Goal: Task Accomplishment & Management: Use online tool/utility

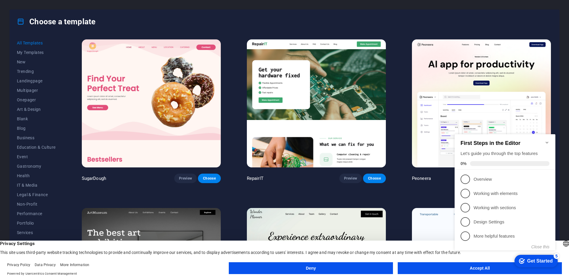
click at [378, 270] on button "Deny" at bounding box center [311, 268] width 164 height 12
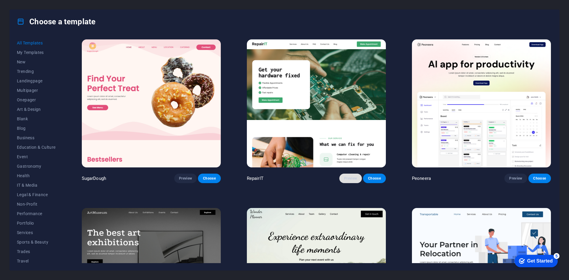
click at [358, 181] on button "Preview" at bounding box center [350, 178] width 23 height 9
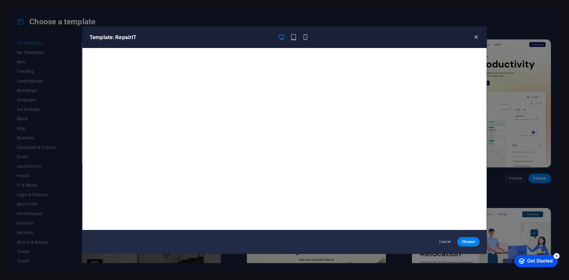
click at [478, 37] on icon "button" at bounding box center [476, 37] width 7 height 7
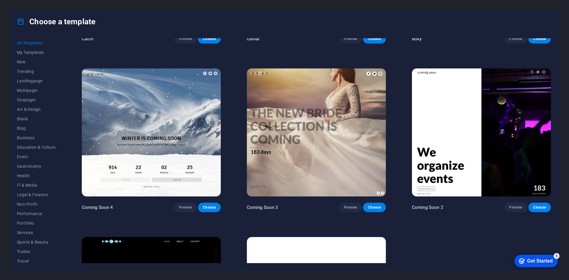
scroll to position [8925, 0]
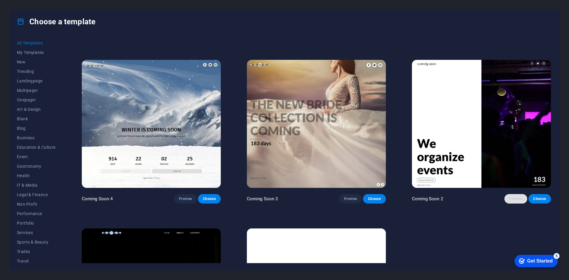
click at [510, 197] on span "Preview" at bounding box center [515, 199] width 13 height 5
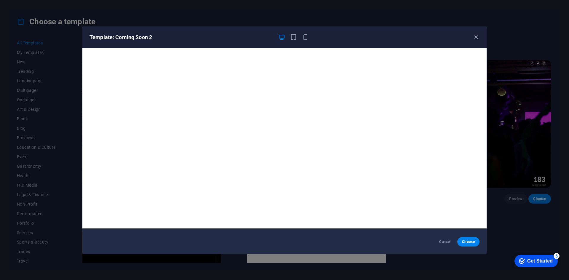
scroll to position [0, 0]
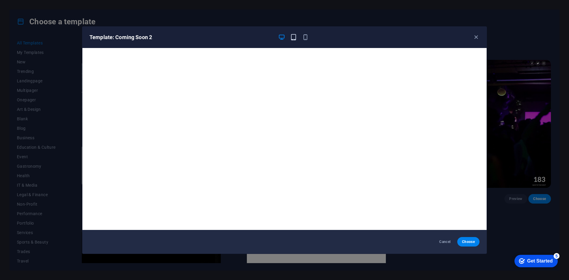
click at [292, 36] on icon "button" at bounding box center [293, 37] width 7 height 7
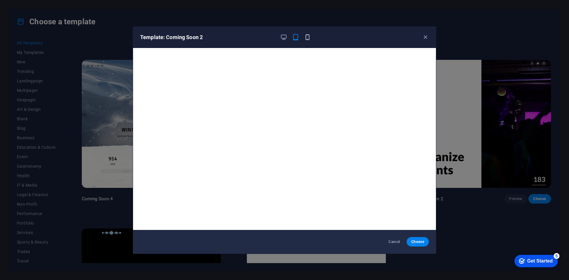
click at [305, 37] on icon "button" at bounding box center [307, 37] width 7 height 7
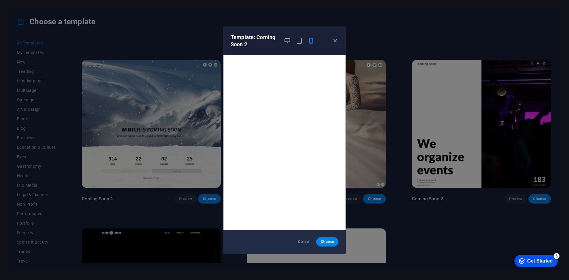
scroll to position [1, 0]
click at [335, 41] on icon "button" at bounding box center [335, 40] width 7 height 7
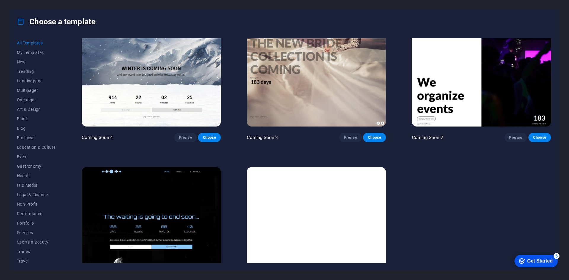
scroll to position [8997, 0]
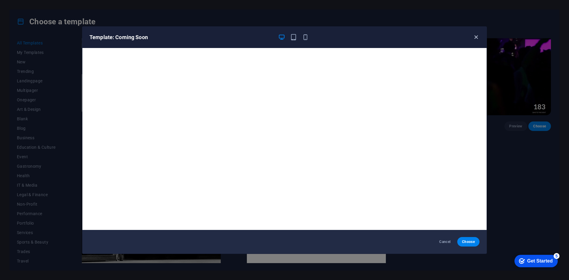
click at [475, 40] on icon "button" at bounding box center [476, 37] width 7 height 7
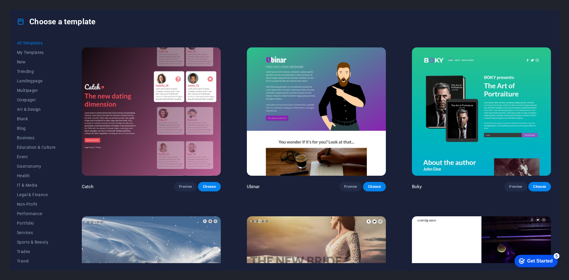
scroll to position [8701, 0]
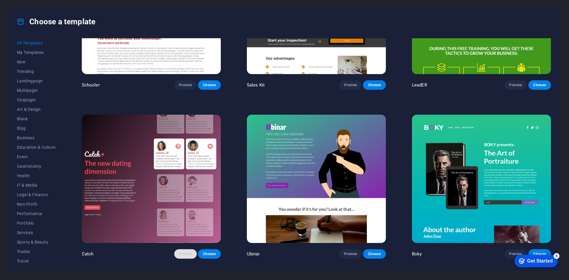
click at [186, 252] on span "Preview" at bounding box center [185, 254] width 13 height 5
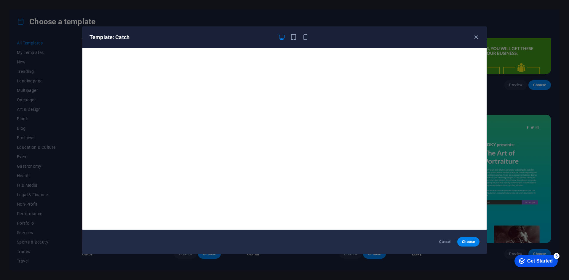
scroll to position [0, 0]
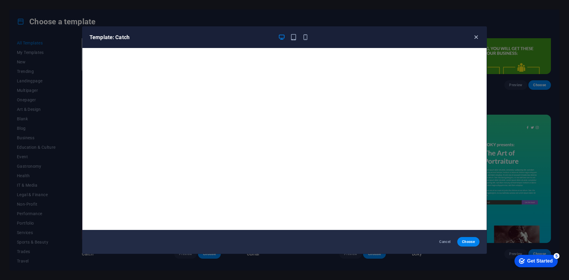
click at [477, 38] on icon "button" at bounding box center [476, 37] width 7 height 7
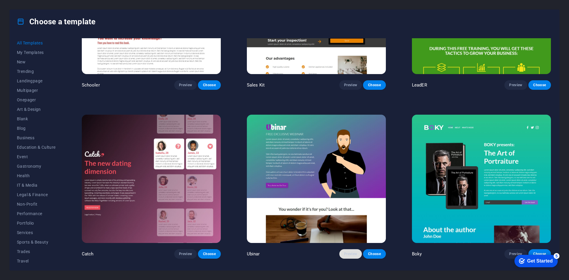
click at [345, 252] on span "Preview" at bounding box center [350, 254] width 13 height 5
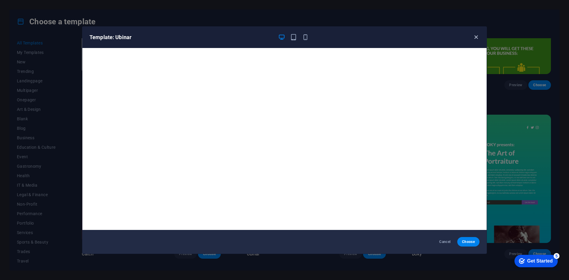
click at [476, 40] on icon "button" at bounding box center [476, 37] width 7 height 7
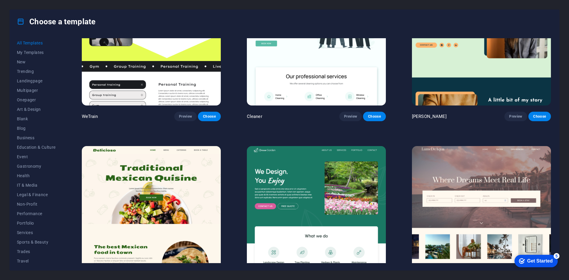
scroll to position [1156, 0]
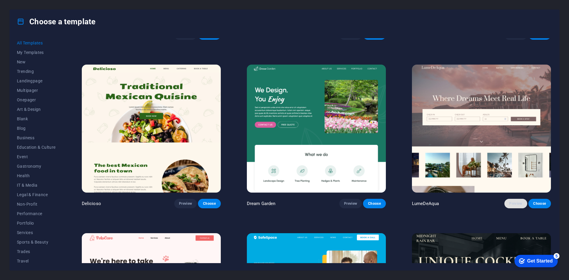
click at [512, 201] on span "Preview" at bounding box center [515, 203] width 13 height 5
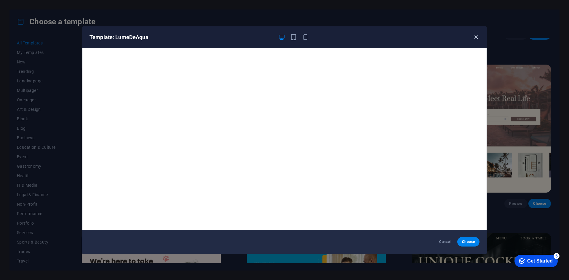
click at [477, 38] on icon "button" at bounding box center [476, 37] width 7 height 7
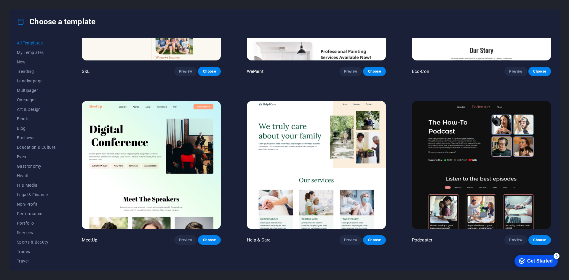
scroll to position [474, 0]
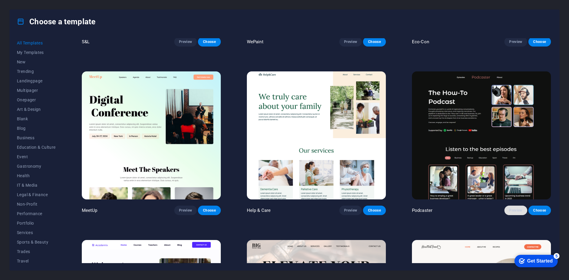
click at [514, 208] on span "Preview" at bounding box center [515, 210] width 13 height 5
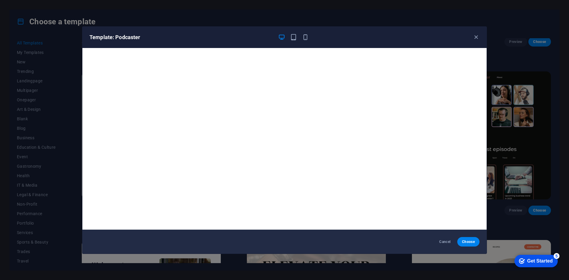
scroll to position [0, 0]
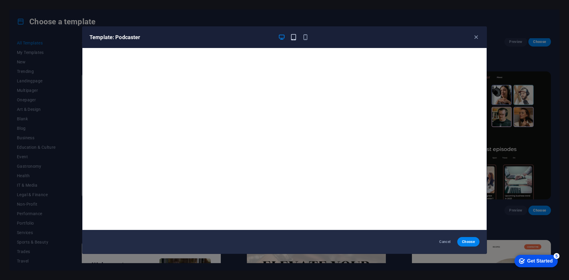
click at [293, 39] on icon "button" at bounding box center [293, 37] width 7 height 7
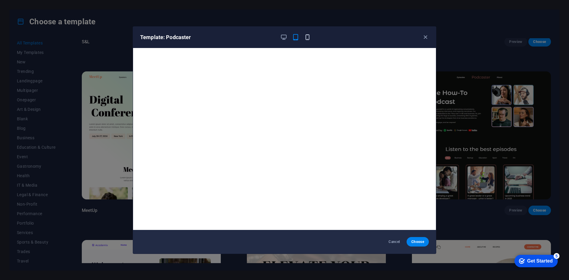
click at [308, 37] on icon "button" at bounding box center [307, 37] width 7 height 7
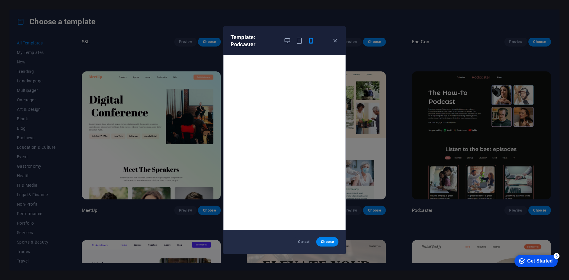
click at [292, 43] on div at bounding box center [299, 41] width 31 height 14
click at [286, 44] on icon "button" at bounding box center [287, 40] width 7 height 7
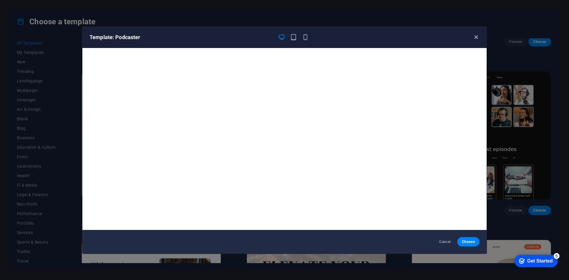
click at [473, 35] on icon "button" at bounding box center [476, 37] width 7 height 7
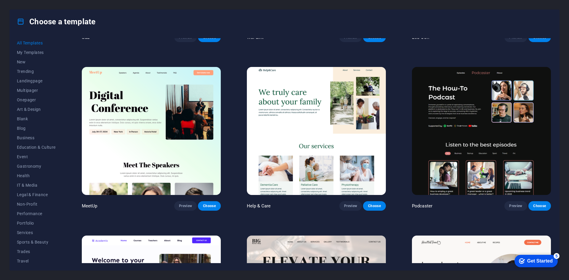
scroll to position [474, 0]
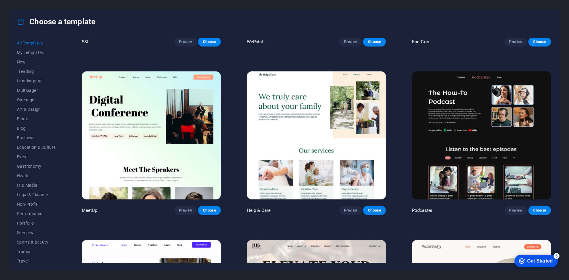
click at [493, 133] on img at bounding box center [481, 135] width 139 height 128
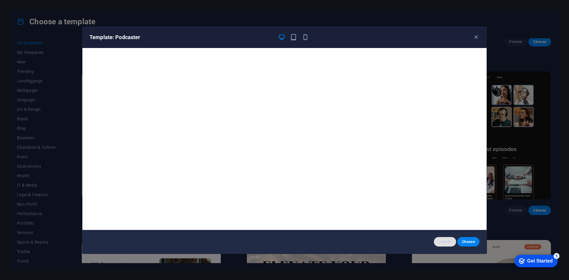
click at [450, 242] on span "Cancel" at bounding box center [445, 242] width 13 height 5
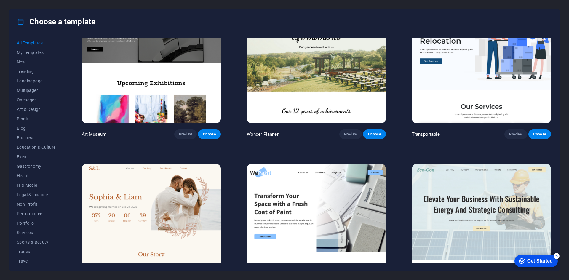
scroll to position [178, 0]
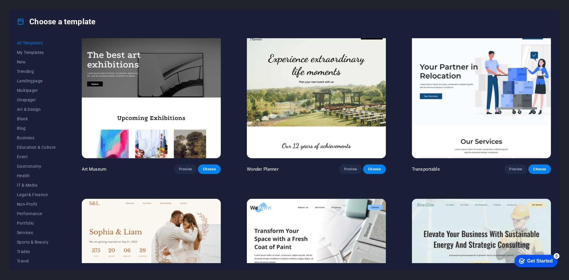
click at [446, 18] on div "Choose a template" at bounding box center [285, 22] width 550 height 24
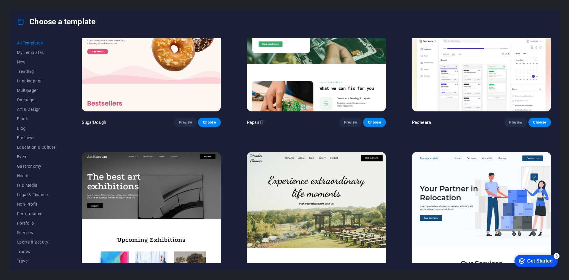
scroll to position [0, 0]
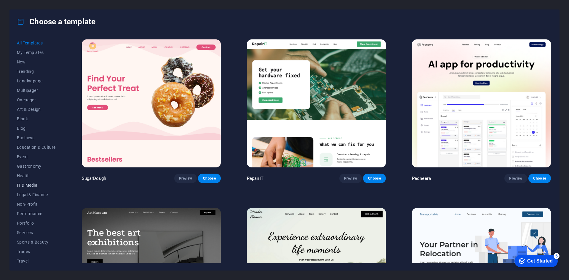
click at [33, 184] on span "IT & Media" at bounding box center [36, 185] width 39 height 5
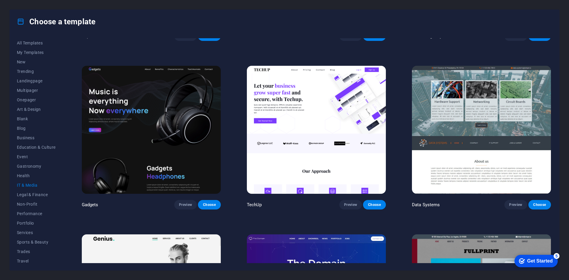
scroll to position [148, 0]
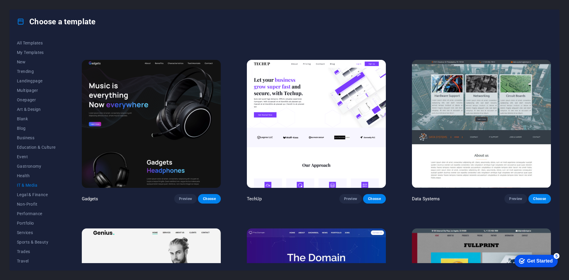
click at [181, 155] on img at bounding box center [151, 124] width 139 height 128
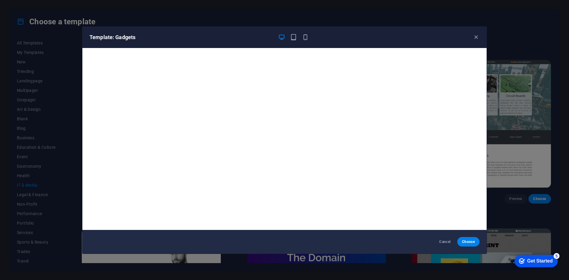
click at [526, 53] on div "Template: Gadgets Cancel Choose" at bounding box center [284, 140] width 569 height 280
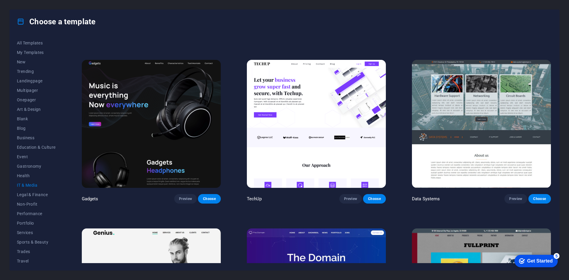
click at [442, 134] on img at bounding box center [481, 124] width 139 height 128
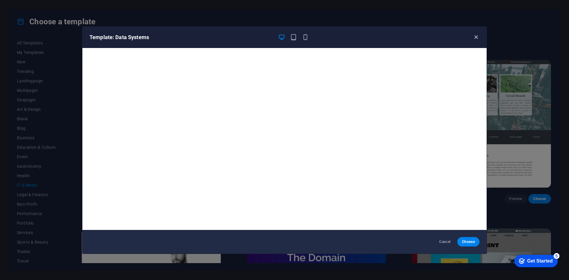
click at [475, 40] on icon "button" at bounding box center [476, 37] width 7 height 7
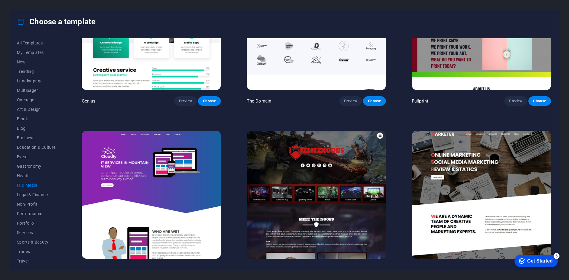
scroll to position [424, 0]
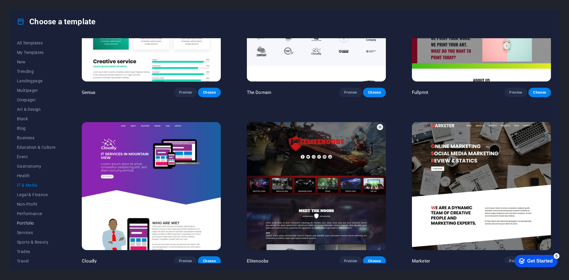
click at [34, 223] on span "Portfolio" at bounding box center [36, 223] width 39 height 5
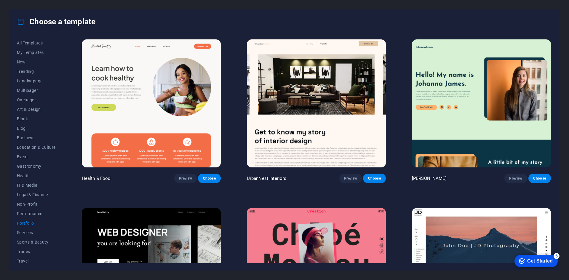
click at [320, 98] on img at bounding box center [316, 103] width 139 height 128
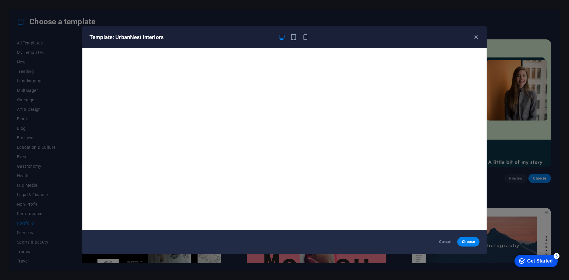
click at [303, 16] on div "Template: UrbanNest Interiors Cancel Choose" at bounding box center [284, 140] width 569 height 280
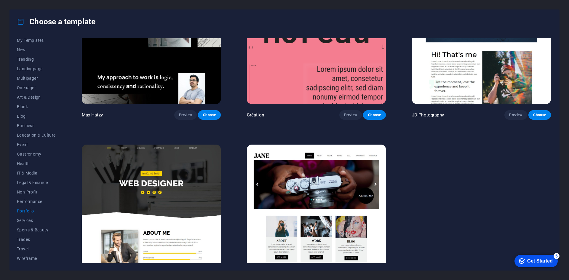
scroll to position [237, 0]
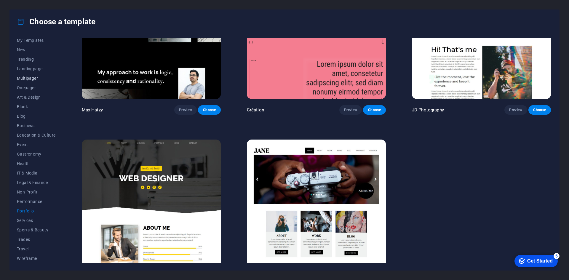
click at [36, 78] on span "Multipager" at bounding box center [36, 78] width 39 height 5
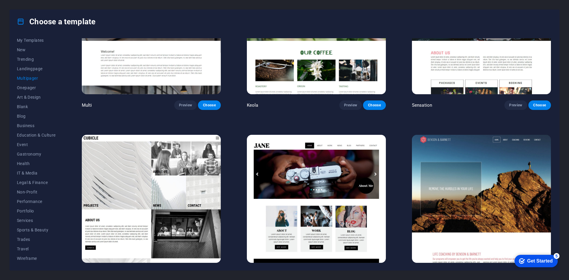
scroll to position [3450, 0]
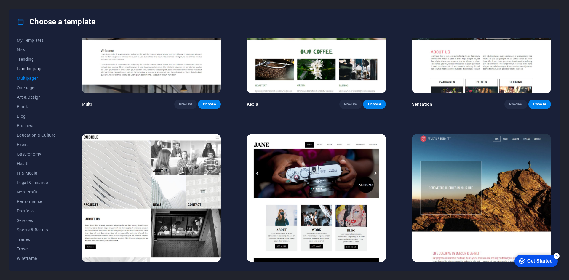
click at [36, 71] on span "Landingpage" at bounding box center [36, 68] width 39 height 5
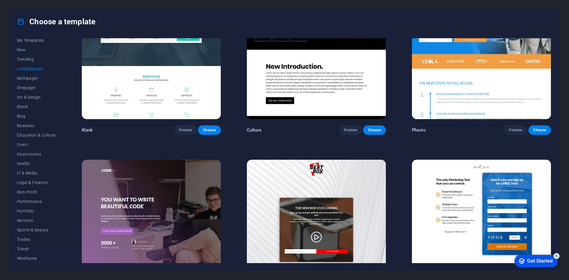
scroll to position [0, 0]
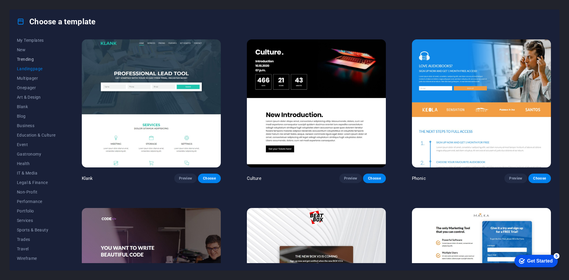
click at [31, 60] on span "Trending" at bounding box center [36, 59] width 39 height 5
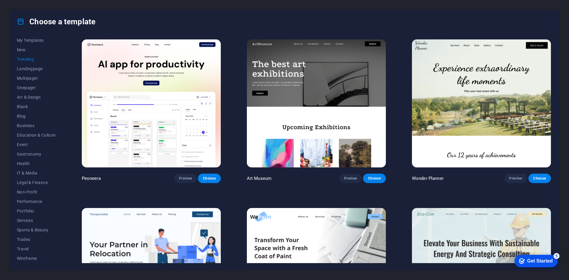
click at [275, 98] on img at bounding box center [316, 103] width 139 height 128
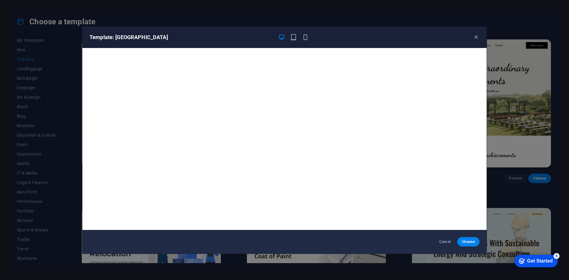
click at [394, 19] on div "Template: Art Museum Cancel Choose" at bounding box center [284, 140] width 569 height 280
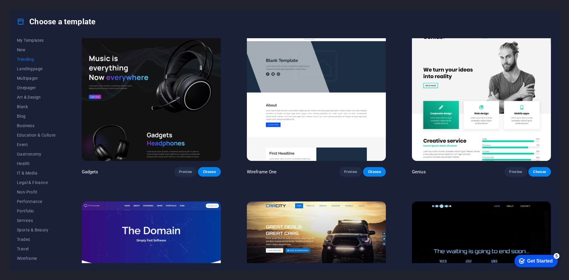
scroll to position [504, 0]
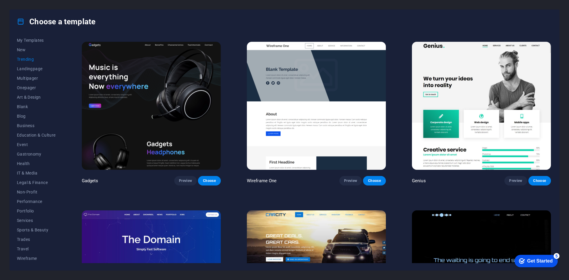
click at [201, 72] on img at bounding box center [151, 106] width 139 height 128
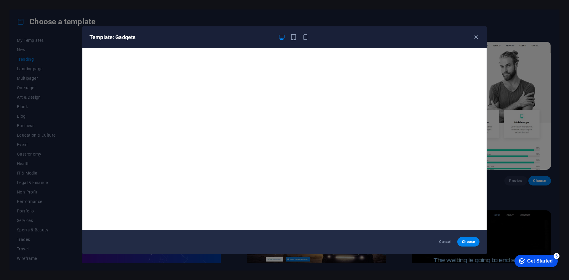
click at [407, 18] on div "Template: Gadgets Cancel Choose" at bounding box center [284, 140] width 569 height 280
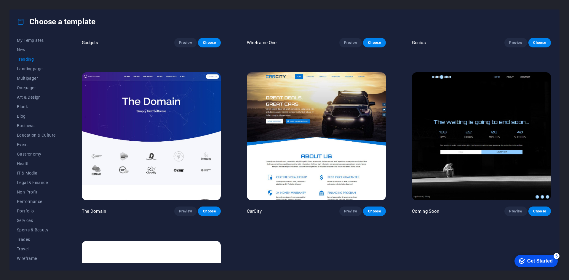
scroll to position [652, 0]
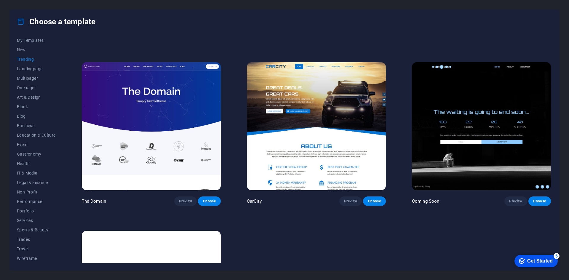
click at [199, 112] on img at bounding box center [151, 126] width 139 height 128
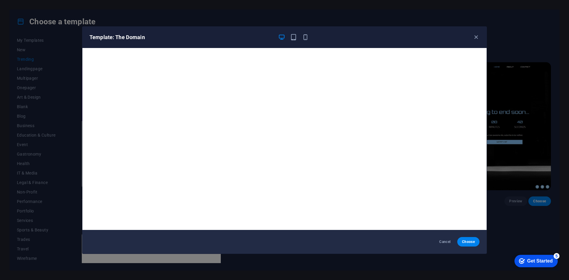
click at [272, 22] on div "Template: The Domain Cancel Choose" at bounding box center [284, 140] width 569 height 280
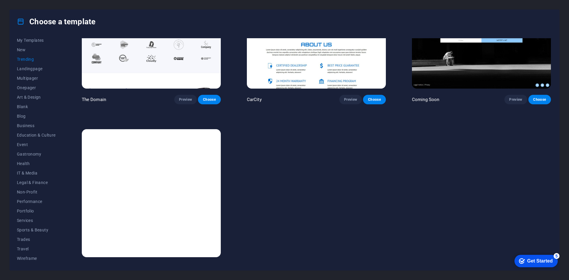
scroll to position [760, 0]
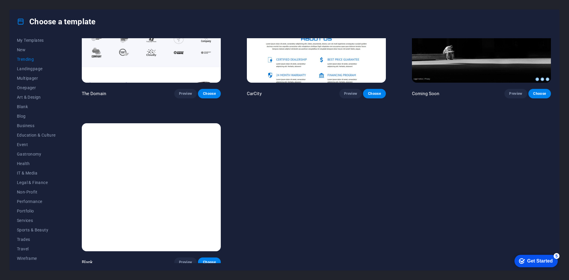
click at [189, 175] on img at bounding box center [151, 187] width 139 height 128
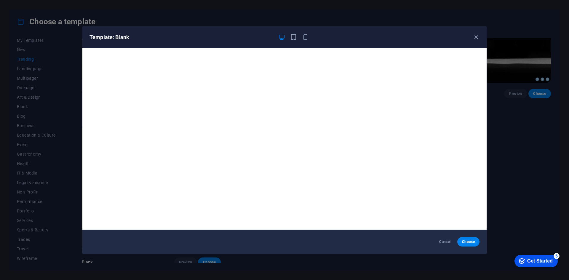
scroll to position [0, 0]
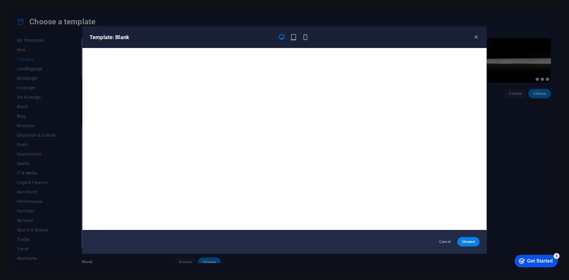
click at [253, 18] on div "Template: Blank Cancel Choose" at bounding box center [284, 140] width 569 height 280
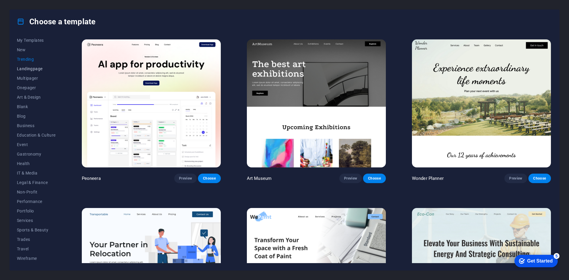
click at [33, 68] on span "Landingpage" at bounding box center [36, 68] width 39 height 5
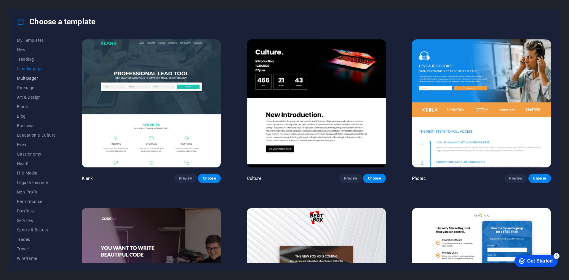
click at [38, 77] on span "Multipager" at bounding box center [36, 78] width 39 height 5
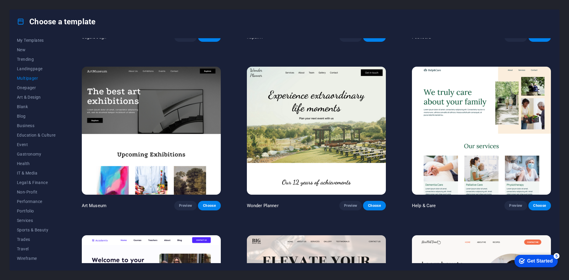
scroll to position [148, 0]
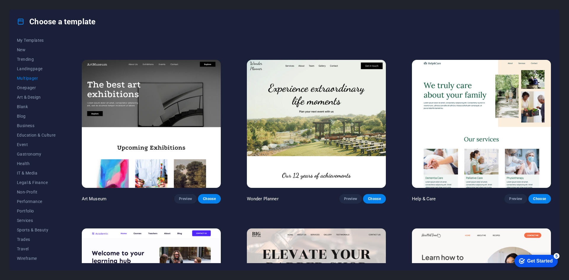
click at [175, 98] on img at bounding box center [151, 124] width 139 height 128
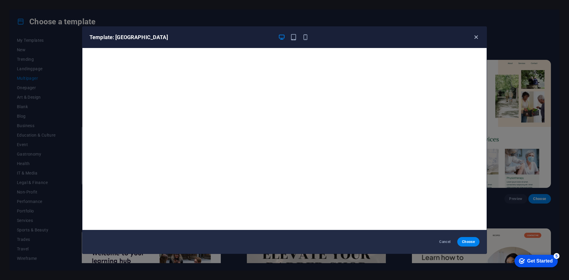
click at [477, 39] on icon "button" at bounding box center [476, 37] width 7 height 7
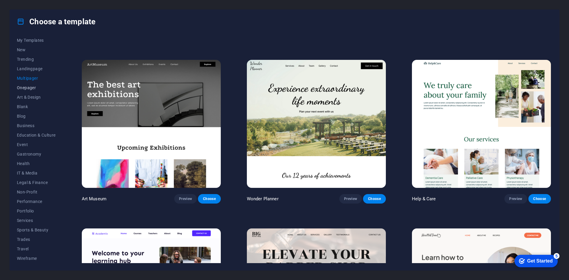
click at [34, 86] on span "Onepager" at bounding box center [36, 87] width 39 height 5
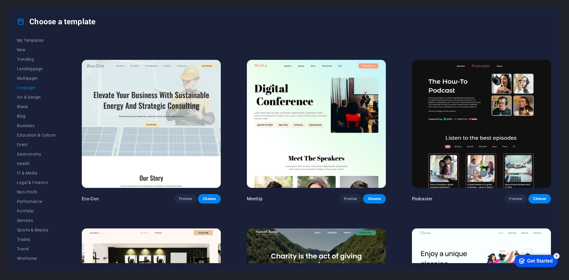
click at [232, 34] on div "All Templates My Templates New Trending Landingpage Multipager Onepager Art & D…" at bounding box center [285, 152] width 550 height 237
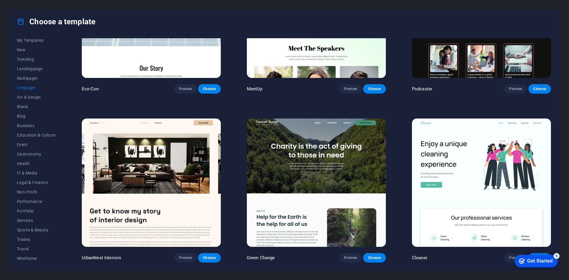
scroll to position [267, 0]
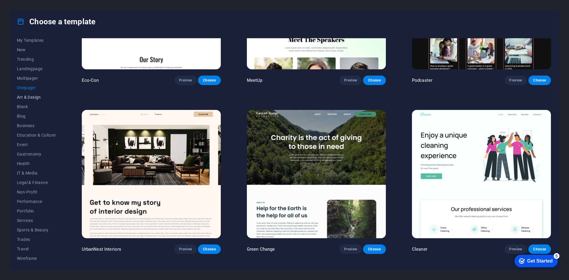
click at [28, 98] on span "Art & Design" at bounding box center [36, 97] width 39 height 5
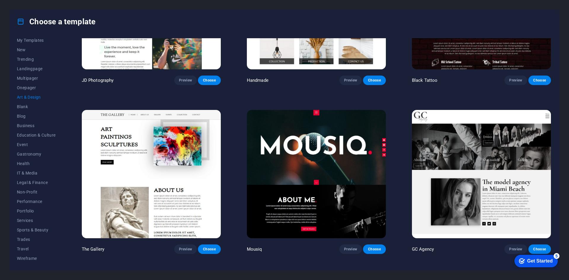
click at [334, 172] on img at bounding box center [316, 174] width 139 height 128
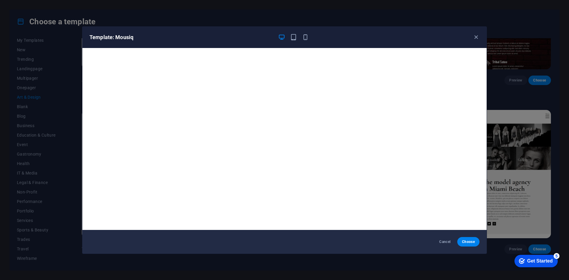
click at [400, 22] on div "Template: Mousiq Cancel Choose" at bounding box center [284, 140] width 569 height 280
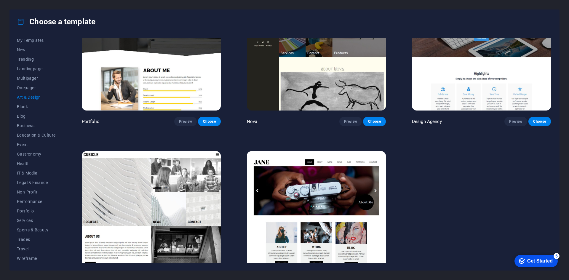
scroll to position [592, 0]
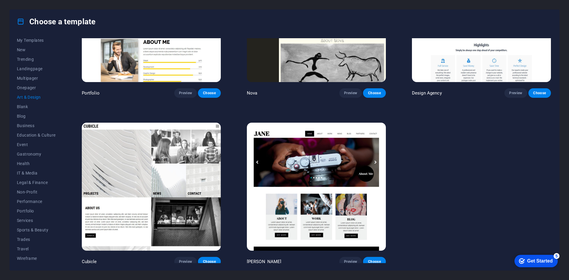
click at [319, 171] on img at bounding box center [316, 187] width 139 height 128
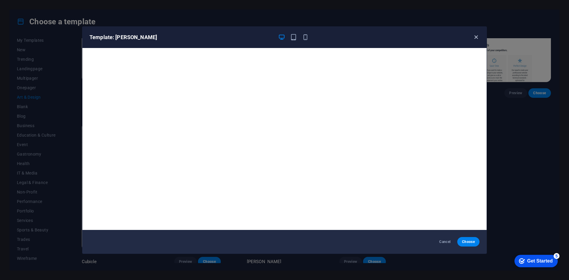
click at [475, 39] on icon "button" at bounding box center [476, 37] width 7 height 7
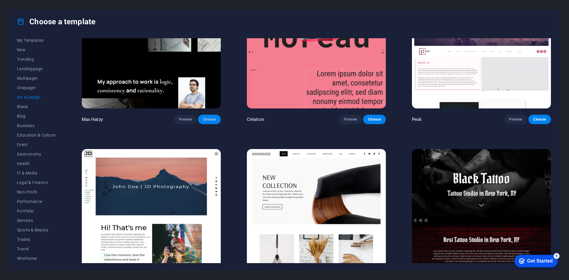
scroll to position [0, 0]
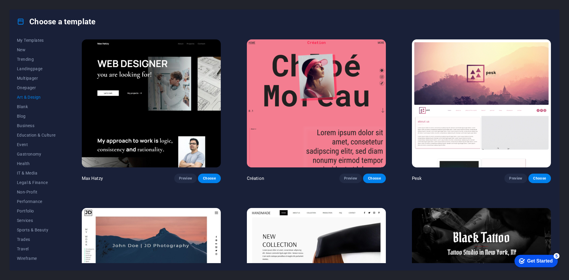
click at [202, 93] on img at bounding box center [151, 103] width 139 height 128
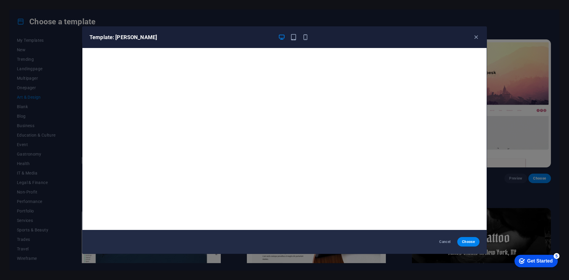
click at [350, 27] on div "Template: Max Hatzy" at bounding box center [284, 37] width 404 height 21
click at [350, 22] on div "Template: Max Hatzy Cancel Choose" at bounding box center [284, 140] width 569 height 280
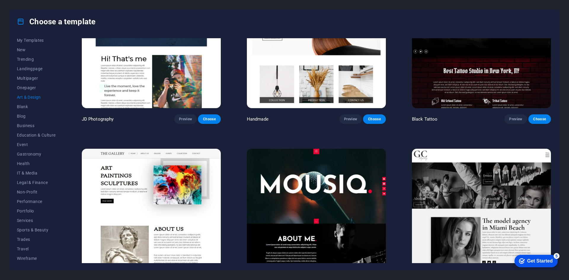
scroll to position [267, 0]
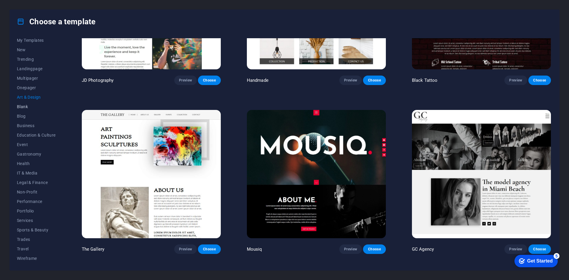
click at [26, 108] on span "Blank" at bounding box center [36, 106] width 39 height 5
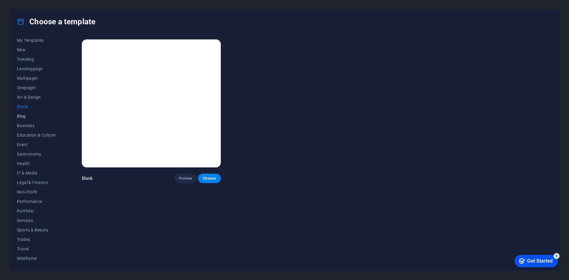
click at [20, 115] on span "Blog" at bounding box center [36, 116] width 39 height 5
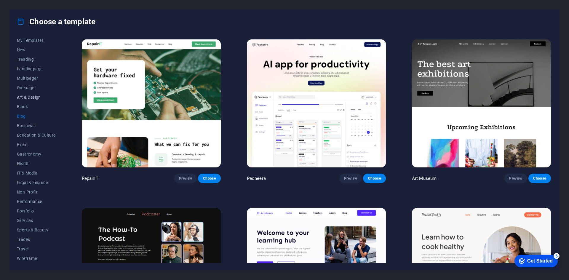
click at [30, 96] on span "Art & Design" at bounding box center [36, 97] width 39 height 5
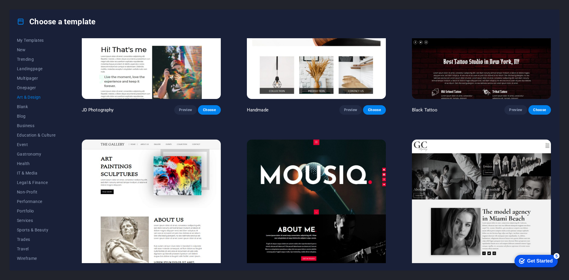
scroll to position [326, 0]
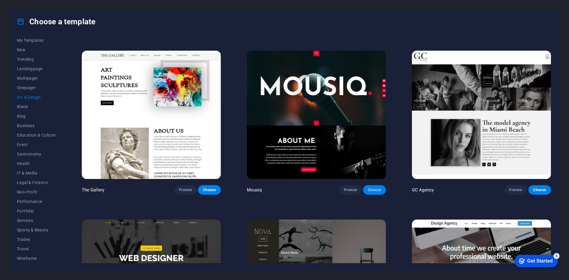
click at [366, 185] on button "Choose" at bounding box center [374, 189] width 23 height 9
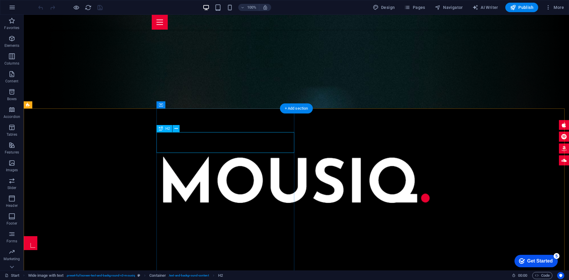
click at [277, 274] on div "About me ." at bounding box center [362, 284] width 289 height 21
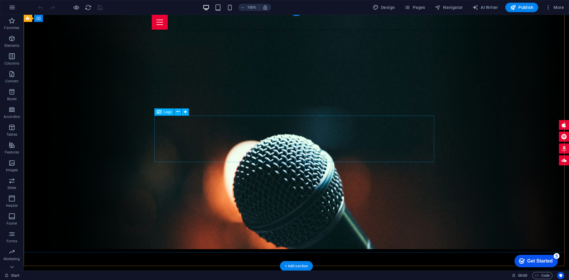
scroll to position [30, 0]
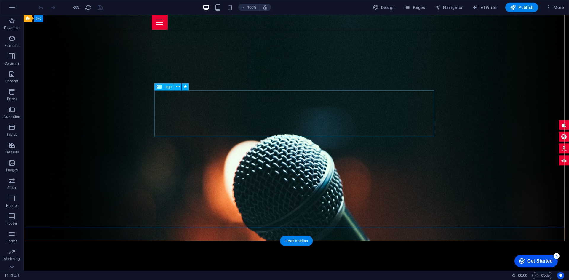
click at [174, 87] on button at bounding box center [177, 86] width 7 height 7
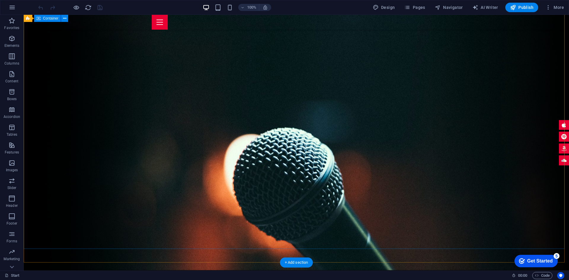
scroll to position [0, 0]
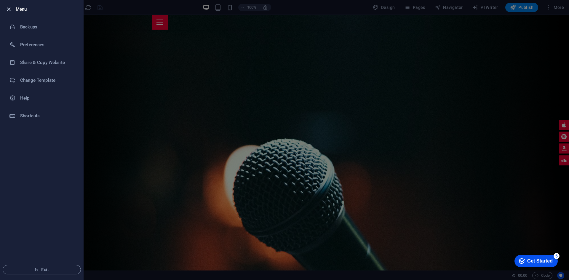
click at [8, 10] on icon "button" at bounding box center [8, 9] width 7 height 7
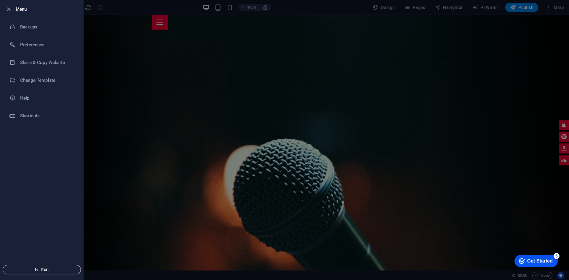
click at [46, 269] on span "Exit" at bounding box center [42, 269] width 68 height 5
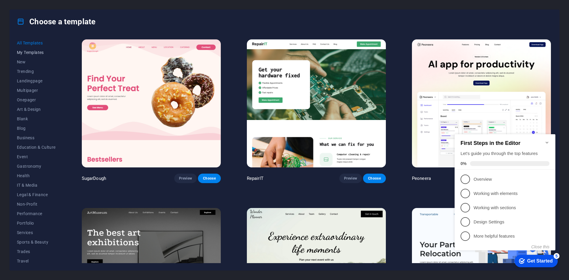
click at [35, 52] on span "My Templates" at bounding box center [36, 52] width 39 height 5
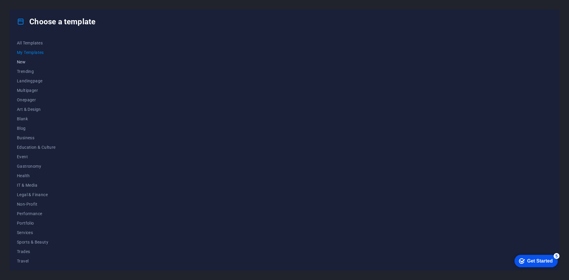
click at [24, 58] on button "New" at bounding box center [36, 61] width 39 height 9
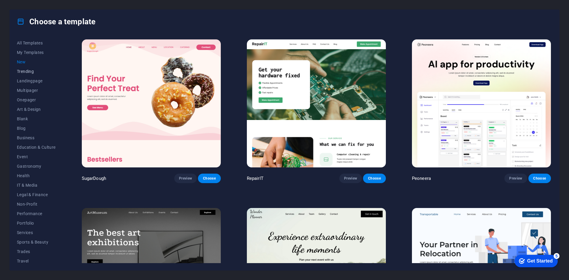
click at [34, 72] on span "Trending" at bounding box center [36, 71] width 39 height 5
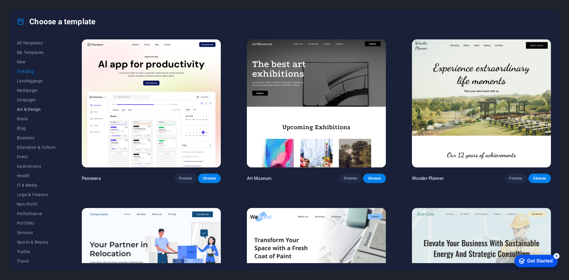
click at [34, 110] on span "Art & Design" at bounding box center [36, 109] width 39 height 5
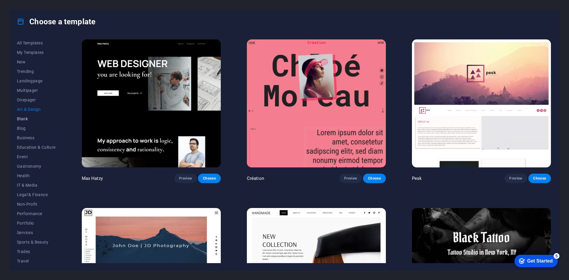
click at [23, 119] on span "Blank" at bounding box center [36, 119] width 39 height 5
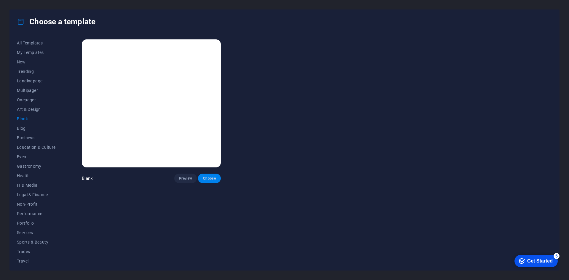
click at [202, 176] on button "Choose" at bounding box center [209, 178] width 23 height 9
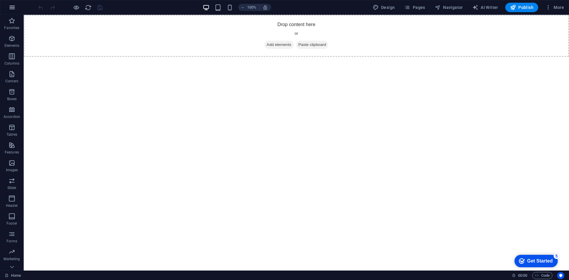
click at [16, 7] on button "button" at bounding box center [12, 7] width 14 height 14
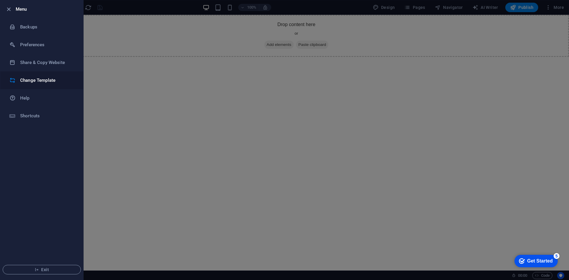
click at [51, 75] on li "Change Template" at bounding box center [41, 80] width 83 height 18
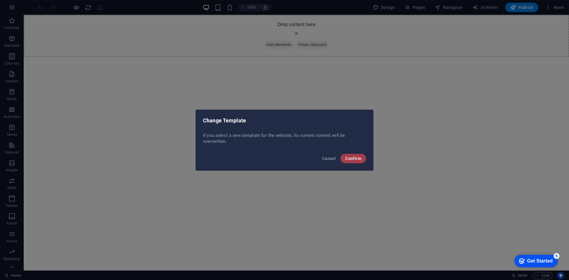
click at [350, 160] on span "Confirm" at bounding box center [353, 158] width 16 height 5
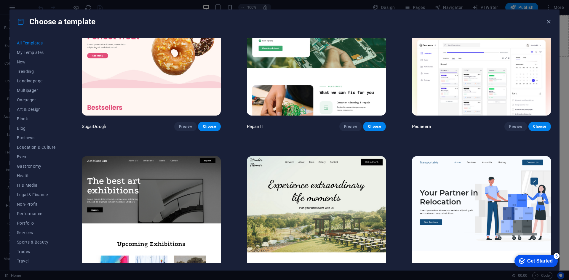
scroll to position [59, 0]
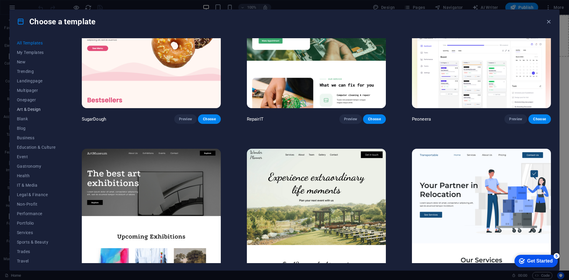
click at [34, 113] on button "Art & Design" at bounding box center [36, 109] width 39 height 9
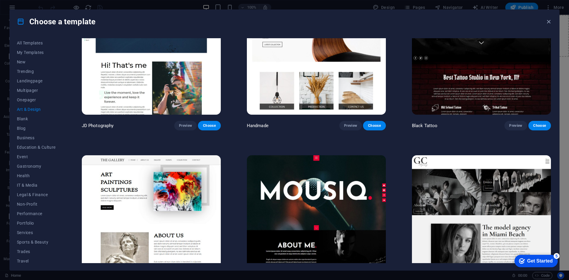
scroll to position [147, 0]
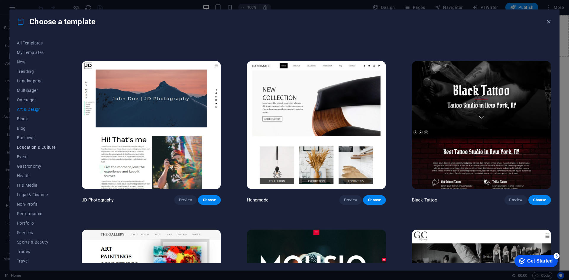
click at [28, 143] on button "Education & Culture" at bounding box center [36, 147] width 39 height 9
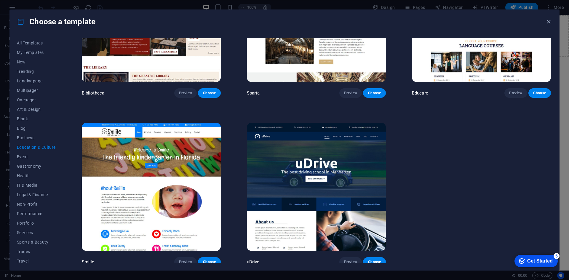
scroll to position [256, 0]
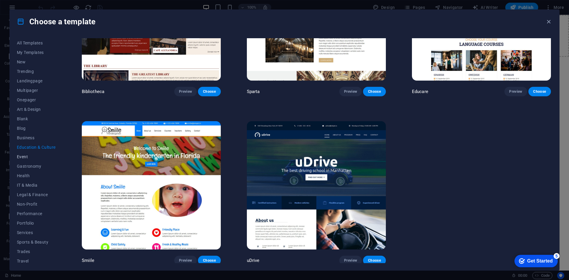
click at [20, 156] on span "Event" at bounding box center [36, 156] width 39 height 5
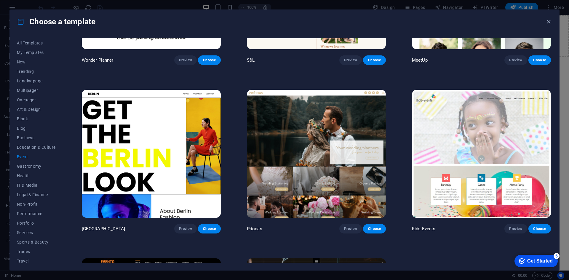
scroll to position [119, 0]
click at [195, 122] on img at bounding box center [151, 154] width 139 height 128
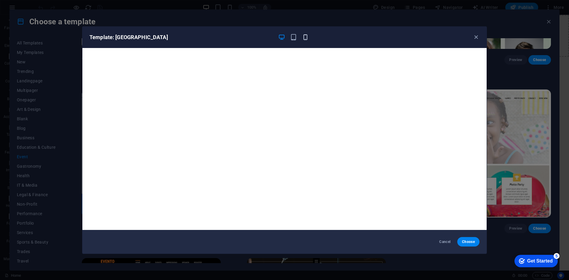
click at [303, 39] on icon "button" at bounding box center [305, 37] width 7 height 7
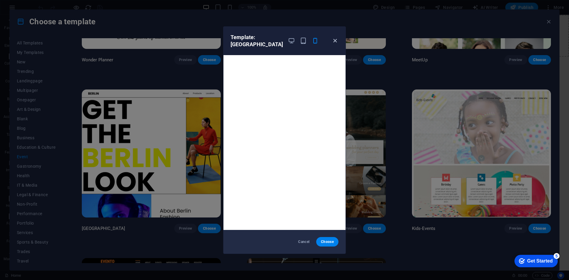
click at [334, 38] on icon "button" at bounding box center [335, 40] width 7 height 7
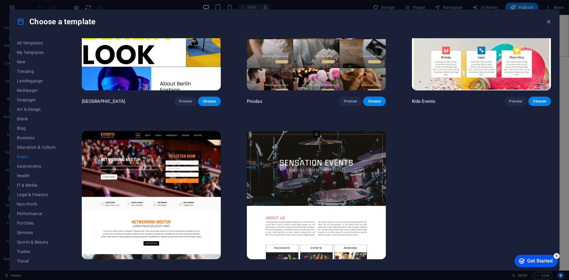
scroll to position [256, 0]
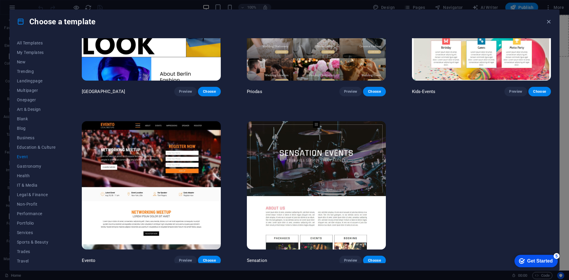
click at [325, 162] on img at bounding box center [316, 185] width 139 height 128
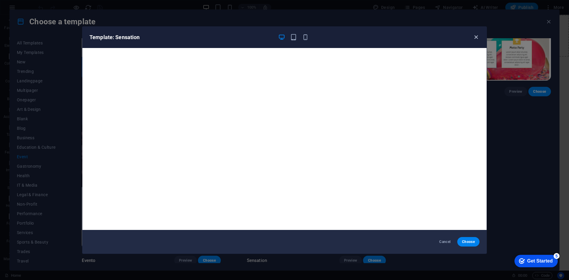
click at [474, 39] on icon "button" at bounding box center [476, 37] width 7 height 7
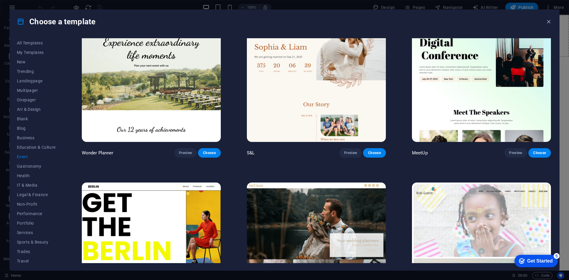
scroll to position [0, 0]
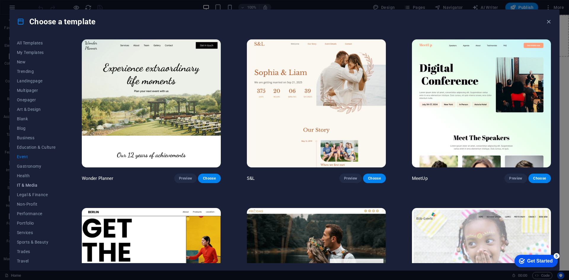
click at [33, 186] on span "IT & Media" at bounding box center [36, 185] width 39 height 5
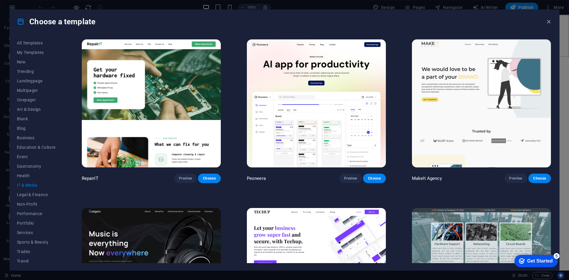
click at [424, 97] on img at bounding box center [481, 103] width 139 height 128
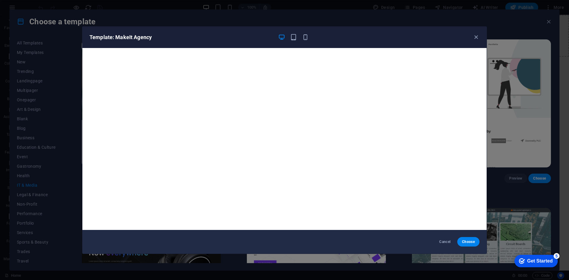
click at [477, 41] on div "Template: MakeIt Agency" at bounding box center [284, 37] width 404 height 21
click at [476, 37] on icon "button" at bounding box center [476, 37] width 7 height 7
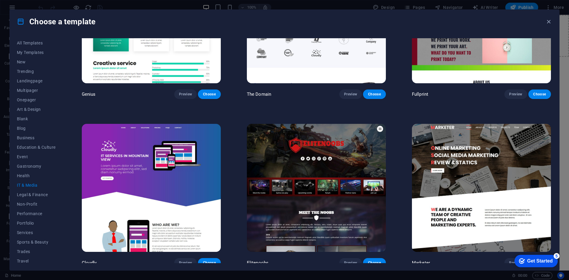
scroll to position [424, 0]
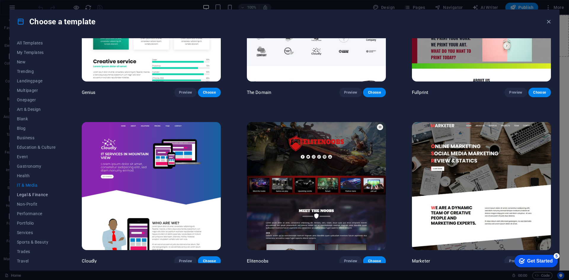
click at [44, 194] on span "Legal & Finance" at bounding box center [36, 194] width 39 height 5
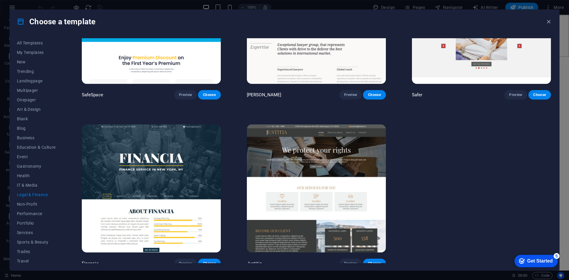
scroll to position [87, 0]
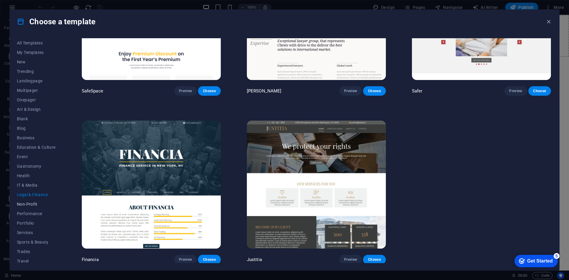
click at [24, 205] on span "Non-Profit" at bounding box center [36, 204] width 39 height 5
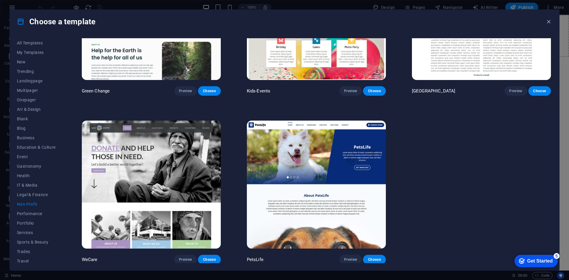
scroll to position [0, 0]
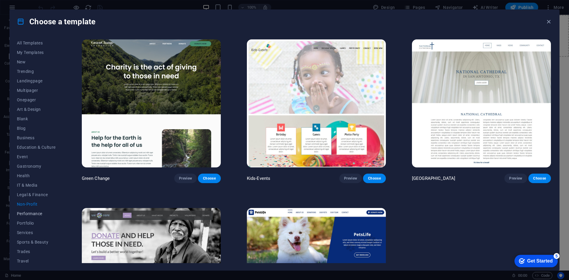
click at [26, 215] on span "Performance" at bounding box center [36, 213] width 39 height 5
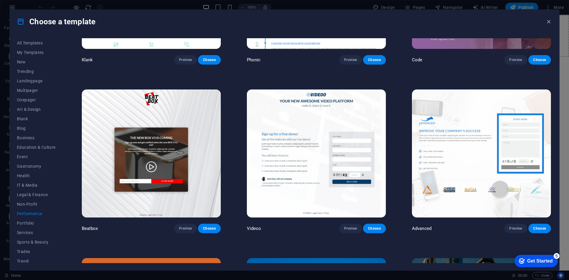
scroll to position [148, 0]
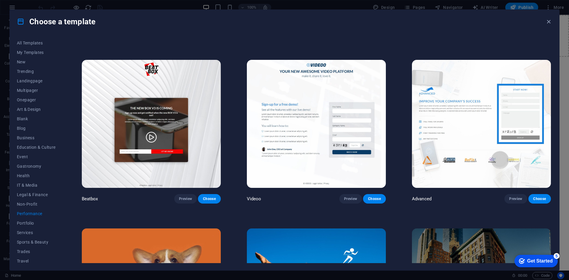
click at [185, 152] on img at bounding box center [151, 124] width 139 height 128
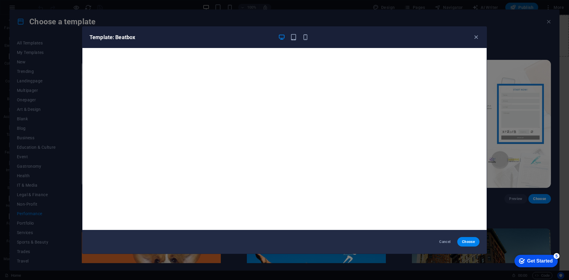
click at [489, 46] on div "Template: Beatbox Cancel Choose" at bounding box center [284, 140] width 569 height 280
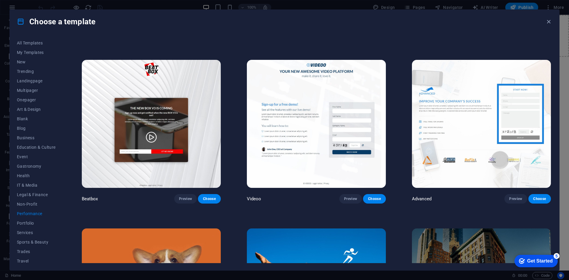
click at [365, 92] on img at bounding box center [316, 124] width 139 height 128
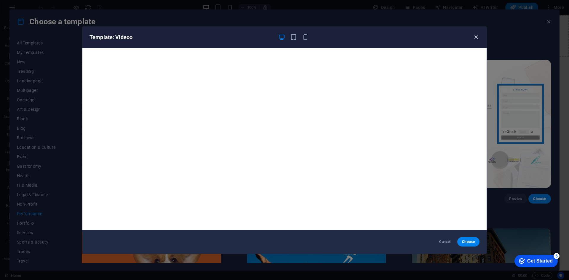
click at [478, 34] on icon "button" at bounding box center [476, 37] width 7 height 7
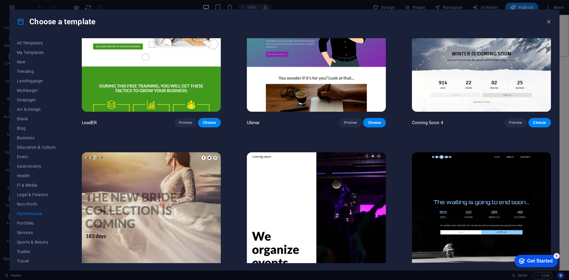
scroll to position [760, 0]
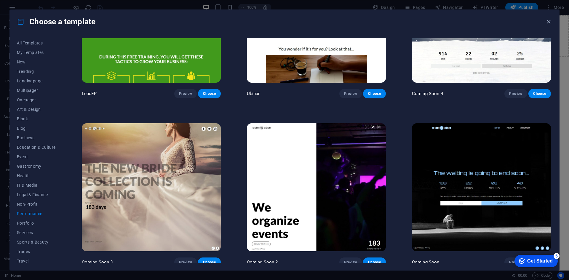
click at [267, 157] on img at bounding box center [316, 187] width 139 height 128
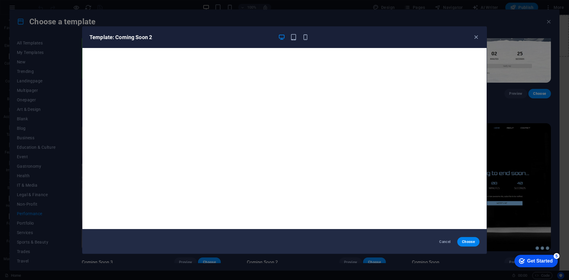
scroll to position [1, 0]
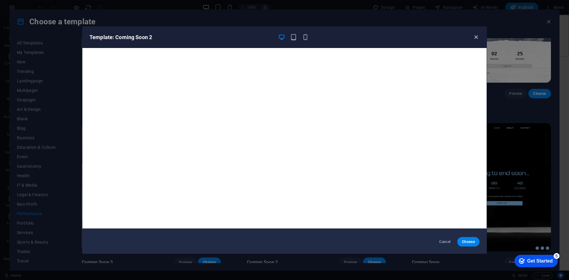
click at [478, 37] on icon "button" at bounding box center [476, 37] width 7 height 7
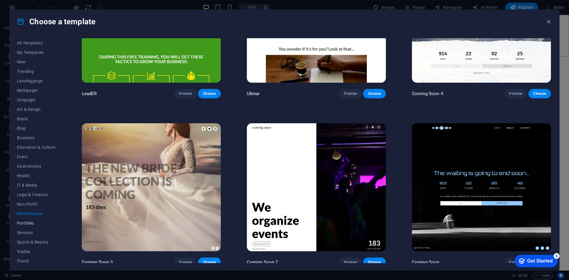
click at [29, 222] on span "Portfolio" at bounding box center [36, 223] width 39 height 5
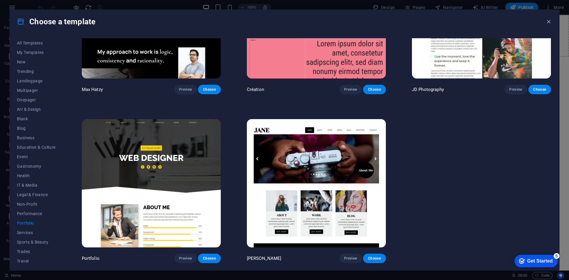
scroll to position [0, 0]
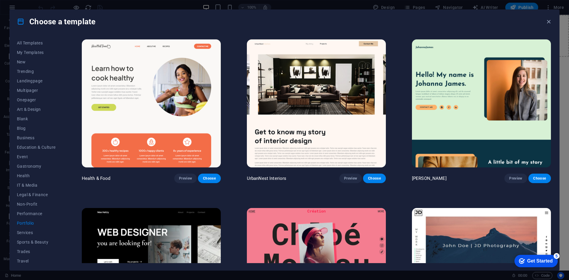
click at [447, 129] on img at bounding box center [481, 103] width 139 height 128
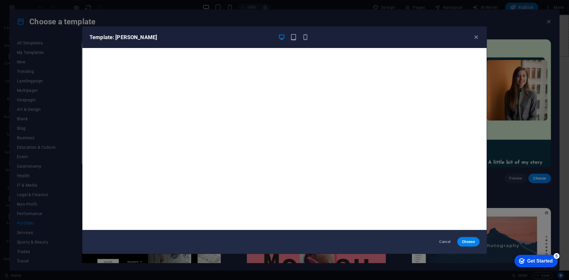
click at [495, 23] on div "Template: Johanna James Cancel Choose" at bounding box center [284, 140] width 569 height 280
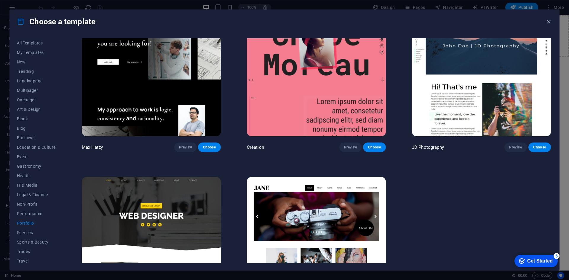
scroll to position [208, 0]
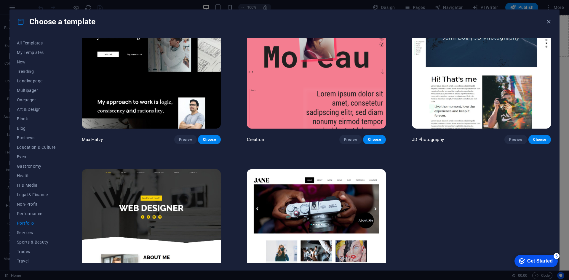
click at [148, 85] on img at bounding box center [151, 65] width 139 height 128
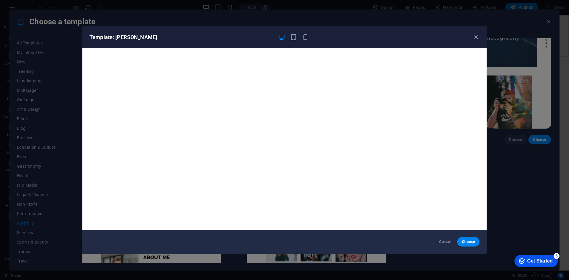
click at [526, 191] on div "Template: Max Hatzy Cancel Choose" at bounding box center [284, 140] width 569 height 280
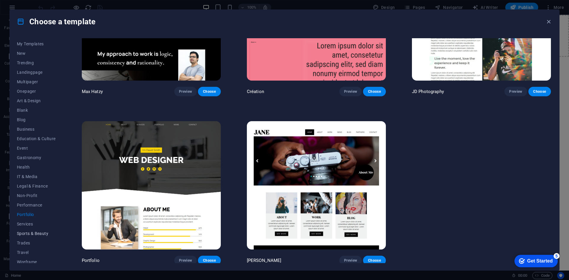
scroll to position [12, 0]
click at [26, 223] on span "Services" at bounding box center [36, 220] width 39 height 5
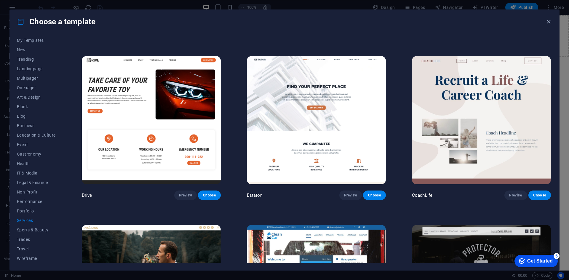
scroll to position [305, 0]
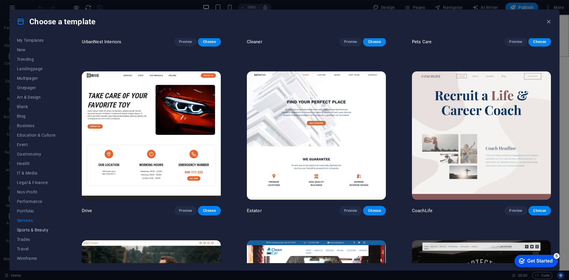
click at [34, 229] on span "Sports & Beauty" at bounding box center [36, 230] width 39 height 5
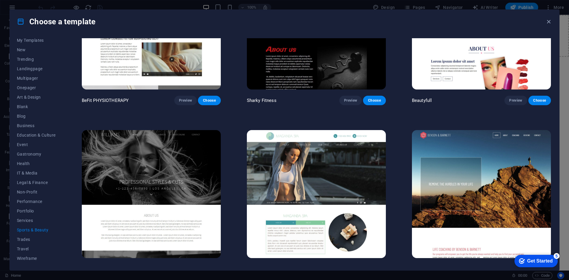
scroll to position [592, 0]
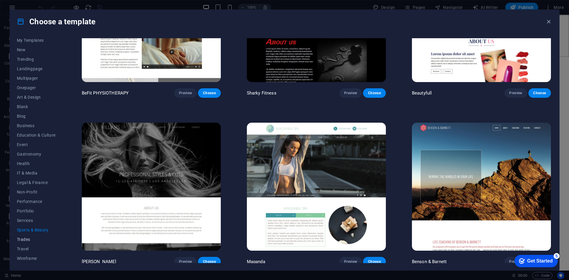
click at [22, 240] on span "Trades" at bounding box center [36, 239] width 39 height 5
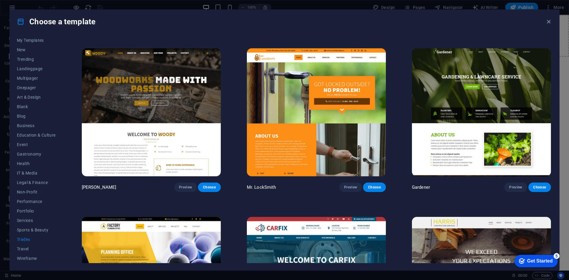
scroll to position [256, 0]
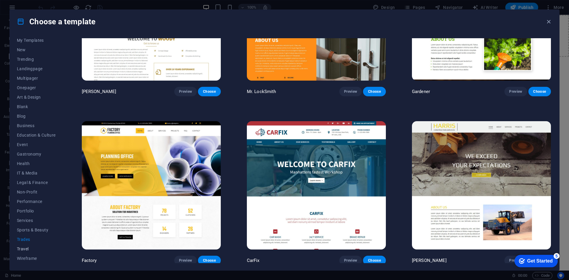
click at [26, 249] on span "Travel" at bounding box center [36, 249] width 39 height 5
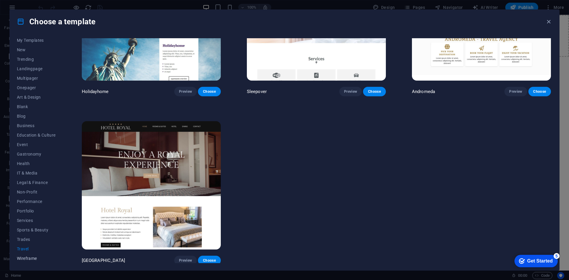
click at [25, 262] on button "Wireframe" at bounding box center [36, 258] width 39 height 9
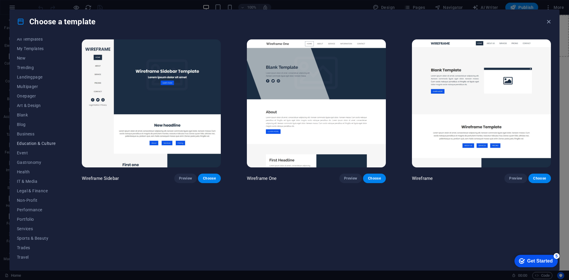
scroll to position [0, 0]
click at [30, 42] on span "All Templates" at bounding box center [36, 43] width 39 height 5
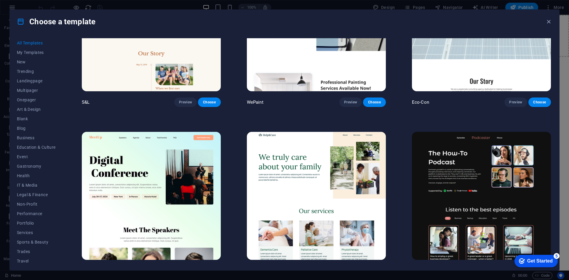
scroll to position [415, 0]
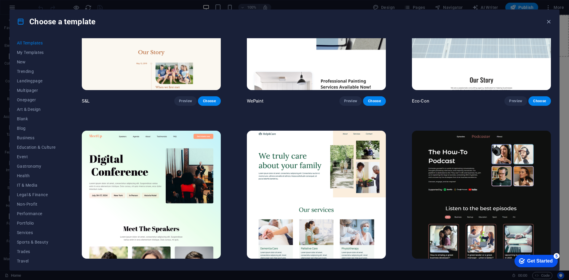
click at [438, 166] on img at bounding box center [481, 195] width 139 height 128
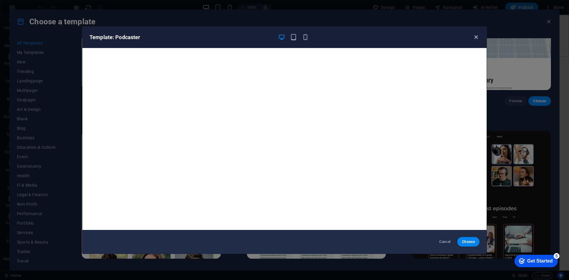
click at [475, 39] on icon "button" at bounding box center [476, 37] width 7 height 7
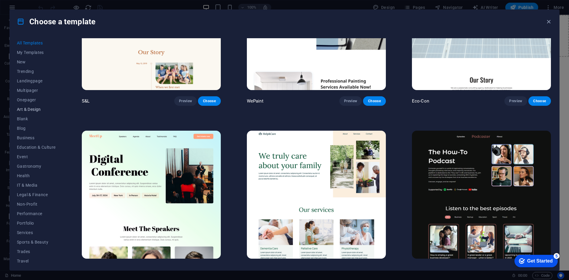
click at [25, 111] on span "Art & Design" at bounding box center [36, 109] width 39 height 5
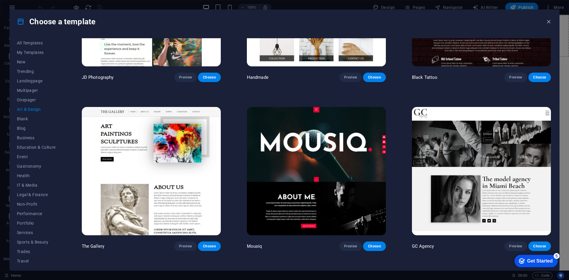
scroll to position [267, 0]
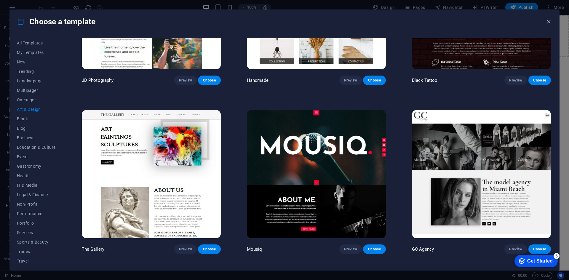
click at [343, 194] on img at bounding box center [316, 174] width 139 height 128
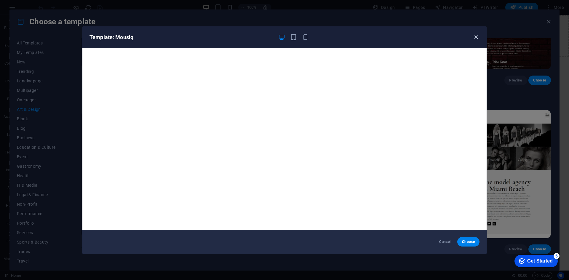
click at [476, 38] on icon "button" at bounding box center [476, 37] width 7 height 7
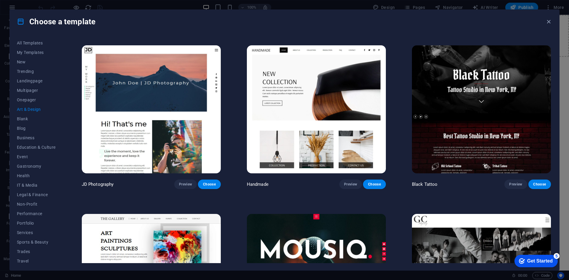
scroll to position [208, 0]
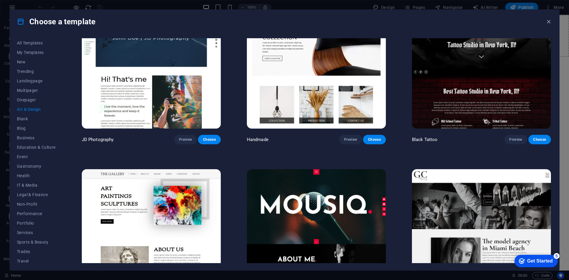
click at [487, 100] on img at bounding box center [481, 65] width 139 height 128
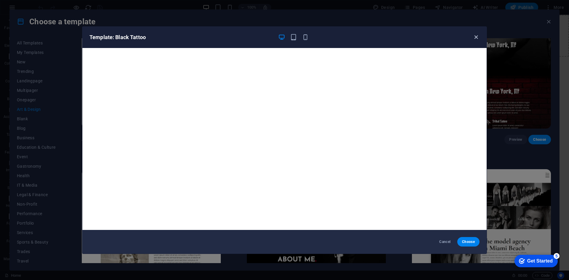
click at [476, 36] on icon "button" at bounding box center [476, 37] width 7 height 7
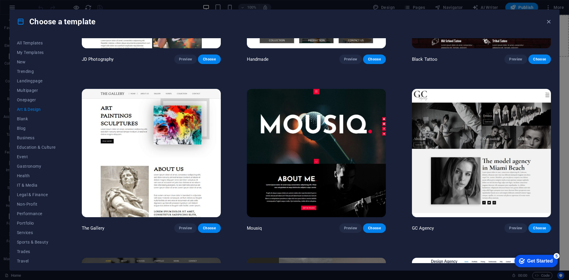
scroll to position [296, 0]
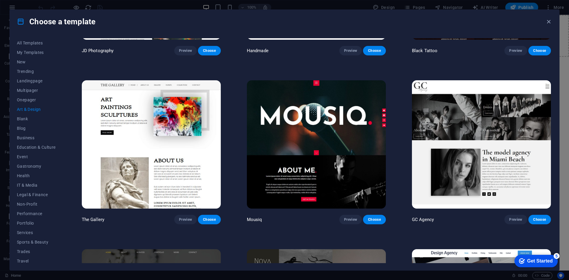
click at [327, 121] on img at bounding box center [316, 144] width 139 height 128
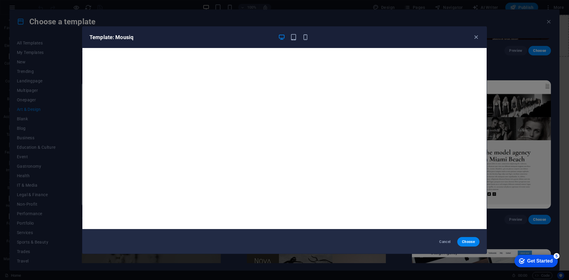
scroll to position [1, 0]
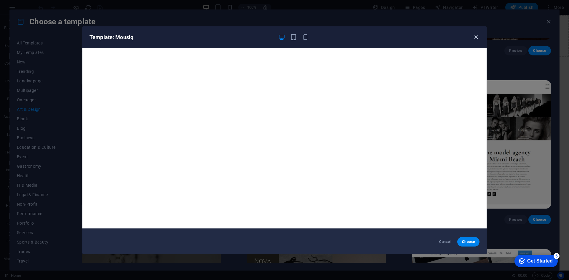
click at [476, 36] on icon "button" at bounding box center [476, 37] width 7 height 7
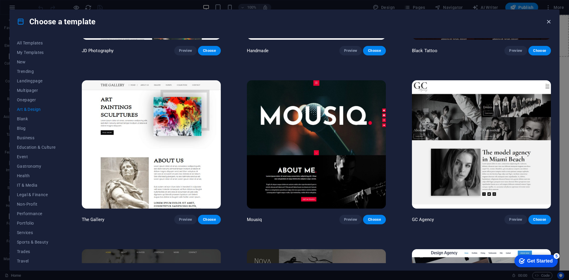
drag, startPoint x: 547, startPoint y: 21, endPoint x: 511, endPoint y: 26, distance: 36.5
click at [547, 21] on icon "button" at bounding box center [549, 21] width 7 height 7
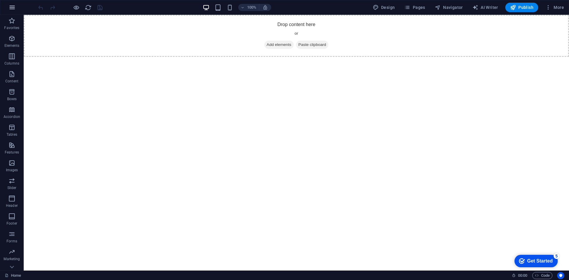
click at [13, 7] on icon "button" at bounding box center [12, 7] width 7 height 7
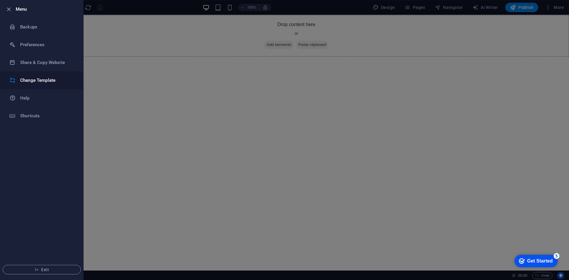
click at [34, 73] on li "Change Template" at bounding box center [41, 80] width 83 height 18
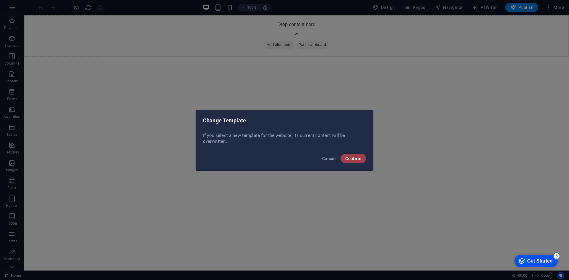
click at [350, 158] on span "Confirm" at bounding box center [353, 158] width 16 height 5
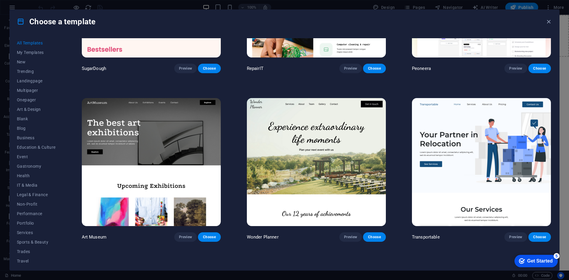
scroll to position [0, 0]
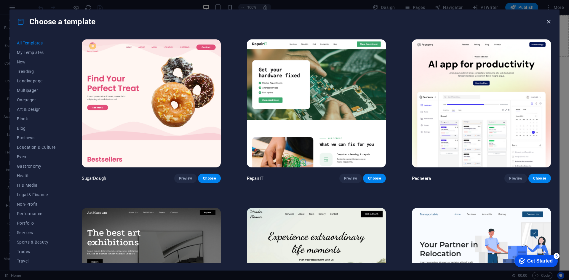
drag, startPoint x: 548, startPoint y: 23, endPoint x: 522, endPoint y: 9, distance: 29.8
click at [548, 23] on icon "button" at bounding box center [549, 21] width 7 height 7
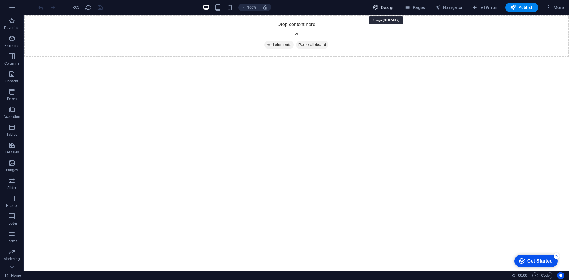
click at [394, 7] on span "Design" at bounding box center [384, 7] width 22 height 6
select select "px"
select select "400"
select select "px"
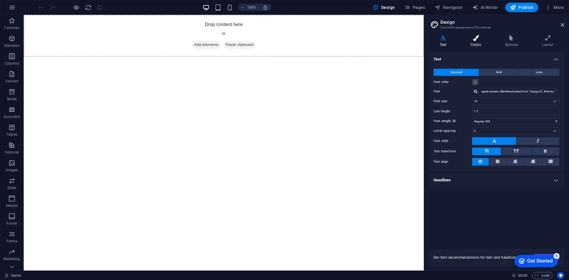
click at [475, 42] on h4 "Colors" at bounding box center [477, 41] width 35 height 12
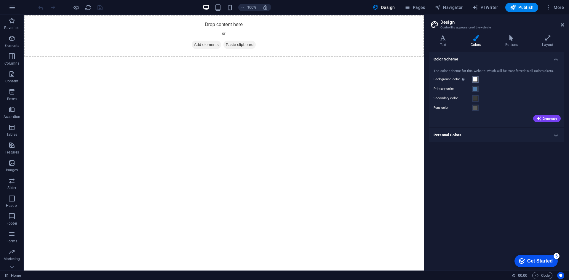
click at [475, 78] on span at bounding box center [475, 79] width 5 height 5
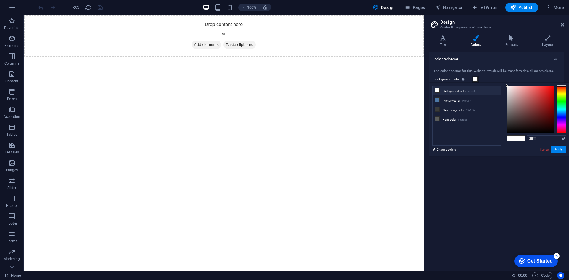
click at [472, 93] on small "#ffffff" at bounding box center [471, 92] width 7 height 4
click at [561, 24] on icon at bounding box center [563, 25] width 4 height 5
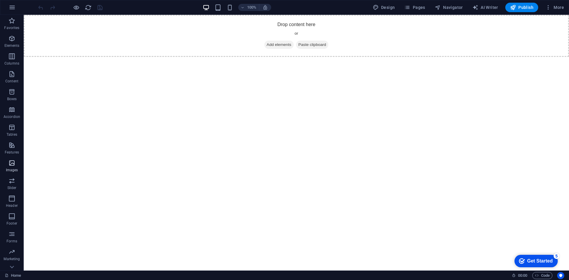
click at [16, 165] on span "Images" at bounding box center [12, 167] width 24 height 14
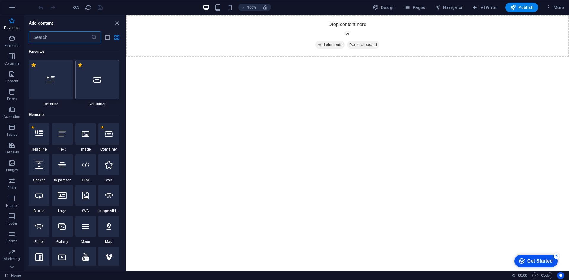
click at [97, 84] on div at bounding box center [97, 79] width 44 height 39
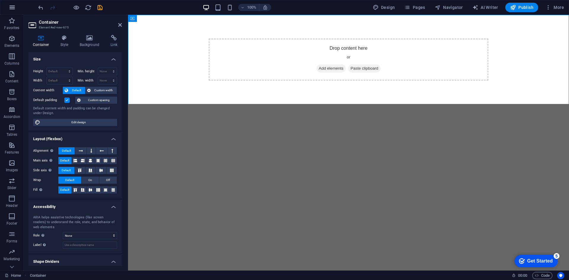
click at [12, 8] on icon "button" at bounding box center [12, 7] width 7 height 7
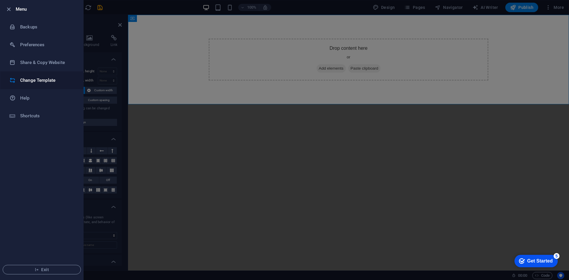
click at [44, 76] on li "Change Template" at bounding box center [41, 80] width 83 height 18
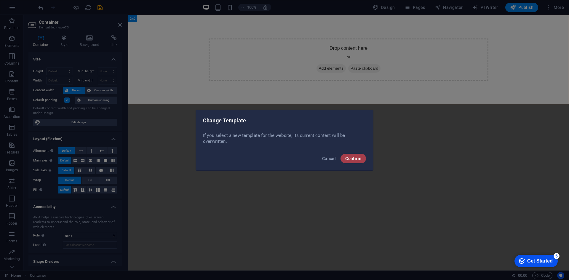
click at [351, 159] on span "Confirm" at bounding box center [353, 158] width 16 height 5
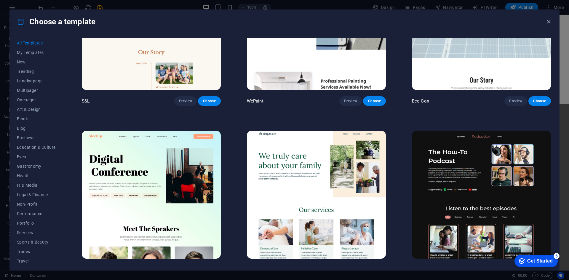
scroll to position [504, 0]
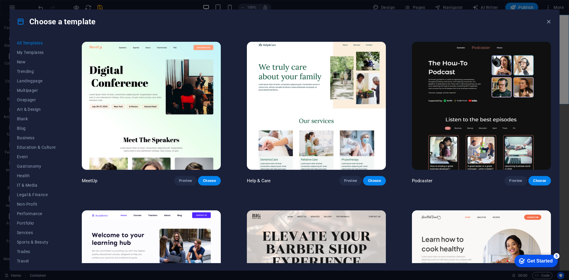
click at [491, 122] on img at bounding box center [481, 106] width 139 height 128
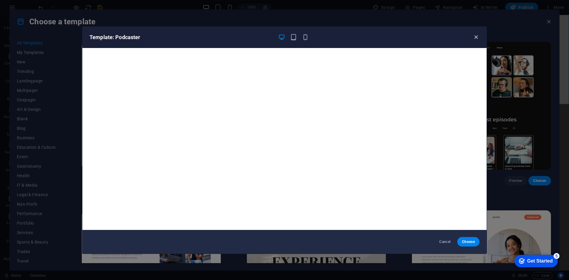
click at [477, 37] on icon "button" at bounding box center [476, 37] width 7 height 7
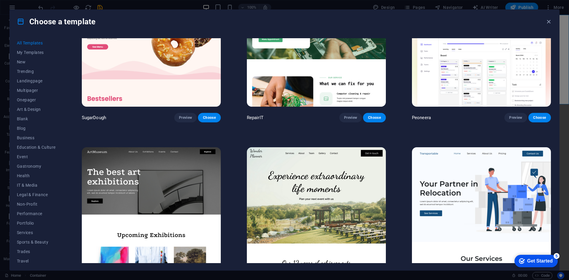
scroll to position [59, 0]
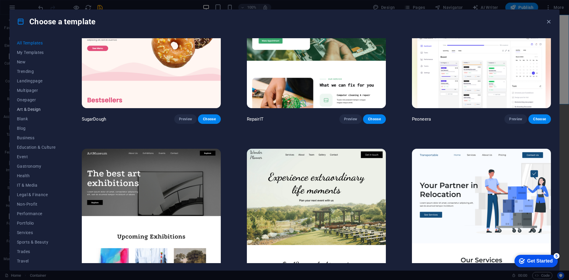
click at [30, 112] on button "Art & Design" at bounding box center [36, 109] width 39 height 9
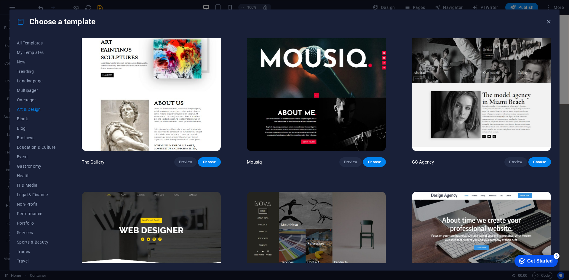
scroll to position [356, 0]
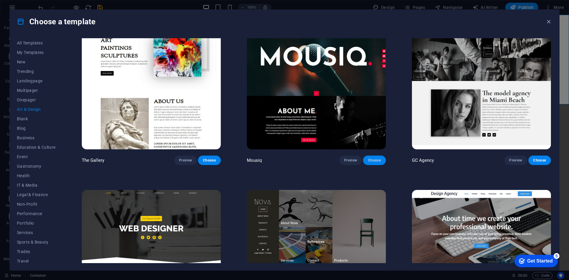
click at [378, 158] on span "Choose" at bounding box center [374, 160] width 13 height 5
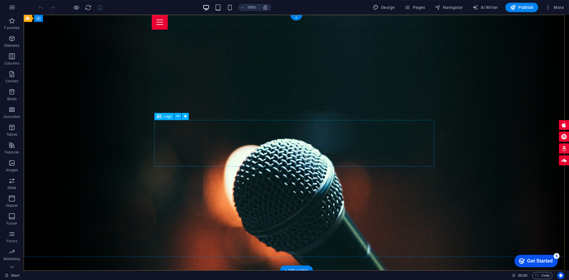
click at [169, 117] on span "Logo" at bounding box center [168, 117] width 8 height 4
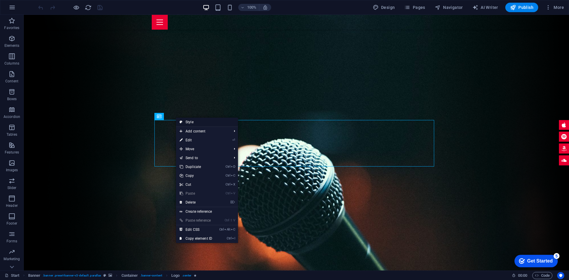
click at [184, 121] on link "Style" at bounding box center [207, 122] width 62 height 9
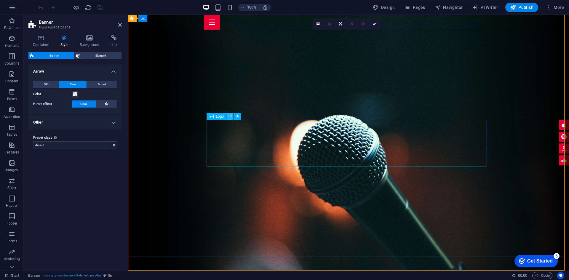
click at [231, 115] on icon at bounding box center [230, 116] width 3 height 6
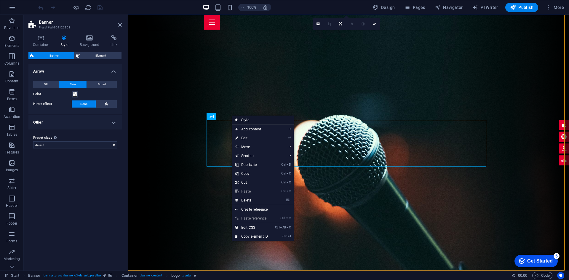
click at [238, 119] on icon at bounding box center [236, 120] width 3 height 9
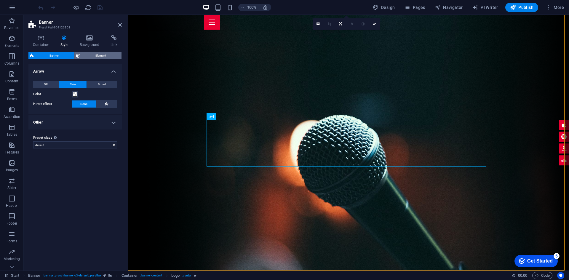
click at [93, 55] on span "Element" at bounding box center [101, 55] width 38 height 7
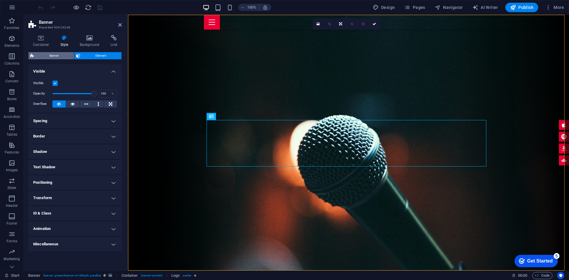
click at [62, 55] on span "Banner" at bounding box center [54, 55] width 36 height 7
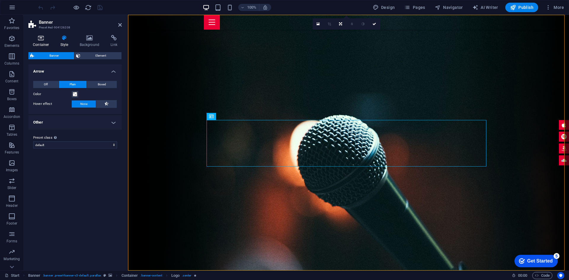
click at [40, 45] on h4 "Container" at bounding box center [42, 41] width 28 height 12
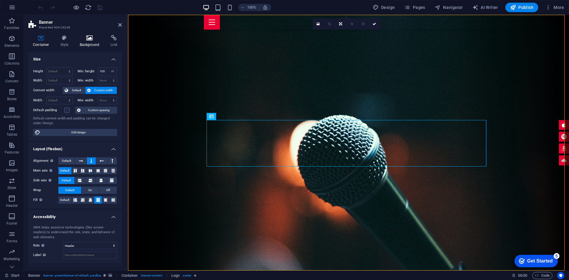
click at [92, 46] on h4 "Background" at bounding box center [90, 41] width 31 height 12
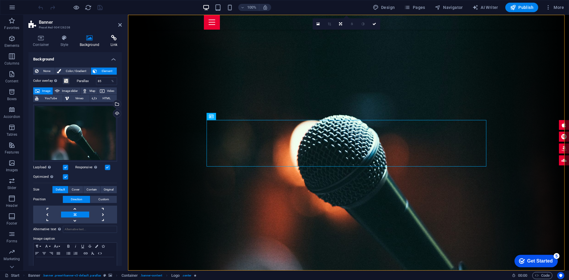
click at [110, 40] on icon at bounding box center [114, 38] width 16 height 6
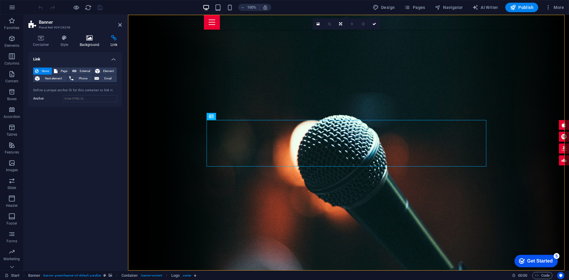
click at [88, 40] on icon at bounding box center [89, 38] width 29 height 6
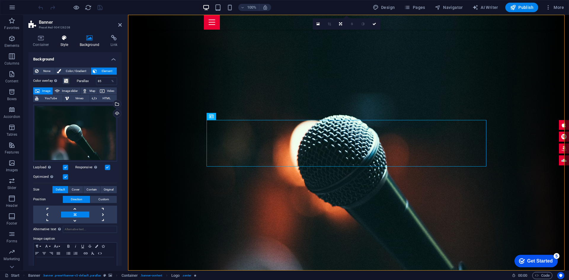
click at [66, 39] on icon at bounding box center [64, 38] width 17 height 6
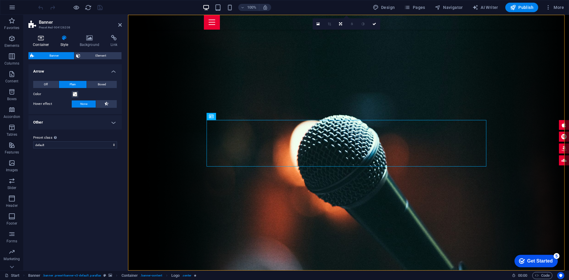
click at [40, 37] on icon at bounding box center [40, 38] width 25 height 6
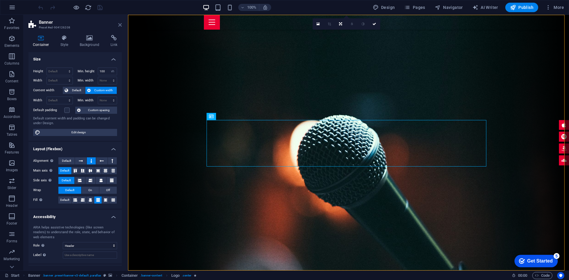
click at [119, 25] on icon at bounding box center [120, 25] width 4 height 5
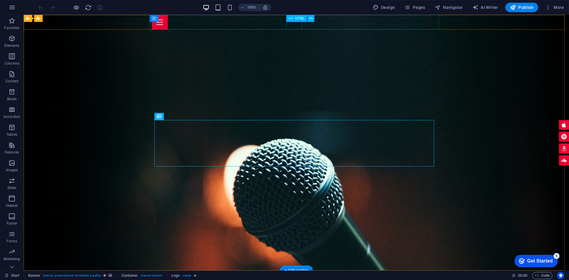
click at [295, 26] on div at bounding box center [296, 22] width 289 height 15
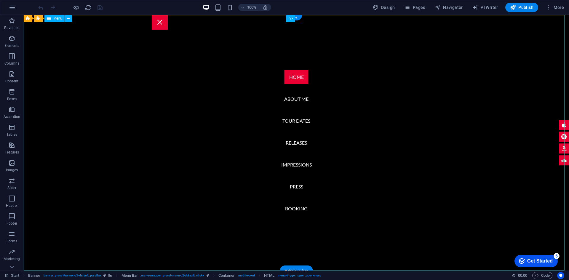
click at [292, 100] on nav "Home About me Tour Dates Releases Impressions Press Booking" at bounding box center [297, 143] width 546 height 256
click at [293, 98] on nav "Home About me Tour Dates Releases Impressions Press Booking" at bounding box center [297, 143] width 546 height 256
click at [295, 76] on nav "Home About me Tour Dates Releases Impressions Press Booking" at bounding box center [297, 143] width 546 height 256
click at [68, 20] on icon at bounding box center [68, 18] width 3 height 6
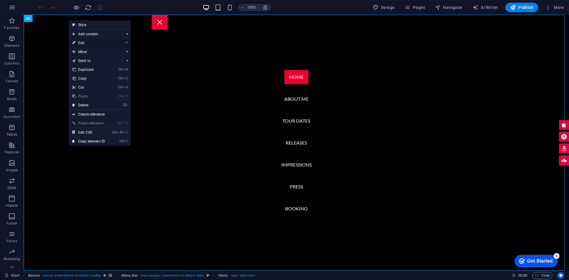
click at [89, 43] on link "⏎ Edit" at bounding box center [89, 43] width 40 height 9
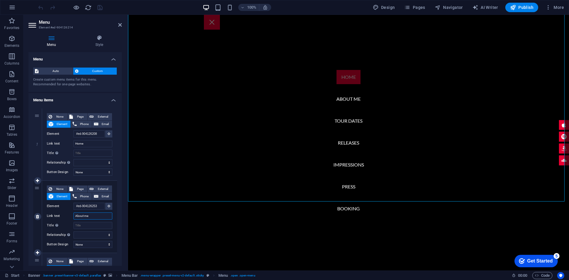
click at [98, 215] on input "About me" at bounding box center [93, 216] width 39 height 7
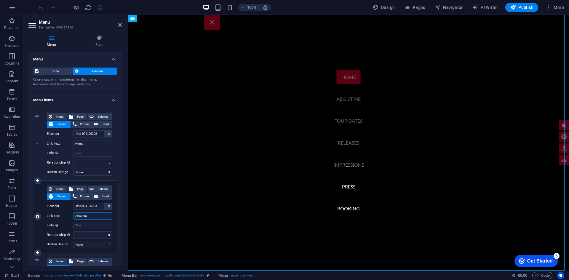
type input "About"
select select
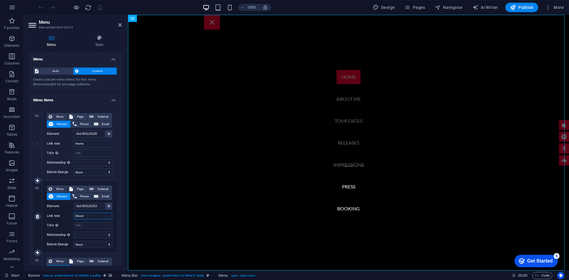
select select
type input "About u"
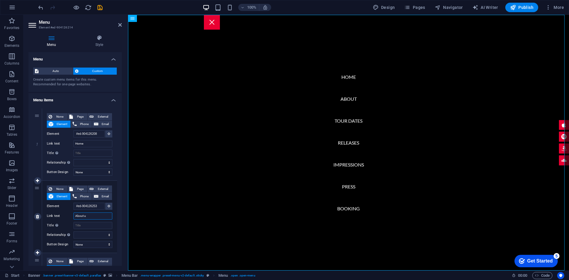
select select
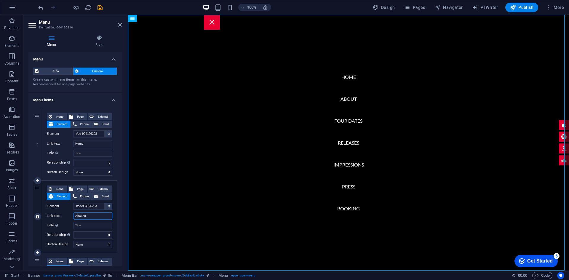
select select
type input "About us"
select select
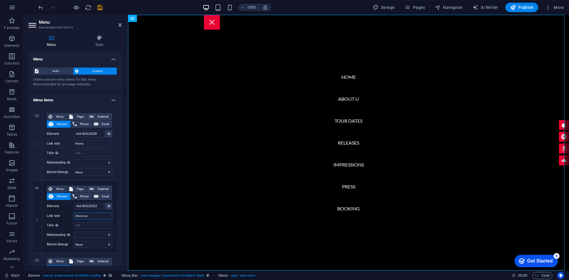
select select
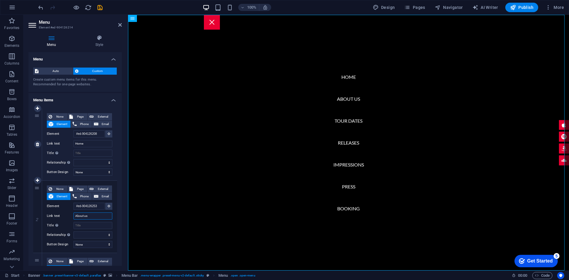
type input "About us"
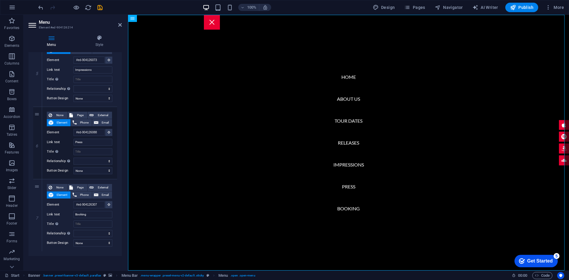
scroll to position [365, 0]
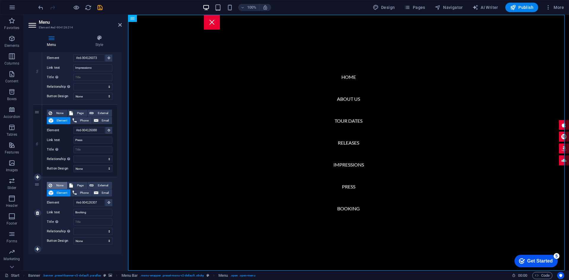
click at [60, 184] on span "None" at bounding box center [60, 185] width 12 height 7
select select
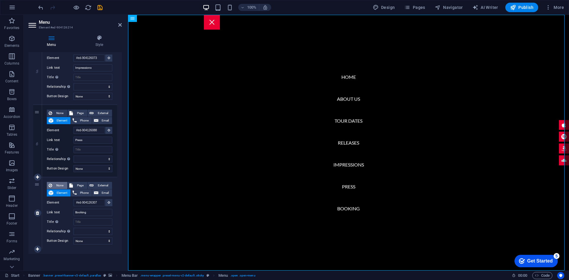
select select
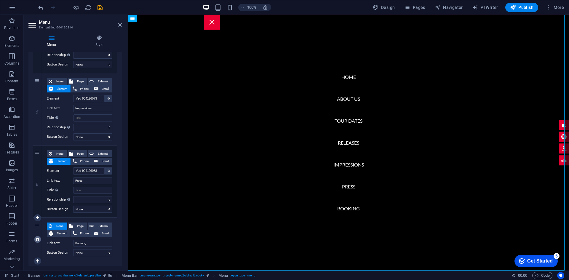
click at [37, 242] on link at bounding box center [37, 239] width 7 height 7
select select
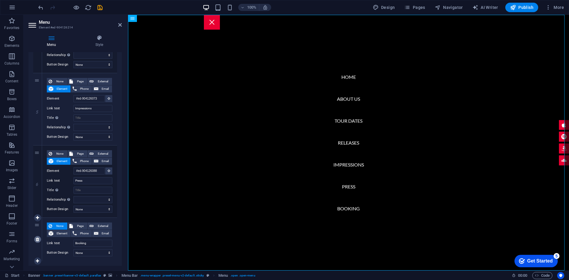
select select
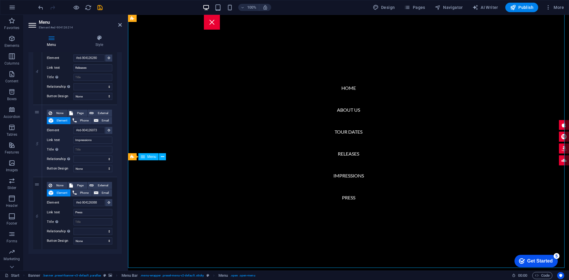
scroll to position [0, 0]
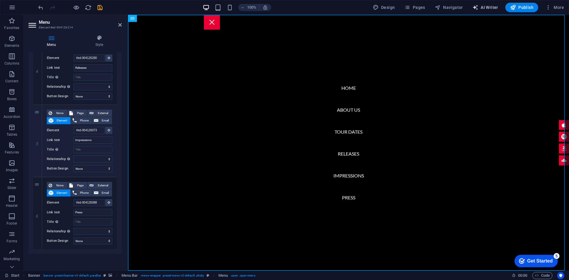
select select "English"
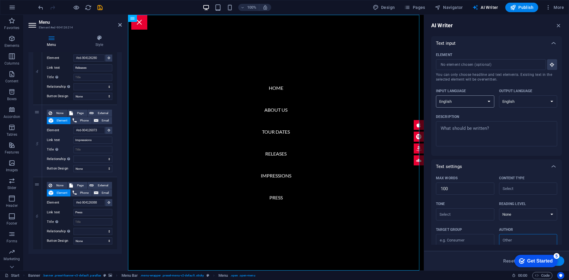
click at [471, 98] on select "Albanian Arabic Armenian Awadhi Azerbaijani Bashkir Basque Belarusian Bengali B…" at bounding box center [465, 101] width 58 height 12
select select "German"
click at [436, 95] on select "Albanian Arabic Armenian Awadhi Azerbaijani Bashkir Basque Belarusian Bengali B…" at bounding box center [465, 101] width 58 height 12
click at [514, 102] on select "Albanian Arabic Armenian Awadhi Azerbaijani Bashkir Basque Belarusian Bengali B…" at bounding box center [528, 101] width 58 height 12
select select "German"
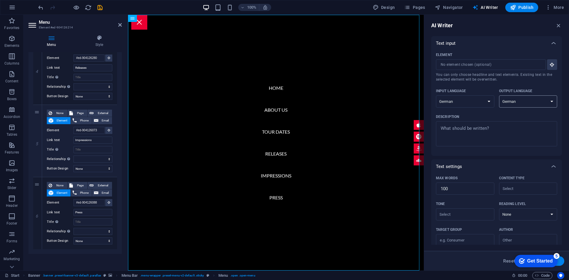
click at [499, 95] on select "Albanian Arabic Armenian Awadhi Azerbaijani Bashkir Basque Belarusian Bengali B…" at bounding box center [528, 101] width 58 height 12
click at [561, 25] on icon "button" at bounding box center [559, 25] width 7 height 7
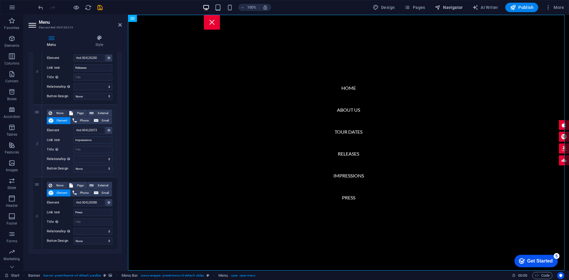
click at [450, 7] on span "Navigator" at bounding box center [449, 7] width 28 height 6
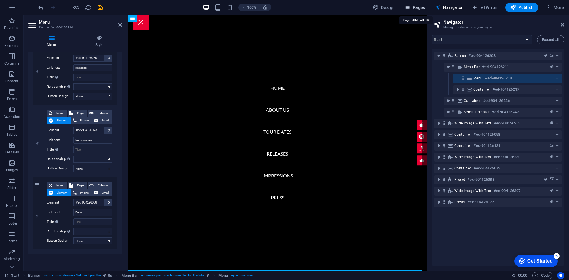
click at [0, 0] on span "Pages" at bounding box center [0, 0] width 0 height 0
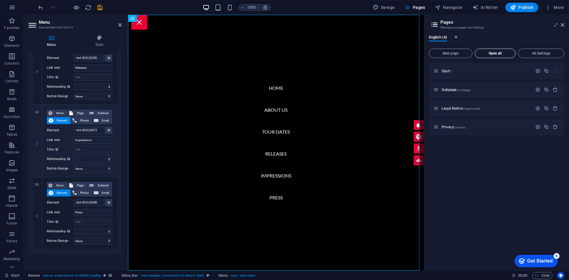
click at [494, 52] on span "Open all" at bounding box center [496, 54] width 36 height 4
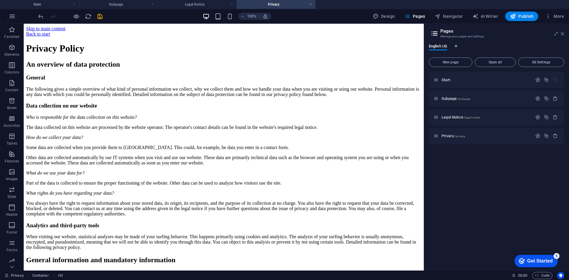
drag, startPoint x: 561, startPoint y: 33, endPoint x: 537, endPoint y: 9, distance: 33.8
click at [561, 32] on icon at bounding box center [563, 33] width 4 height 5
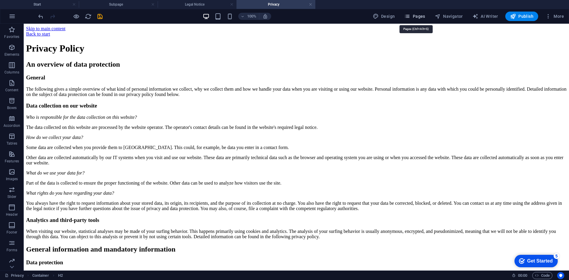
click at [414, 14] on span "Pages" at bounding box center [414, 16] width 21 height 6
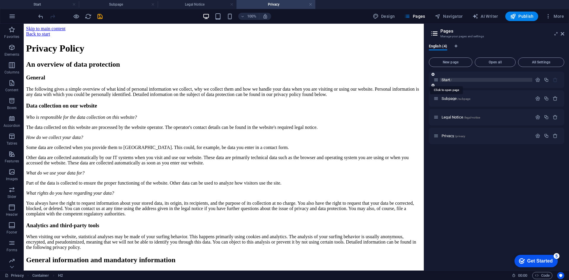
click at [449, 80] on span "Start /" at bounding box center [447, 80] width 10 height 4
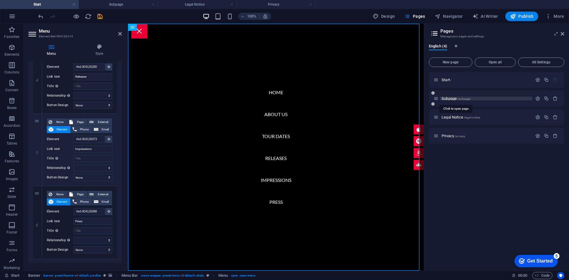
click at [463, 97] on span "/subpage" at bounding box center [463, 98] width 13 height 3
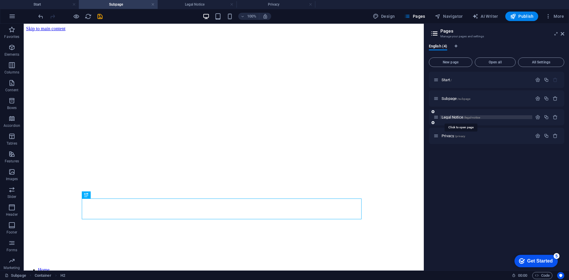
click at [474, 118] on span "/legal-notice" at bounding box center [472, 117] width 17 height 3
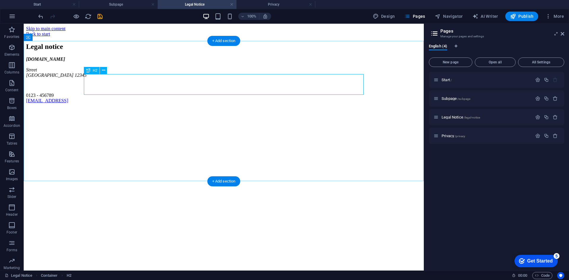
click at [225, 51] on div "Legal notice" at bounding box center [224, 47] width 396 height 8
click at [106, 71] on button at bounding box center [103, 70] width 7 height 7
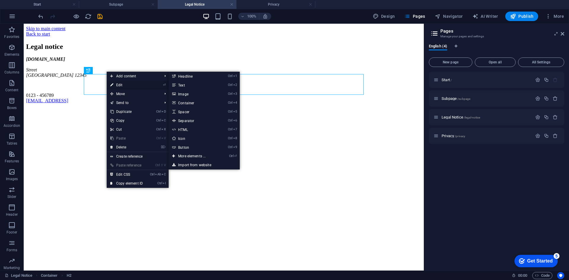
click at [122, 82] on link "⏎ Edit" at bounding box center [127, 85] width 40 height 9
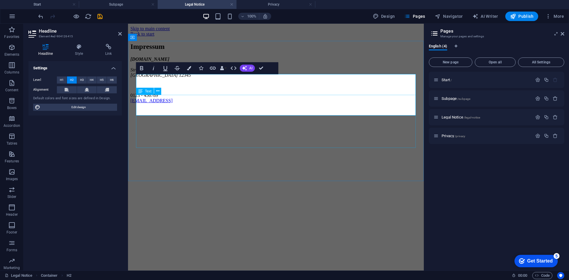
click at [254, 103] on div "new-gen-empire.de Street Berlin 12345 0123 - 456789 40fa9fe28c58d80d732c94d6d36…" at bounding box center [275, 80] width 291 height 47
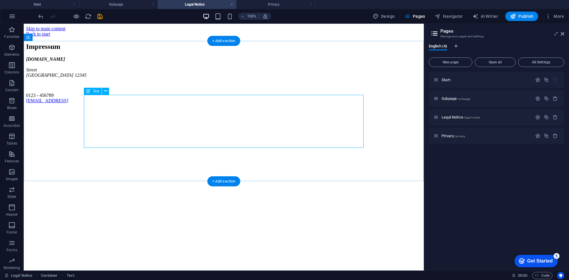
click at [131, 103] on div "new-gen-empire.de Street Berlin 12345 0123 - 456789 40fa9fe28c58d80d732c94d6d36…" at bounding box center [224, 80] width 396 height 47
click at [128, 103] on div "new-gen-empire.de Street Berlin 12345 0123 - 456789 40fa9fe28c58d80d732c94d6d36…" at bounding box center [224, 80] width 396 height 47
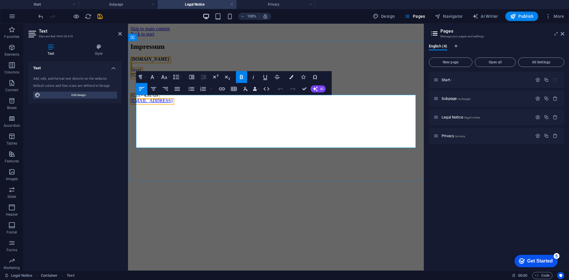
click at [181, 78] on address "new-gen-empire.de Street Berlin 12345" at bounding box center [275, 67] width 291 height 21
click at [186, 103] on p "0123 - 456789 40fa9fe28c58d80d732c94d6d36806@plesk.local" at bounding box center [275, 98] width 291 height 11
drag, startPoint x: 243, startPoint y: 143, endPoint x: 136, endPoint y: 143, distance: 106.4
click at [136, 103] on p "[EMAIL_ADDRESS]" at bounding box center [275, 98] width 291 height 11
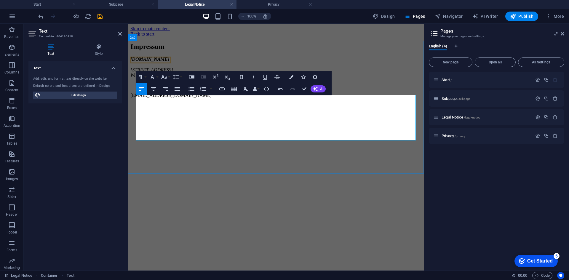
click at [164, 88] on p at bounding box center [275, 85] width 291 height 5
click at [205, 88] on p at bounding box center [275, 85] width 291 height 5
click at [189, 88] on p at bounding box center [275, 85] width 291 height 5
click at [184, 88] on p at bounding box center [275, 85] width 291 height 5
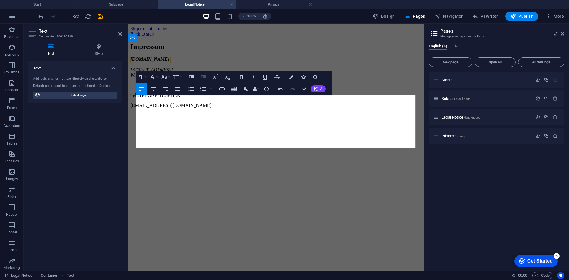
click at [157, 98] on p "​Tel.: 015234167140" at bounding box center [275, 95] width 291 height 5
click at [203, 98] on p "Tel.: 0152 34167140" at bounding box center [275, 95] width 291 height 5
click at [270, 113] on html "Skip to main content Back to start Impressum new-gen-empire.de Gärtnerweg 2 Wil…" at bounding box center [276, 68] width 296 height 89
click at [107, 151] on div "Text Add, edit, and format text directly on the website. Default colors and fon…" at bounding box center [74, 163] width 93 height 205
click at [108, 51] on h4 "Style" at bounding box center [99, 50] width 46 height 12
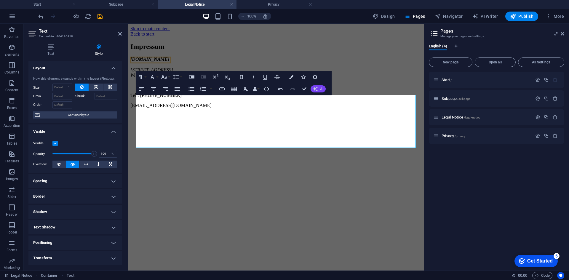
click at [320, 90] on button "AI" at bounding box center [318, 88] width 15 height 7
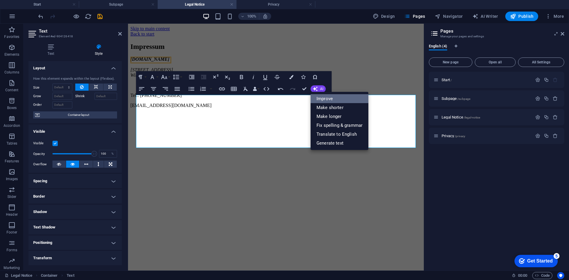
click at [329, 97] on link "Improve" at bounding box center [340, 98] width 58 height 9
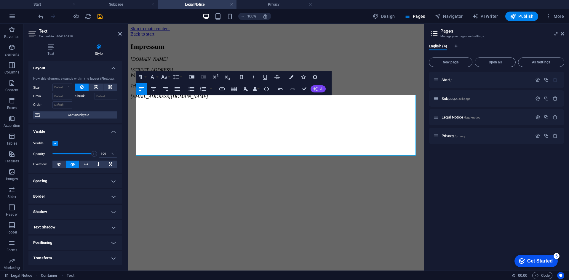
click at [321, 90] on span "AI" at bounding box center [321, 89] width 3 height 4
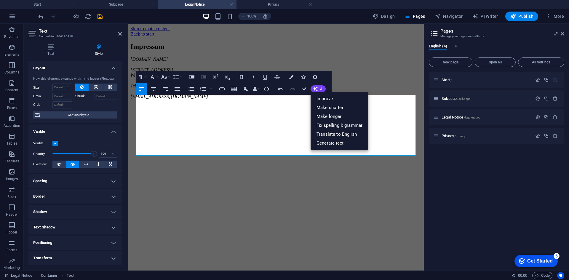
click at [98, 48] on icon at bounding box center [99, 47] width 46 height 6
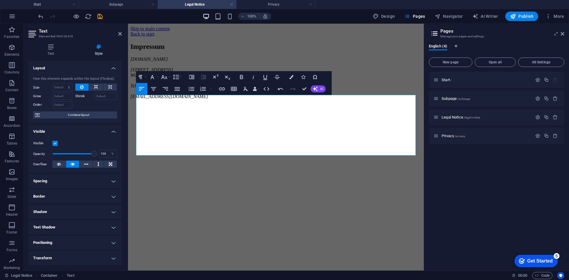
click at [102, 50] on h4 "Style" at bounding box center [99, 50] width 46 height 12
click at [154, 102] on html "Skip to main content Back to start Impressum new-gen-empire.de Gärtnerweg 2 Wil…" at bounding box center [276, 63] width 296 height 78
click at [151, 99] on div "Impressum new-gen-empire.de Gärtnerweg 2 Wilster 25554 Tel: +49 152 34167140 in…" at bounding box center [275, 71] width 291 height 57
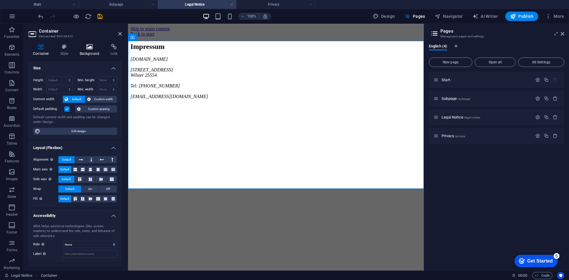
click at [93, 50] on h4 "Background" at bounding box center [90, 50] width 31 height 12
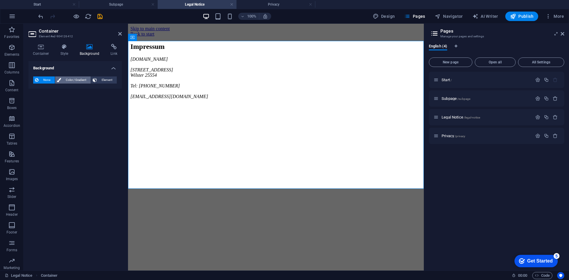
click at [75, 79] on span "Color / Gradient" at bounding box center [76, 79] width 26 height 7
click at [36, 103] on span at bounding box center [37, 104] width 7 height 7
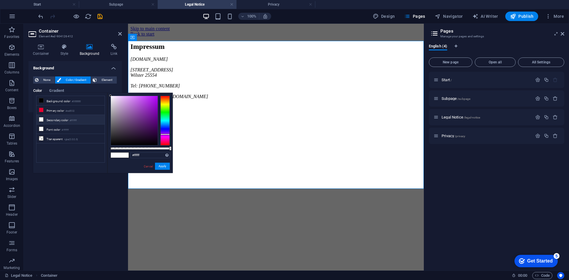
click at [167, 134] on div at bounding box center [164, 121] width 9 height 50
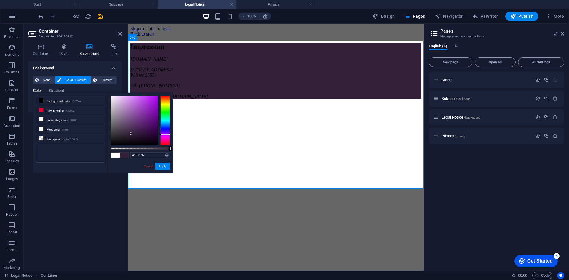
drag, startPoint x: 141, startPoint y: 111, endPoint x: 131, endPoint y: 134, distance: 24.5
click at [131, 134] on div at bounding box center [134, 120] width 47 height 49
click at [85, 216] on div "Background None Color / Gradient Element Stretch background to full-width Color…" at bounding box center [74, 163] width 93 height 205
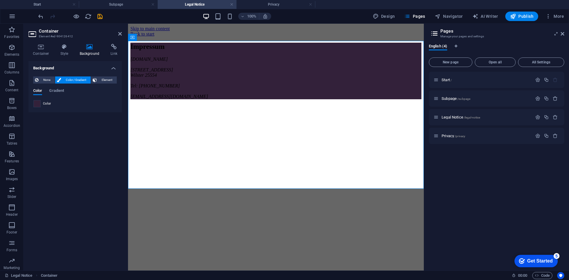
click at [37, 104] on span at bounding box center [37, 104] width 7 height 7
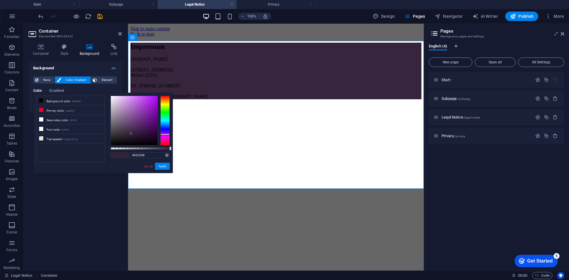
type input "#000000"
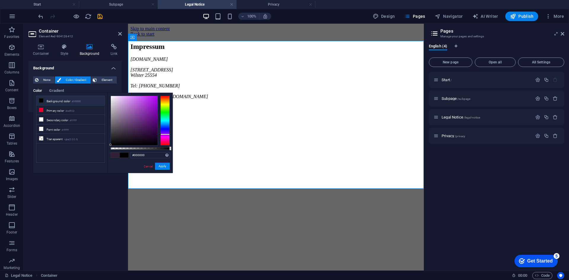
drag, startPoint x: 129, startPoint y: 133, endPoint x: 77, endPoint y: 165, distance: 60.8
click at [77, 165] on div "less Background color #000000 Primary color #ea0032 Secondary color #ffffff Fon…" at bounding box center [103, 133] width 140 height 80
click at [63, 219] on div "Background None Color / Gradient Element Stretch background to full-width Color…" at bounding box center [74, 163] width 93 height 205
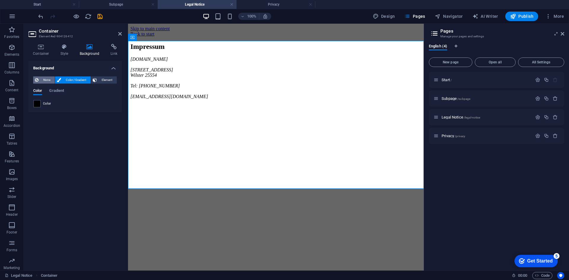
click at [49, 82] on span "None" at bounding box center [46, 79] width 13 height 7
click at [71, 136] on div "Background None Color / Gradient Element Stretch background to full-width Color…" at bounding box center [74, 163] width 93 height 205
click at [110, 79] on span "Element" at bounding box center [107, 79] width 16 height 7
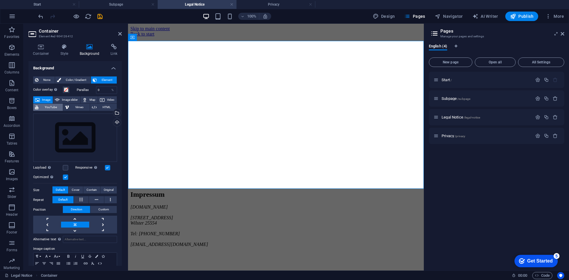
click at [58, 106] on span "YouTube" at bounding box center [50, 107] width 21 height 7
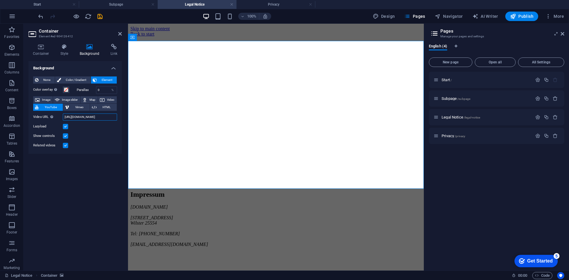
click at [89, 119] on input "https://www.youtube.com/watch?v=hnoviHgPHkY" at bounding box center [90, 117] width 54 height 7
click at [111, 117] on input "https://www.youtube.com/watch?v=hnoviHgPHkY" at bounding box center [90, 117] width 54 height 7
paste input "youtu.be/wKrdRkQhR6k?si=ioHqw9UtcybFd-0S"
type input "https://youtu.be/wKrdRkQhR6k?si=ioHqw9UtcybFd-0S"
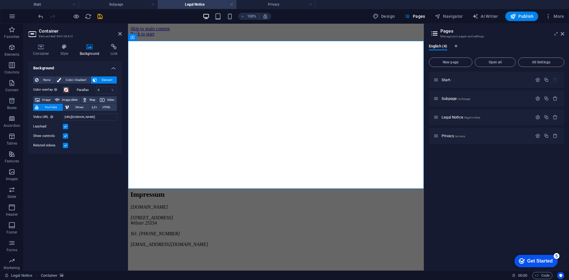
scroll to position [0, 0]
click at [91, 194] on div "Background None Color / Gradient Element Stretch background to full-width Color…" at bounding box center [74, 163] width 93 height 205
click at [51, 81] on div "Places an overlay over the background to colorize it" at bounding box center [73, 79] width 47 height 13
click at [63, 87] on button "Color overlay Places an overlay over the background to colorize it" at bounding box center [66, 90] width 7 height 7
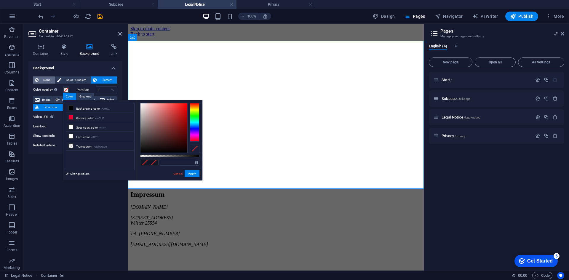
click at [47, 81] on span "None" at bounding box center [46, 79] width 13 height 7
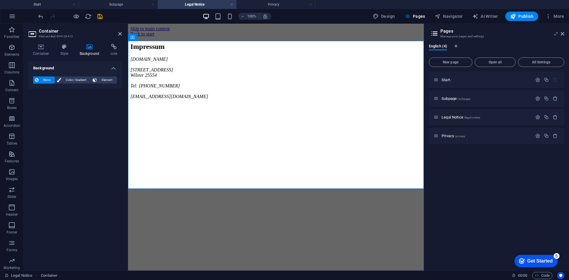
click at [80, 155] on div "Background None Color / Gradient Element Stretch background to full-width Color…" at bounding box center [74, 163] width 93 height 205
click at [63, 175] on div "Background None Color / Gradient Element Stretch background to full-width Color…" at bounding box center [74, 163] width 93 height 205
click at [103, 19] on icon "save" at bounding box center [100, 16] width 7 height 7
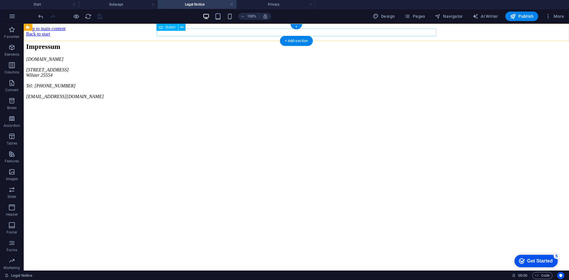
click at [180, 31] on div "Back to start" at bounding box center [296, 33] width 541 height 5
click at [163, 27] on icon at bounding box center [161, 27] width 4 height 7
click at [13, 17] on icon "button" at bounding box center [12, 16] width 7 height 7
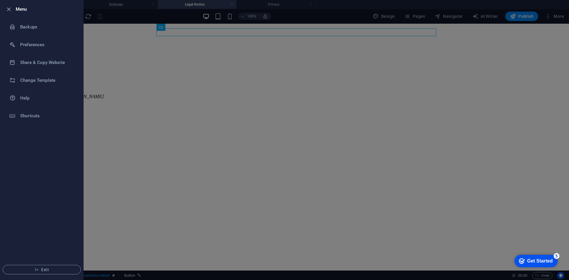
click at [323, 22] on div at bounding box center [284, 140] width 569 height 280
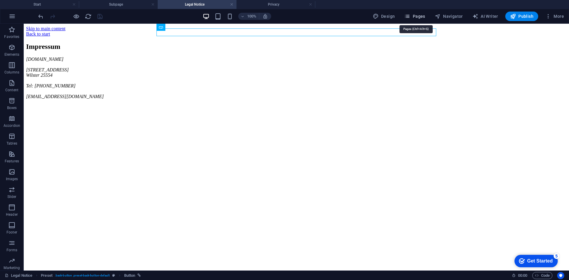
click at [420, 12] on button "Pages" at bounding box center [414, 16] width 25 height 9
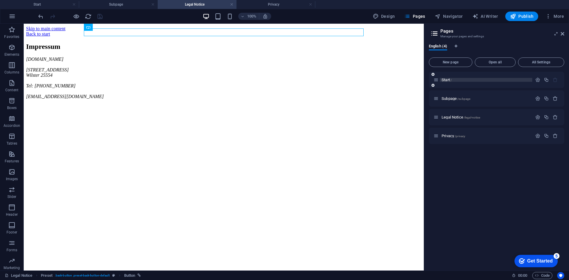
click at [449, 80] on span "Start /" at bounding box center [447, 80] width 10 height 4
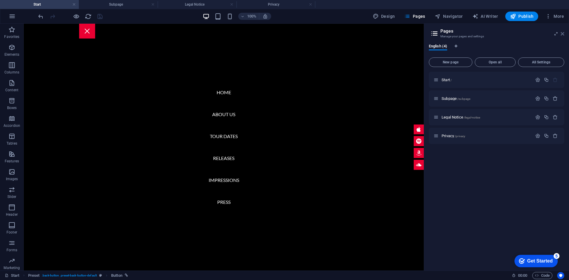
drag, startPoint x: 537, startPoint y: 11, endPoint x: 561, endPoint y: 34, distance: 33.5
click at [561, 34] on icon at bounding box center [563, 33] width 4 height 5
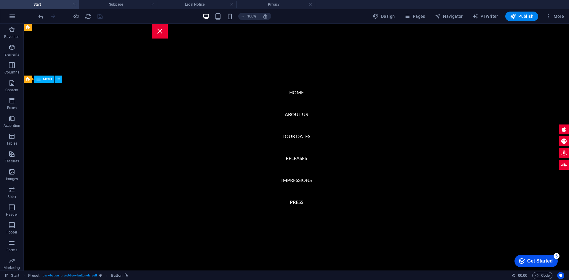
scroll to position [830, 0]
click at [298, 93] on nav "Home About us Tour Dates Releases Impressions Press" at bounding box center [297, 147] width 546 height 247
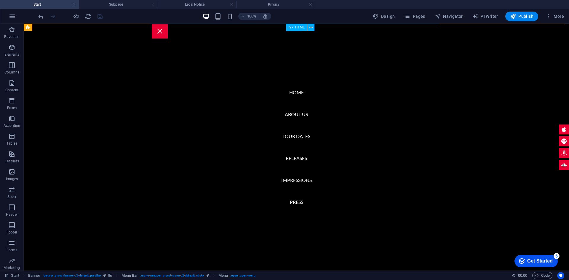
click at [295, 27] on div "HTML" at bounding box center [296, 27] width 21 height 7
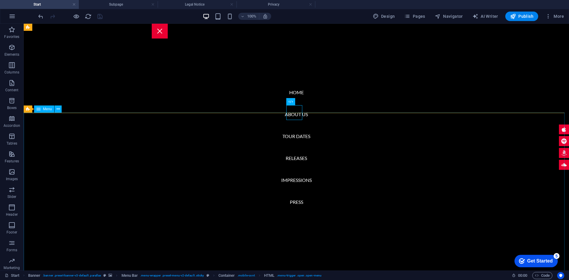
scroll to position [623, 0]
click at [334, 51] on nav "Home About us Tour Dates Releases Impressions Press" at bounding box center [297, 147] width 546 height 247
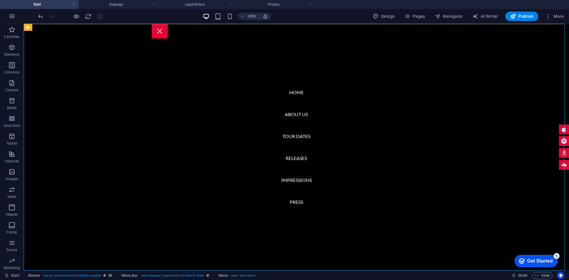
click at [280, 44] on nav "Home About us Tour Dates Releases Impressions Press" at bounding box center [297, 147] width 546 height 247
click at [314, 28] on button at bounding box center [310, 27] width 7 height 7
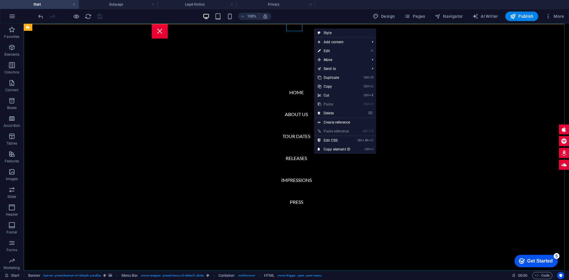
drag, startPoint x: 260, startPoint y: 56, endPoint x: 254, endPoint y: 64, distance: 10.3
click at [260, 56] on nav "Home About us Tour Dates Releases Impressions Press" at bounding box center [297, 147] width 546 height 247
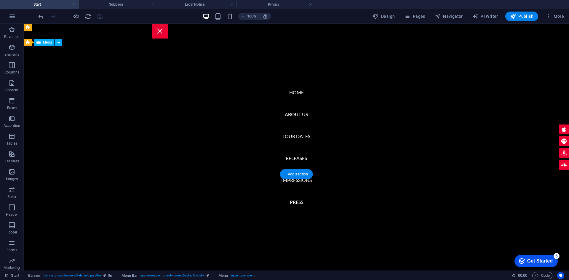
scroll to position [0, 0]
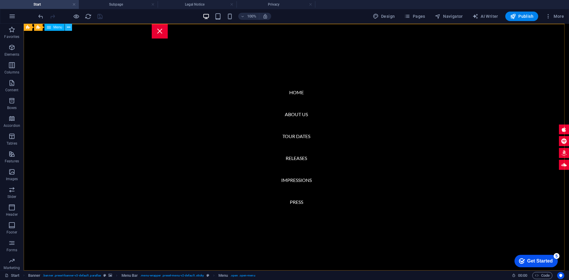
click at [67, 25] on icon at bounding box center [68, 27] width 3 height 6
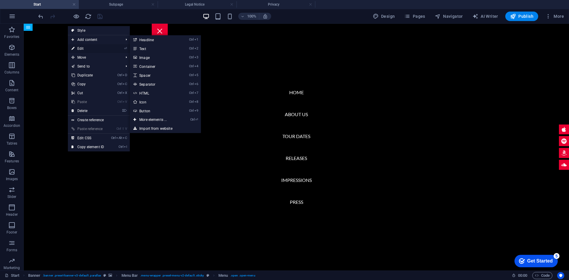
click at [90, 47] on link "⏎ Edit" at bounding box center [88, 48] width 40 height 9
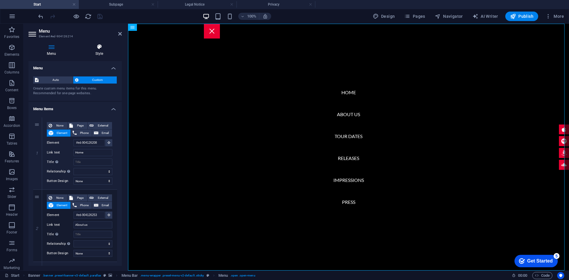
click at [98, 50] on h4 "Style" at bounding box center [99, 50] width 45 height 12
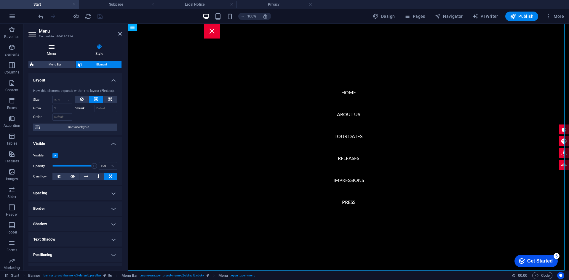
click at [53, 47] on icon at bounding box center [51, 47] width 46 height 6
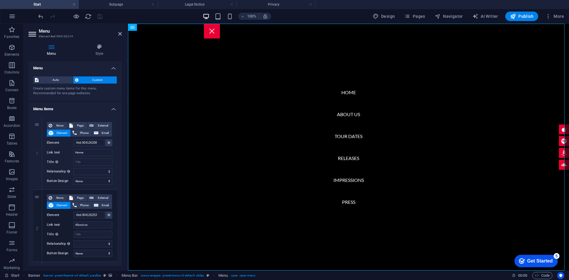
click at [133, 5] on h4 "Subpage" at bounding box center [118, 4] width 79 height 7
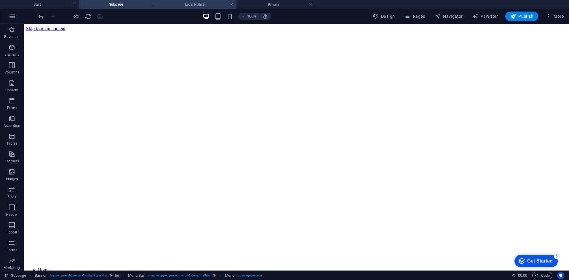
click at [191, 5] on h4 "Legal Notice" at bounding box center [197, 4] width 79 height 7
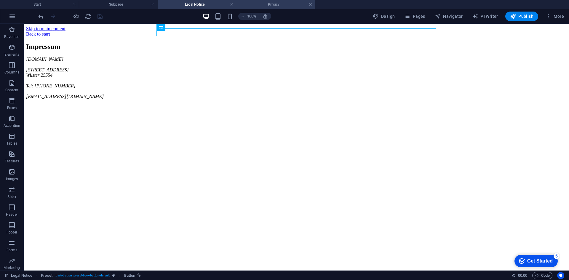
click at [269, 6] on h4 "Privacy" at bounding box center [276, 4] width 79 height 7
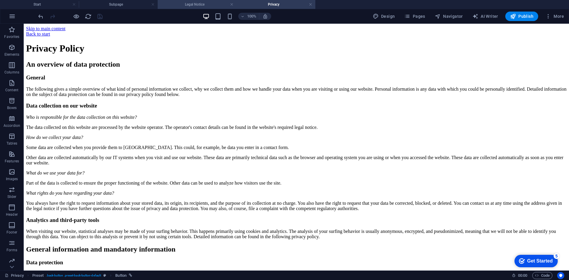
drag, startPoint x: 206, startPoint y: 4, endPoint x: 193, endPoint y: 5, distance: 12.8
click at [135, 3] on h4 "Subpage" at bounding box center [118, 4] width 79 height 7
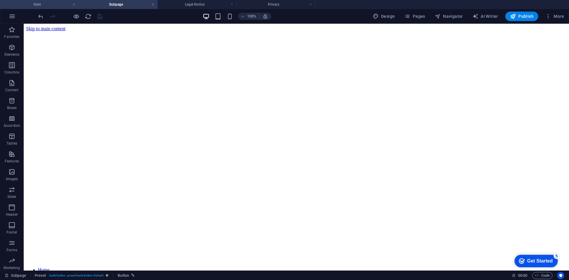
click at [56, 6] on h4 "Start" at bounding box center [39, 4] width 79 height 7
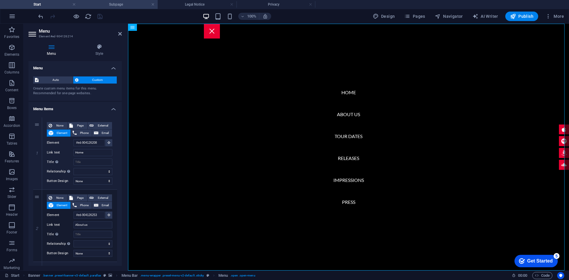
click at [124, 4] on h4 "Subpage" at bounding box center [118, 4] width 79 height 7
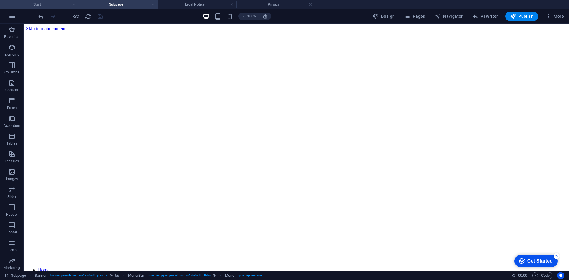
click at [54, 4] on h4 "Start" at bounding box center [39, 4] width 79 height 7
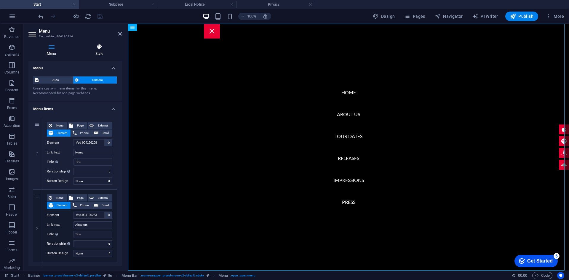
click at [99, 48] on icon at bounding box center [99, 47] width 45 height 6
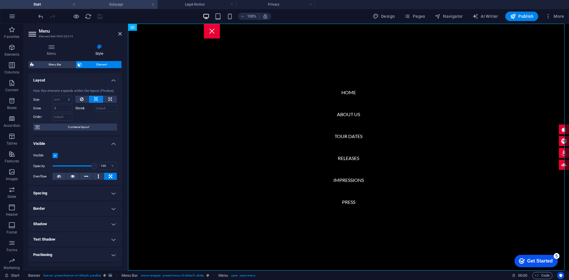
click at [109, 1] on h4 "Subpage" at bounding box center [118, 4] width 79 height 7
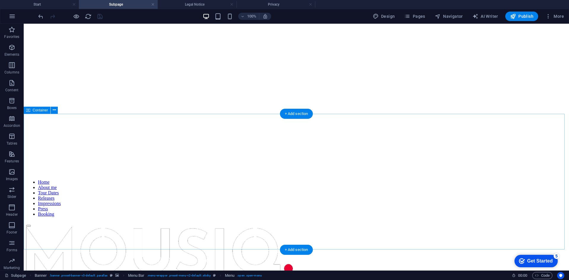
scroll to position [34, 0]
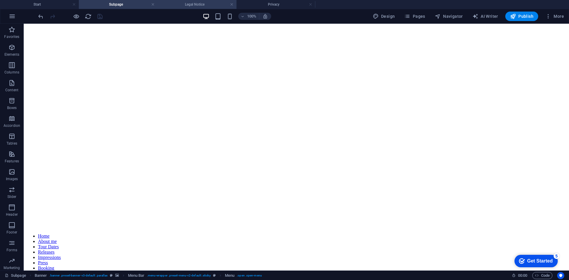
click at [205, 2] on h4 "Legal Notice" at bounding box center [197, 4] width 79 height 7
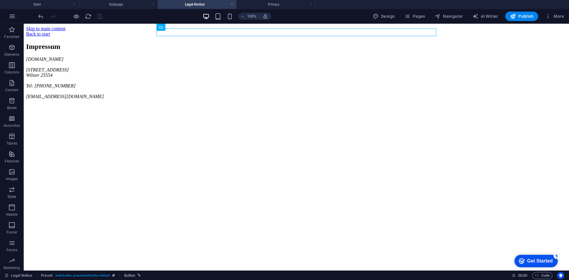
scroll to position [0, 0]
click at [259, 5] on h4 "Privacy" at bounding box center [276, 4] width 79 height 7
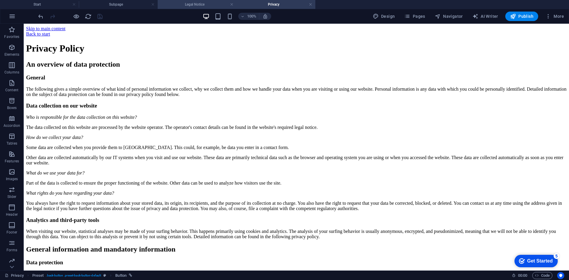
drag, startPoint x: 195, startPoint y: 1, endPoint x: 188, endPoint y: 2, distance: 6.9
click at [195, 1] on h4 "Legal Notice" at bounding box center [197, 4] width 79 height 7
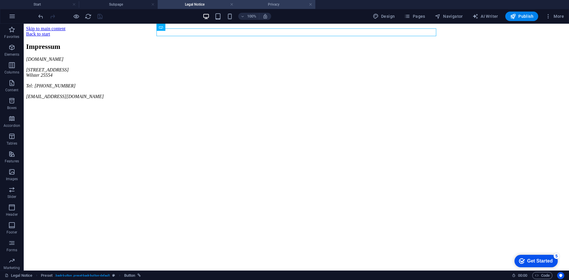
click at [267, 5] on h4 "Privacy" at bounding box center [276, 4] width 79 height 7
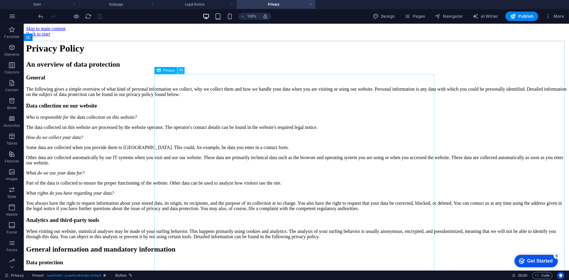
click at [184, 72] on button at bounding box center [181, 70] width 7 height 7
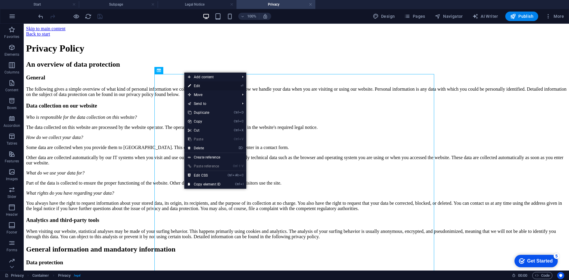
click at [195, 83] on link "⏎ Edit" at bounding box center [204, 86] width 40 height 9
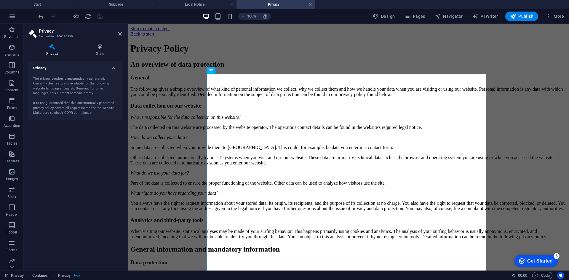
click at [114, 68] on h4 "Privacy" at bounding box center [74, 66] width 93 height 11
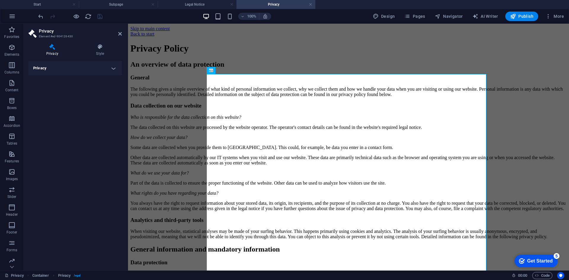
click at [114, 68] on h4 "Privacy" at bounding box center [74, 68] width 93 height 14
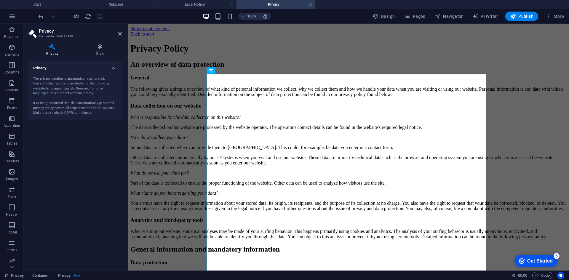
drag, startPoint x: 92, startPoint y: 92, endPoint x: 95, endPoint y: 85, distance: 7.3
click at [95, 85] on div "The privacy section is automatically generated. Currently this feature is avail…" at bounding box center [75, 95] width 84 height 39
click at [97, 50] on h4 "Style" at bounding box center [100, 50] width 43 height 12
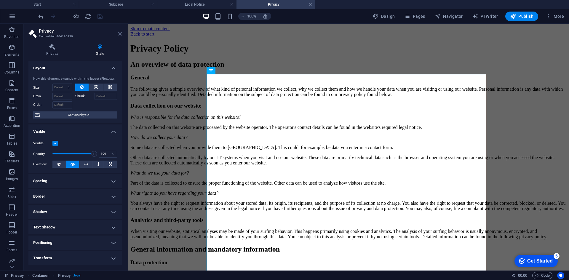
click at [122, 36] on icon at bounding box center [120, 33] width 4 height 5
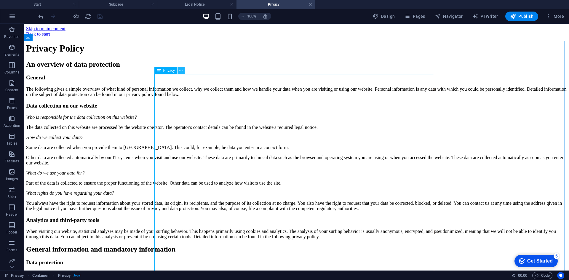
click at [181, 71] on icon at bounding box center [180, 70] width 3 height 6
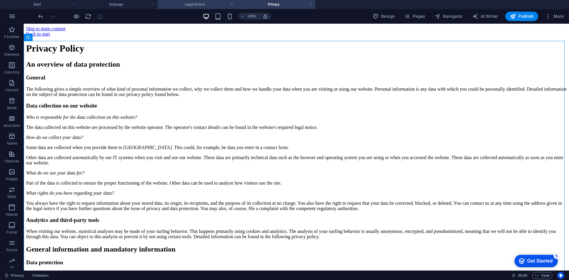
click at [203, 5] on h4 "Legal Notice" at bounding box center [197, 4] width 79 height 7
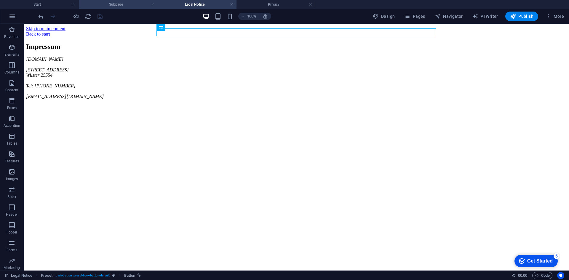
click at [135, 2] on h4 "Subpage" at bounding box center [118, 4] width 79 height 7
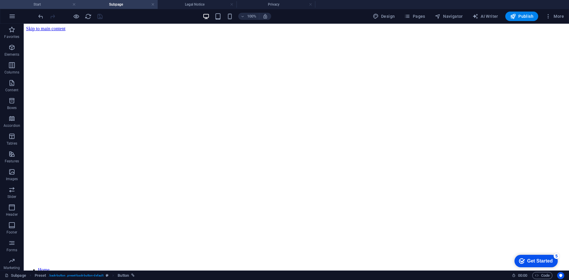
click at [62, 4] on h4 "Start" at bounding box center [39, 4] width 79 height 7
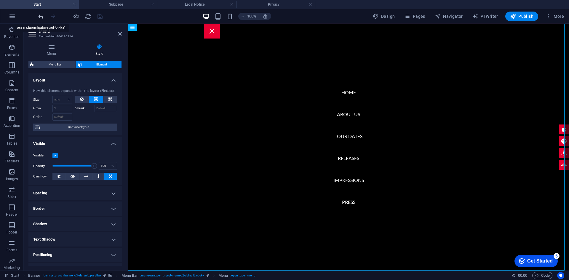
click at [43, 15] on icon "undo" at bounding box center [40, 16] width 7 height 7
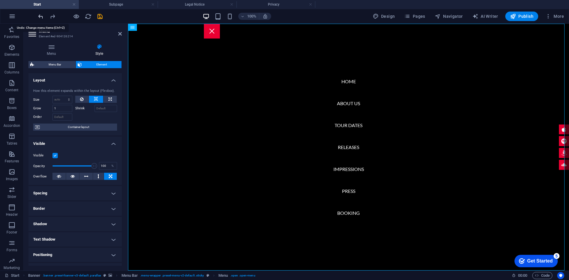
click at [43, 15] on icon "undo" at bounding box center [40, 16] width 7 height 7
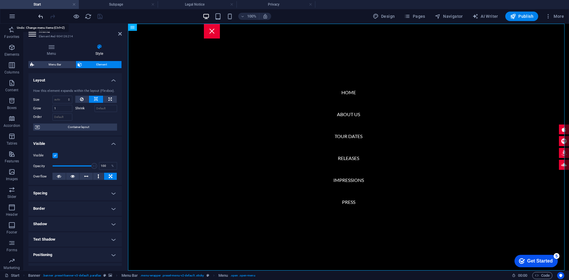
click at [43, 17] on icon "undo" at bounding box center [40, 16] width 7 height 7
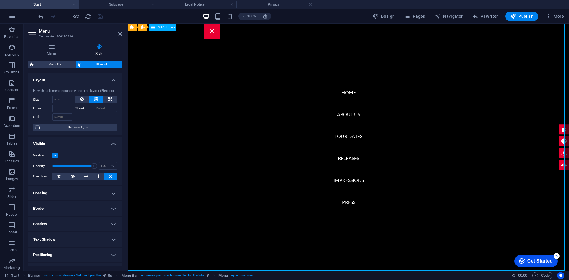
click at [311, 57] on nav "Home About us Tour Dates Releases Impressions Press" at bounding box center [348, 147] width 441 height 247
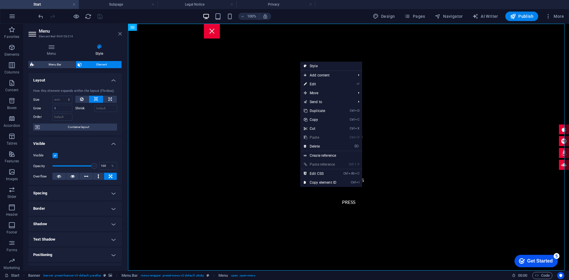
click at [122, 34] on icon at bounding box center [120, 33] width 4 height 5
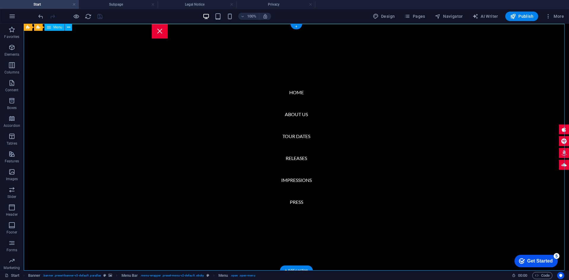
click at [181, 88] on nav "Home About us Tour Dates Releases Impressions Press" at bounding box center [297, 147] width 546 height 247
click at [69, 28] on icon at bounding box center [68, 27] width 3 height 6
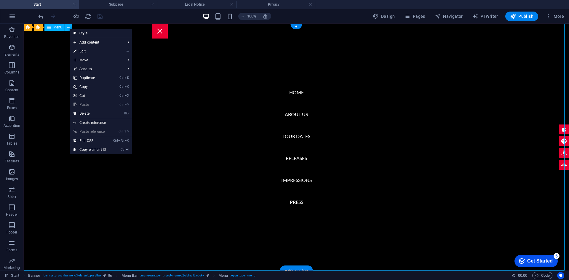
click at [49, 72] on nav "Home About us Tour Dates Releases Impressions Press" at bounding box center [297, 147] width 546 height 247
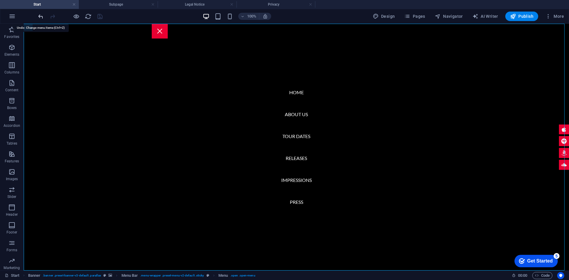
click at [40, 18] on icon "undo" at bounding box center [40, 16] width 7 height 7
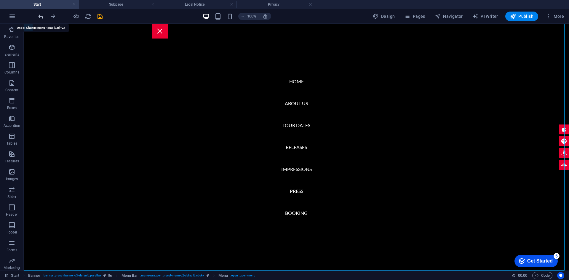
click at [40, 18] on icon "undo" at bounding box center [40, 16] width 7 height 7
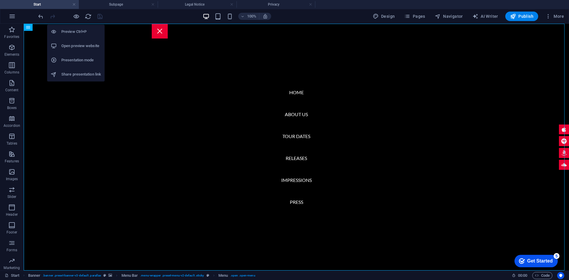
click at [83, 43] on h6 "Open preview website" at bounding box center [81, 45] width 40 height 7
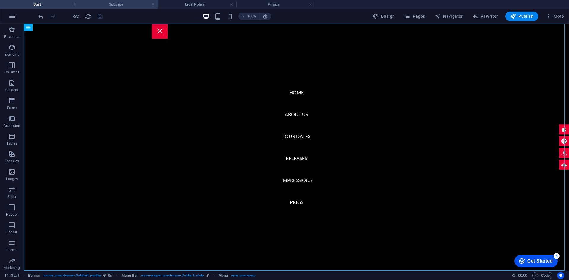
click at [133, 3] on h4 "Subpage" at bounding box center [118, 4] width 79 height 7
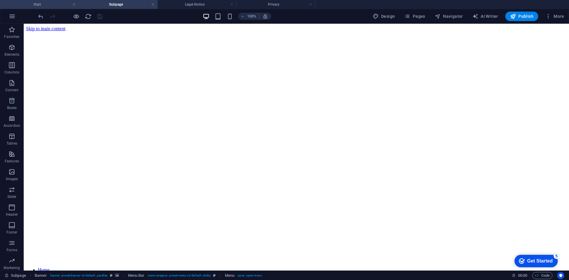
click at [53, 4] on h4 "Start" at bounding box center [39, 4] width 79 height 7
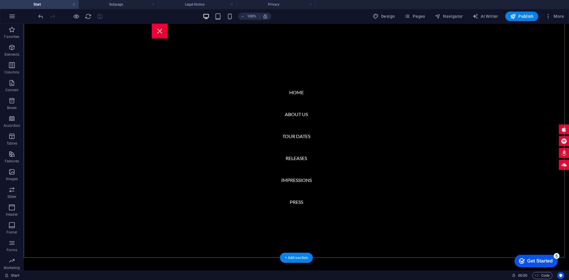
scroll to position [30, 0]
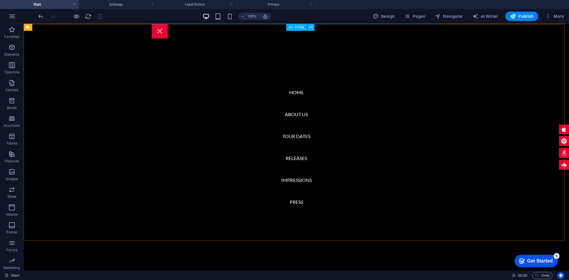
click at [291, 28] on icon at bounding box center [291, 27] width 4 height 7
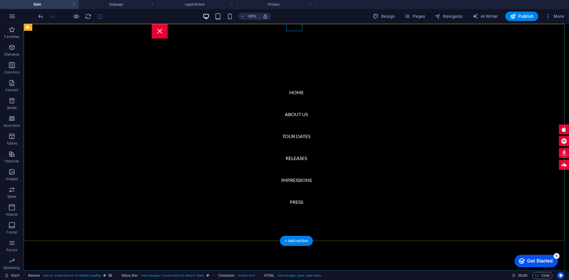
click at [285, 41] on nav "Home About us Tour Dates Releases Impressions Press" at bounding box center [297, 147] width 546 height 247
click at [288, 30] on div "HTML" at bounding box center [296, 27] width 21 height 7
click at [286, 31] on div "HTML" at bounding box center [296, 27] width 21 height 7
drag, startPoint x: 286, startPoint y: 31, endPoint x: 149, endPoint y: 10, distance: 138.5
click at [286, 31] on div "HTML" at bounding box center [296, 27] width 21 height 7
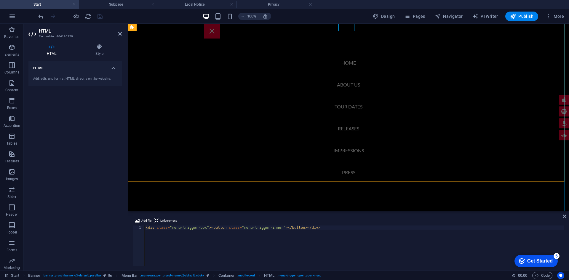
click at [322, 36] on nav "Home About us Tour Dates Releases Impressions Press" at bounding box center [348, 118] width 441 height 188
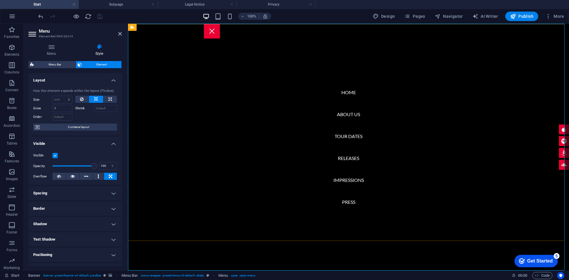
click at [278, 52] on nav "Home About us Tour Dates Releases Impressions Press" at bounding box center [348, 147] width 441 height 247
click at [17, 47] on span "Elements" at bounding box center [12, 51] width 24 height 14
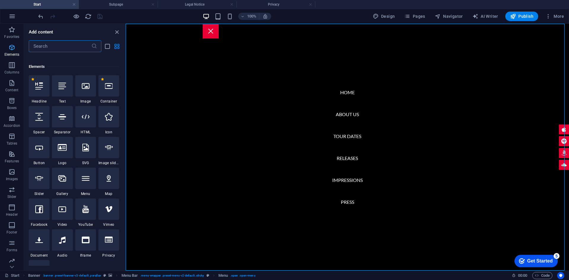
scroll to position [63, 0]
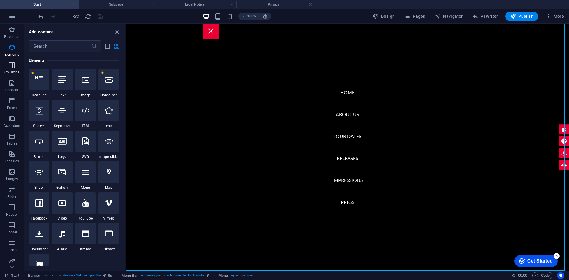
click at [12, 60] on button "Columns" at bounding box center [12, 68] width 24 height 18
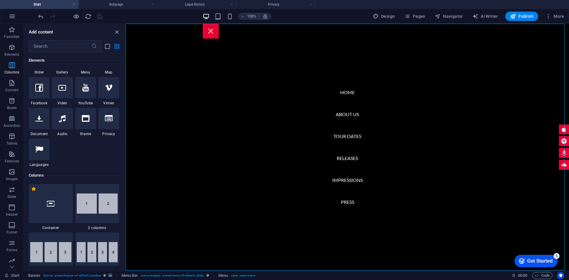
scroll to position [294, 0]
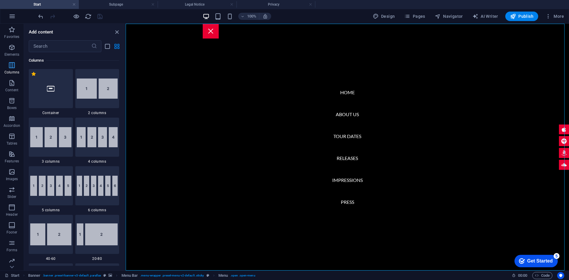
click at [10, 74] on p "Columns" at bounding box center [11, 72] width 15 height 5
click at [9, 85] on icon "button" at bounding box center [11, 82] width 7 height 7
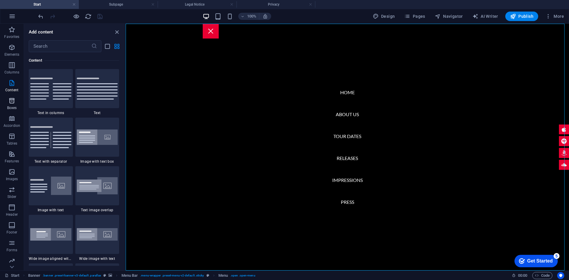
click at [13, 104] on icon "button" at bounding box center [11, 100] width 7 height 7
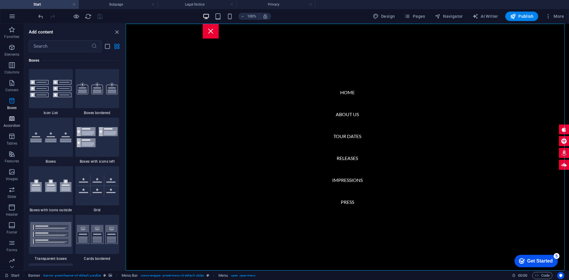
click at [13, 117] on icon "button" at bounding box center [11, 118] width 7 height 7
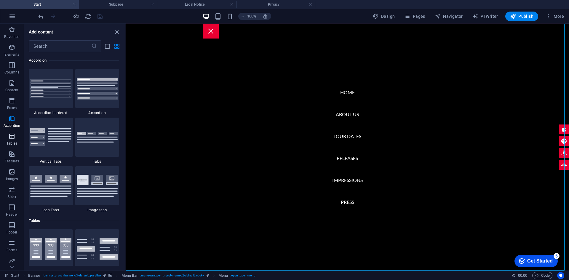
click at [12, 136] on icon "button" at bounding box center [11, 136] width 7 height 7
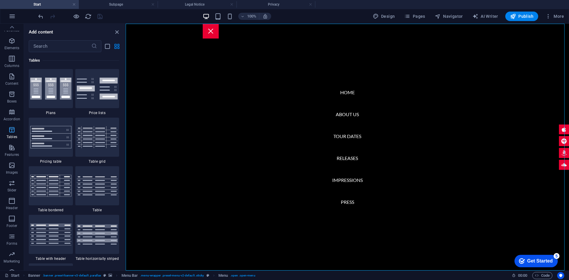
scroll to position [0, 0]
click at [16, 31] on span "Favorites" at bounding box center [12, 33] width 24 height 14
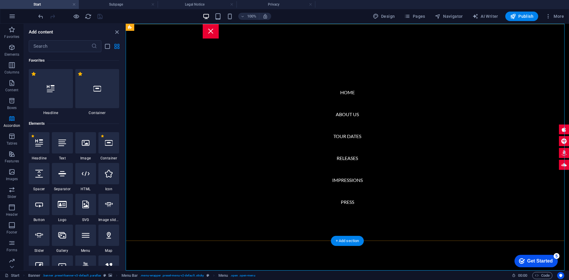
click at [191, 58] on nav "Home About us Tour Dates Releases Impressions Press" at bounding box center [348, 147] width 444 height 247
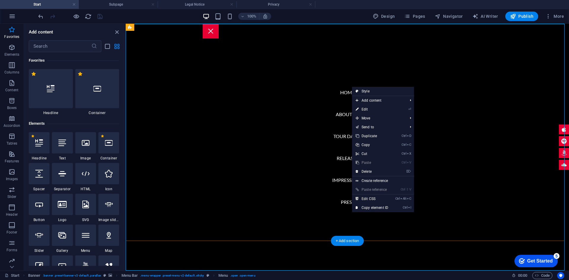
click at [286, 92] on nav "Home About us Tour Dates Releases Impressions Press" at bounding box center [348, 147] width 444 height 247
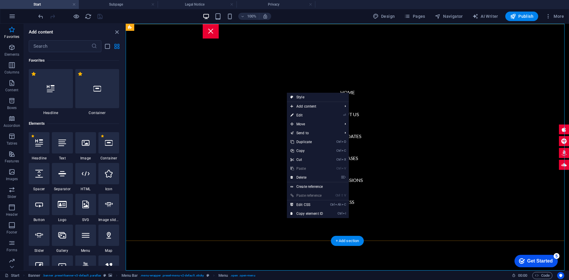
click at [260, 65] on nav "Home About us Tour Dates Releases Impressions Press" at bounding box center [348, 147] width 444 height 247
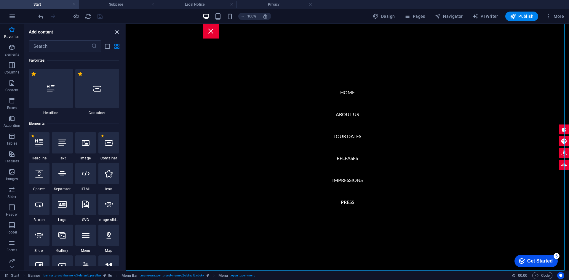
click at [118, 31] on icon "close panel" at bounding box center [117, 32] width 7 height 7
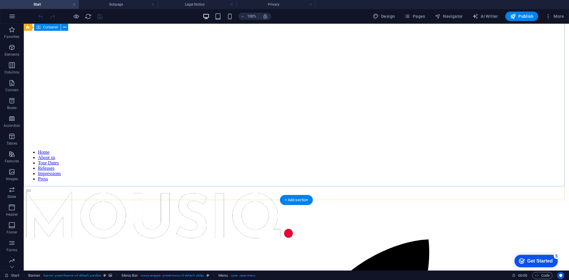
scroll to position [178, 0]
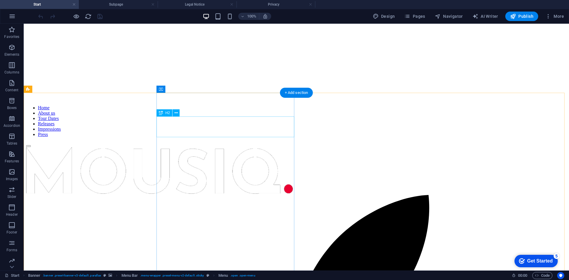
click at [177, 114] on icon at bounding box center [176, 113] width 3 height 6
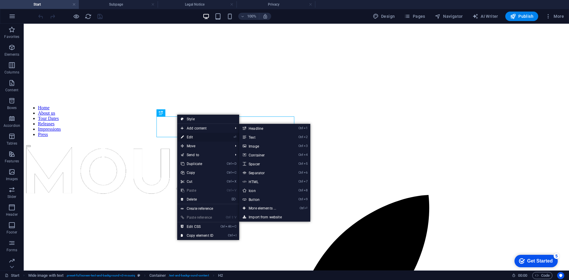
click at [196, 135] on link "⏎ Edit" at bounding box center [197, 137] width 40 height 9
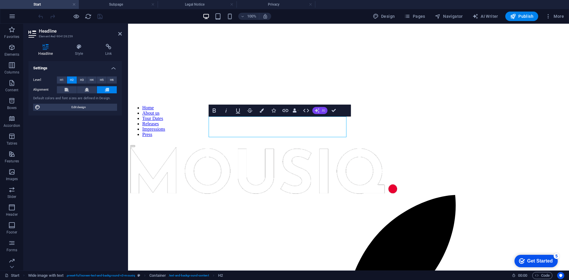
click at [323, 111] on span "AI" at bounding box center [323, 111] width 3 height 4
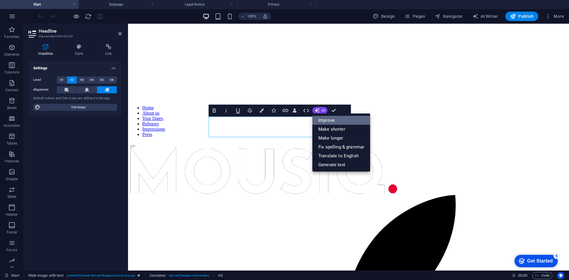
click at [342, 122] on link "Improve" at bounding box center [342, 120] width 58 height 9
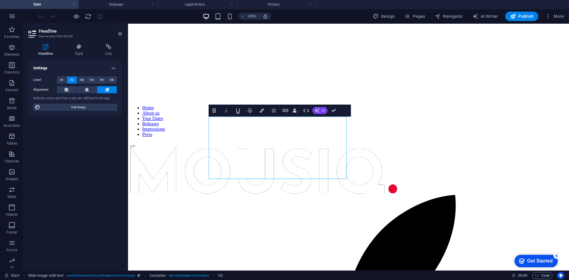
click at [324, 112] on span "AI" at bounding box center [323, 111] width 3 height 4
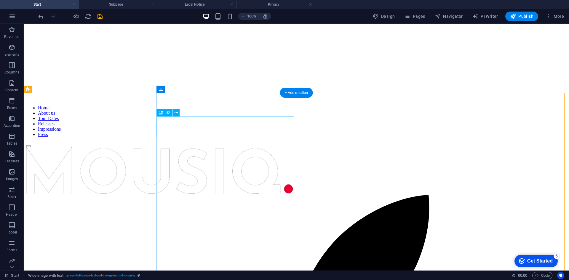
click at [177, 113] on icon at bounding box center [176, 113] width 3 height 6
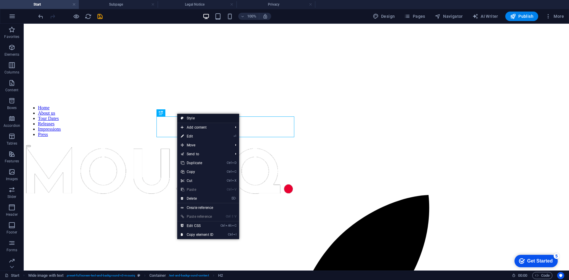
drag, startPoint x: 69, startPoint y: 95, endPoint x: 197, endPoint y: 118, distance: 130.3
click at [197, 118] on link "Style" at bounding box center [208, 118] width 62 height 9
select select "%"
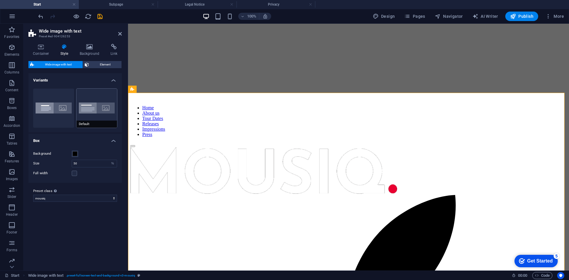
click at [105, 110] on button "Default" at bounding box center [96, 108] width 41 height 39
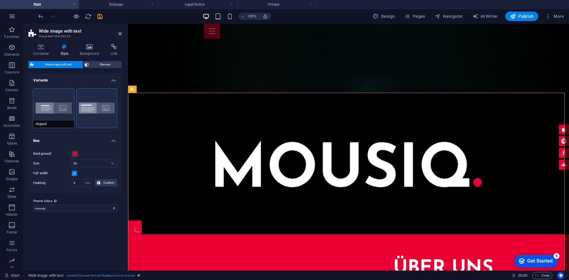
click at [65, 109] on button "Aligned" at bounding box center [53, 108] width 41 height 39
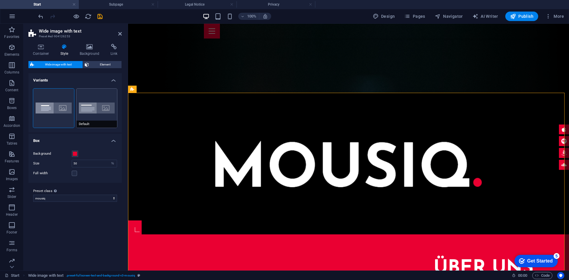
click at [96, 106] on button "Default" at bounding box center [96, 108] width 41 height 39
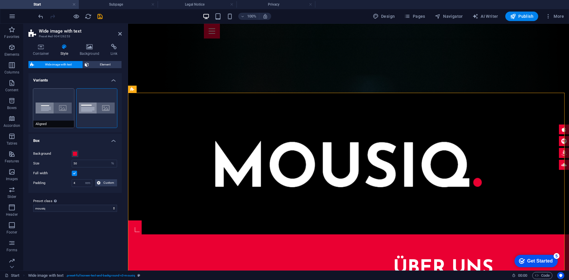
click at [57, 108] on button "Aligned" at bounding box center [53, 108] width 41 height 39
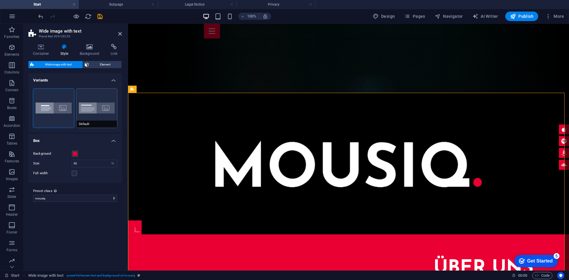
click at [98, 108] on button "Default" at bounding box center [96, 108] width 41 height 39
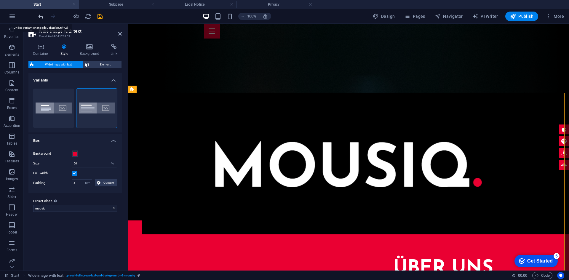
click at [0, 0] on icon "undo" at bounding box center [0, 0] width 0 height 0
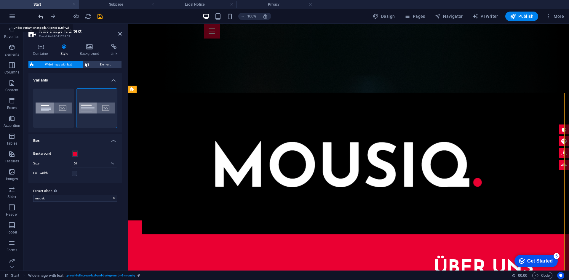
click at [0, 0] on icon "undo" at bounding box center [0, 0] width 0 height 0
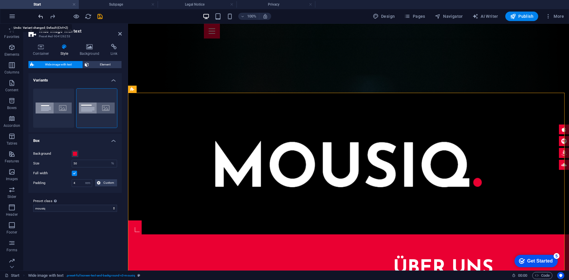
click at [0, 0] on icon "undo" at bounding box center [0, 0] width 0 height 0
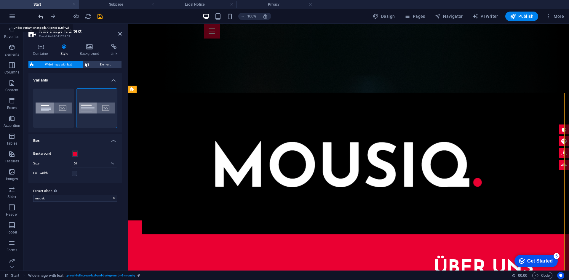
click at [0, 0] on icon "undo" at bounding box center [0, 0] width 0 height 0
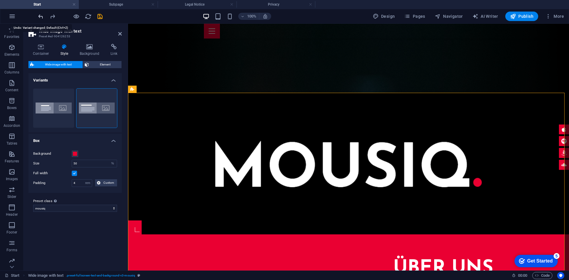
click at [0, 0] on icon "undo" at bounding box center [0, 0] width 0 height 0
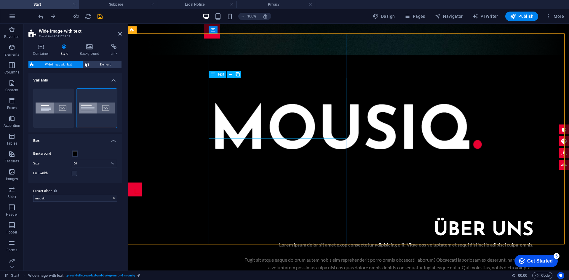
scroll to position [208, 0]
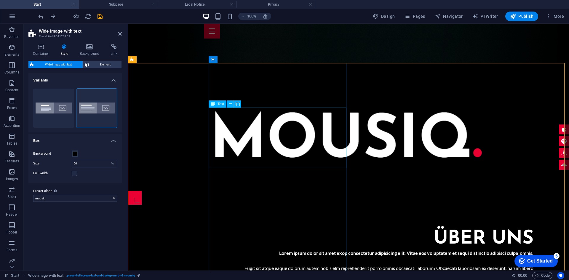
click at [280, 249] on div "Lorem ipsum dolor sit amet exop consectetur adipisicing elit. Vitae eos volupta…" at bounding box center [388, 264] width 289 height 30
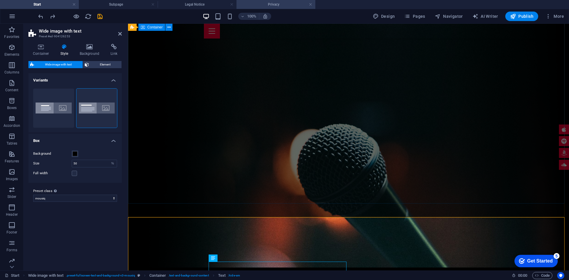
scroll to position [0, 0]
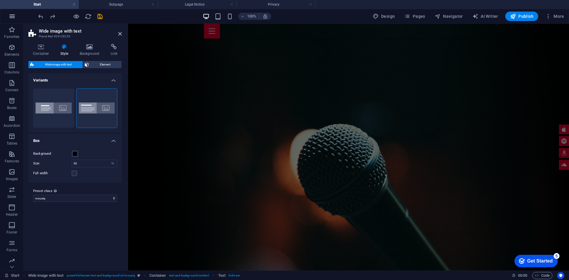
click at [0, 0] on icon "button" at bounding box center [0, 0] width 0 height 0
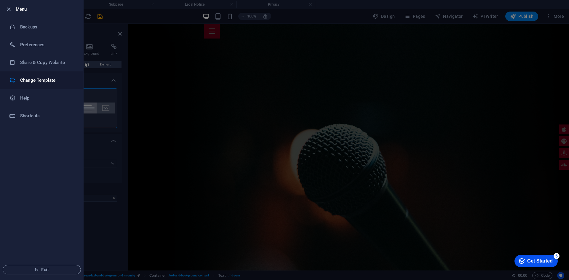
click at [45, 83] on h6 "Change Template" at bounding box center [47, 80] width 55 height 7
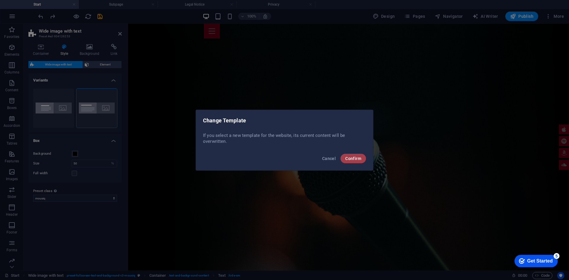
click at [352, 156] on span "Confirm" at bounding box center [353, 158] width 16 height 5
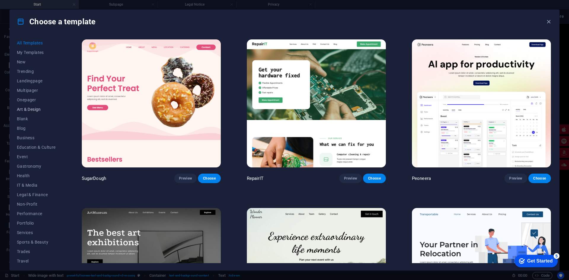
click at [31, 109] on span "Art & Design" at bounding box center [36, 109] width 39 height 5
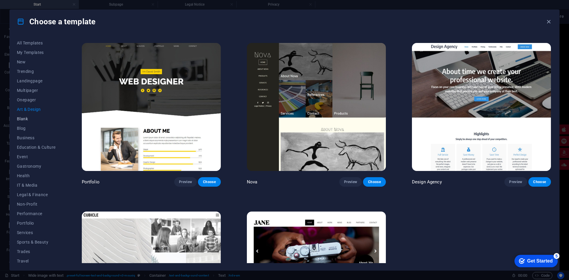
click at [26, 120] on span "Blank" at bounding box center [36, 119] width 39 height 5
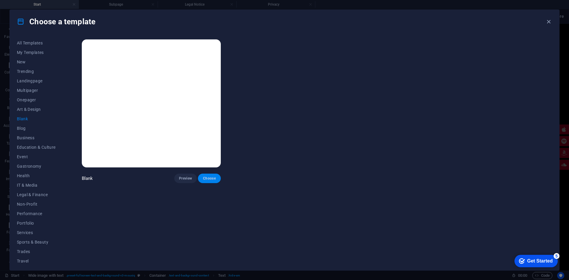
click at [206, 179] on span "Choose" at bounding box center [209, 178] width 13 height 5
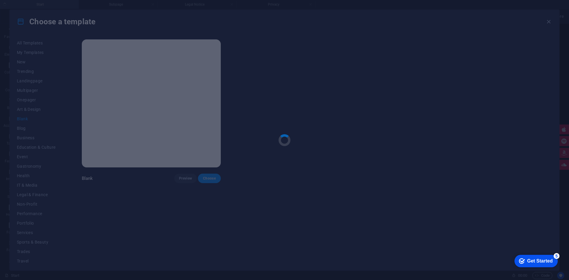
scroll to position [198, 0]
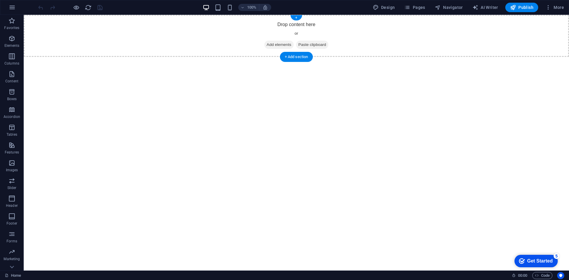
click at [280, 44] on span "Add elements" at bounding box center [278, 45] width 29 height 8
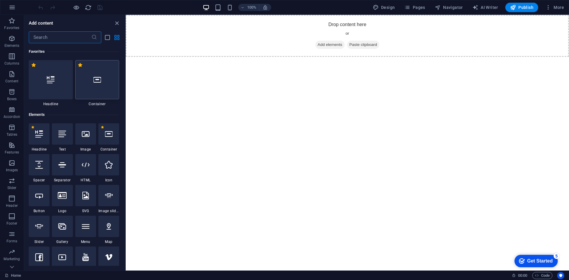
click at [104, 89] on div at bounding box center [97, 79] width 44 height 39
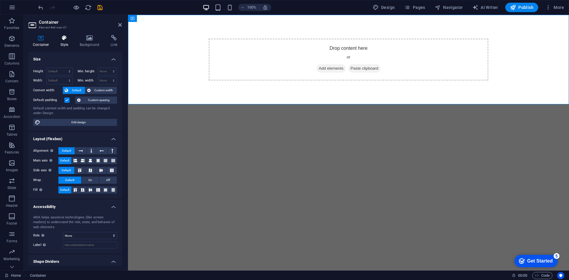
click at [62, 40] on icon at bounding box center [64, 38] width 17 height 6
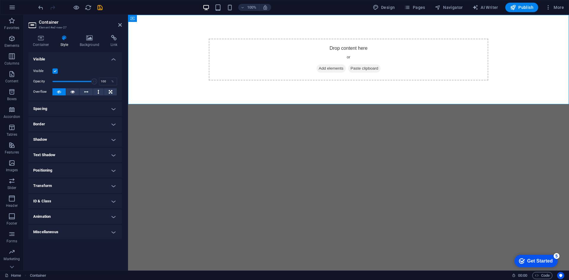
click at [113, 109] on h4 "Spacing" at bounding box center [74, 109] width 93 height 14
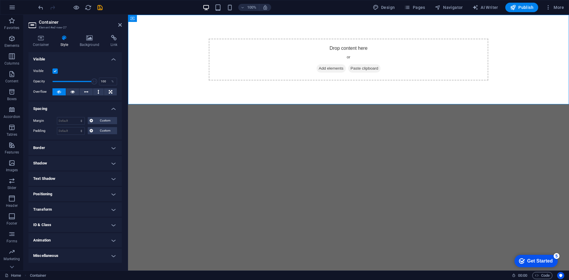
click at [113, 109] on h4 "Spacing" at bounding box center [74, 107] width 93 height 11
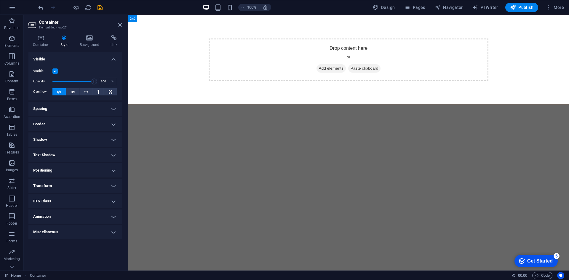
click at [108, 124] on h4 "Border" at bounding box center [74, 124] width 93 height 14
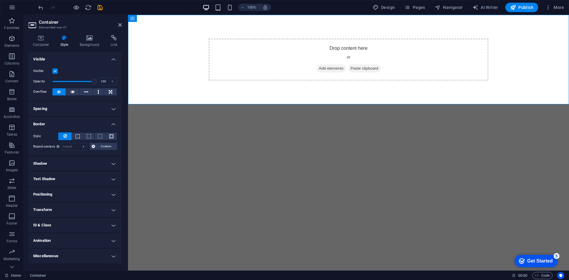
click at [108, 124] on h4 "Border" at bounding box center [74, 122] width 93 height 11
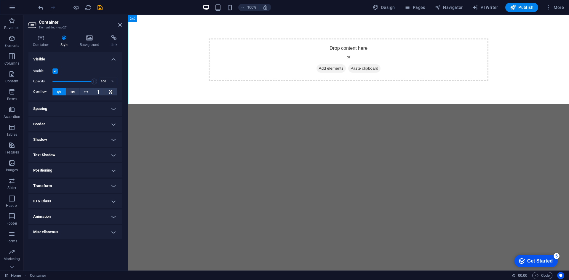
click at [109, 139] on h4 "Shadow" at bounding box center [74, 140] width 93 height 14
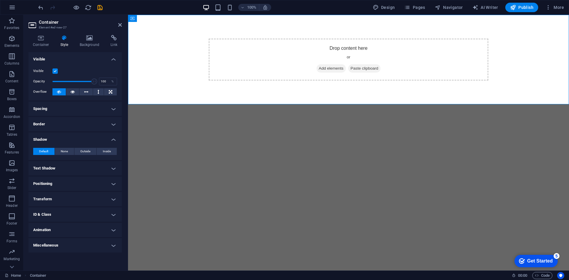
click at [109, 139] on h4 "Shadow" at bounding box center [74, 138] width 93 height 11
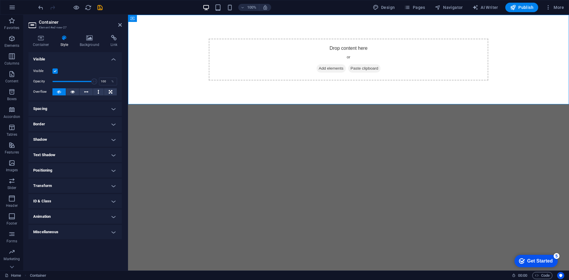
click at [109, 152] on h4 "Text Shadow" at bounding box center [74, 155] width 93 height 14
click at [109, 152] on h4 "Text Shadow" at bounding box center [74, 153] width 93 height 11
click at [100, 167] on h4 "Positioning" at bounding box center [74, 170] width 93 height 14
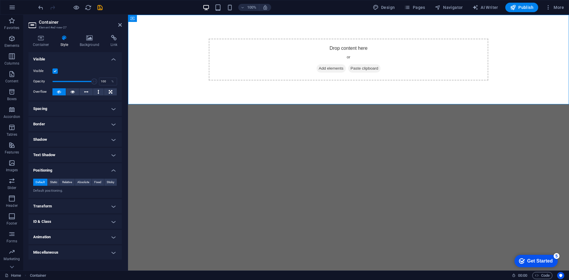
click at [100, 167] on h4 "Positioning" at bounding box center [74, 168] width 93 height 11
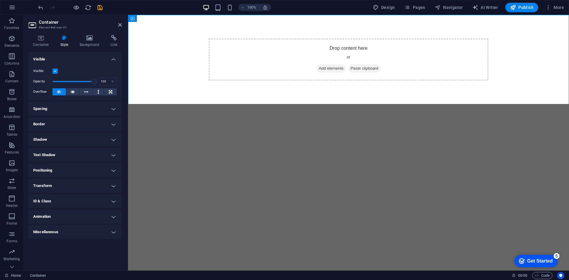
click at [117, 186] on h4 "Transform" at bounding box center [74, 186] width 93 height 14
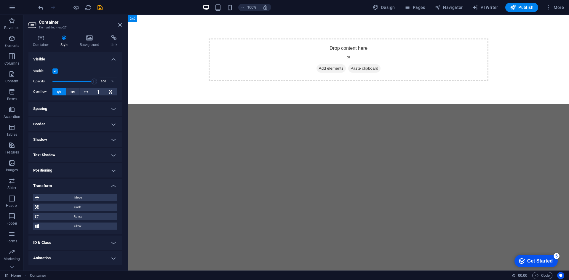
click at [114, 184] on h4 "Transform" at bounding box center [74, 184] width 93 height 11
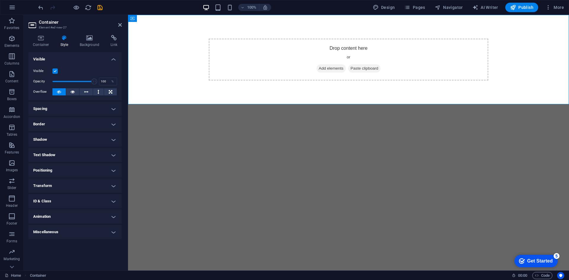
click at [104, 219] on h4 "Animation" at bounding box center [74, 217] width 93 height 14
click at [94, 234] on select "Don't animate Show / Hide Slide up/down Zoom in/out Slide left to right Slide r…" at bounding box center [75, 234] width 84 height 7
select select "slide"
click at [33, 231] on select "Don't animate Show / Hide Slide up/down Zoom in/out Slide left to right Slide r…" at bounding box center [75, 234] width 84 height 7
select select "scroll"
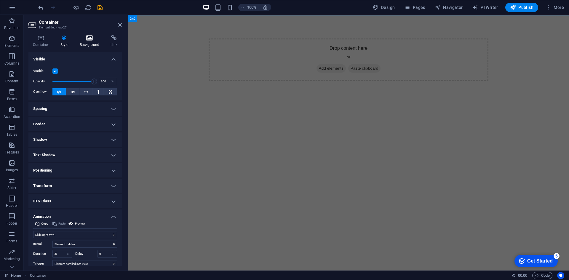
click at [89, 42] on h4 "Background" at bounding box center [90, 41] width 31 height 12
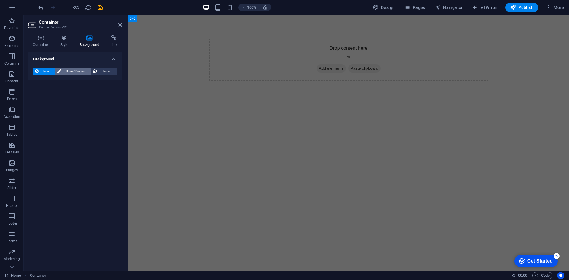
click at [82, 71] on span "Color / Gradient" at bounding box center [76, 71] width 26 height 7
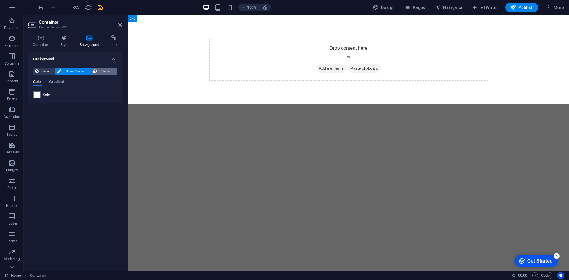
click at [103, 71] on span "Element" at bounding box center [107, 71] width 16 height 7
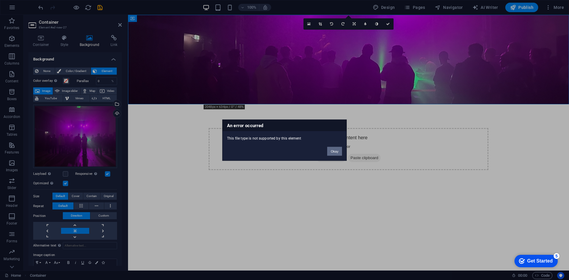
click at [334, 150] on button "Okay" at bounding box center [334, 151] width 15 height 9
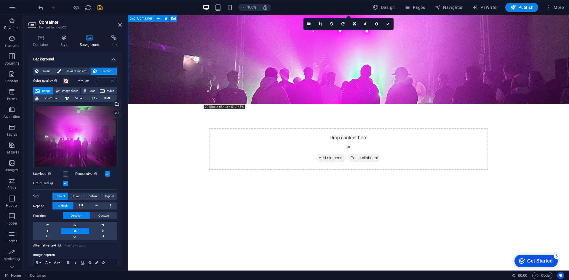
click at [305, 128] on div "Drop content here or Add elements Paste clipboard" at bounding box center [349, 149] width 280 height 42
click at [65, 82] on span at bounding box center [66, 81] width 5 height 5
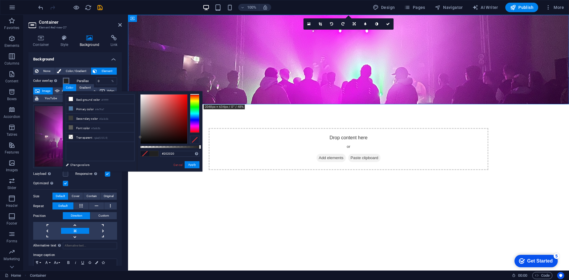
type input "#212121"
drag, startPoint x: 165, startPoint y: 129, endPoint x: 136, endPoint y: 137, distance: 30.2
click at [136, 137] on div "less Background color #ffffff Primary color #4e79a7 Secondary color #3a3c3b Fon…" at bounding box center [133, 131] width 140 height 80
click at [189, 165] on button "Apply" at bounding box center [192, 164] width 15 height 7
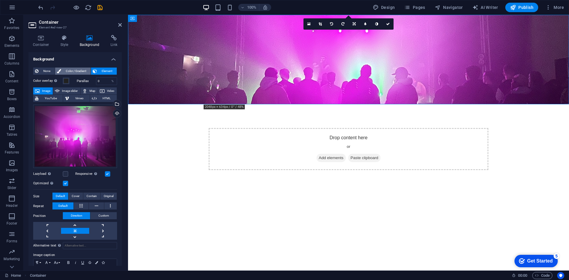
click at [82, 71] on span "Color / Gradient" at bounding box center [76, 71] width 26 height 7
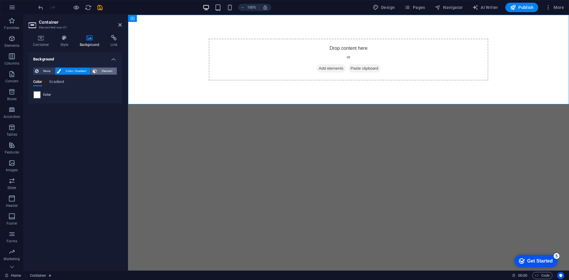
click at [95, 70] on icon at bounding box center [95, 71] width 4 height 7
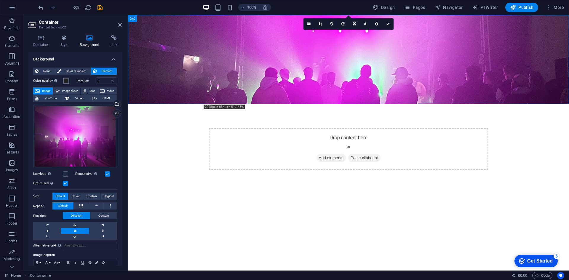
click at [67, 81] on span at bounding box center [66, 81] width 5 height 5
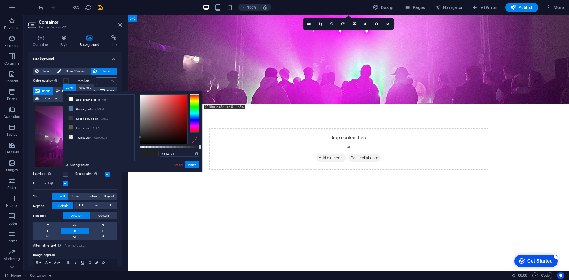
click at [109, 85] on div "0 %" at bounding box center [106, 81] width 21 height 8
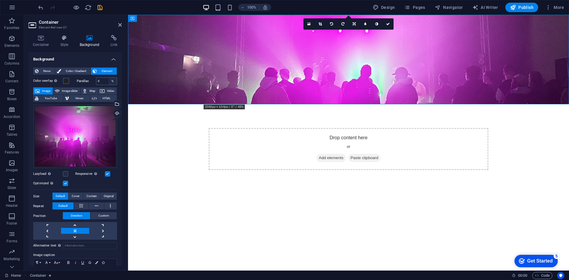
click at [109, 82] on div "%" at bounding box center [113, 81] width 8 height 7
click at [102, 81] on input "0" at bounding box center [106, 81] width 21 height 7
type input "80"
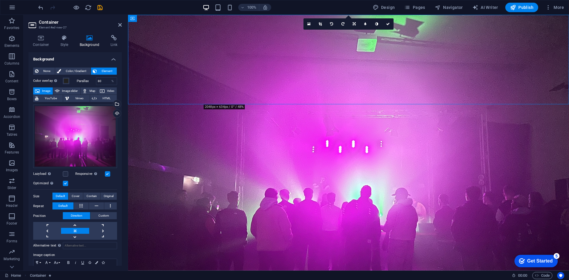
click at [60, 81] on label "Color overlay Places an overlay over the background to colorize it" at bounding box center [48, 80] width 30 height 7
click at [63, 81] on button "Color overlay Places an overlay over the background to colorize it" at bounding box center [66, 81] width 7 height 7
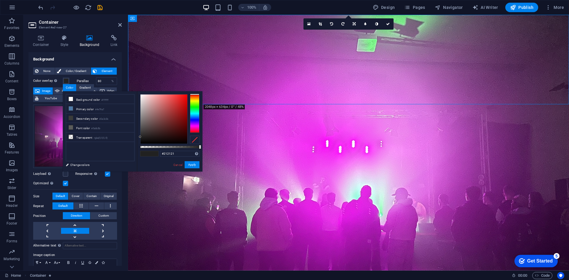
click at [195, 141] on div at bounding box center [194, 140] width 9 height 8
click at [180, 165] on link "Cancel" at bounding box center [178, 165] width 10 height 4
type input "#212121"
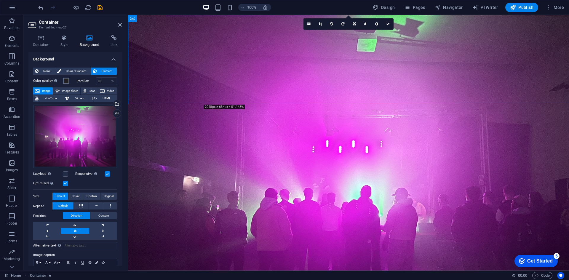
click at [64, 79] on span at bounding box center [66, 81] width 5 height 5
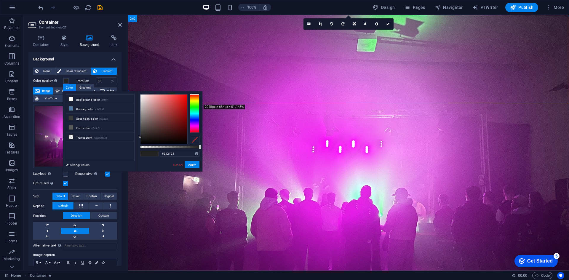
click at [196, 141] on div at bounding box center [194, 140] width 9 height 8
click at [193, 166] on button "Apply" at bounding box center [192, 164] width 15 height 7
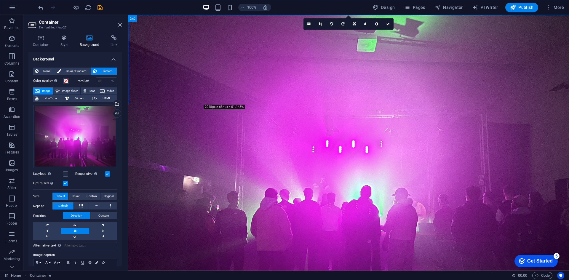
drag, startPoint x: 109, startPoint y: 81, endPoint x: 87, endPoint y: 79, distance: 22.0
click at [87, 79] on div "Parallax 80 %" at bounding box center [97, 81] width 41 height 8
drag, startPoint x: 104, startPoint y: 82, endPoint x: 87, endPoint y: 83, distance: 16.3
click at [87, 83] on div "Parallax 80 %" at bounding box center [97, 81] width 41 height 8
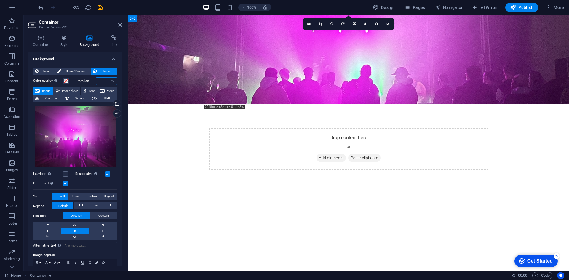
drag, startPoint x: 106, startPoint y: 81, endPoint x: 94, endPoint y: 79, distance: 12.6
click at [94, 79] on div "Parallax 0 %" at bounding box center [97, 81] width 41 height 8
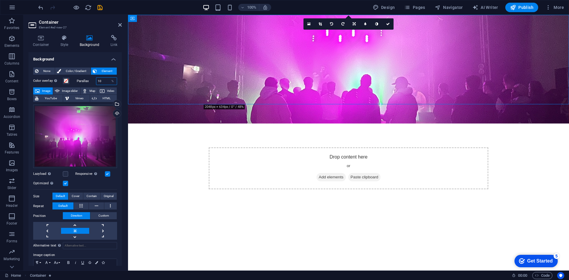
drag, startPoint x: 101, startPoint y: 78, endPoint x: 82, endPoint y: 77, distance: 19.3
click at [82, 77] on div "Parallax 10 %" at bounding box center [97, 81] width 41 height 8
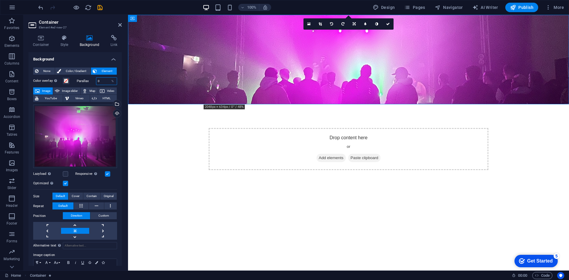
drag, startPoint x: 107, startPoint y: 81, endPoint x: 88, endPoint y: 79, distance: 19.1
click at [88, 79] on div "Parallax 0 %" at bounding box center [97, 81] width 41 height 8
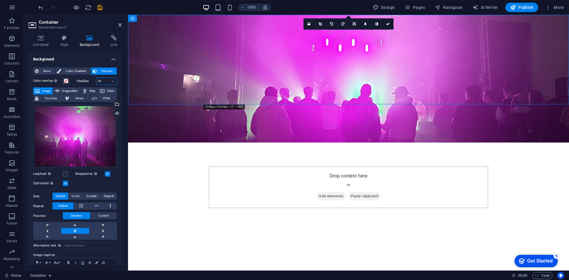
drag, startPoint x: 106, startPoint y: 80, endPoint x: 93, endPoint y: 79, distance: 13.1
click at [93, 79] on div "Parallax 20 %" at bounding box center [97, 81] width 41 height 8
type input "15"
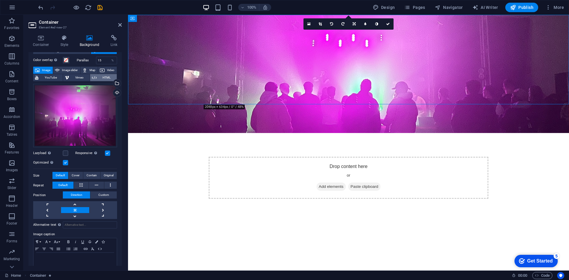
scroll to position [30, 0]
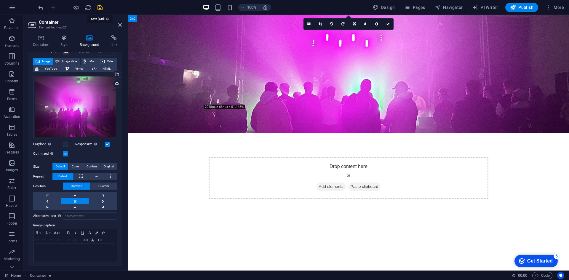
click at [101, 8] on icon "save" at bounding box center [100, 7] width 7 height 7
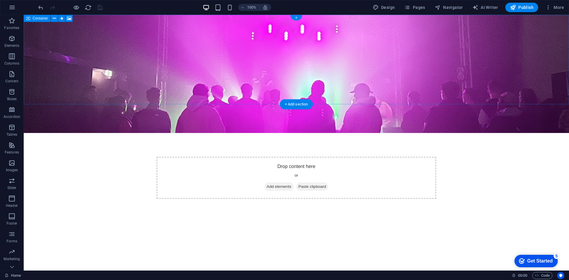
click at [226, 157] on div "Drop content here or Add elements Paste clipboard" at bounding box center [297, 178] width 280 height 42
click at [133, 67] on figure at bounding box center [297, 74] width 546 height 118
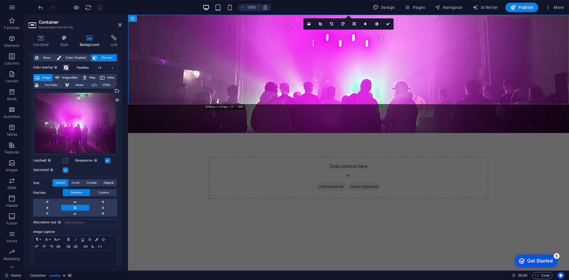
scroll to position [20, 0]
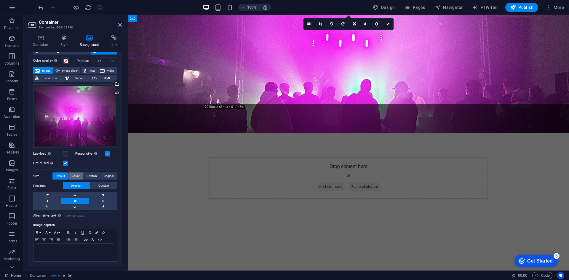
click at [74, 174] on span "Cover" at bounding box center [76, 176] width 8 height 7
click at [93, 175] on span "Contain" at bounding box center [92, 176] width 10 height 7
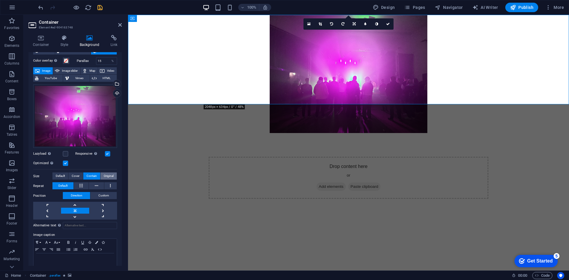
click at [107, 176] on span "Original" at bounding box center [109, 176] width 10 height 7
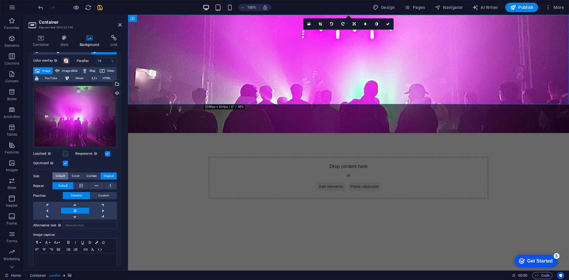
click at [60, 175] on span "Default" at bounding box center [60, 176] width 9 height 7
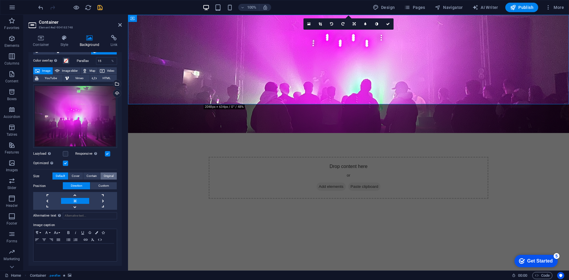
click at [106, 176] on span "Original" at bounding box center [109, 176] width 10 height 7
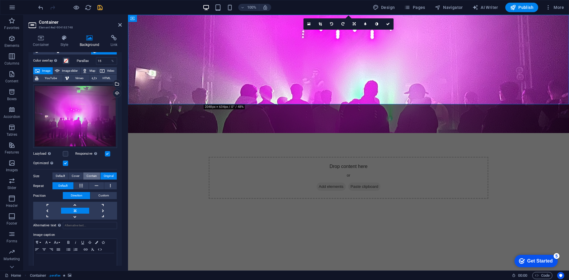
click at [96, 177] on button "Contain" at bounding box center [91, 176] width 17 height 7
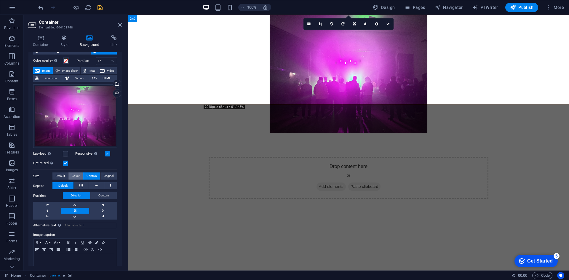
click at [76, 175] on span "Cover" at bounding box center [76, 176] width 8 height 7
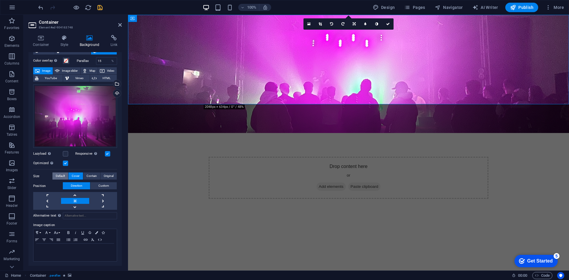
click at [61, 174] on span "Default" at bounding box center [60, 176] width 9 height 7
click at [101, 176] on button "Original" at bounding box center [109, 176] width 16 height 7
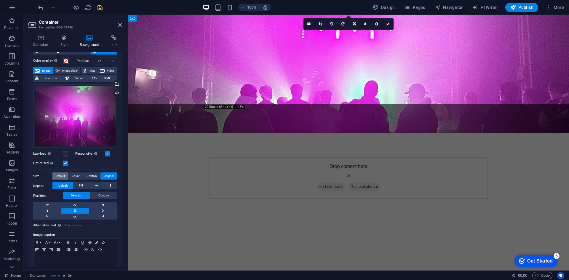
click at [65, 175] on span "Default" at bounding box center [60, 176] width 9 height 7
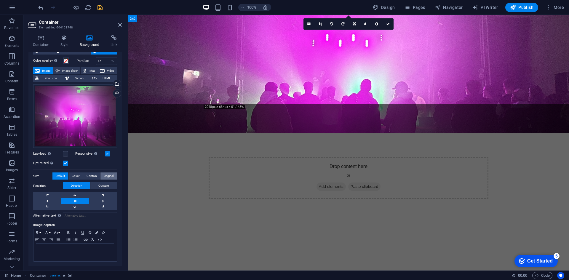
click at [106, 176] on span "Original" at bounding box center [109, 176] width 10 height 7
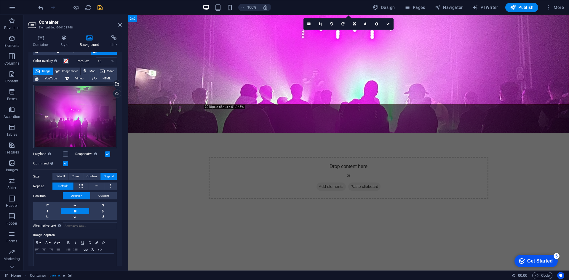
scroll to position [30, 0]
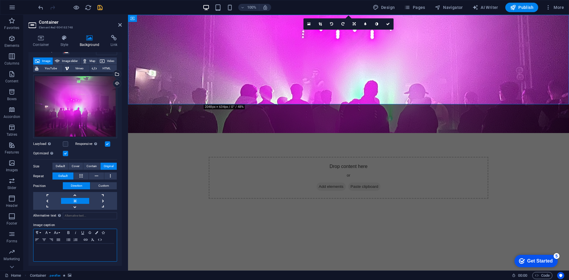
click at [58, 247] on p at bounding box center [74, 249] width 77 height 5
click at [76, 265] on div "None Color / Gradient Element Stretch background to full-width Color overlay Pl…" at bounding box center [74, 150] width 93 height 234
drag, startPoint x: 66, startPoint y: 246, endPoint x: 20, endPoint y: 246, distance: 46.3
click at [20, 246] on section "Favorites Elements Columns Content Boxes Accordion Tables Features Images Slide…" at bounding box center [284, 143] width 569 height 256
click at [35, 220] on div "Alternative text The alternative text is used by devices that cannot display im…" at bounding box center [75, 236] width 84 height 52
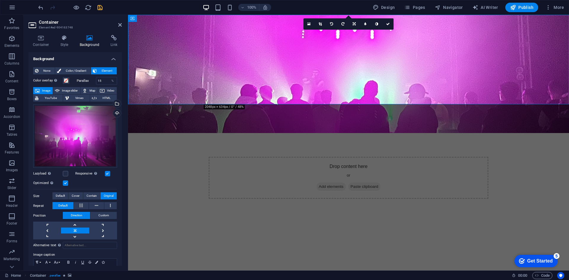
scroll to position [0, 0]
click at [55, 90] on icon at bounding box center [57, 90] width 5 height 7
select select "ms"
select select "s"
select select "progressive"
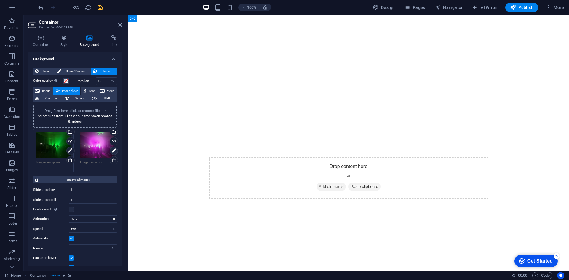
click at [112, 152] on icon at bounding box center [114, 150] width 4 height 7
click at [70, 149] on icon at bounding box center [70, 150] width 4 height 7
click at [100, 7] on icon "save" at bounding box center [100, 7] width 7 height 7
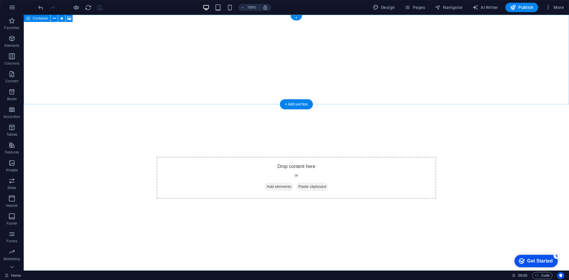
click at [158, 157] on div "Drop content here or Add elements Paste clipboard" at bounding box center [297, 178] width 280 height 42
click at [157, 157] on div "Drop content here or Add elements Paste clipboard" at bounding box center [297, 178] width 280 height 42
select select "ms"
select select "s"
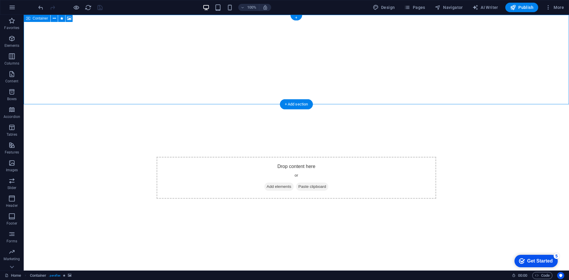
select select "progressive"
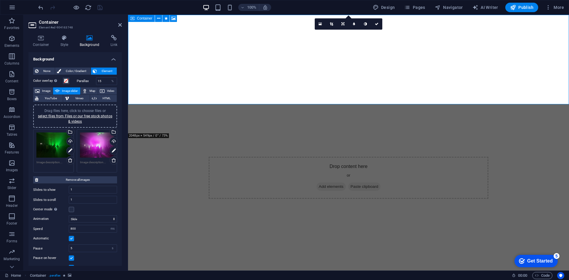
click at [211, 157] on div "Drop content here or Add elements Paste clipboard" at bounding box center [349, 178] width 280 height 42
click at [330, 183] on span "Add elements" at bounding box center [331, 187] width 29 height 8
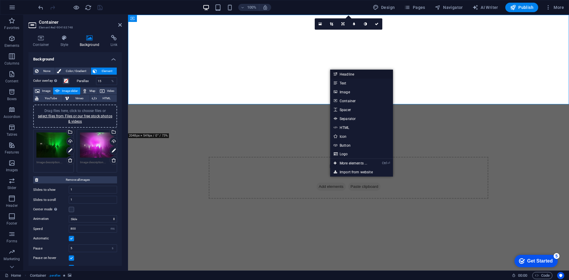
click at [343, 74] on link "Headline" at bounding box center [361, 74] width 63 height 9
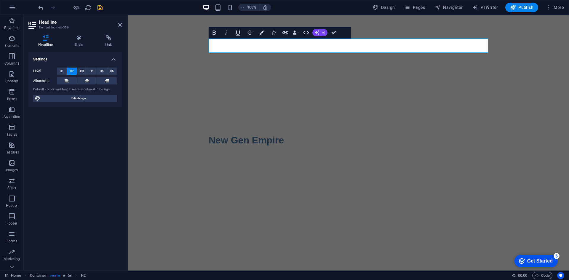
click at [319, 32] on icon "button" at bounding box center [317, 32] width 5 height 5
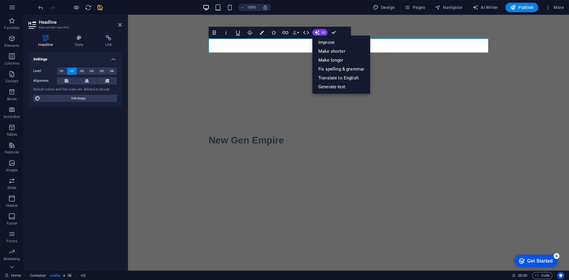
click at [296, 31] on icon "button" at bounding box center [295, 33] width 4 height 4
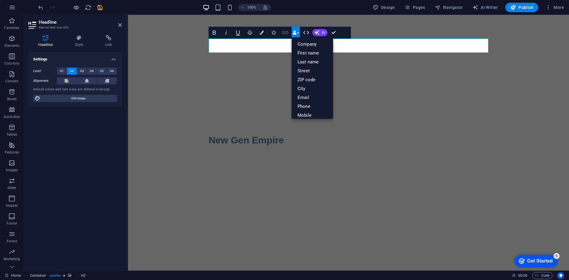
click at [289, 31] on icon "button" at bounding box center [285, 32] width 7 height 7
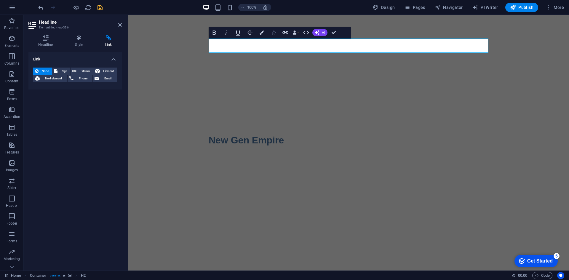
click at [272, 31] on icon "button" at bounding box center [274, 33] width 4 height 4
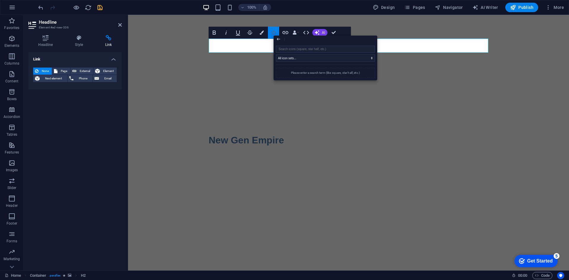
click at [272, 31] on icon "button" at bounding box center [274, 33] width 4 height 4
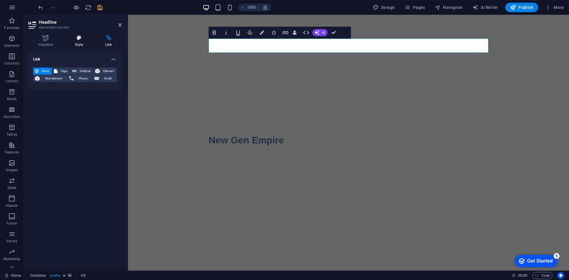
click at [83, 40] on icon at bounding box center [79, 38] width 28 height 6
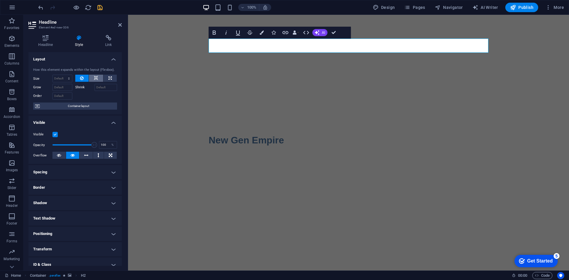
click at [97, 79] on icon at bounding box center [96, 78] width 4 height 7
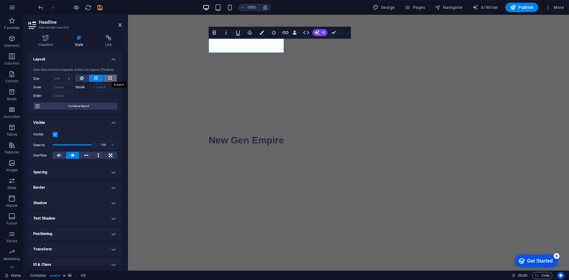
click at [109, 76] on icon at bounding box center [110, 78] width 3 height 7
type input "100"
select select "%"
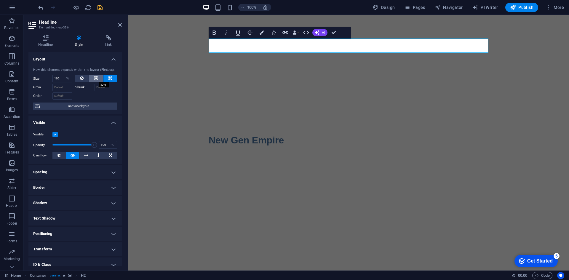
click at [100, 78] on button at bounding box center [96, 78] width 14 height 7
select select "DISABLED_OPTION_VALUE"
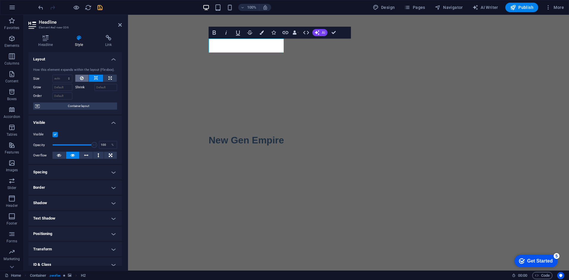
click at [79, 75] on button at bounding box center [82, 78] width 14 height 7
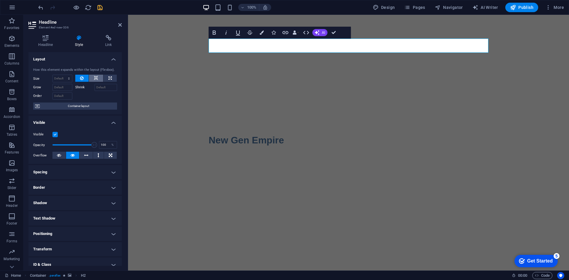
click at [93, 78] on button at bounding box center [96, 78] width 14 height 7
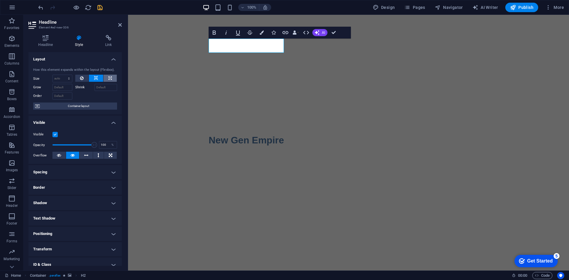
click at [106, 77] on button at bounding box center [109, 78] width 13 height 7
type input "100"
select select "%"
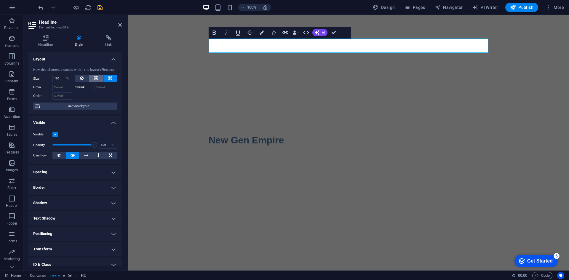
click at [93, 79] on button at bounding box center [96, 78] width 14 height 7
select select "DISABLED_OPTION_VALUE"
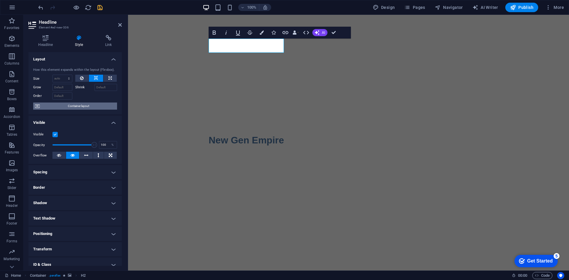
click at [92, 106] on span "Container layout" at bounding box center [79, 106] width 74 height 7
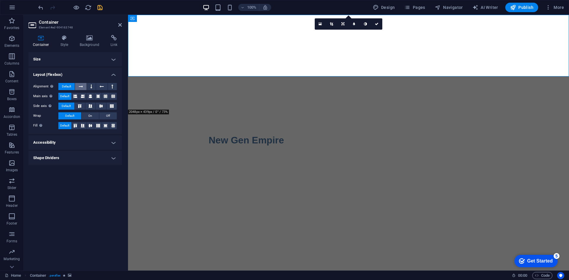
click at [80, 87] on icon at bounding box center [81, 86] width 4 height 7
click at [90, 86] on icon at bounding box center [91, 86] width 2 height 7
click at [98, 86] on button at bounding box center [101, 86] width 11 height 7
click at [112, 86] on icon at bounding box center [112, 86] width 2 height 7
click at [101, 87] on icon at bounding box center [102, 86] width 4 height 7
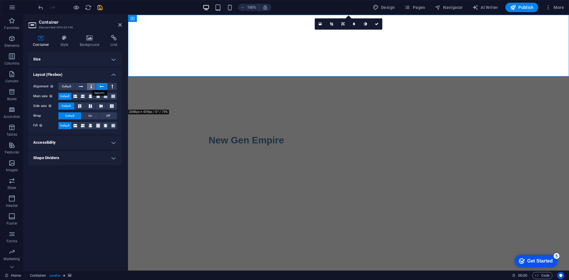
click at [92, 87] on icon at bounding box center [91, 86] width 2 height 7
click at [82, 87] on icon at bounding box center [81, 86] width 4 height 7
click at [77, 95] on icon at bounding box center [76, 96] width 4 height 7
click at [89, 85] on button at bounding box center [91, 86] width 9 height 7
click at [83, 98] on icon at bounding box center [82, 97] width 7 height 4
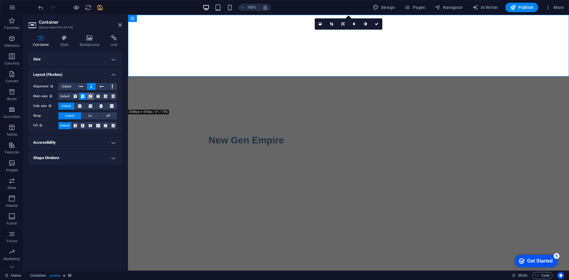
click at [90, 95] on icon at bounding box center [90, 97] width 7 height 4
click at [95, 96] on icon at bounding box center [98, 97] width 7 height 4
click at [105, 97] on icon at bounding box center [105, 97] width 7 height 4
click at [109, 96] on button at bounding box center [112, 96] width 7 height 7
drag, startPoint x: 114, startPoint y: 88, endPoint x: 110, endPoint y: 89, distance: 3.6
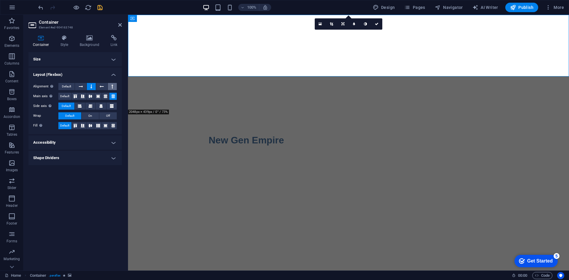
click at [113, 88] on button at bounding box center [112, 86] width 9 height 7
click at [104, 88] on button at bounding box center [101, 86] width 11 height 7
click at [99, 96] on icon at bounding box center [98, 96] width 4 height 7
click at [91, 96] on icon at bounding box center [91, 96] width 4 height 7
click at [86, 96] on button at bounding box center [82, 96] width 7 height 7
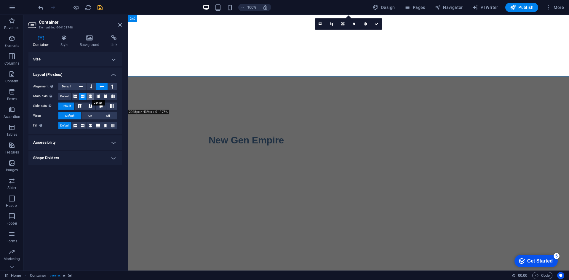
click at [92, 97] on icon at bounding box center [91, 96] width 4 height 7
click at [92, 88] on icon at bounding box center [91, 86] width 2 height 7
click at [99, 88] on button at bounding box center [101, 86] width 11 height 7
click at [111, 86] on button at bounding box center [112, 86] width 9 height 7
click at [79, 87] on icon at bounding box center [81, 86] width 4 height 7
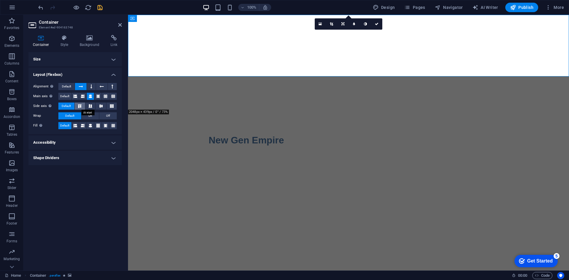
click at [83, 106] on icon at bounding box center [79, 106] width 7 height 4
click at [90, 106] on icon at bounding box center [90, 106] width 7 height 4
click at [101, 106] on icon at bounding box center [101, 106] width 7 height 4
click at [110, 106] on icon at bounding box center [111, 106] width 7 height 4
click at [101, 106] on icon at bounding box center [101, 106] width 7 height 4
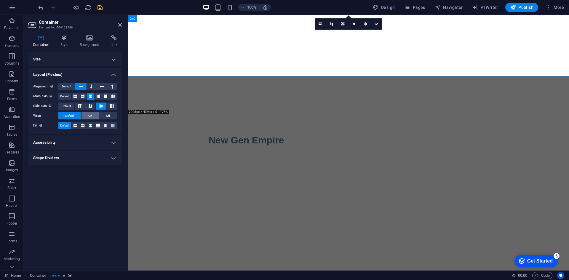
click at [92, 116] on span "On" at bounding box center [90, 115] width 4 height 7
click at [92, 129] on icon at bounding box center [91, 125] width 4 height 7
click at [71, 126] on button "Default" at bounding box center [64, 125] width 13 height 7
click at [93, 140] on h4 "Accessibility" at bounding box center [74, 142] width 93 height 14
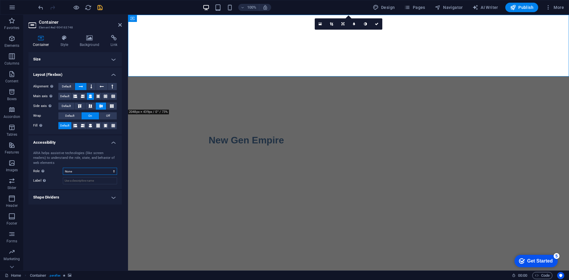
click at [100, 171] on select "None Alert Article Banner Comment Complementary Dialog Footer Header Marquee Pr…" at bounding box center [90, 171] width 54 height 7
select select "banner"
click at [63, 168] on select "None Alert Article Banner Comment Complementary Dialog Footer Header Marquee Pr…" at bounding box center [90, 171] width 54 height 7
click at [91, 195] on h4 "Shape Dividers" at bounding box center [74, 197] width 93 height 14
click at [93, 208] on select "None Triangle Square Diagonal Polygon 1 Polygon 2 Zigzag Multiple Zigzags Waves…" at bounding box center [90, 209] width 54 height 7
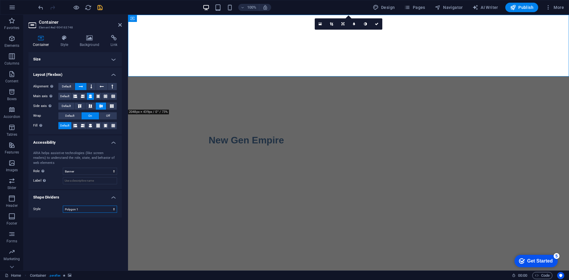
click at [63, 206] on select "None Triangle Square Diagonal Polygon 1 Polygon 2 Zigzag Multiple Zigzags Waves…" at bounding box center [90, 209] width 54 height 7
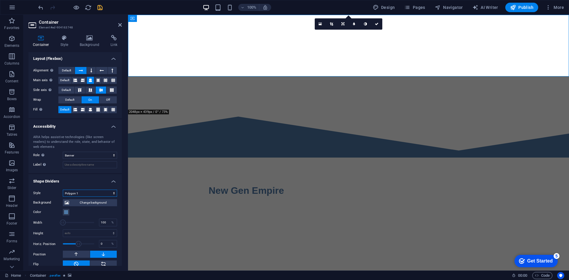
scroll to position [23, 0]
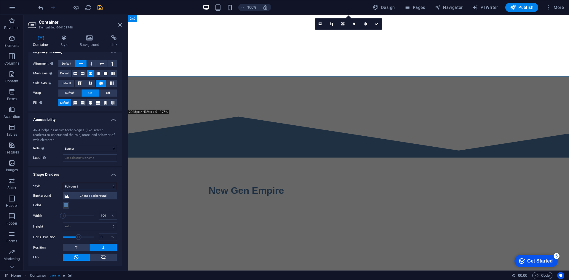
click at [103, 186] on select "None Triangle Square Diagonal Polygon 1 Polygon 2 Zigzag Multiple Zigzags Waves…" at bounding box center [90, 186] width 54 height 7
click at [63, 183] on select "None Triangle Square Diagonal Polygon 1 Polygon 2 Zigzag Multiple Zigzags Waves…" at bounding box center [90, 186] width 54 height 7
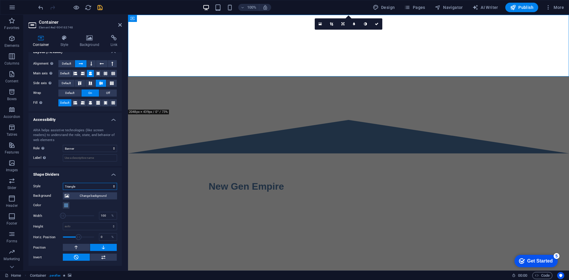
click at [105, 186] on select "None Triangle Square Diagonal Polygon 1 Polygon 2 Zigzag Multiple Zigzags Waves…" at bounding box center [90, 186] width 54 height 7
click at [63, 183] on select "None Triangle Square Diagonal Polygon 1 Polygon 2 Zigzag Multiple Zigzags Waves…" at bounding box center [90, 186] width 54 height 7
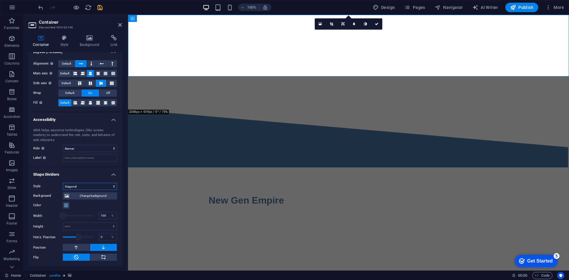
click at [106, 185] on select "None Triangle Square Diagonal Polygon 1 Polygon 2 Zigzag Multiple Zigzags Waves…" at bounding box center [90, 186] width 54 height 7
click at [63, 183] on select "None Triangle Square Diagonal Polygon 1 Polygon 2 Zigzag Multiple Zigzags Waves…" at bounding box center [90, 186] width 54 height 7
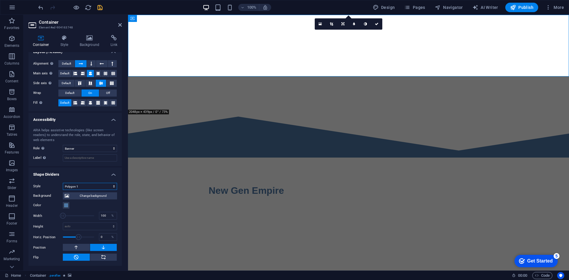
click at [107, 186] on select "None Triangle Square Diagonal Polygon 1 Polygon 2 Zigzag Multiple Zigzags Waves…" at bounding box center [90, 186] width 54 height 7
click at [63, 183] on select "None Triangle Square Diagonal Polygon 1 Polygon 2 Zigzag Multiple Zigzags Waves…" at bounding box center [90, 186] width 54 height 7
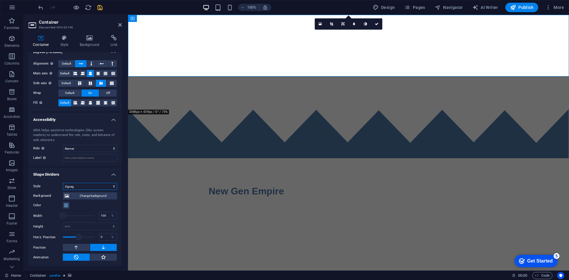
click at [109, 184] on select "None Triangle Square Diagonal Polygon 1 Polygon 2 Zigzag Multiple Zigzags Waves…" at bounding box center [90, 186] width 54 height 7
click at [63, 183] on select "None Triangle Square Diagonal Polygon 1 Polygon 2 Zigzag Multiple Zigzags Waves…" at bounding box center [90, 186] width 54 height 7
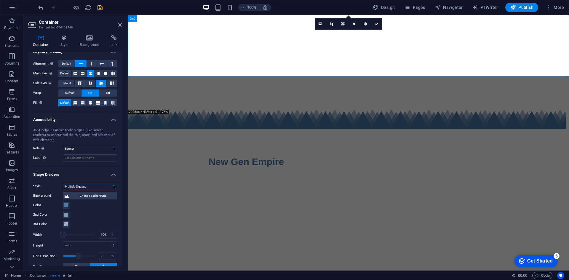
click at [107, 184] on select "None Triangle Square Diagonal Polygon 1 Polygon 2 Zigzag Multiple Zigzags Waves…" at bounding box center [90, 186] width 54 height 7
click at [63, 183] on select "None Triangle Square Diagonal Polygon 1 Polygon 2 Zigzag Multiple Zigzags Waves…" at bounding box center [90, 186] width 54 height 7
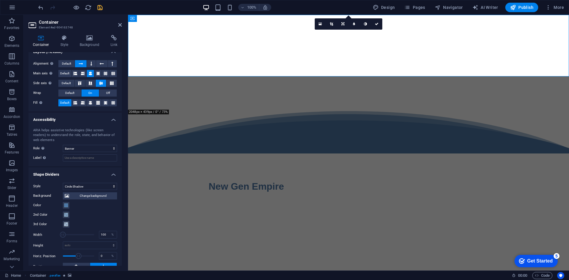
click at [107, 182] on div "Style None Triangle Square Diagonal Polygon 1 Polygon 2 Zigzag Multiple Zigzags…" at bounding box center [74, 226] width 93 height 97
click at [104, 187] on select "None Triangle Square Diagonal Polygon 1 Polygon 2 Zigzag Multiple Zigzags Waves…" at bounding box center [90, 186] width 54 height 7
click at [63, 183] on select "None Triangle Square Diagonal Polygon 1 Polygon 2 Zigzag Multiple Zigzags Waves…" at bounding box center [90, 186] width 54 height 7
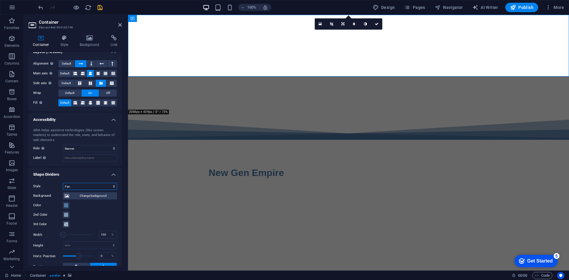
click at [102, 185] on select "None Triangle Square Diagonal Polygon 1 Polygon 2 Zigzag Multiple Zigzags Waves…" at bounding box center [90, 186] width 54 height 7
click at [63, 183] on select "None Triangle Square Diagonal Polygon 1 Polygon 2 Zigzag Multiple Zigzags Waves…" at bounding box center [90, 186] width 54 height 7
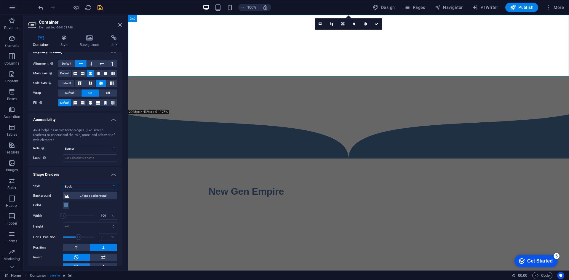
click at [106, 187] on select "None Triangle Square Diagonal Polygon 1 Polygon 2 Zigzag Multiple Zigzags Waves…" at bounding box center [90, 186] width 54 height 7
select select "fan"
click at [63, 183] on select "None Triangle Square Diagonal Polygon 1 Polygon 2 Zigzag Multiple Zigzags Waves…" at bounding box center [90, 186] width 54 height 7
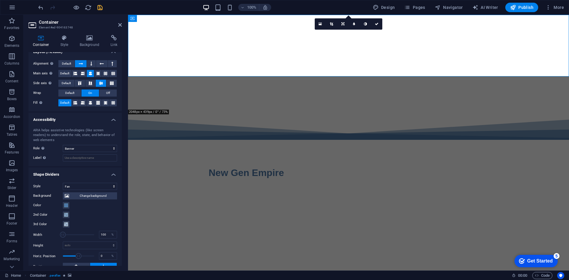
click at [315, 77] on html "Skip to main content New Gen Empire" at bounding box center [348, 109] width 441 height 189
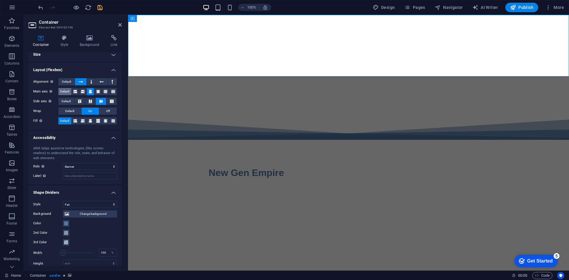
scroll to position [0, 0]
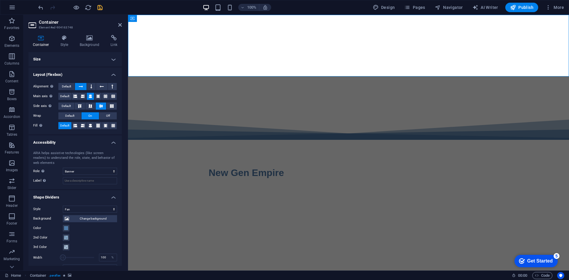
click at [115, 57] on h4 "Size" at bounding box center [74, 59] width 93 height 14
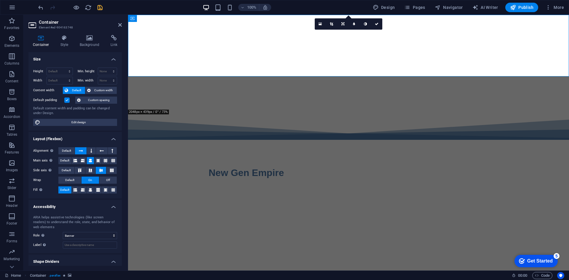
click at [234, 120] on html "Skip to main content New Gen Empire" at bounding box center [348, 109] width 441 height 189
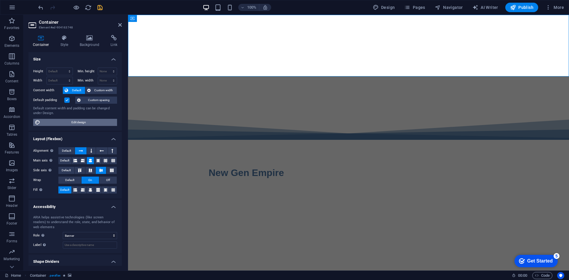
click at [96, 122] on span "Edit design" at bounding box center [78, 122] width 73 height 7
select select "px"
select select "400"
select select "px"
select select "rem"
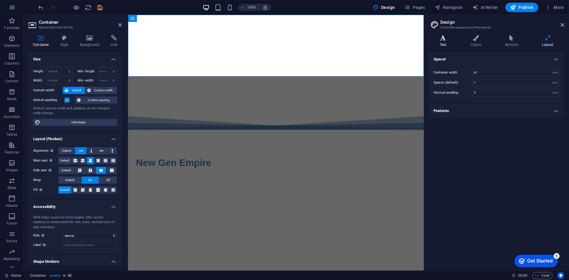
click at [443, 40] on icon at bounding box center [443, 38] width 28 height 6
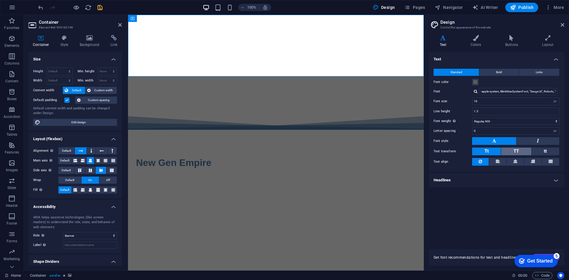
click at [505, 149] on button "TT" at bounding box center [516, 152] width 30 height 8
click at [494, 150] on button "Tt" at bounding box center [486, 152] width 29 height 8
click at [483, 45] on h4 "Colors" at bounding box center [477, 41] width 35 height 12
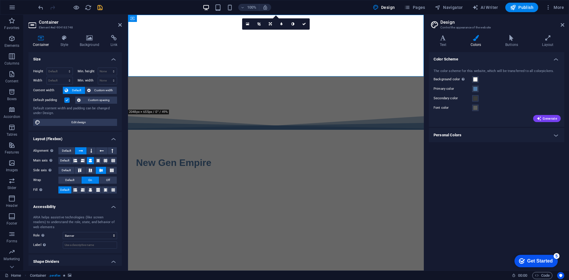
click at [351, 77] on html "Skip to main content New Gen Empire" at bounding box center [276, 104] width 296 height 179
click at [546, 38] on icon at bounding box center [548, 38] width 33 height 6
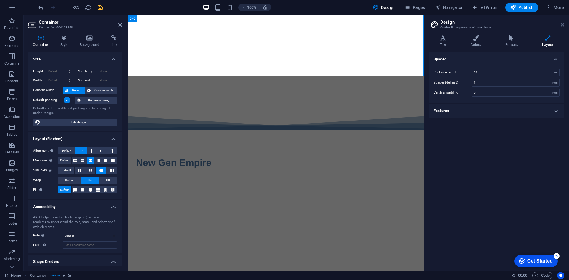
drag, startPoint x: 562, startPoint y: 25, endPoint x: 433, endPoint y: 10, distance: 129.2
click at [562, 25] on icon at bounding box center [563, 25] width 4 height 5
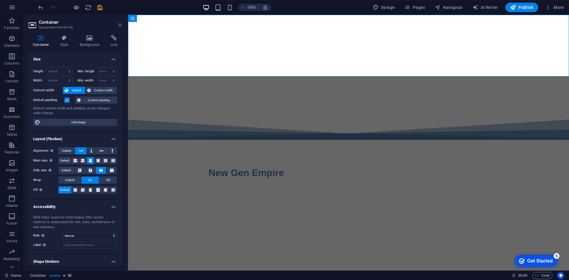
click at [121, 27] on icon at bounding box center [120, 25] width 4 height 5
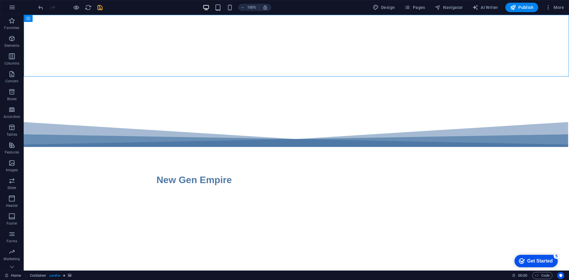
drag, startPoint x: 267, startPoint y: 76, endPoint x: 267, endPoint y: 81, distance: 5.0
click at [267, 81] on html "Skip to main content New Gen Empire" at bounding box center [297, 113] width 546 height 196
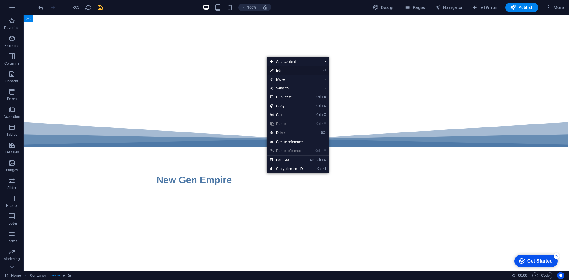
click at [285, 72] on link "⏎ Edit" at bounding box center [287, 70] width 40 height 9
select select "banner"
select select "fan"
select select "ms"
select select "s"
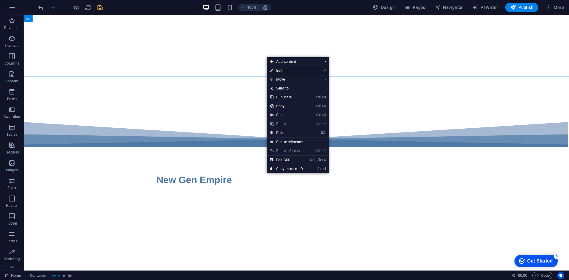
select select "progressive"
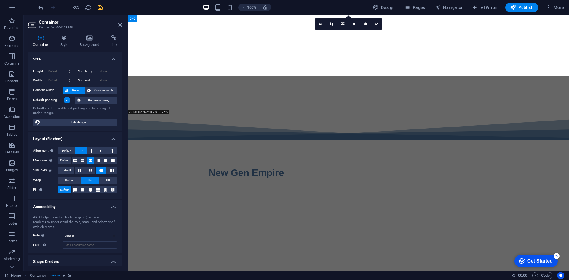
drag, startPoint x: 339, startPoint y: 76, endPoint x: 339, endPoint y: 92, distance: 15.7
click at [339, 92] on html "Skip to main content New Gen Empire" at bounding box center [348, 109] width 441 height 189
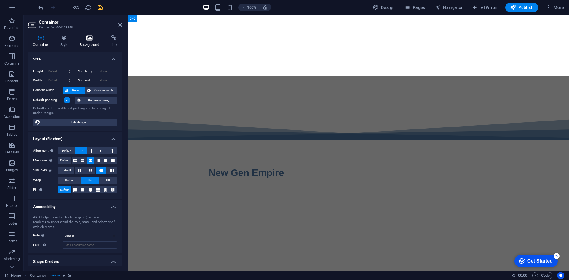
click at [95, 43] on h4 "Background" at bounding box center [90, 41] width 31 height 12
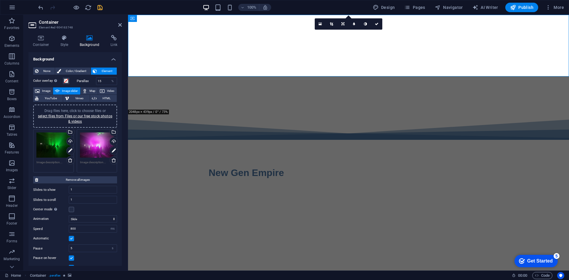
drag, startPoint x: 208, startPoint y: 76, endPoint x: 201, endPoint y: 86, distance: 12.4
click at [206, 85] on html "Skip to main content New Gen Empire" at bounding box center [348, 109] width 441 height 189
click at [148, 20] on span "Container" at bounding box center [144, 19] width 15 height 4
click at [160, 19] on icon at bounding box center [158, 18] width 3 height 6
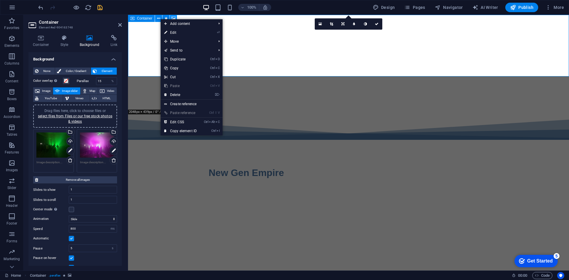
click at [173, 16] on icon at bounding box center [173, 18] width 4 height 6
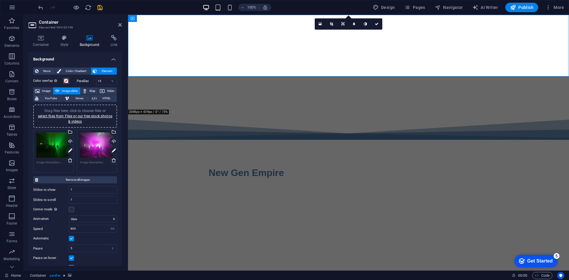
click at [181, 77] on html "Skip to main content New Gen Empire" at bounding box center [348, 109] width 441 height 189
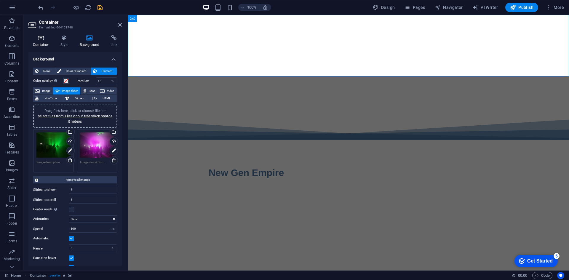
click at [48, 41] on h4 "Container" at bounding box center [42, 41] width 28 height 12
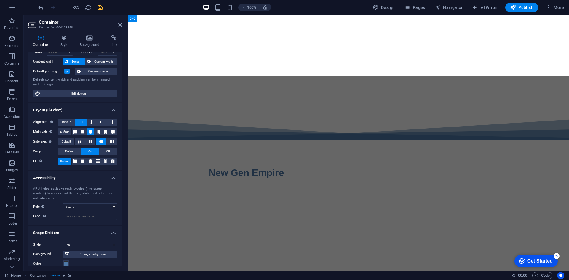
scroll to position [37, 0]
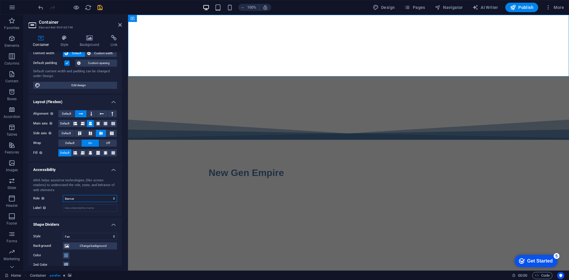
click at [89, 199] on select "None Alert Article Banner Comment Complementary Dialog Footer Header Marquee Pr…" at bounding box center [90, 198] width 54 height 7
select select "none"
click at [63, 195] on select "None Alert Article Banner Comment Complementary Dialog Footer Header Marquee Pr…" at bounding box center [90, 198] width 54 height 7
click at [89, 234] on select "None Triangle Square Diagonal Polygon 1 Polygon 2 Zigzag Multiple Zigzags Waves…" at bounding box center [90, 236] width 54 height 7
select select "none"
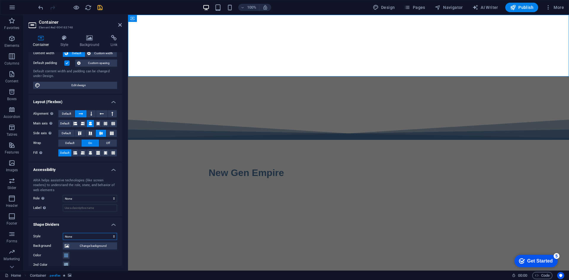
click at [63, 240] on select "None Triangle Square Diagonal Polygon 1 Polygon 2 Zigzag Multiple Zigzags Waves…" at bounding box center [90, 236] width 54 height 7
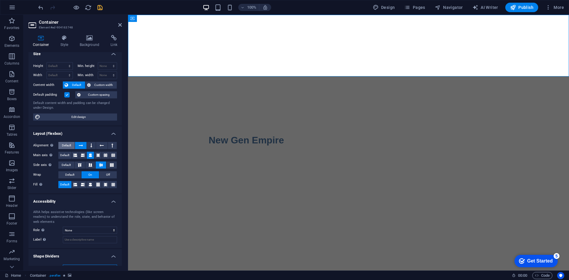
scroll to position [0, 0]
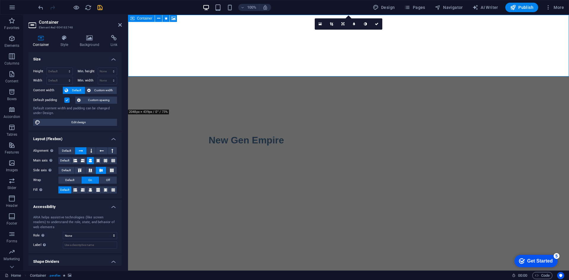
click at [134, 19] on icon at bounding box center [132, 18] width 4 height 7
click at [135, 17] on div "Container" at bounding box center [141, 18] width 27 height 7
click at [37, 41] on icon at bounding box center [40, 38] width 25 height 6
click at [39, 39] on icon at bounding box center [40, 38] width 25 height 6
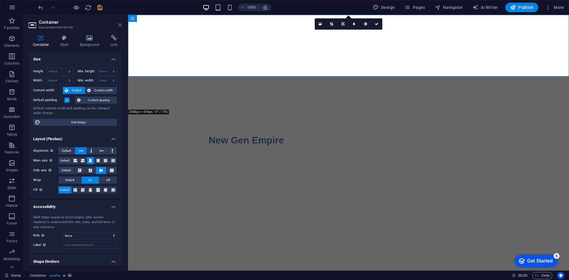
click at [118, 25] on icon at bounding box center [120, 25] width 4 height 5
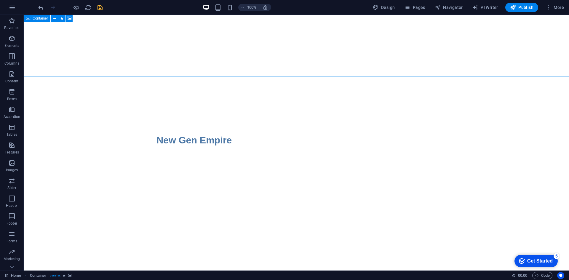
click at [34, 17] on span "Container" at bounding box center [40, 19] width 15 height 4
click at [55, 17] on icon at bounding box center [54, 18] width 3 height 6
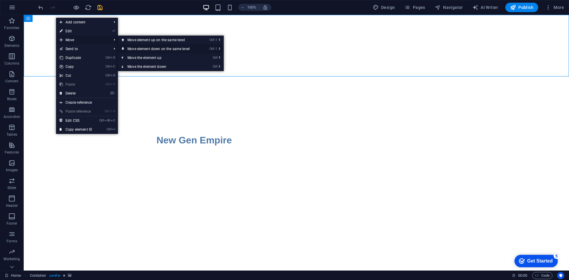
click at [145, 50] on link "Ctrl ⇧ ⬇ Move element down on the same level" at bounding box center [160, 48] width 84 height 9
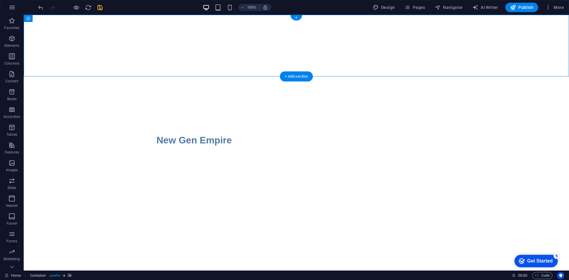
click at [54, 20] on icon at bounding box center [54, 18] width 3 height 6
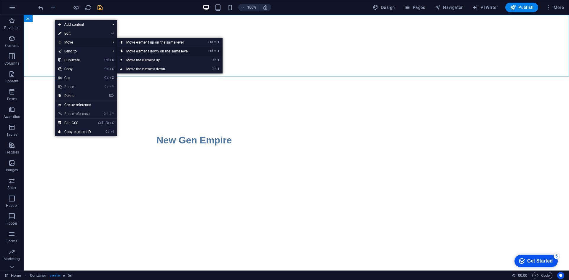
click at [133, 53] on link "Ctrl ⇧ ⬇ Move element down on the same level" at bounding box center [159, 51] width 84 height 9
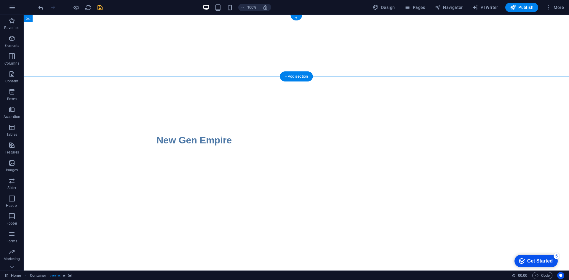
drag, startPoint x: 269, startPoint y: 61, endPoint x: 166, endPoint y: 62, distance: 102.6
click at [293, 76] on div "+ Add section" at bounding box center [296, 76] width 33 height 10
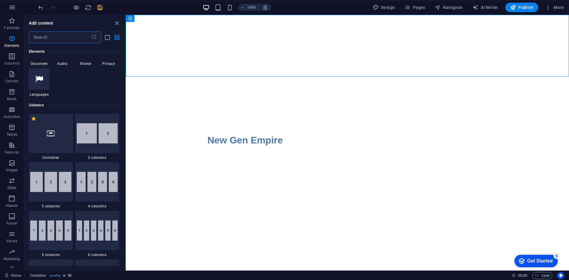
scroll to position [178, 0]
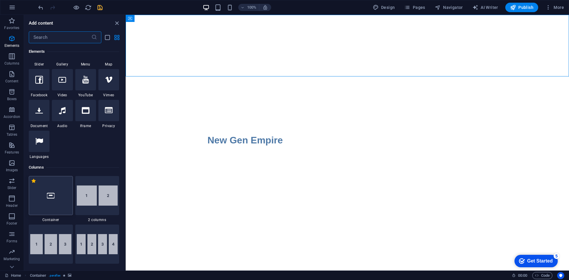
click at [60, 195] on div at bounding box center [51, 195] width 44 height 39
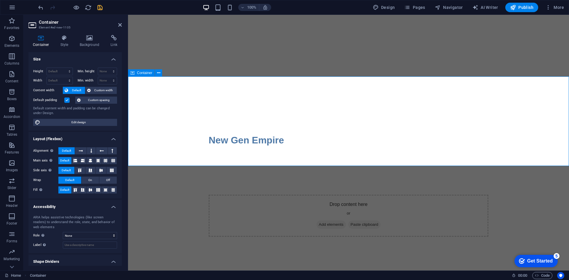
click at [322, 221] on span "Add elements" at bounding box center [331, 225] width 29 height 8
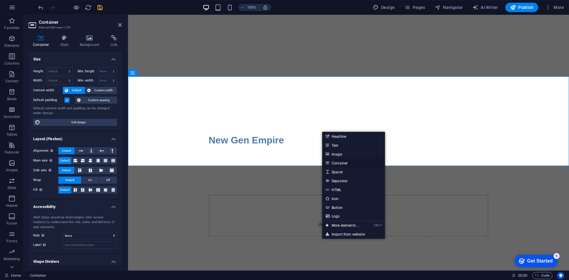
click at [340, 162] on link "Container" at bounding box center [353, 163] width 63 height 9
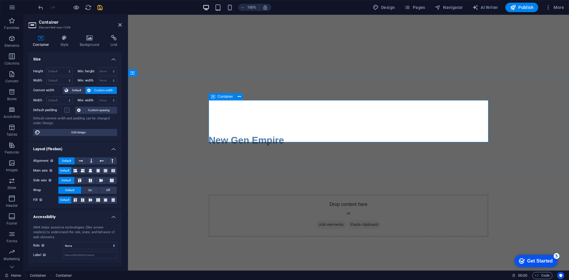
click at [325, 221] on span "Add elements" at bounding box center [331, 225] width 29 height 8
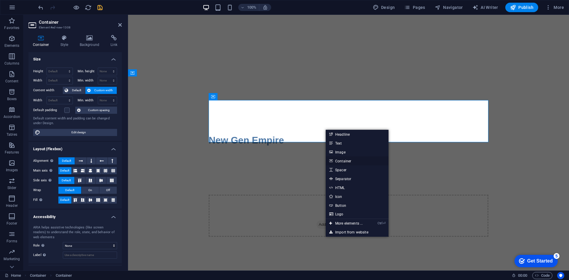
drag, startPoint x: 343, startPoint y: 161, endPoint x: 213, endPoint y: 141, distance: 131.1
click at [343, 161] on link "Container" at bounding box center [357, 161] width 63 height 9
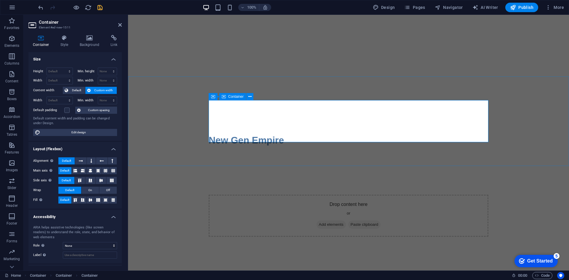
click at [332, 221] on span "Add elements" at bounding box center [331, 225] width 29 height 8
click at [289, 195] on div "Drop content here or Add elements Paste clipboard" at bounding box center [349, 216] width 280 height 42
click at [334, 171] on div "Drop content here or Add elements Paste clipboard" at bounding box center [348, 216] width 441 height 90
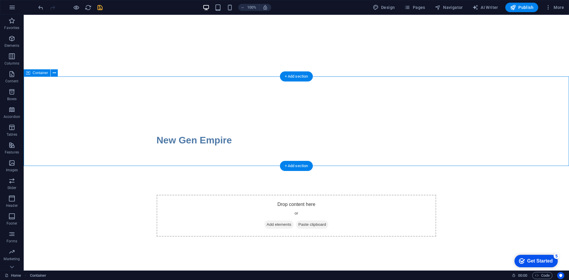
click at [196, 171] on div "Drop content here or Add elements Paste clipboard" at bounding box center [297, 216] width 546 height 90
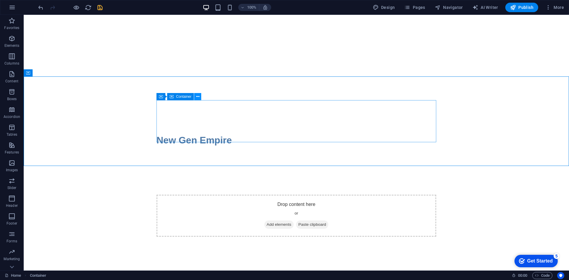
click at [195, 95] on button at bounding box center [197, 96] width 7 height 7
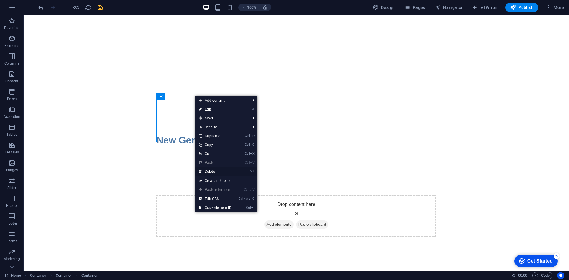
click at [217, 172] on link "⌦ Delete" at bounding box center [215, 171] width 40 height 9
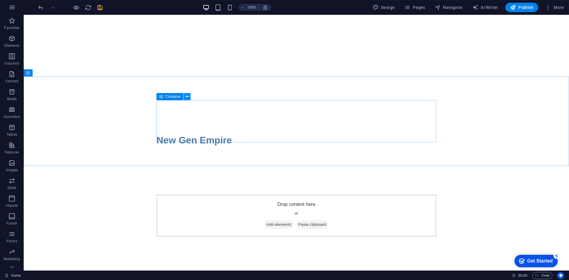
click at [186, 97] on icon at bounding box center [187, 97] width 3 height 6
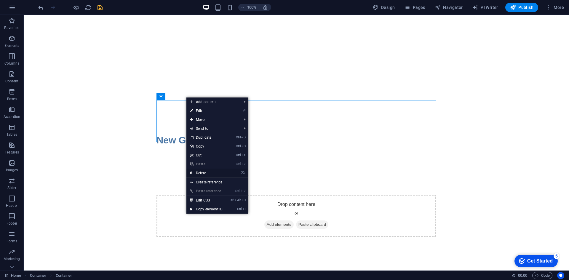
click at [201, 173] on link "⌦ Delete" at bounding box center [206, 173] width 40 height 9
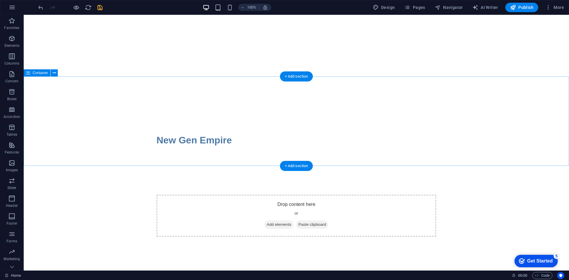
click at [169, 195] on div "Drop content here or Add elements Paste clipboard" at bounding box center [297, 216] width 280 height 42
click at [55, 74] on icon at bounding box center [54, 73] width 3 height 6
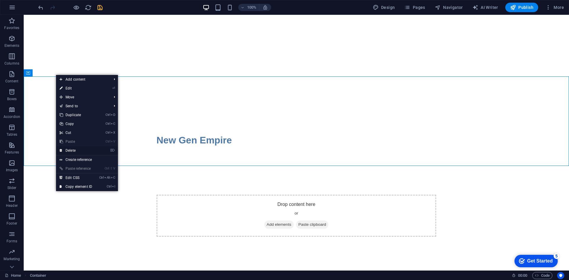
click at [77, 150] on link "⌦ Delete" at bounding box center [76, 150] width 40 height 9
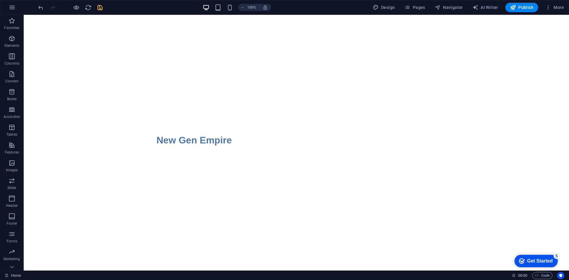
click at [145, 153] on html "Skip to main content New Gen Empire" at bounding box center [297, 93] width 546 height 156
click at [210, 119] on html "Skip to main content New Gen Empire" at bounding box center [297, 93] width 546 height 156
click at [152, 141] on html "Skip to main content New Gen Empire" at bounding box center [297, 93] width 546 height 156
click at [244, 162] on html "Skip to main content New Gen Empire" at bounding box center [297, 93] width 546 height 156
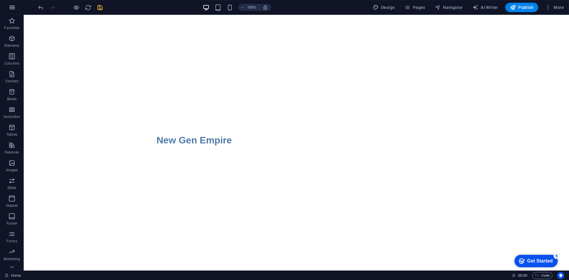
click at [10, 5] on icon "button" at bounding box center [12, 7] width 7 height 7
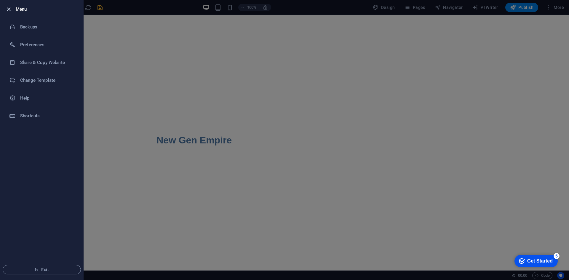
click at [7, 7] on icon "button" at bounding box center [8, 9] width 7 height 7
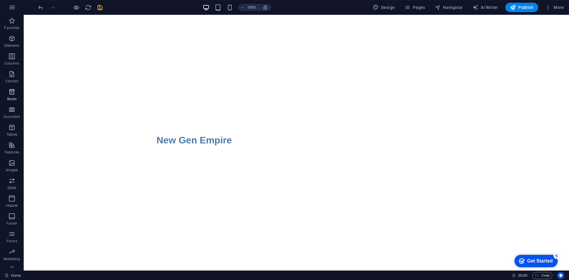
click at [13, 93] on icon "button" at bounding box center [11, 91] width 7 height 7
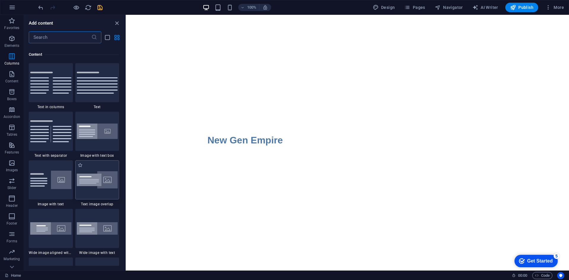
scroll to position [1072, 0]
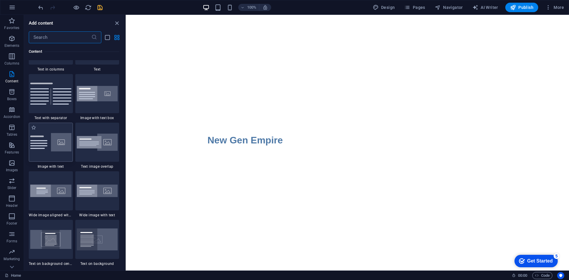
click at [60, 150] on img at bounding box center [50, 142] width 41 height 18
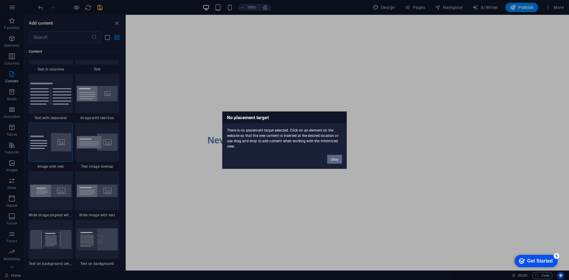
click at [333, 161] on button "Okay" at bounding box center [334, 159] width 15 height 9
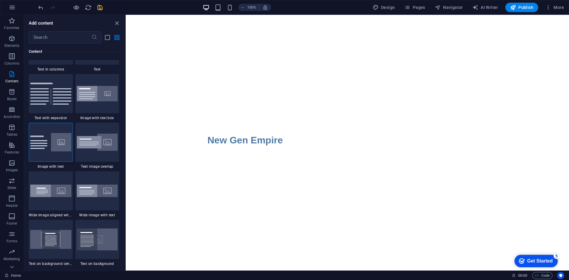
click at [335, 171] on html "Skip to main content New Gen Empire" at bounding box center [348, 93] width 444 height 156
click at [330, 171] on html "Skip to main content New Gen Empire" at bounding box center [348, 93] width 444 height 156
drag, startPoint x: 311, startPoint y: 165, endPoint x: 304, endPoint y: 185, distance: 21.6
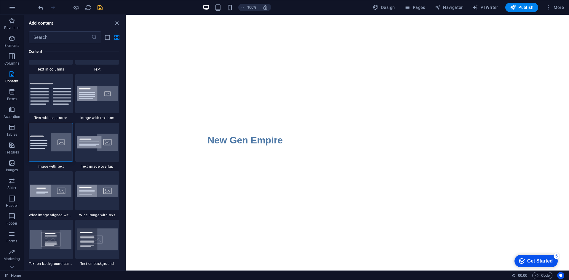
click at [304, 171] on html "Skip to main content New Gen Empire" at bounding box center [348, 93] width 444 height 156
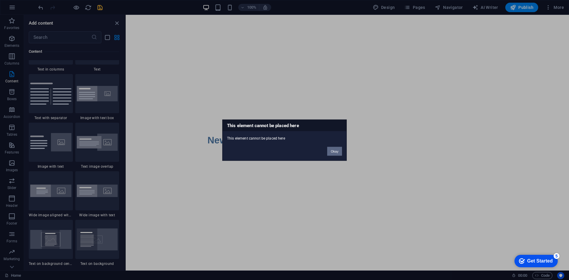
click at [336, 153] on button "Okay" at bounding box center [334, 151] width 15 height 9
click at [331, 150] on button "Okay" at bounding box center [334, 151] width 15 height 9
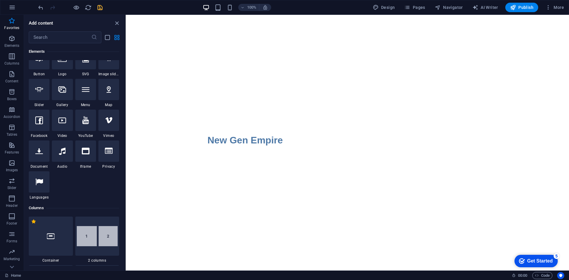
scroll to position [208, 0]
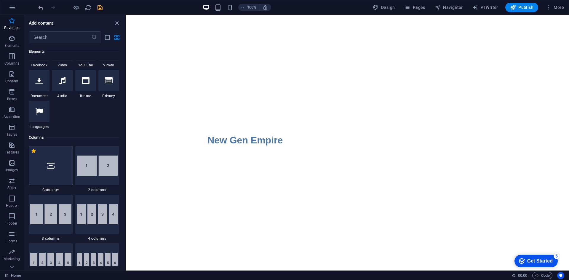
click at [54, 169] on icon at bounding box center [51, 166] width 8 height 8
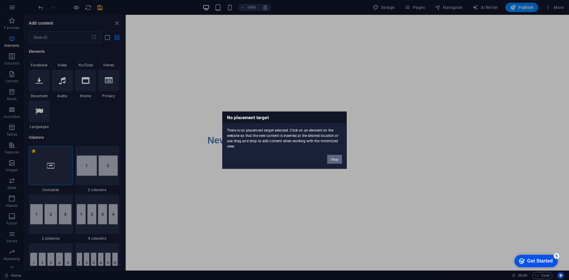
drag, startPoint x: 335, startPoint y: 160, endPoint x: 130, endPoint y: 152, distance: 204.7
click at [335, 160] on button "Okay" at bounding box center [334, 159] width 15 height 9
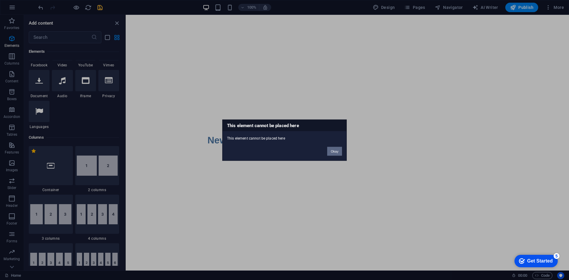
drag, startPoint x: 335, startPoint y: 152, endPoint x: 4, endPoint y: 113, distance: 333.5
click at [335, 152] on button "Okay" at bounding box center [334, 151] width 15 height 9
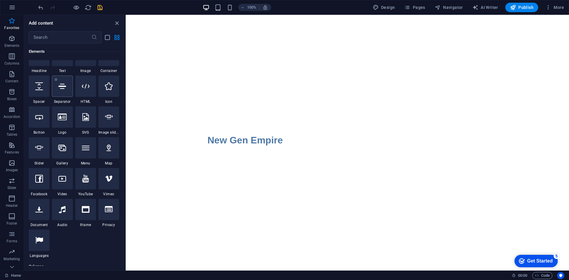
scroll to position [0, 0]
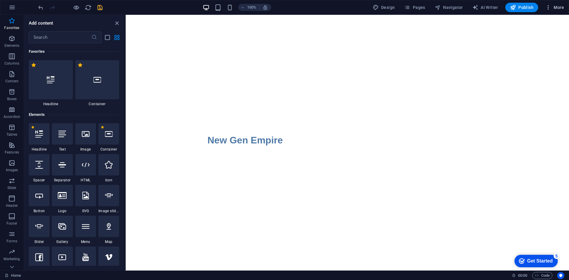
click at [547, 9] on icon "button" at bounding box center [549, 7] width 6 height 6
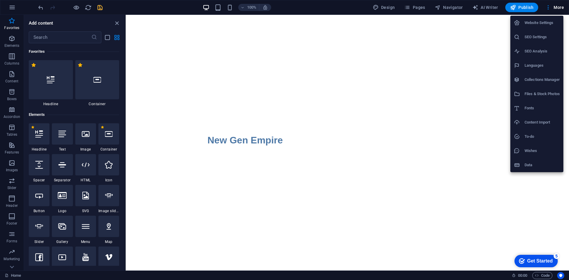
click at [417, 6] on div at bounding box center [284, 140] width 569 height 280
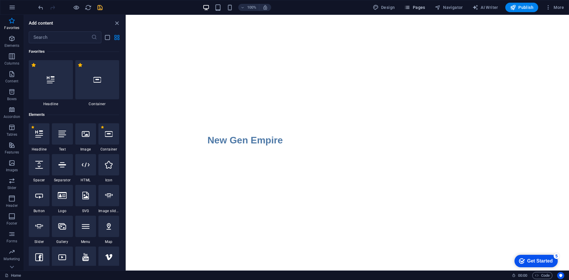
click at [409, 9] on icon "button" at bounding box center [407, 7] width 6 height 6
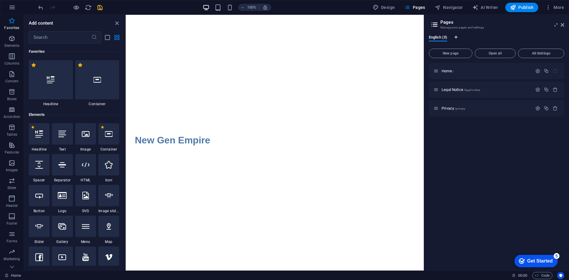
click at [456, 37] on icon "Language Tabs" at bounding box center [456, 38] width 3 height 4
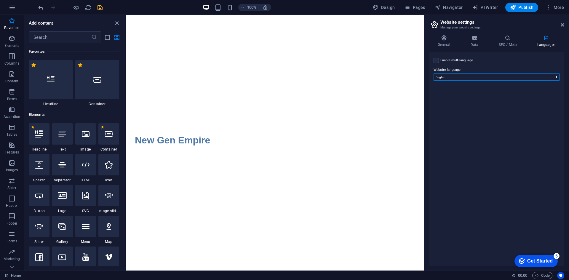
click at [498, 78] on select "Abkhazian Afar Afrikaans Akan Albanian Amharic Arabic Aragonese Armenian Assame…" at bounding box center [497, 77] width 126 height 7
select select "55"
click at [434, 74] on select "Abkhazian Afar Afrikaans Akan Albanian Amharic Arabic Aragonese Armenian Assame…" at bounding box center [497, 77] width 126 height 7
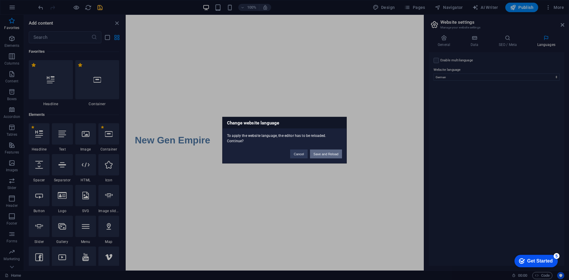
click at [329, 156] on button "Save and Reload" at bounding box center [326, 153] width 32 height 9
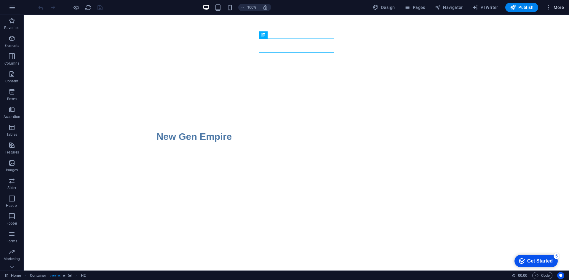
click at [554, 8] on span "More" at bounding box center [555, 7] width 19 height 6
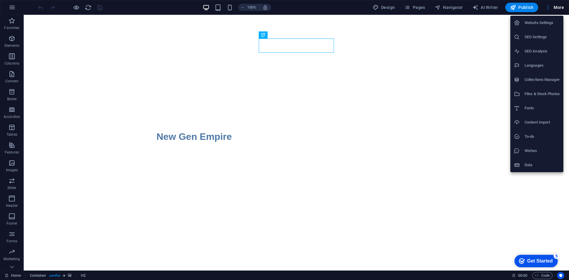
click at [541, 66] on h6 "Languages" at bounding box center [542, 65] width 35 height 7
select select "55"
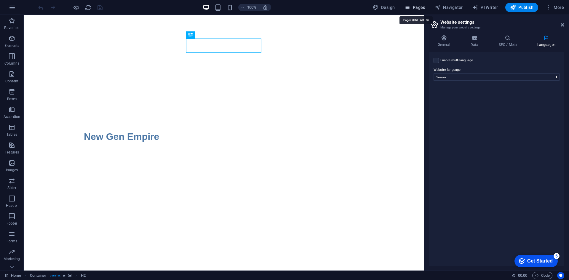
click at [422, 4] on button "Pages" at bounding box center [414, 7] width 25 height 9
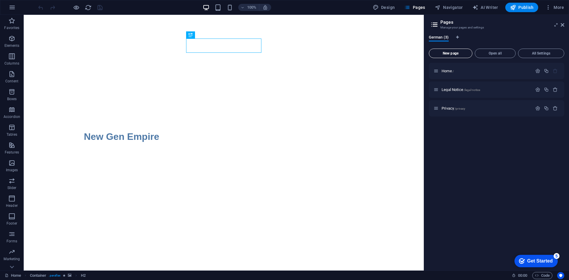
click at [452, 52] on span "New page" at bounding box center [451, 54] width 38 height 4
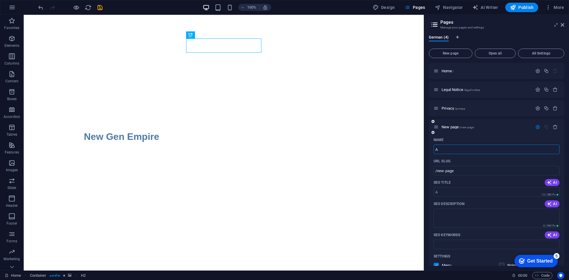
type input "A"
type input "/a"
type input "Artist"
type input "/artist"
type input "Artist"
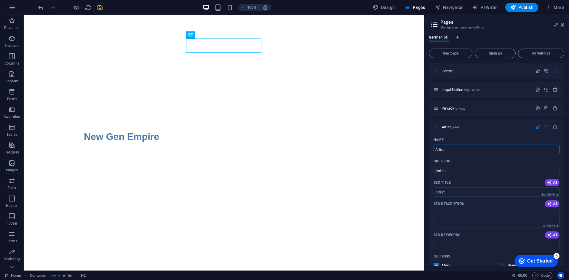
click at [533, 263] on div "Get Started" at bounding box center [539, 261] width 25 height 5
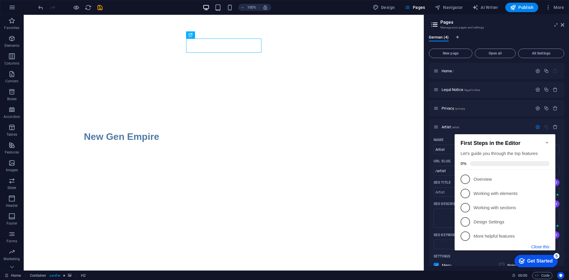
click at [541, 246] on button "Close this" at bounding box center [541, 247] width 18 height 5
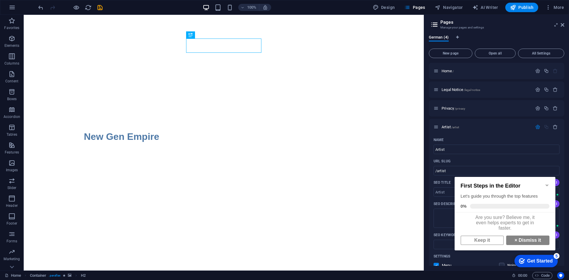
click at [546, 183] on icon "Minimize checklist" at bounding box center [547, 185] width 5 height 5
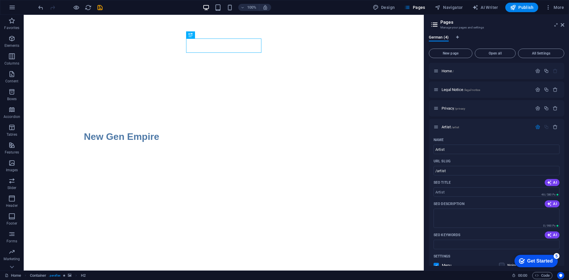
click at [553, 264] on div "Get Started" at bounding box center [539, 261] width 25 height 5
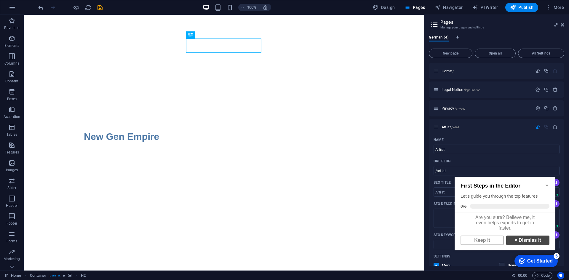
click at [526, 245] on link "× Dismiss it" at bounding box center [527, 240] width 43 height 9
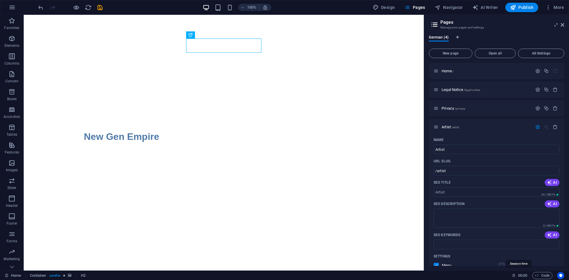
click at [518, 276] on span "00 : 00" at bounding box center [522, 275] width 9 height 7
click at [538, 127] on icon "button" at bounding box center [537, 127] width 5 height 5
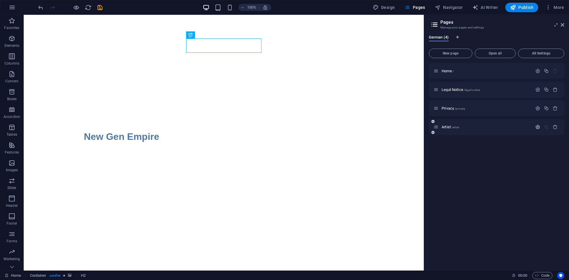
click at [538, 127] on icon "button" at bounding box center [537, 127] width 5 height 5
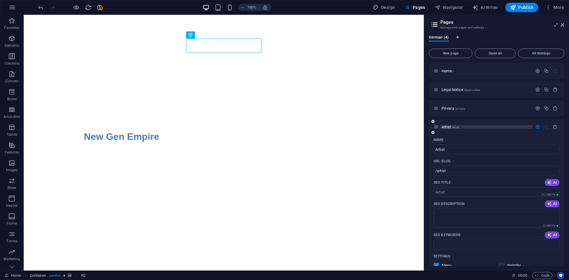
click at [486, 127] on p "Artist /artist" at bounding box center [486, 127] width 89 height 4
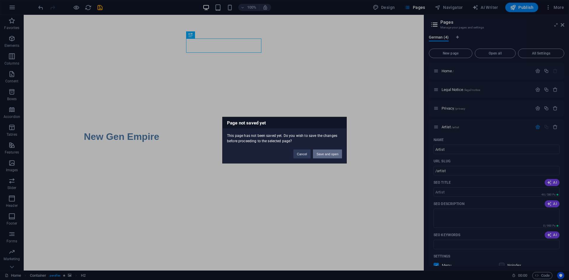
click at [326, 154] on button "Save and open" at bounding box center [327, 153] width 29 height 9
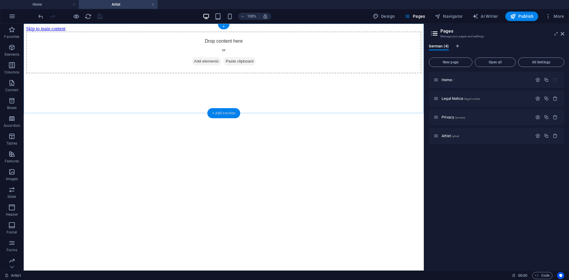
click at [229, 113] on div "+ Add section" at bounding box center [224, 113] width 33 height 10
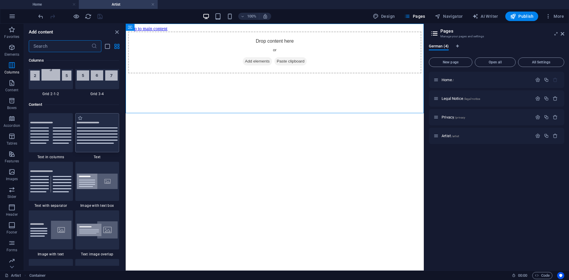
scroll to position [1008, 0]
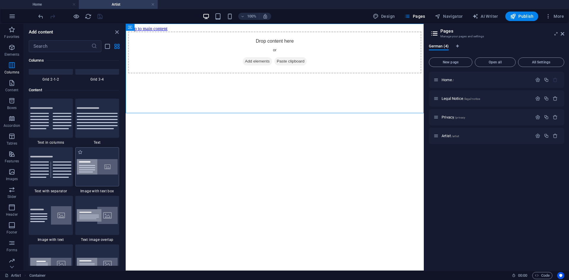
click at [101, 171] on img at bounding box center [97, 167] width 41 height 16
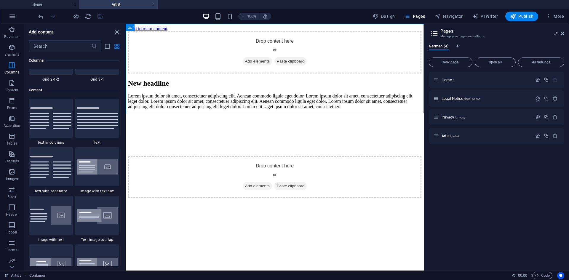
select select "rem"
select select "px"
select select "preset-text-with-image-v4-boxed"
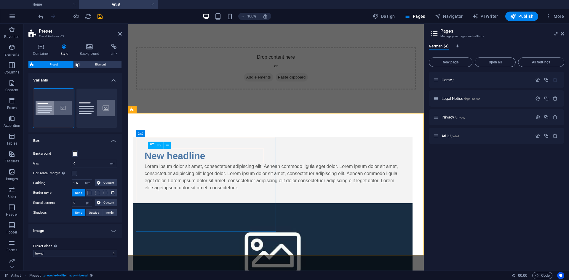
click at [213, 154] on div "New headline" at bounding box center [273, 156] width 256 height 14
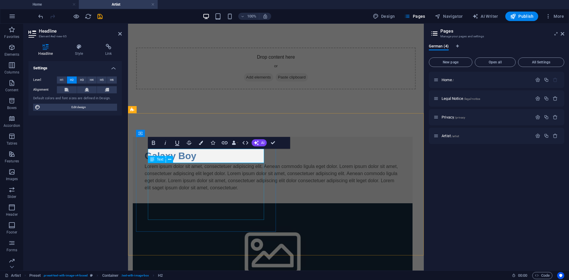
click at [198, 192] on div "Lorem ipsum dolor sit amet, consectetuer adipiscing elit. Aenean commodo ligula…" at bounding box center [273, 177] width 256 height 28
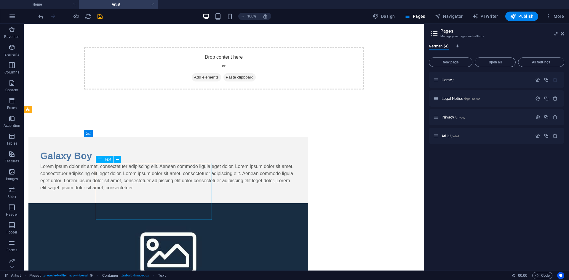
click at [186, 192] on div "Lorem ipsum dolor sit amet, consectetuer adipiscing elit. Aenean commodo ligula…" at bounding box center [168, 177] width 256 height 28
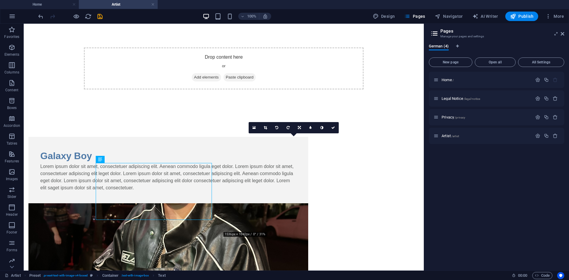
click at [291, 203] on figure at bounding box center [168, 250] width 280 height 95
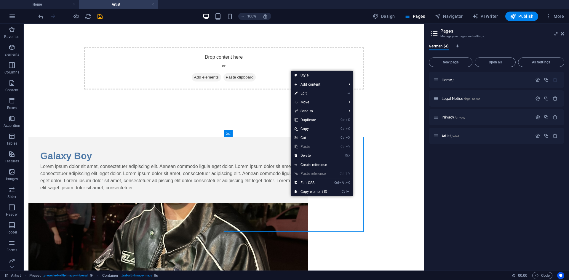
click at [284, 203] on figure at bounding box center [168, 250] width 280 height 95
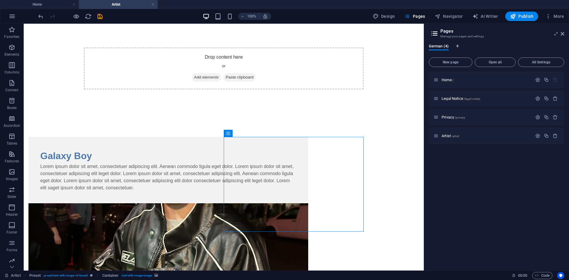
click at [289, 203] on figure at bounding box center [168, 250] width 280 height 95
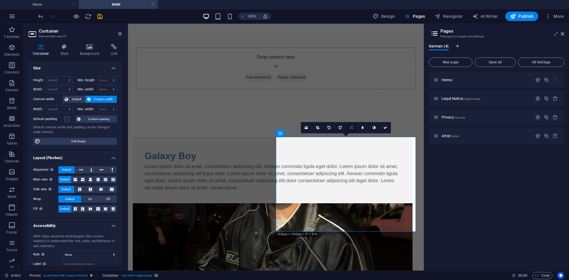
click at [349, 129] on link at bounding box center [351, 127] width 11 height 11
click at [351, 129] on icon at bounding box center [351, 128] width 3 height 4
click at [92, 53] on h4 "Background" at bounding box center [90, 50] width 31 height 12
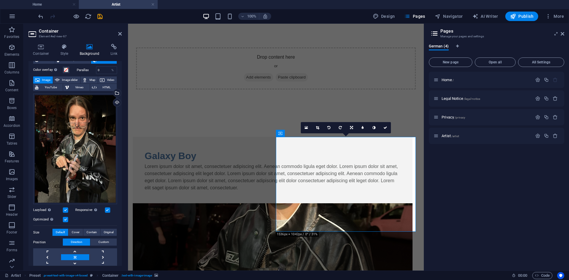
scroll to position [30, 0]
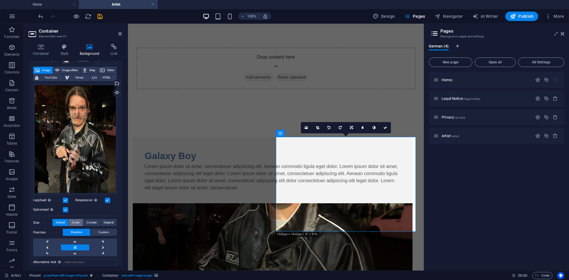
click at [77, 223] on span "Cover" at bounding box center [76, 222] width 8 height 7
click at [91, 222] on span "Contain" at bounding box center [92, 222] width 10 height 7
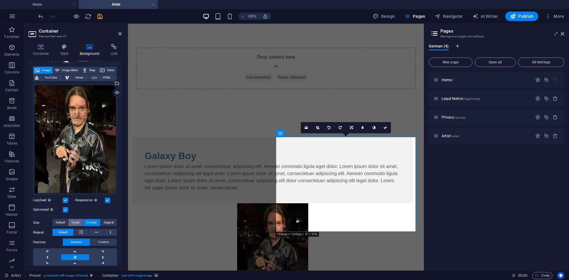
click at [79, 220] on span "Cover" at bounding box center [76, 222] width 8 height 7
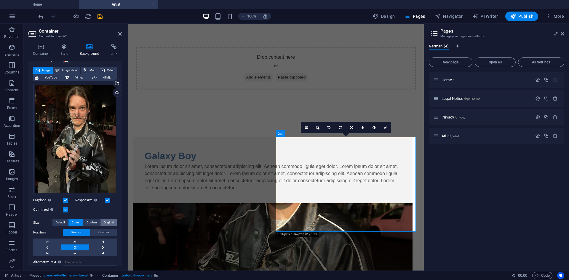
click at [108, 222] on span "Original" at bounding box center [109, 222] width 10 height 7
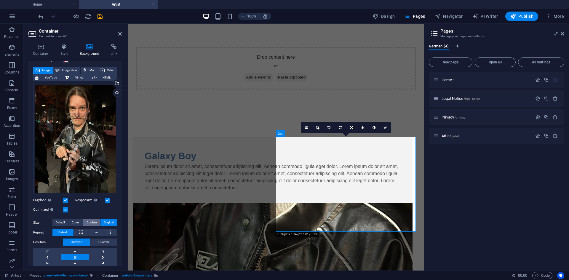
click at [88, 220] on span "Contain" at bounding box center [92, 222] width 10 height 7
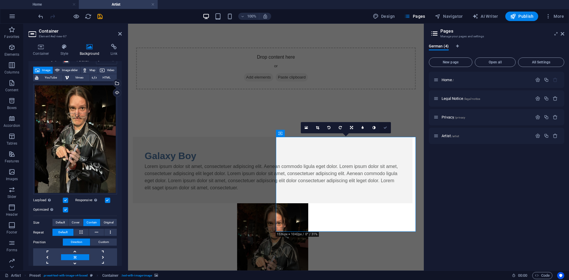
click at [387, 128] on icon at bounding box center [386, 128] width 4 height 4
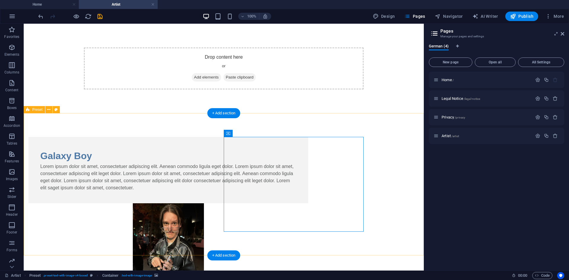
click at [390, 219] on div "Galaxy Boy Lorem ipsum dolor sit amet, consectetuer adipiscing elit. Aenean com…" at bounding box center [224, 238] width 400 height 251
click at [231, 208] on figure at bounding box center [168, 250] width 280 height 95
drag, startPoint x: 273, startPoint y: 205, endPoint x: 254, endPoint y: 205, distance: 19.0
click at [254, 205] on figure at bounding box center [168, 250] width 280 height 95
click at [275, 203] on figure at bounding box center [168, 250] width 280 height 95
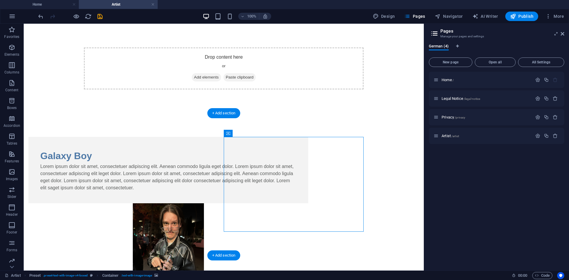
drag, startPoint x: 293, startPoint y: 197, endPoint x: 277, endPoint y: 198, distance: 16.3
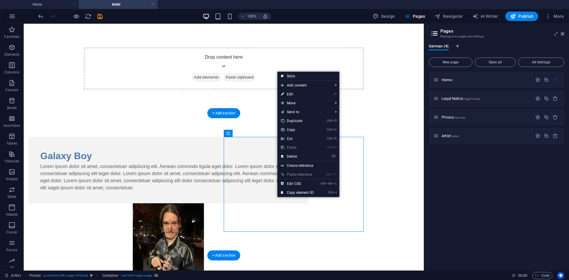
click at [266, 203] on figure at bounding box center [168, 250] width 280 height 95
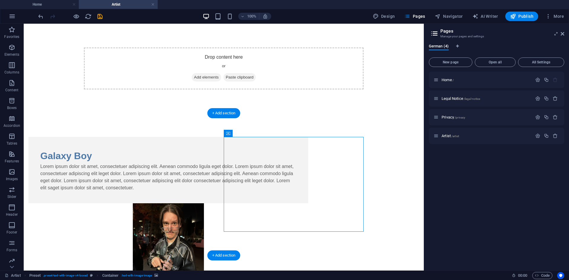
click at [277, 203] on figure at bounding box center [168, 250] width 280 height 95
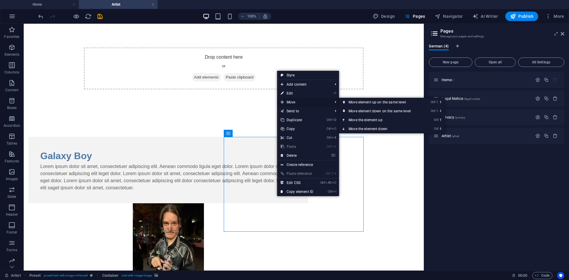
click at [301, 102] on span "Move" at bounding box center [303, 102] width 53 height 9
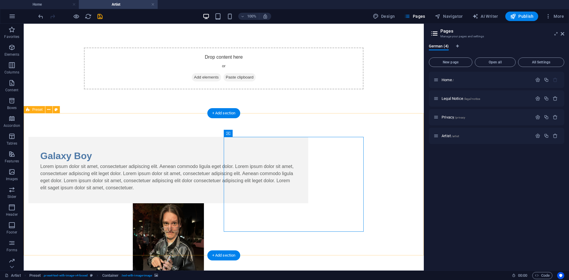
drag, startPoint x: 386, startPoint y: 190, endPoint x: 361, endPoint y: 198, distance: 25.7
click at [386, 190] on div "Galaxy Boy Lorem ipsum dolor sit amet, consectetuer adipiscing elit. Aenean com…" at bounding box center [224, 238] width 400 height 251
click at [293, 214] on figure at bounding box center [168, 250] width 280 height 95
click at [383, 193] on div "Galaxy Boy Lorem ipsum dolor sit amet, consectetuer adipiscing elit. Aenean com…" at bounding box center [224, 238] width 400 height 251
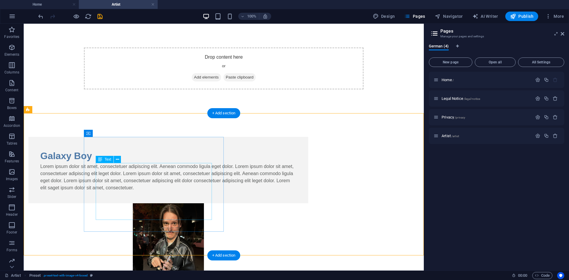
click at [184, 192] on div "Lorem ipsum dolor sit amet, consectetuer adipiscing elit. Aenean commodo ligula…" at bounding box center [168, 177] width 256 height 28
click at [119, 161] on icon at bounding box center [117, 160] width 3 height 6
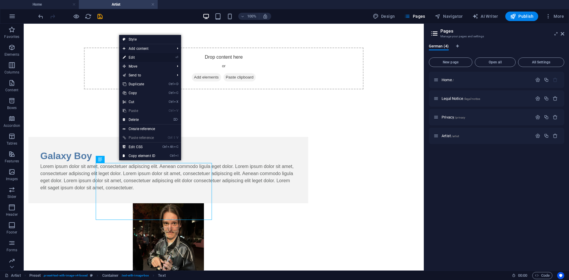
click at [145, 58] on link "⏎ Edit" at bounding box center [139, 57] width 40 height 9
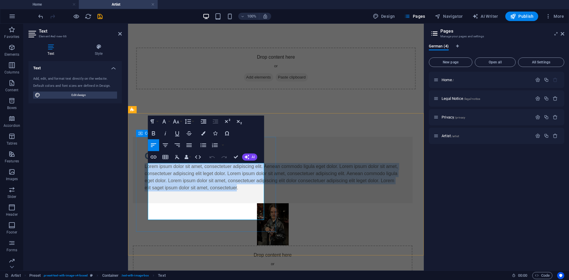
drag, startPoint x: 233, startPoint y: 216, endPoint x: 146, endPoint y: 167, distance: 99.7
click at [146, 167] on div "Galaxy Boy Lorem ipsum dolor sit amet, consectetuer adipiscing elit. Aenean com…" at bounding box center [273, 170] width 280 height 66
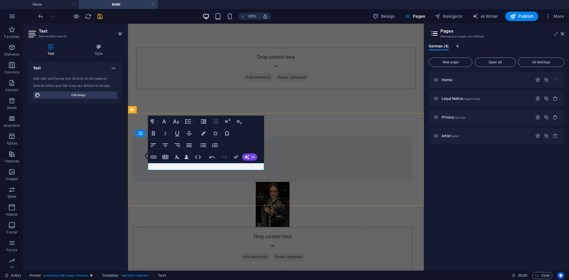
click at [224, 167] on p "." at bounding box center [273, 166] width 256 height 7
paste div
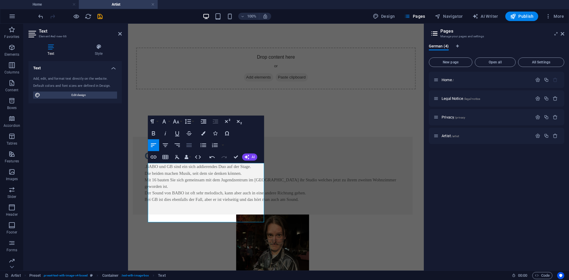
click at [192, 147] on icon "button" at bounding box center [188, 146] width 5 height 4
click at [149, 168] on span "BABO und GB sind ein sich addierendes Duo auf der Stage." at bounding box center [198, 166] width 105 height 5
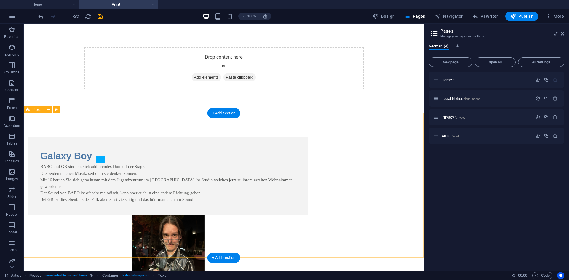
click at [61, 196] on div "Galaxy Boy BABO und GB sind ein sich addierendes Duo auf der Stage. Die beiden …" at bounding box center [224, 245] width 400 height 264
click at [401, 170] on div "Galaxy Boy BABO und GB sind ein sich addierendes Duo auf der Stage. Die beiden …" at bounding box center [224, 245] width 400 height 264
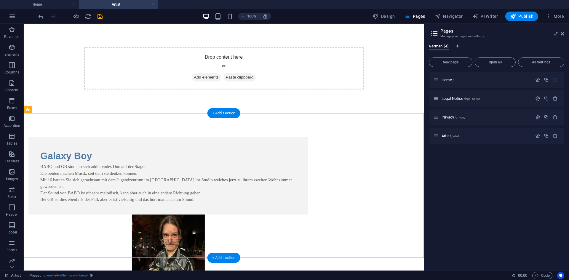
click at [226, 259] on div "+ Add section" at bounding box center [224, 258] width 33 height 10
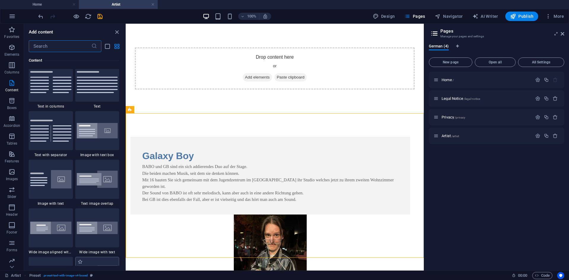
scroll to position [1037, 0]
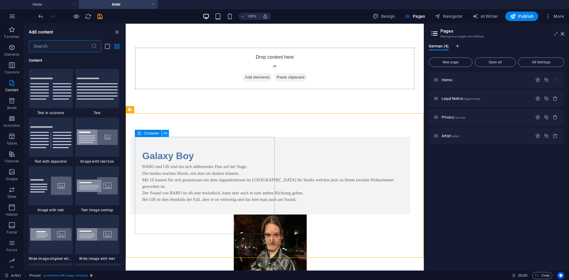
click at [167, 133] on icon at bounding box center [165, 133] width 3 height 6
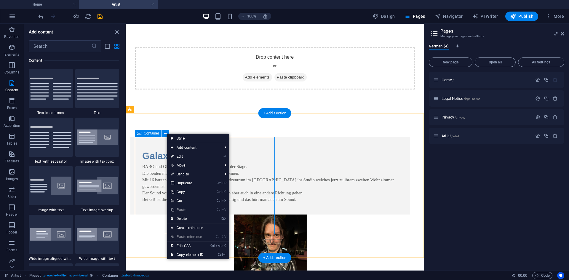
click at [140, 145] on div "Galaxy Boy BABO und GB sind ein sich addierendes Duo auf der Stage. Die beiden …" at bounding box center [270, 176] width 280 height 78
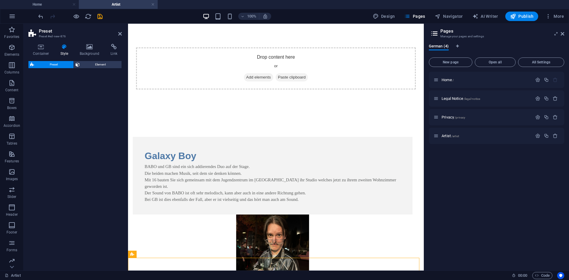
select select "rem"
select select "px"
select select "preset-text-with-image-v4-boxed"
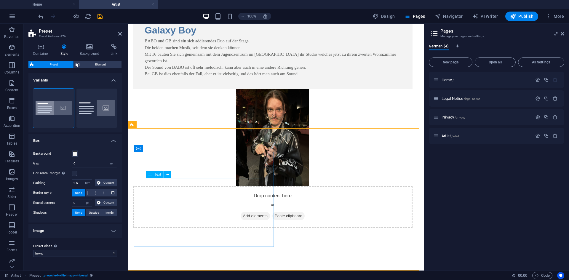
scroll to position [130, 0]
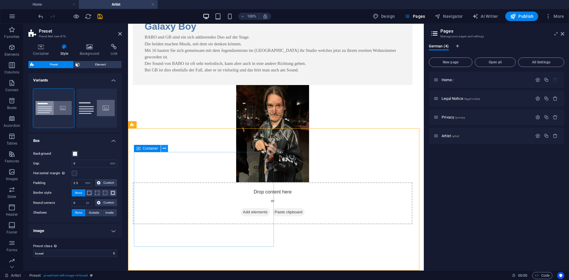
click at [163, 148] on icon at bounding box center [164, 149] width 3 height 6
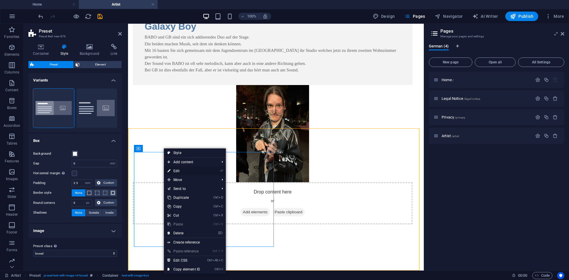
click at [189, 170] on link "⏎ Edit" at bounding box center [184, 171] width 40 height 9
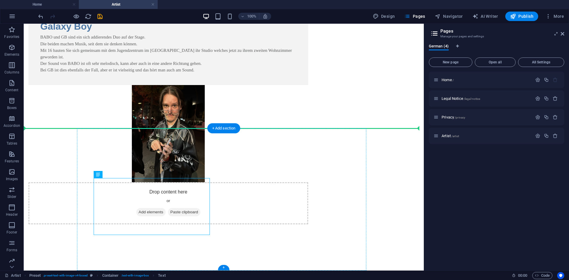
drag, startPoint x: 137, startPoint y: 190, endPoint x: 290, endPoint y: 198, distance: 152.9
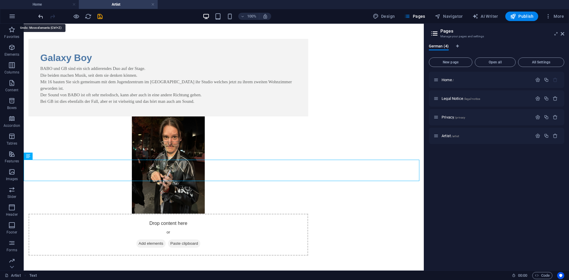
click at [41, 19] on icon "undo" at bounding box center [40, 16] width 7 height 7
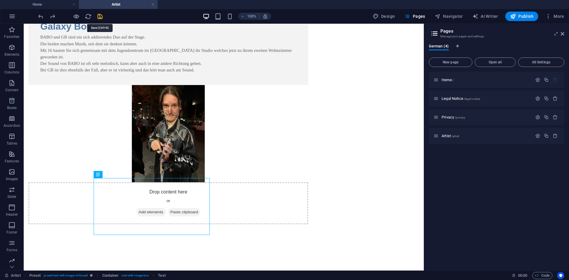
click at [99, 16] on icon "save" at bounding box center [100, 16] width 7 height 7
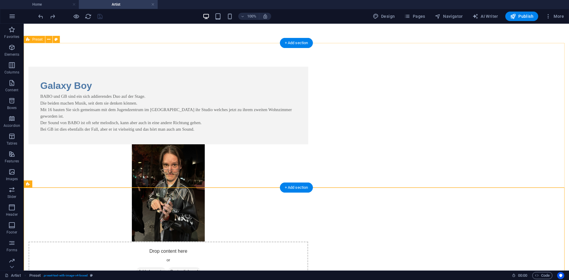
click at [446, 144] on div "Galaxy Boy BABO und GB sind ein sich addierendes Duo auf der Stage. Die beiden …" at bounding box center [297, 175] width 546 height 264
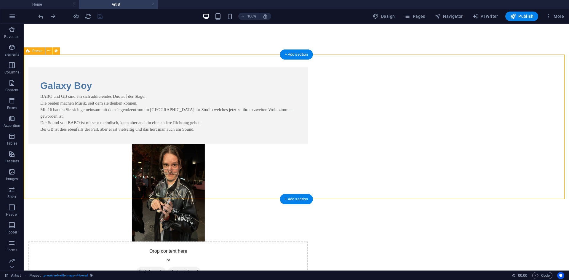
scroll to position [41, 0]
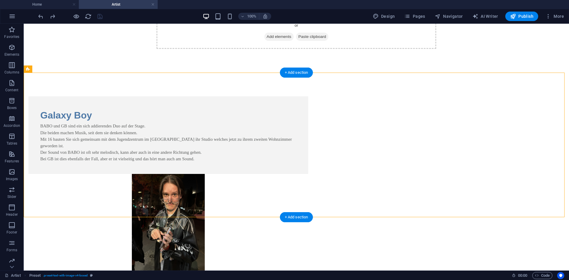
click at [308, 174] on figure at bounding box center [168, 222] width 280 height 97
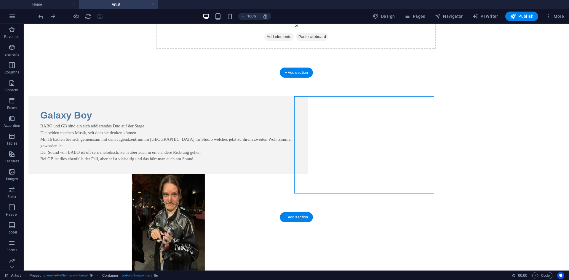
click at [308, 174] on figure at bounding box center [168, 222] width 280 height 97
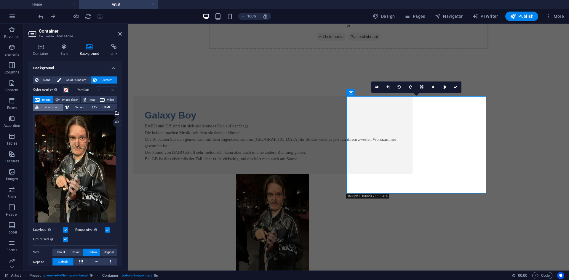
click at [54, 106] on span "YouTube" at bounding box center [50, 107] width 21 height 7
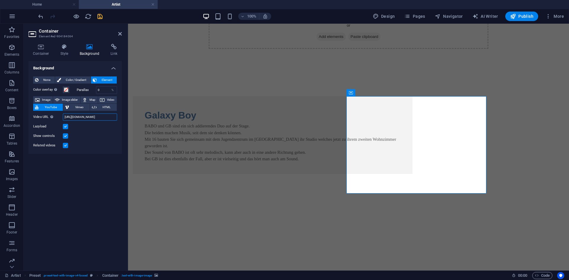
click at [87, 116] on input "[URL][DOMAIN_NAME]" at bounding box center [90, 117] width 54 height 7
paste input "[DOMAIN_NAME][URL]"
type input "[URL][DOMAIN_NAME]"
click at [96, 180] on div "Background None Color / Gradient Element Stretch background to full-width Color…" at bounding box center [74, 163] width 93 height 205
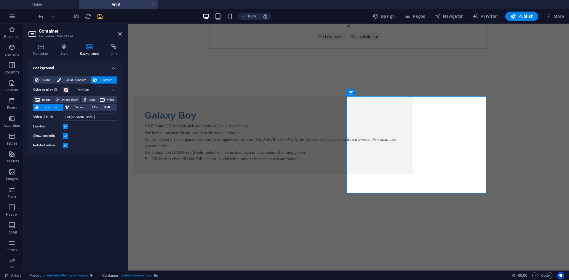
scroll to position [0, 0]
click at [117, 36] on header "Container Element #ed-904184064" at bounding box center [74, 31] width 93 height 15
click at [119, 34] on icon at bounding box center [120, 33] width 4 height 5
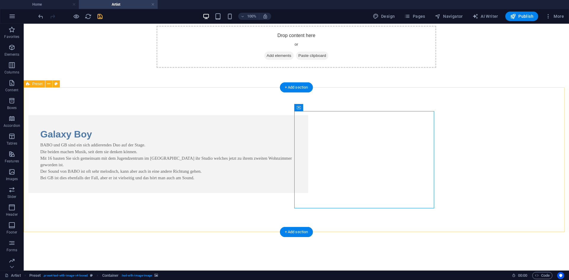
scroll to position [11, 0]
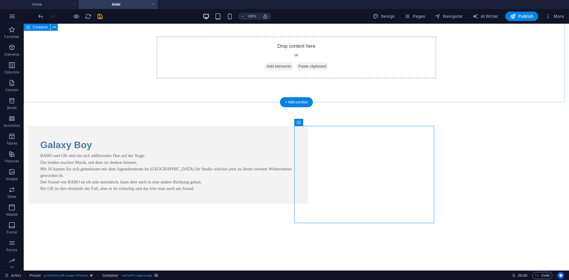
click at [469, 76] on div "Drop content here or Add elements Paste clipboard" at bounding box center [297, 58] width 546 height 90
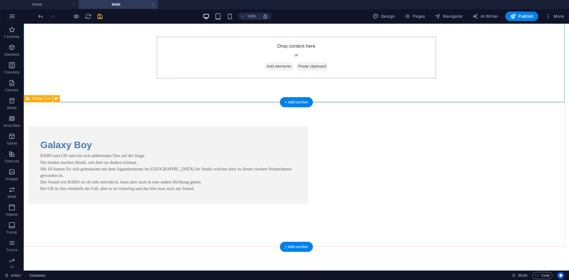
click at [308, 204] on div at bounding box center [168, 252] width 280 height 97
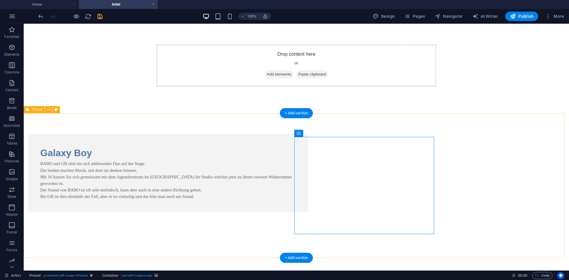
scroll to position [0, 0]
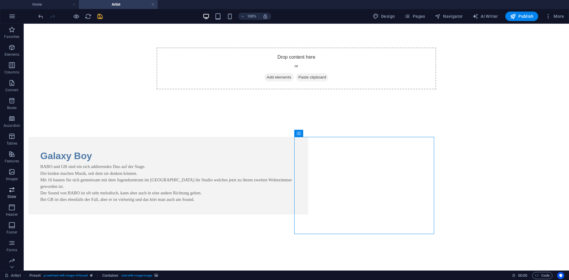
click at [15, 191] on icon "button" at bounding box center [11, 189] width 7 height 7
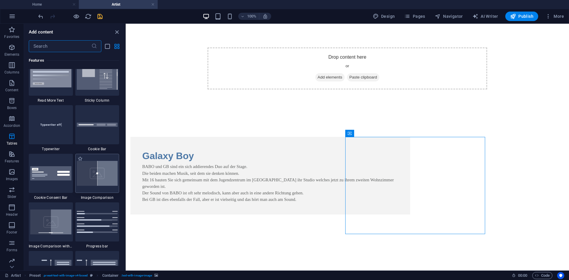
scroll to position [2294, 0]
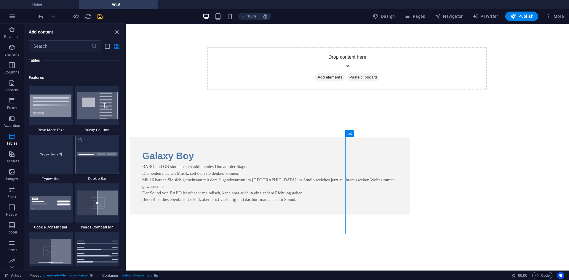
click at [100, 169] on div at bounding box center [97, 154] width 44 height 39
select select "px"
select select "rem"
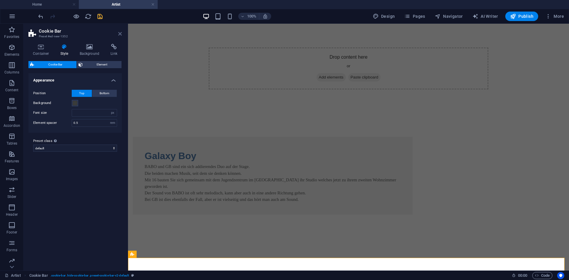
click at [120, 34] on icon at bounding box center [120, 33] width 4 height 5
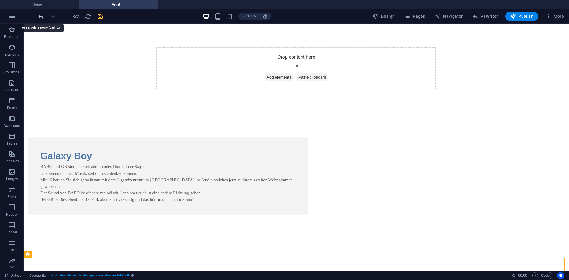
click at [39, 16] on icon "undo" at bounding box center [40, 16] width 7 height 7
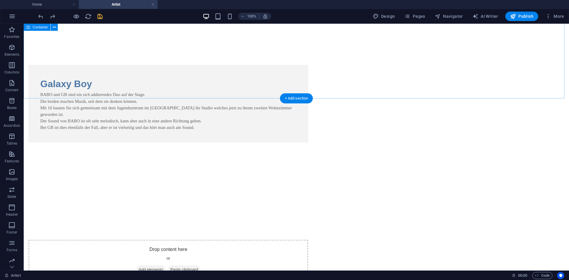
scroll to position [0, 0]
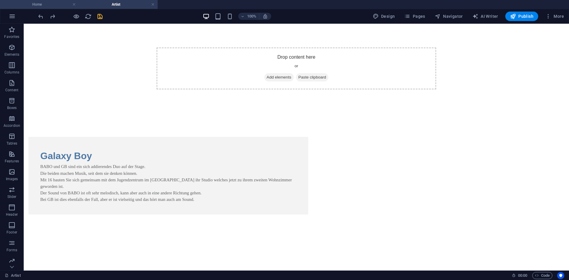
click at [60, 3] on h4 "Home" at bounding box center [39, 4] width 79 height 7
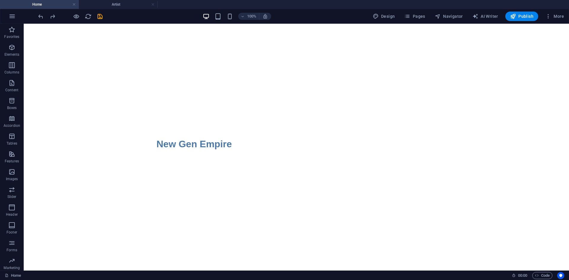
drag, startPoint x: 60, startPoint y: 114, endPoint x: 50, endPoint y: 106, distance: 12.5
click at [52, 108] on html "Skip to main content New Gen Empire" at bounding box center [297, 99] width 546 height 151
click at [17, 52] on span "Elements" at bounding box center [12, 51] width 24 height 14
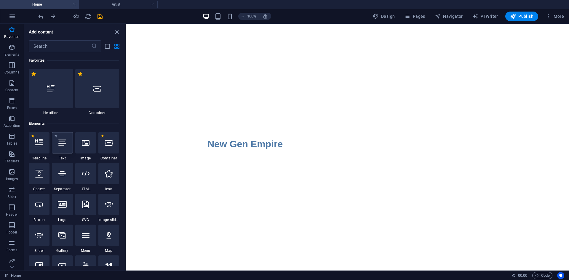
click at [63, 142] on icon at bounding box center [62, 143] width 8 height 8
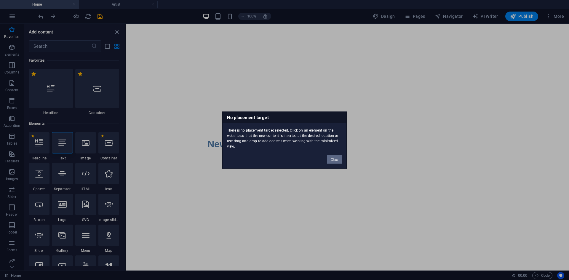
click at [336, 158] on button "Okay" at bounding box center [334, 159] width 15 height 9
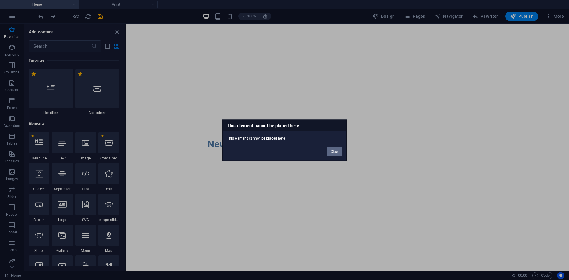
click at [336, 150] on button "Okay" at bounding box center [334, 151] width 15 height 9
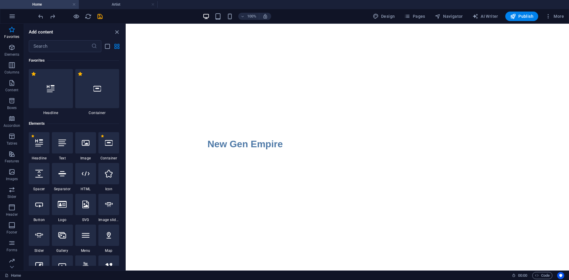
click at [299, 159] on html "Skip to main content New Gen Empire" at bounding box center [348, 99] width 444 height 151
click at [299, 160] on html "Skip to main content New Gen Empire" at bounding box center [348, 99] width 444 height 151
drag, startPoint x: 265, startPoint y: 101, endPoint x: 268, endPoint y: 140, distance: 39.0
click at [264, 104] on html "Skip to main content New Gen Empire" at bounding box center [348, 99] width 444 height 151
click at [95, 97] on div at bounding box center [97, 88] width 44 height 39
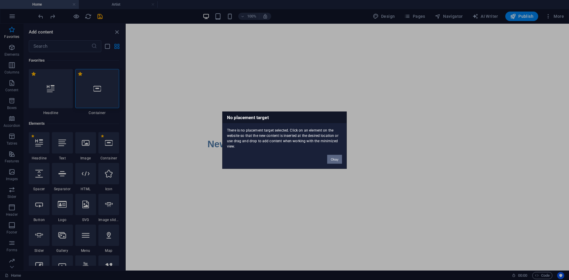
drag, startPoint x: 334, startPoint y: 160, endPoint x: 90, endPoint y: 41, distance: 271.7
click at [334, 160] on button "Okay" at bounding box center [334, 159] width 15 height 9
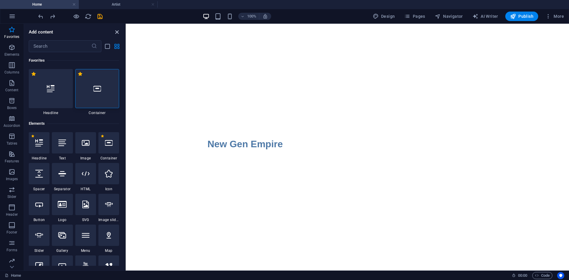
click at [117, 31] on icon "close panel" at bounding box center [117, 32] width 7 height 7
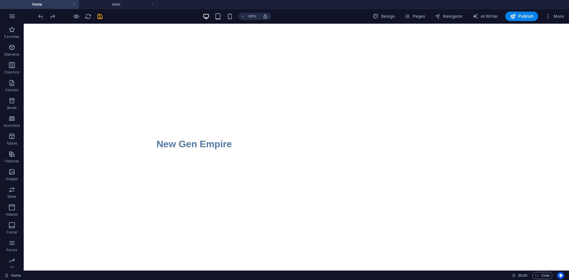
click at [116, 19] on div "100% Design Pages Navigator AI Writer Publish More" at bounding box center [302, 16] width 530 height 9
click at [39, 15] on icon "undo" at bounding box center [40, 16] width 7 height 7
click at [40, 14] on icon "undo" at bounding box center [40, 16] width 7 height 7
click at [39, 15] on icon "undo" at bounding box center [40, 16] width 7 height 7
drag, startPoint x: 133, startPoint y: 24, endPoint x: 119, endPoint y: 44, distance: 24.9
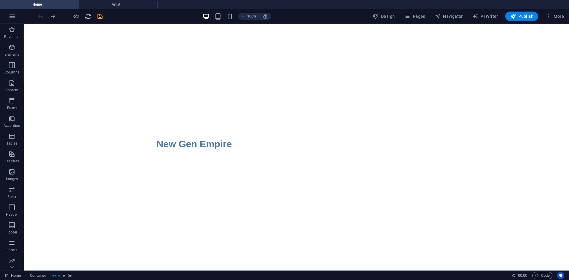
click at [86, 18] on icon "reload" at bounding box center [88, 16] width 7 height 7
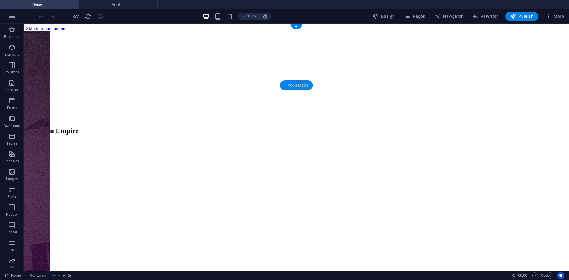
drag, startPoint x: 293, startPoint y: 85, endPoint x: 166, endPoint y: 74, distance: 126.8
click at [293, 85] on div "+ Add section" at bounding box center [296, 85] width 33 height 10
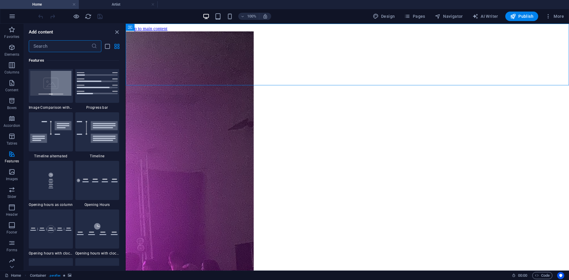
scroll to position [2461, 0]
click at [60, 130] on img at bounding box center [50, 134] width 41 height 22
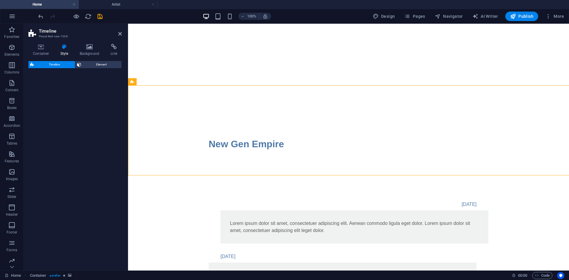
select select "rem"
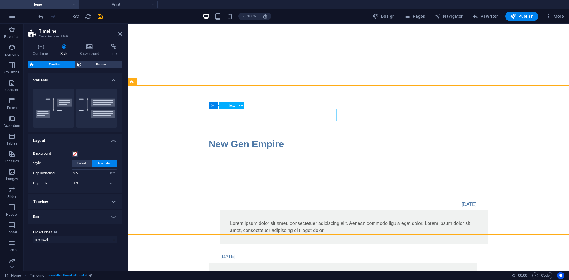
click at [309, 199] on div "[DATE]" at bounding box center [343, 205] width 268 height 12
click at [304, 199] on div "[DATE]" at bounding box center [343, 205] width 268 height 12
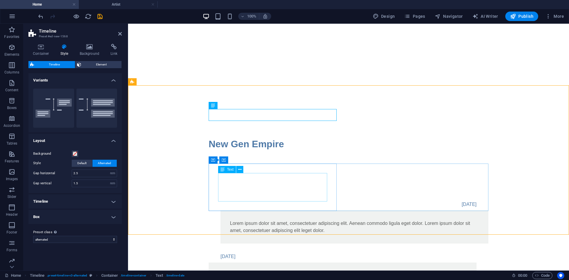
click at [272, 272] on div "Lorem ipsum dolor sit amet, consectetuer adipiscing elit. Aenean commodo ligula…" at bounding box center [342, 279] width 249 height 14
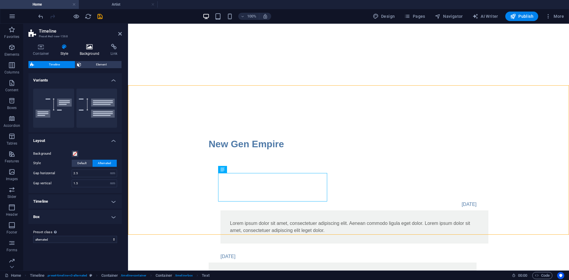
click at [87, 52] on h4 "Background" at bounding box center [90, 50] width 31 height 12
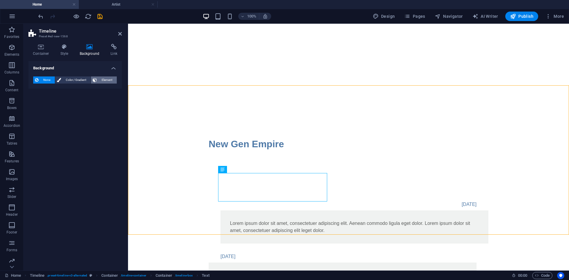
click at [100, 79] on span "Element" at bounding box center [107, 79] width 16 height 7
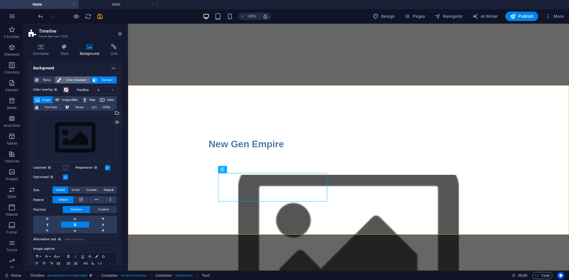
click at [65, 79] on span "Color / Gradient" at bounding box center [76, 79] width 26 height 7
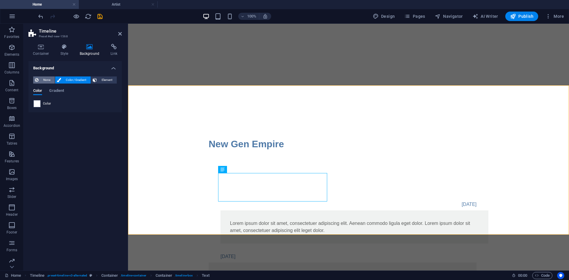
click at [46, 80] on span "None" at bounding box center [46, 79] width 13 height 7
click at [111, 67] on h4 "Background" at bounding box center [74, 66] width 93 height 11
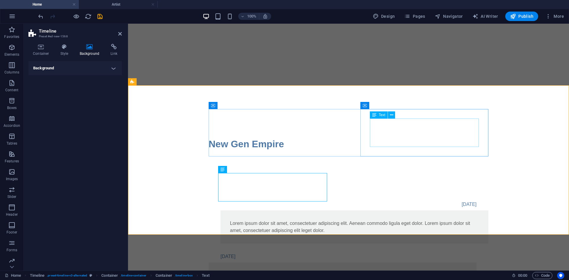
click at [409, 220] on div "Lorem ipsum dolor sit amet, consectetuer adipiscing elit. Aenean commodo ligula…" at bounding box center [354, 227] width 249 height 14
click at [392, 115] on icon at bounding box center [391, 115] width 3 height 6
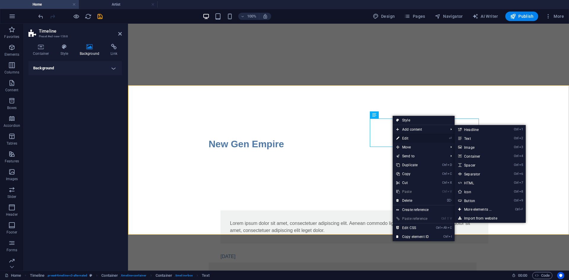
click at [407, 138] on link "⏎ Edit" at bounding box center [413, 138] width 40 height 9
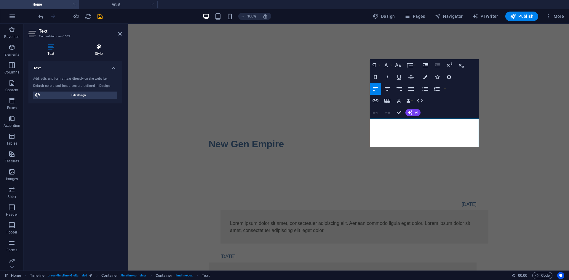
click at [101, 49] on icon at bounding box center [99, 47] width 46 height 6
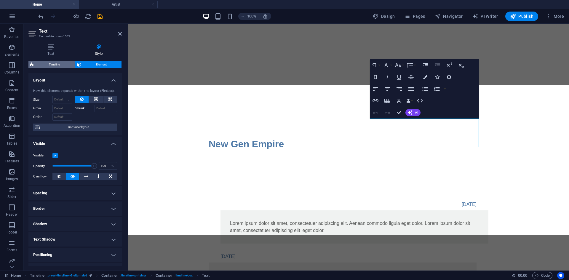
click at [60, 63] on span "Timeline" at bounding box center [54, 64] width 37 height 7
select select "rem"
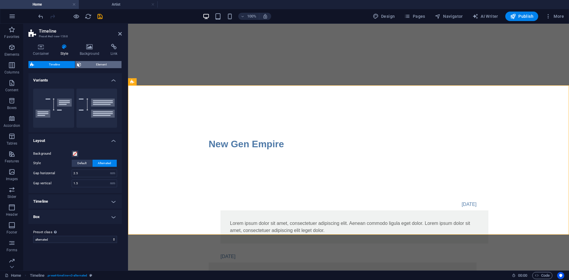
click at [80, 63] on icon at bounding box center [79, 64] width 4 height 7
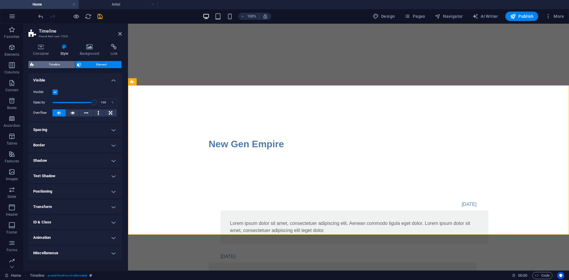
click at [58, 64] on span "Timeline" at bounding box center [54, 64] width 37 height 7
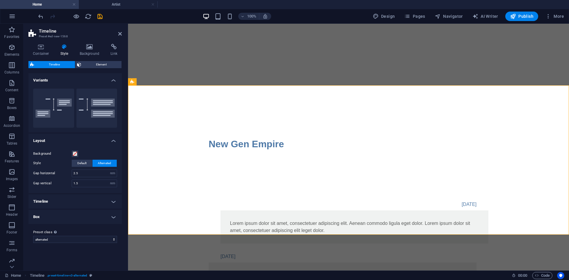
click at [119, 220] on h4 "Box" at bounding box center [74, 217] width 93 height 14
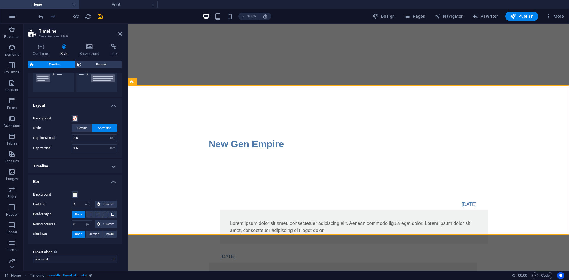
scroll to position [37, 0]
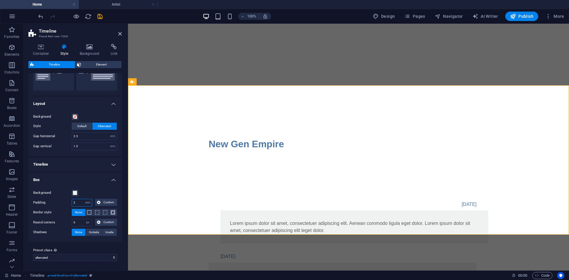
drag, startPoint x: 82, startPoint y: 202, endPoint x: 68, endPoint y: 202, distance: 13.3
click at [68, 202] on div "Padding 2 px rem % vh vw Custom Custom" at bounding box center [75, 203] width 84 height 8
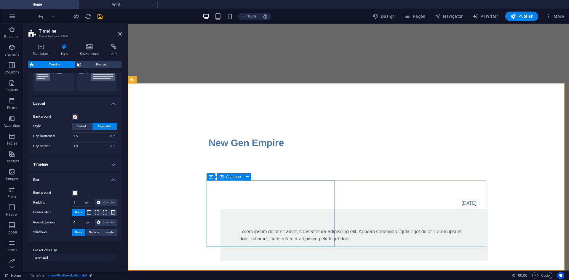
scroll to position [2, 0]
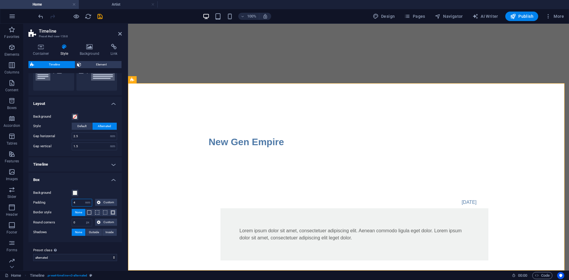
drag, startPoint x: 73, startPoint y: 205, endPoint x: 73, endPoint y: 200, distance: 4.4
click at [72, 205] on input "4" at bounding box center [82, 202] width 20 height 7
type input "2"
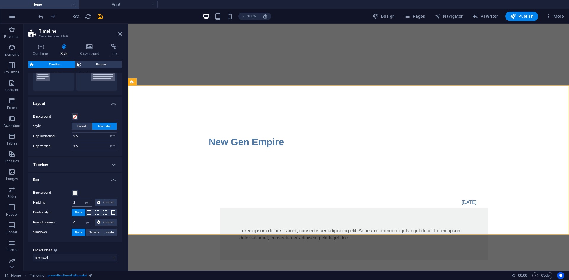
scroll to position [0, 0]
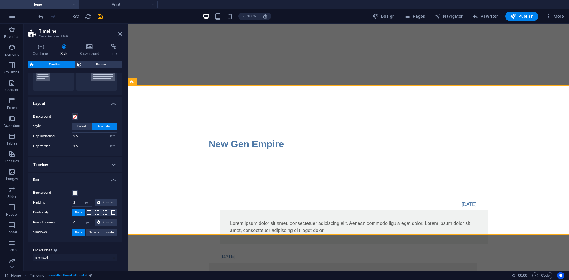
click at [113, 179] on h4 "Box" at bounding box center [74, 178] width 93 height 11
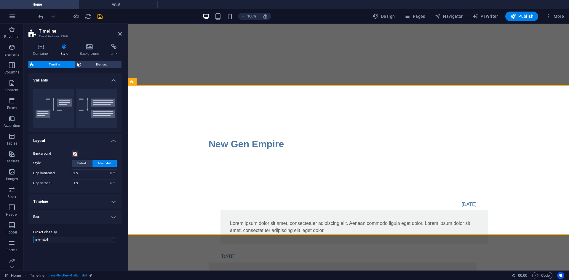
click at [106, 241] on select "alternated Add preset class" at bounding box center [75, 239] width 84 height 7
click at [33, 236] on select "alternated Add preset class" at bounding box center [75, 239] width 84 height 7
select select "preset-timeline-v3-alternated"
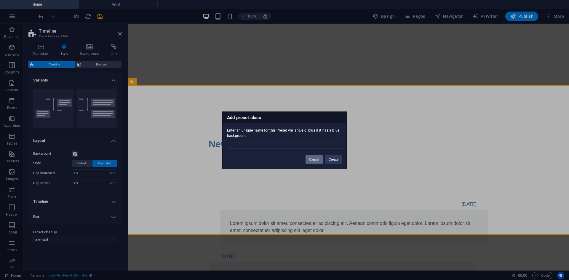
click at [310, 157] on button "Cancel" at bounding box center [314, 159] width 17 height 9
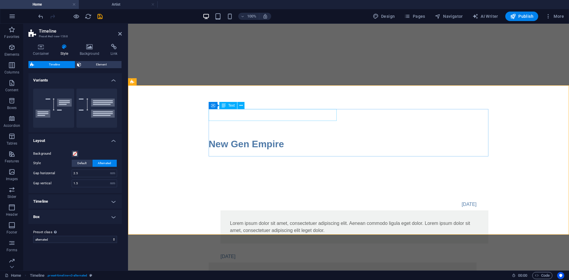
click at [294, 199] on div "01. January 2017" at bounding box center [343, 205] width 268 height 12
click at [239, 199] on div "01. January 2017" at bounding box center [343, 205] width 268 height 12
click at [235, 106] on div "Text" at bounding box center [228, 105] width 18 height 7
click at [241, 106] on icon at bounding box center [241, 106] width 3 height 6
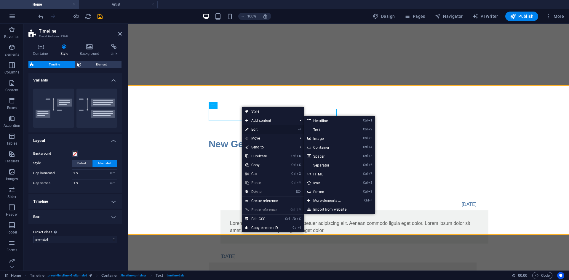
click at [256, 129] on link "⏎ Edit" at bounding box center [262, 129] width 40 height 9
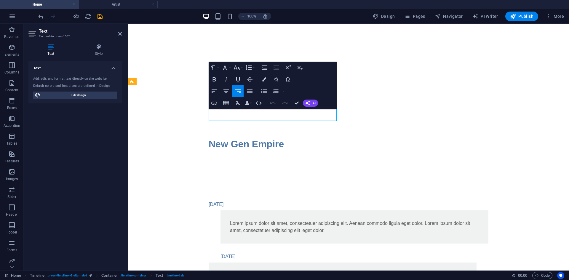
drag, startPoint x: 249, startPoint y: 114, endPoint x: 230, endPoint y: 116, distance: 19.7
click at [230, 199] on div "01. January 2017" at bounding box center [343, 205] width 268 height 12
click at [224, 202] on p "01. January 2017" at bounding box center [216, 204] width 15 height 5
click at [247, 199] on div "01. January 2017" at bounding box center [343, 205] width 268 height 12
click at [224, 202] on p "01. January 2017" at bounding box center [216, 204] width 15 height 5
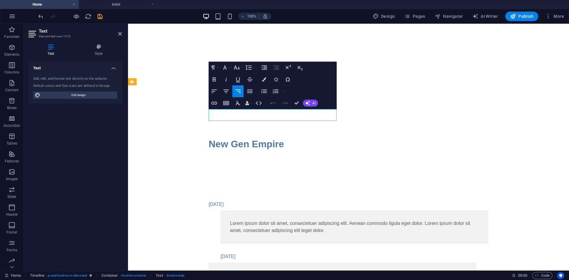
drag, startPoint x: 244, startPoint y: 114, endPoint x: 207, endPoint y: 118, distance: 37.3
click at [207, 175] on div "01. January 2017 Lorem ipsum dolor sit amet, consectetuer adipiscing elit. Aene…" at bounding box center [348, 247] width 441 height 145
click at [278, 199] on div at bounding box center [343, 205] width 268 height 12
click at [401, 220] on div "Lorem ipsum dolor sit amet, consectetuer adipiscing elit. Aenean commodo ligula…" at bounding box center [354, 227] width 249 height 14
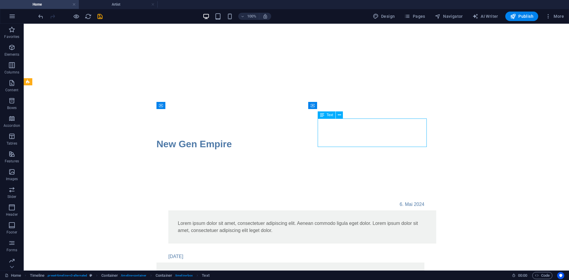
click at [398, 220] on div "Lorem ipsum dolor sit amet, consectetuer adipiscing elit. Aenean commodo ligula…" at bounding box center [302, 227] width 249 height 14
click at [380, 220] on div "Lorem ipsum dolor sit amet, consectetuer adipiscing elit. Aenean commodo ligula…" at bounding box center [302, 227] width 249 height 14
click at [341, 116] on icon at bounding box center [339, 115] width 3 height 6
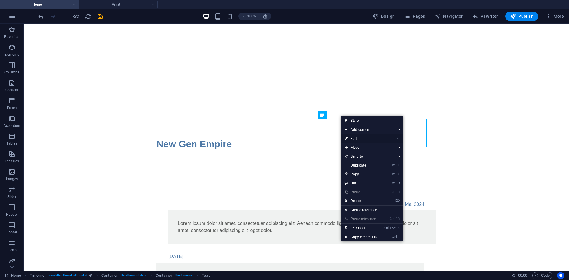
click at [352, 137] on link "⏎ Edit" at bounding box center [361, 138] width 40 height 9
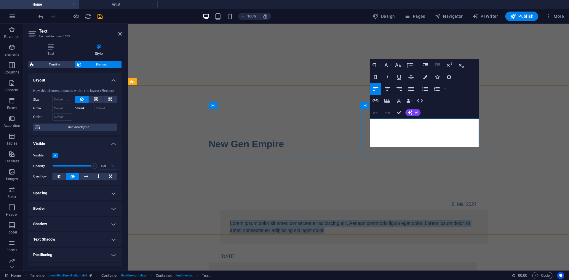
drag, startPoint x: 428, startPoint y: 145, endPoint x: 370, endPoint y: 121, distance: 63.3
click at [370, 220] on p "Lorem ipsum dolor sit amet, consectetuer adipiscing elit. Aenean commodo ligula…" at bounding box center [354, 227] width 249 height 14
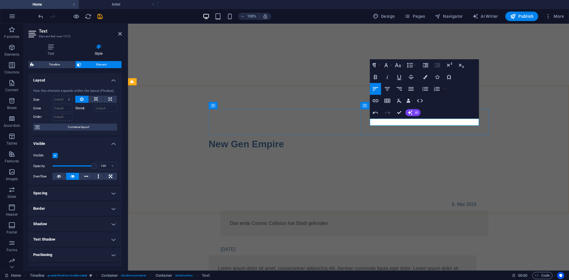
click at [465, 220] on p "Das erste Cosmic Collision hat Stadt gefunden" at bounding box center [354, 223] width 249 height 7
click at [445, 220] on p "Das erste Cosmic Collision hat Stadt gefunden" at bounding box center [354, 223] width 249 height 7
click at [474, 220] on p "Das erste Cosmic Collision hat Statt gefunden" at bounding box center [354, 223] width 249 height 7
click at [470, 220] on p "Das erste Cosmic Collision hat Statt gefunden" at bounding box center [354, 223] width 249 height 7
drag, startPoint x: 473, startPoint y: 123, endPoint x: 345, endPoint y: 123, distance: 128.4
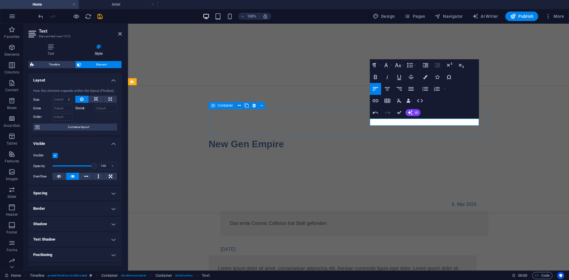
click at [345, 199] on div "6. Mai 2024 Das erste Cosmic Collision hat Statt gefunden" at bounding box center [349, 218] width 280 height 38
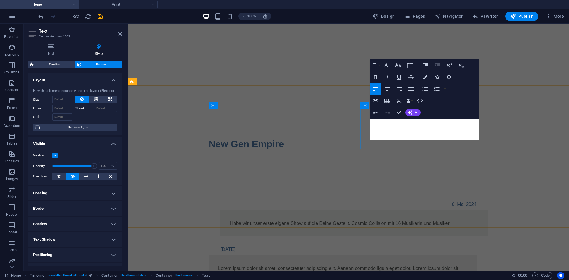
click at [422, 220] on p "Habe wir unser erste eigene Show auf die Beine Gestellt. Cosmic Collision mit 1…" at bounding box center [354, 223] width 249 height 7
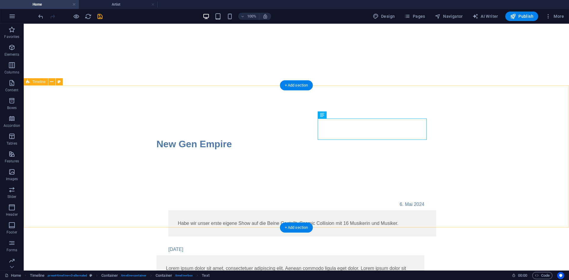
click at [465, 175] on div "6. Mai 2024 Habe wir unser erste eigene Show auf die Beine Gestellt. Cosmic Col…" at bounding box center [297, 244] width 546 height 138
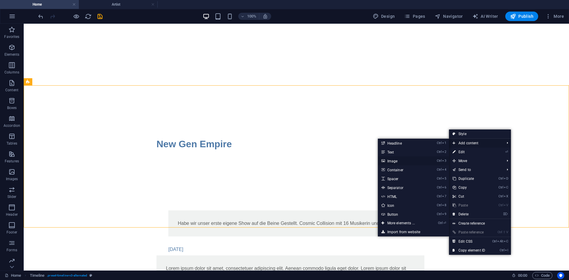
click at [414, 160] on link "Ctrl 3 Image" at bounding box center [402, 161] width 49 height 9
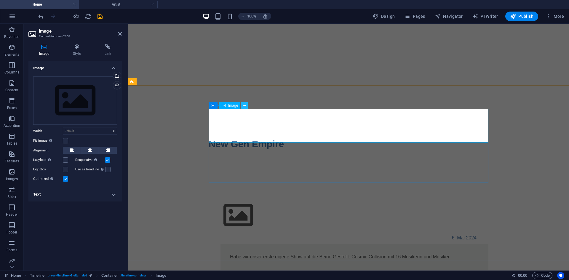
click at [243, 107] on icon at bounding box center [244, 106] width 3 height 6
click at [176, 175] on div "6. Mai 2024 Habe wir unser erste eigene Show auf die Beine Gestellt. Cosmic Col…" at bounding box center [348, 260] width 441 height 171
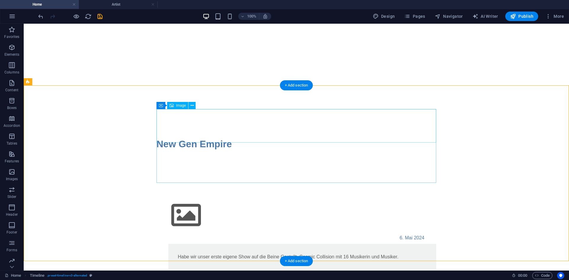
click at [187, 199] on figure at bounding box center [297, 216] width 280 height 34
click at [193, 199] on figure at bounding box center [297, 216] width 280 height 34
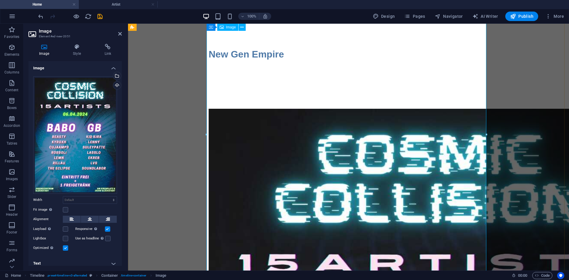
scroll to position [27, 0]
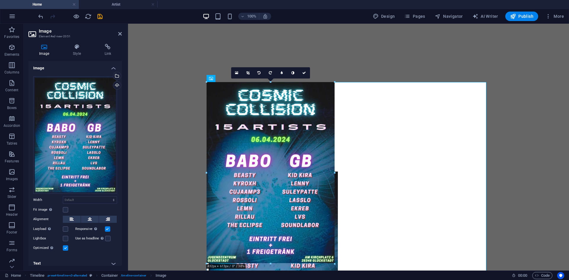
drag, startPoint x: 205, startPoint y: 82, endPoint x: 451, endPoint y: 294, distance: 324.4
type input "433"
select select "px"
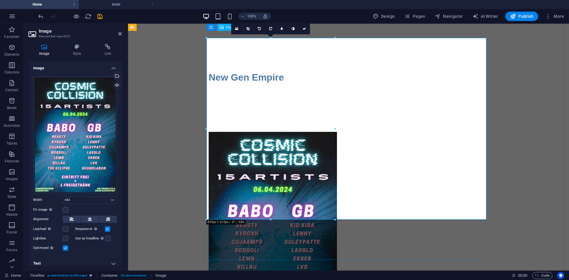
scroll to position [57, 0]
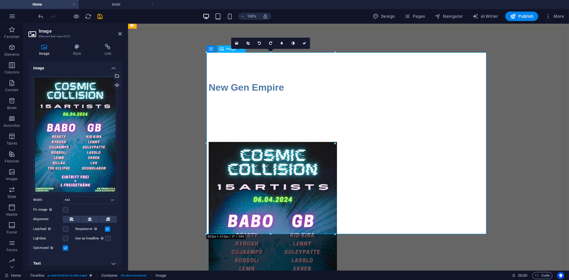
drag, startPoint x: 462, startPoint y: 257, endPoint x: 308, endPoint y: 203, distance: 163.4
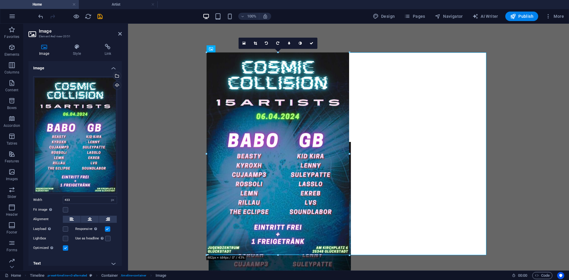
click at [147, 213] on div at bounding box center [167, 153] width 79 height 203
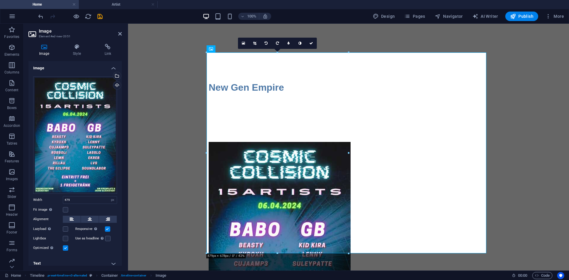
click at [208, 53] on div at bounding box center [206, 52] width 3 height 3
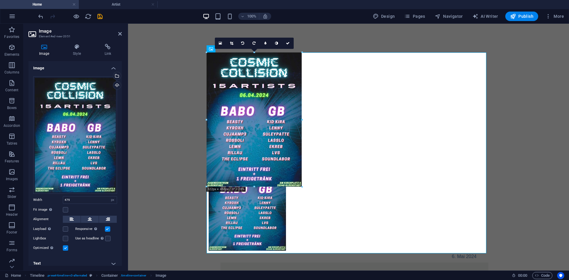
scroll to position [51, 0]
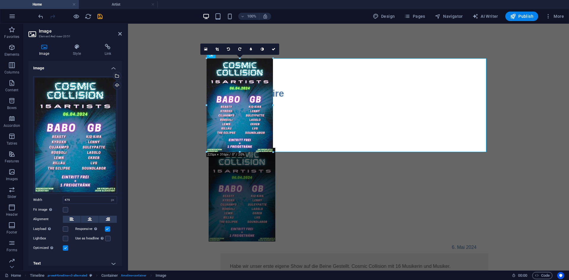
drag, startPoint x: 207, startPoint y: 53, endPoint x: 283, endPoint y: 169, distance: 138.8
type input "226"
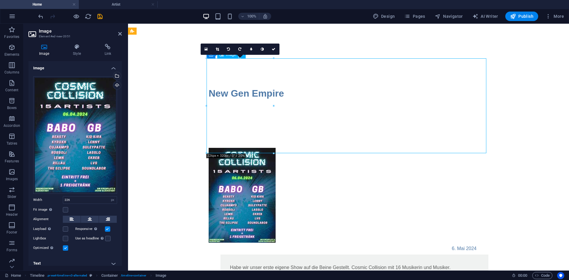
drag, startPoint x: 245, startPoint y: 98, endPoint x: 465, endPoint y: 119, distance: 221.4
click at [465, 148] on figure at bounding box center [349, 195] width 280 height 95
click at [242, 148] on figure at bounding box center [349, 195] width 280 height 95
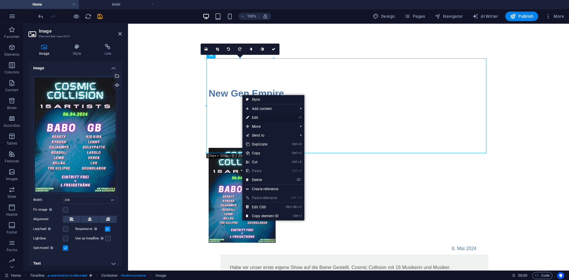
click at [270, 118] on link "⏎ Edit" at bounding box center [263, 117] width 40 height 9
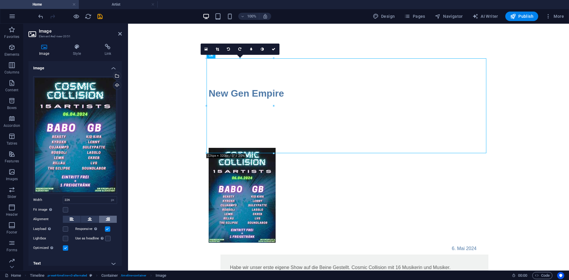
click at [103, 218] on button at bounding box center [108, 219] width 18 height 7
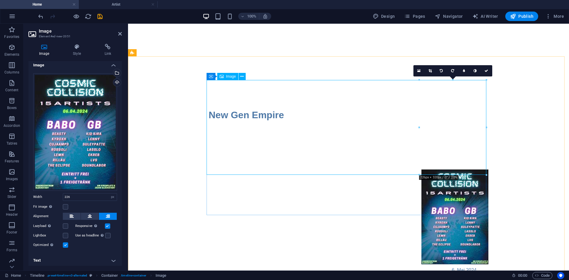
scroll to position [52, 0]
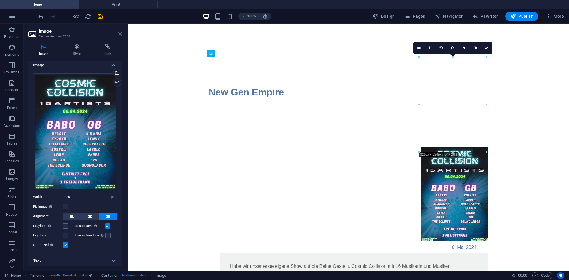
click at [121, 34] on icon at bounding box center [120, 33] width 4 height 5
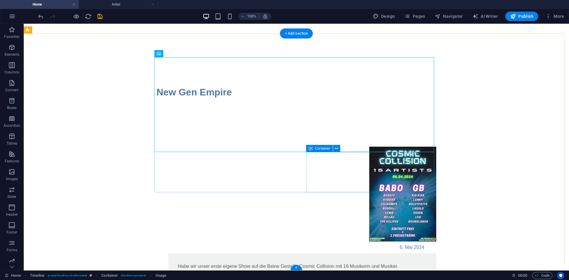
click at [348, 263] on div "Habe wir unser erste eigene Show auf die Beine Gestellt. Cosmic Collision mit 1…" at bounding box center [302, 266] width 249 height 7
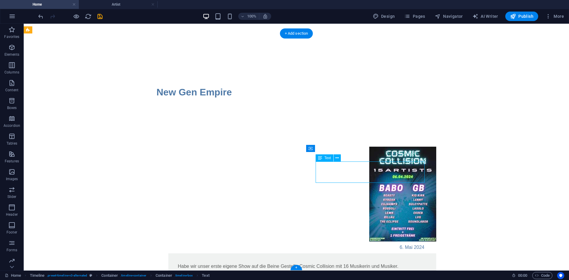
click at [346, 263] on div "Habe wir unser erste eigene Show auf die Beine Gestellt. Cosmic Collision mit 1…" at bounding box center [302, 266] width 249 height 7
drag, startPoint x: 337, startPoint y: 178, endPoint x: 325, endPoint y: 174, distance: 12.5
click at [326, 263] on div "Habe wir unser erste eigene Show auf die Beine Gestellt. Cosmic Collision mit 1…" at bounding box center [302, 266] width 249 height 7
click at [404, 147] on figure at bounding box center [297, 194] width 280 height 95
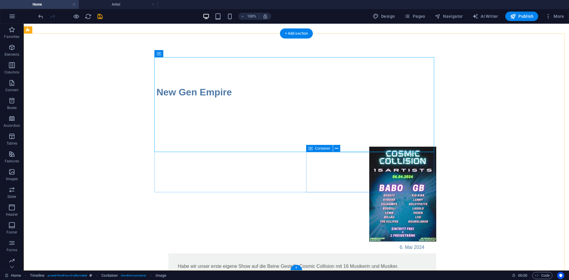
click at [345, 195] on div "6. Mai 2024 Habe wir unser erste eigene Show auf die Beine Gestellt. Cosmic Col…" at bounding box center [297, 239] width 546 height 232
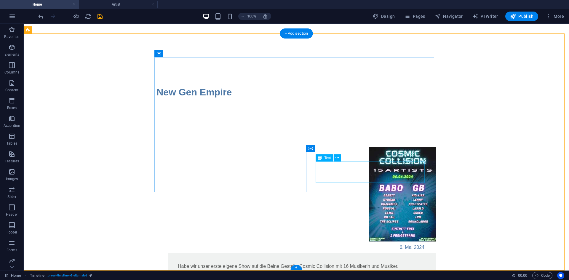
click at [317, 263] on div "Habe wir unser erste eigene Show auf die Beine Gestellt. Cosmic Collision mit 1…" at bounding box center [302, 266] width 249 height 7
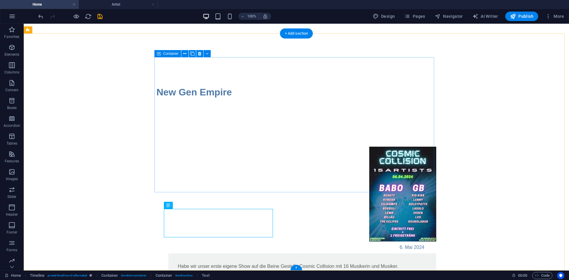
click at [240, 180] on div "6. Mai 2024 Habe wir unser erste eigene Show auf die Beine Gestellt. Cosmic Col…" at bounding box center [297, 213] width 280 height 133
click at [394, 147] on figure at bounding box center [297, 194] width 280 height 95
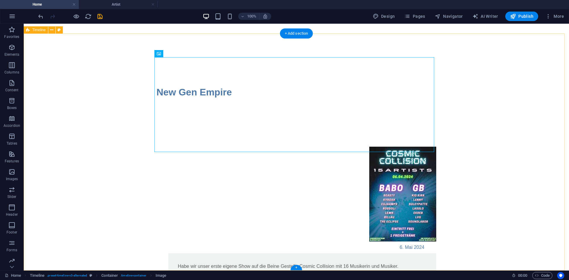
click at [192, 147] on figure at bounding box center [297, 194] width 280 height 95
click at [190, 55] on icon at bounding box center [189, 54] width 3 height 6
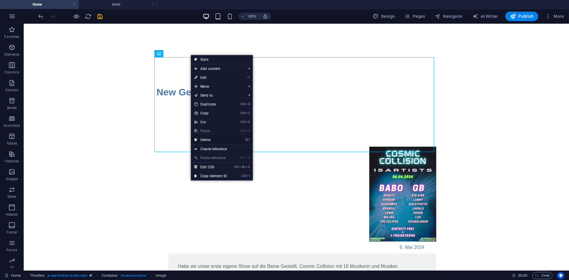
click at [214, 139] on link "⌦ Delete" at bounding box center [211, 139] width 40 height 9
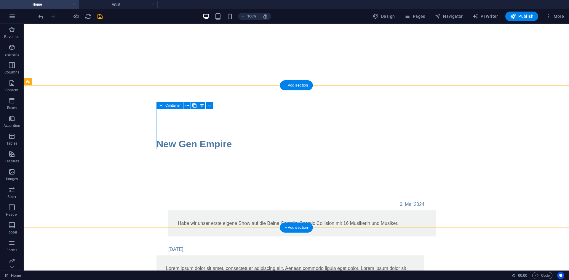
click at [263, 199] on div "6. Mai 2024 Habe wir unser erste eigene Show auf die Beine Gestellt. Cosmic Col…" at bounding box center [297, 218] width 280 height 38
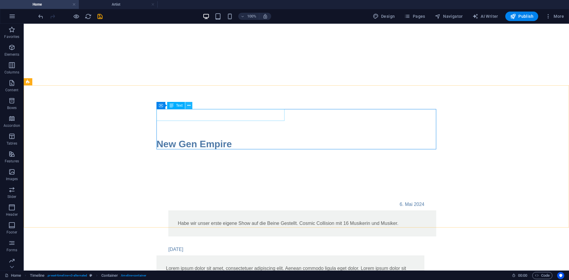
click at [191, 106] on button at bounding box center [188, 105] width 7 height 7
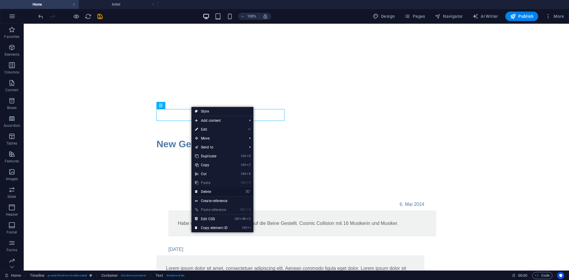
click at [208, 192] on link "⌦ Delete" at bounding box center [212, 191] width 40 height 9
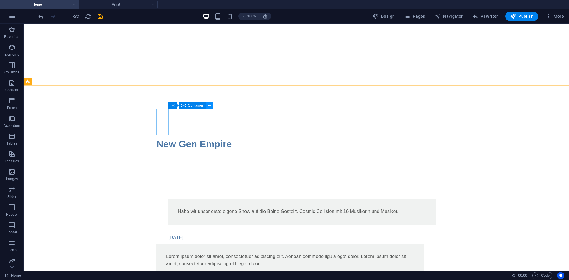
click at [209, 106] on icon at bounding box center [209, 106] width 3 height 6
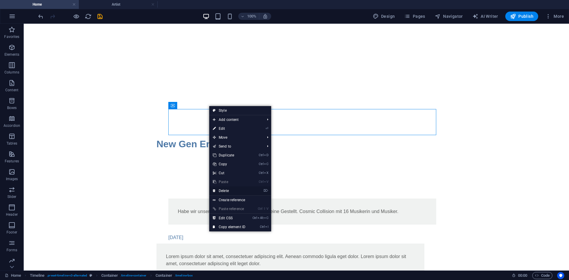
click at [229, 190] on link "⌦ Delete" at bounding box center [229, 190] width 40 height 9
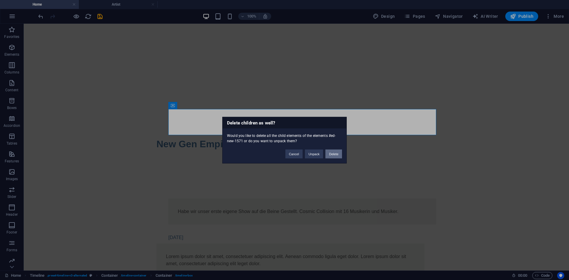
click at [332, 156] on button "Delete" at bounding box center [334, 153] width 17 height 9
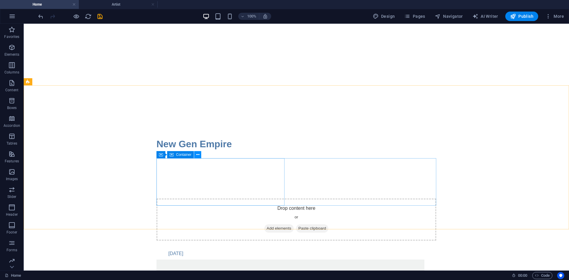
click at [198, 156] on icon at bounding box center [197, 155] width 3 height 6
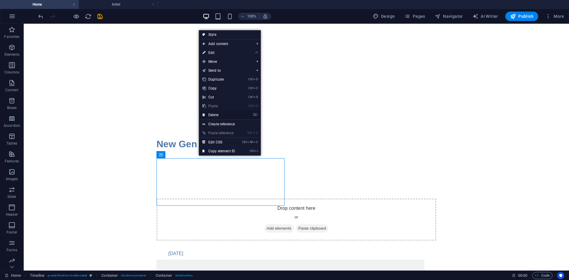
click at [224, 115] on link "⌦ Delete" at bounding box center [219, 115] width 40 height 9
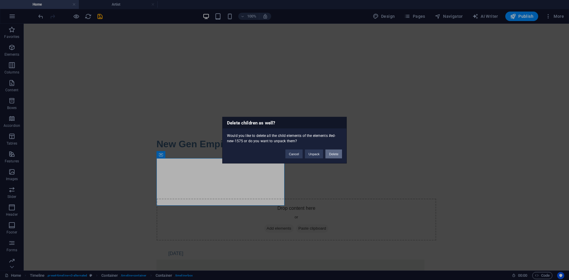
click at [332, 155] on button "Delete" at bounding box center [334, 153] width 17 height 9
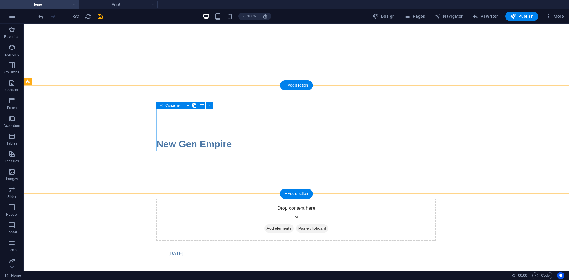
click at [274, 224] on span "Add elements" at bounding box center [278, 228] width 29 height 8
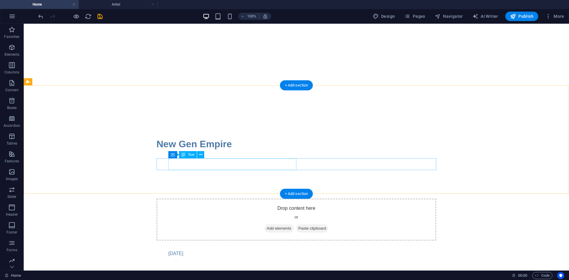
click at [236, 175] on div "Drop content here or Add elements Paste clipboard 01. March 2017" at bounding box center [297, 229] width 546 height 109
click at [199, 152] on icon at bounding box center [200, 155] width 3 height 6
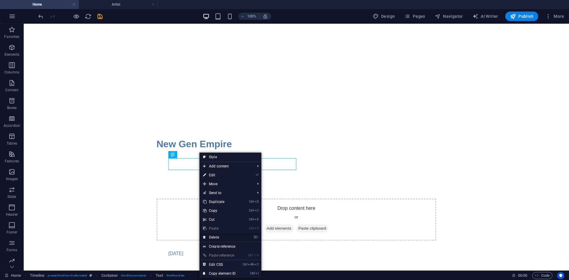
click at [218, 237] on link "⌦ Delete" at bounding box center [220, 237] width 40 height 9
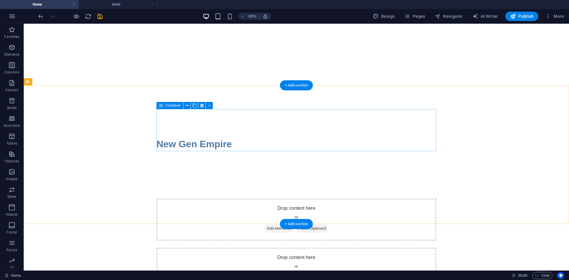
click at [283, 224] on span "Add elements" at bounding box center [278, 228] width 29 height 8
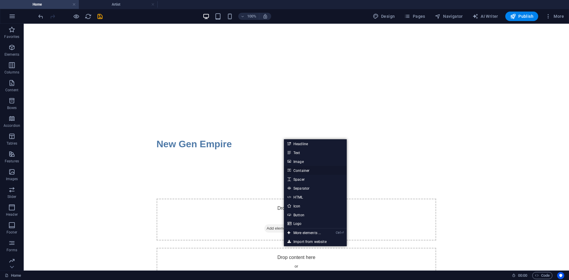
click at [306, 171] on link "Container" at bounding box center [315, 170] width 63 height 9
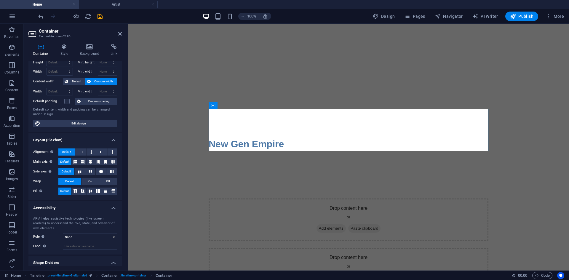
scroll to position [35, 0]
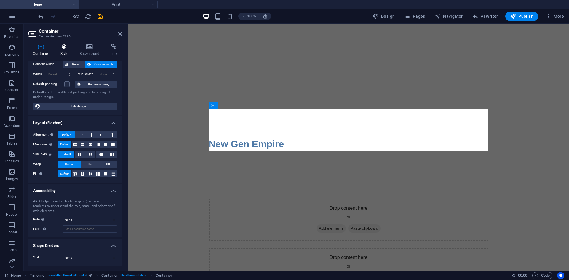
click at [67, 54] on h4 "Style" at bounding box center [65, 50] width 19 height 12
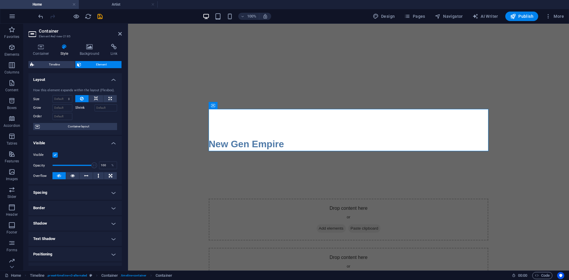
scroll to position [0, 0]
click at [117, 32] on h2 "Container" at bounding box center [80, 30] width 83 height 5
click at [118, 32] on h2 "Container" at bounding box center [80, 30] width 83 height 5
click at [119, 33] on icon at bounding box center [120, 33] width 4 height 5
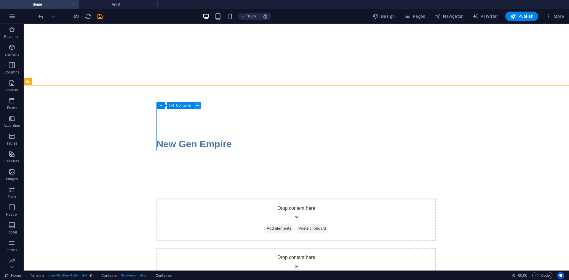
click at [197, 107] on icon at bounding box center [197, 106] width 3 height 6
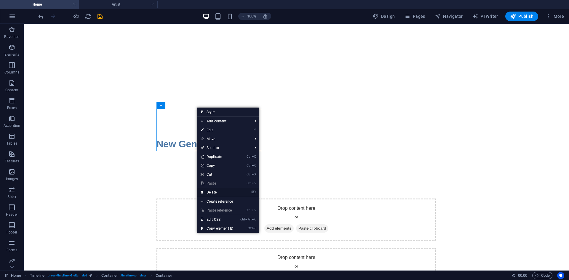
click at [218, 195] on link "⌦ Delete" at bounding box center [217, 192] width 40 height 9
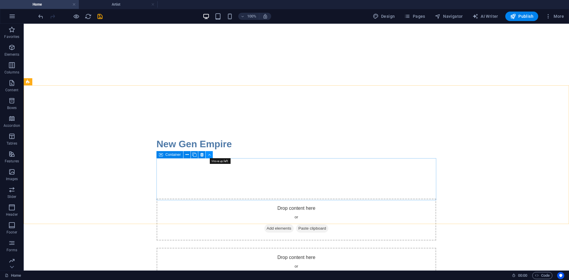
click at [211, 154] on icon at bounding box center [209, 155] width 3 height 6
click at [189, 153] on button at bounding box center [187, 154] width 7 height 7
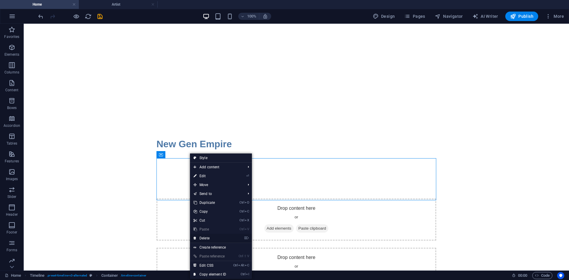
click at [206, 237] on link "⌦ Delete" at bounding box center [210, 238] width 40 height 9
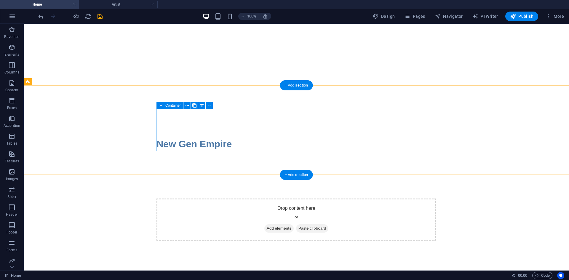
click at [289, 224] on span "Add elements" at bounding box center [278, 228] width 29 height 8
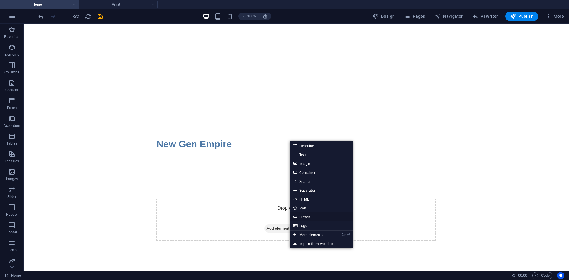
click at [308, 217] on link "Button" at bounding box center [321, 217] width 63 height 9
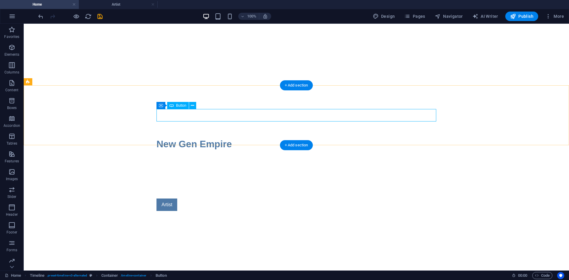
drag, startPoint x: 200, startPoint y: 112, endPoint x: 195, endPoint y: 116, distance: 6.3
click at [200, 199] on div "Artist" at bounding box center [297, 205] width 280 height 12
click at [168, 199] on div "Artist" at bounding box center [297, 205] width 280 height 12
click at [173, 106] on icon at bounding box center [172, 105] width 4 height 7
click at [192, 105] on icon at bounding box center [192, 106] width 3 height 6
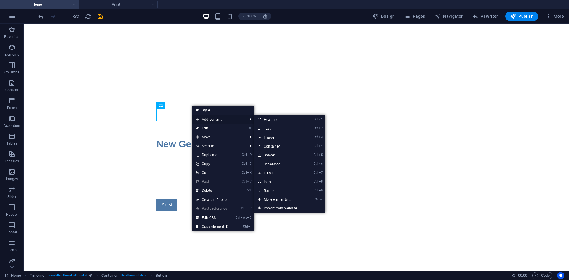
click at [207, 117] on span "Add content" at bounding box center [218, 119] width 53 height 9
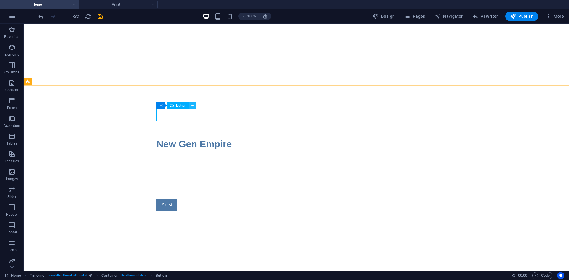
click at [193, 104] on icon at bounding box center [192, 106] width 3 height 6
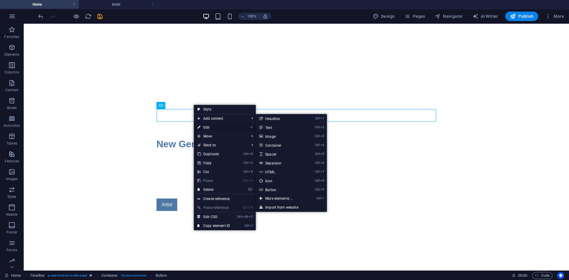
click at [205, 125] on link "⏎ Edit" at bounding box center [214, 127] width 40 height 9
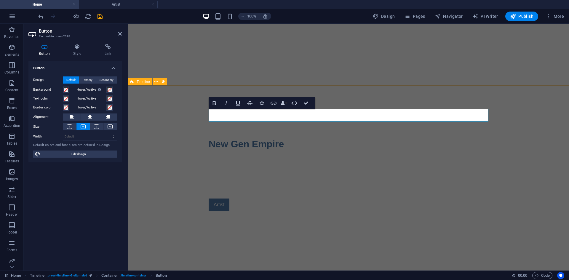
click at [246, 175] on div "Artist" at bounding box center [348, 205] width 441 height 60
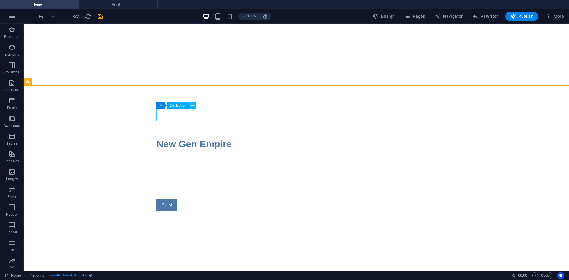
click at [193, 106] on icon at bounding box center [192, 106] width 3 height 6
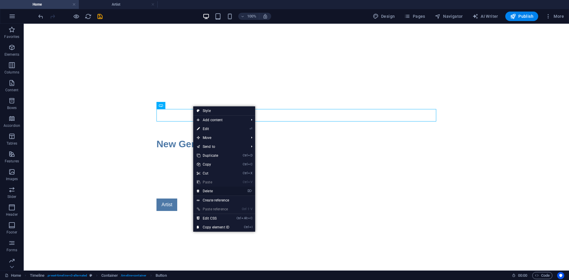
click at [208, 192] on link "⌦ Delete" at bounding box center [213, 191] width 40 height 9
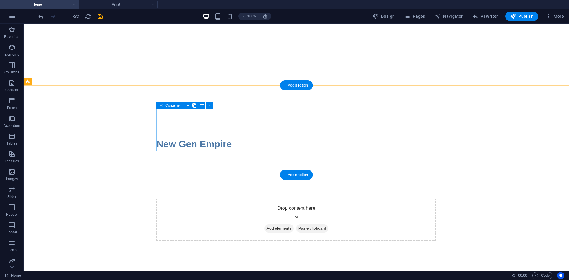
click at [285, 224] on span "Add elements" at bounding box center [278, 228] width 29 height 8
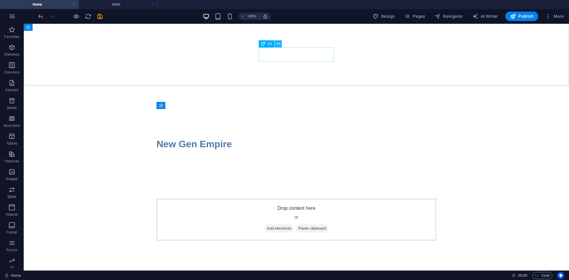
click at [280, 44] on button at bounding box center [278, 43] width 7 height 7
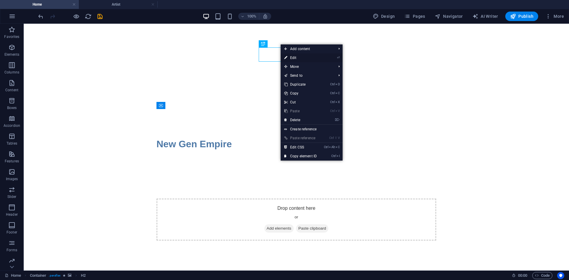
click at [293, 56] on link "⏎ Edit" at bounding box center [301, 57] width 40 height 9
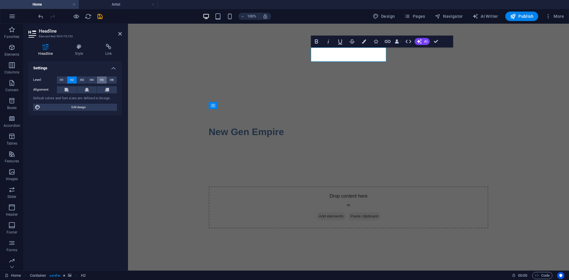
click at [97, 79] on button "H5" at bounding box center [102, 79] width 10 height 7
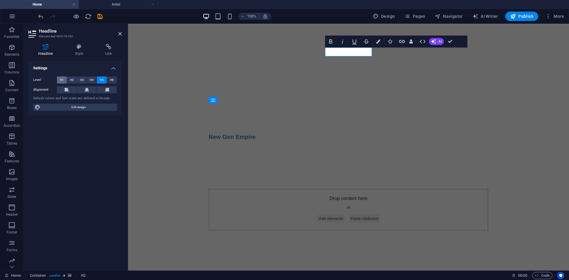
click at [60, 77] on span "H1" at bounding box center [62, 79] width 4 height 7
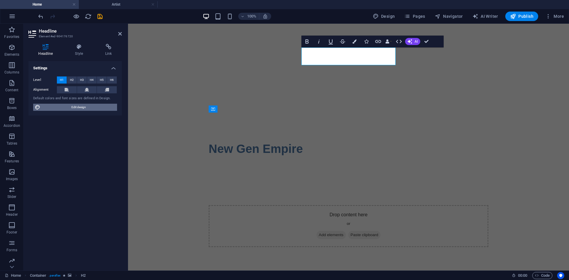
click at [70, 108] on span "Edit design" at bounding box center [78, 107] width 73 height 7
select select "px"
select select "400"
select select "px"
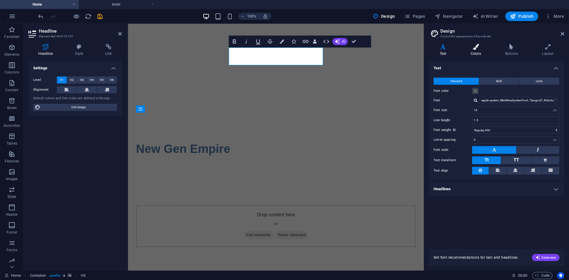
click at [474, 47] on icon at bounding box center [476, 47] width 32 height 6
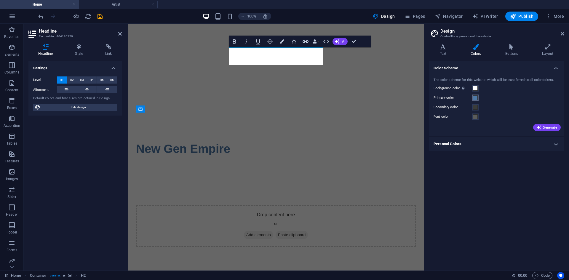
click at [474, 98] on span at bounding box center [475, 97] width 5 height 5
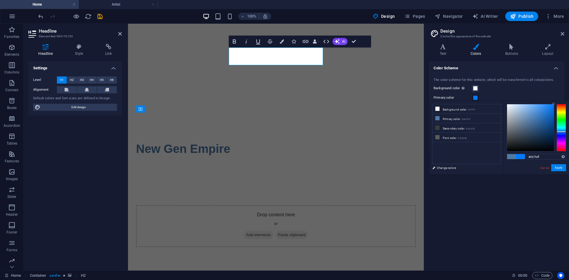
drag, startPoint x: 532, startPoint y: 120, endPoint x: 578, endPoint y: 102, distance: 50.0
click at [569, 102] on html "new-gen-empire.de Home Artist Favorites Elements Columns Content Boxes Accordio…" at bounding box center [284, 140] width 569 height 280
type input "#000000"
drag, startPoint x: 554, startPoint y: 104, endPoint x: 529, endPoint y: 170, distance: 69.9
click at [529, 170] on div "#000000 Supported formats #0852ed rgb(8, 82, 237) rgba(8, 82, 237, 90%) hsv(221…" at bounding box center [537, 181] width 66 height 160
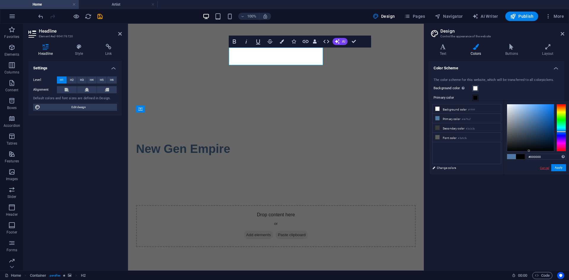
click at [545, 168] on link "Cancel" at bounding box center [545, 168] width 10 height 4
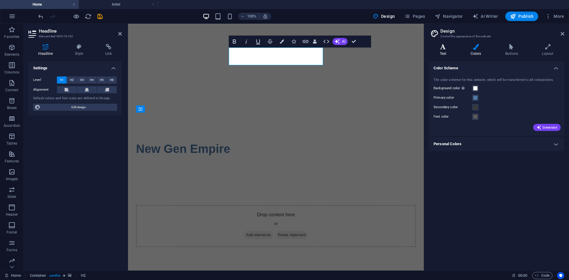
click at [444, 45] on icon at bounding box center [443, 47] width 28 height 6
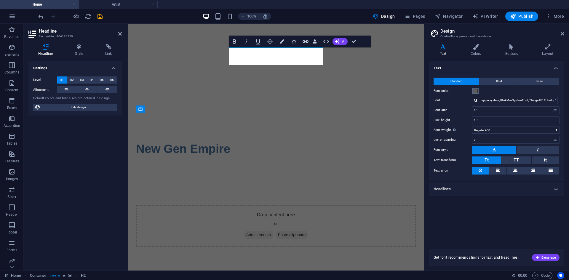
click at [475, 91] on span at bounding box center [475, 91] width 5 height 5
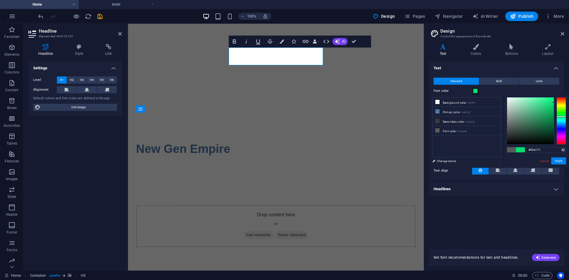
drag, startPoint x: 507, startPoint y: 127, endPoint x: 572, endPoint y: 103, distance: 69.4
click at [569, 103] on html "new-gen-empire.de Home Artist Favorites Elements Columns Content Boxes Accordio…" at bounding box center [284, 140] width 569 height 280
drag, startPoint x: 552, startPoint y: 100, endPoint x: 553, endPoint y: 86, distance: 14.6
click at [553, 86] on body "new-gen-empire.de Home Artist Favorites Elements Columns Content Boxes Accordio…" at bounding box center [284, 140] width 569 height 280
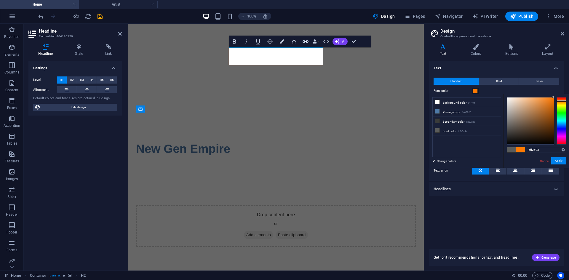
type input "#ff0303"
drag, startPoint x: 560, startPoint y: 117, endPoint x: 565, endPoint y: 89, distance: 27.9
click at [565, 89] on body "new-gen-empire.de Home Artist Favorites Elements Columns Content Boxes Accordio…" at bounding box center [284, 140] width 569 height 280
click at [542, 160] on link "Cancel" at bounding box center [545, 161] width 10 height 4
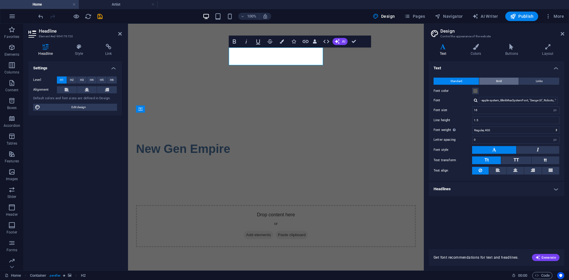
click at [498, 81] on span "Bold" at bounding box center [499, 81] width 6 height 7
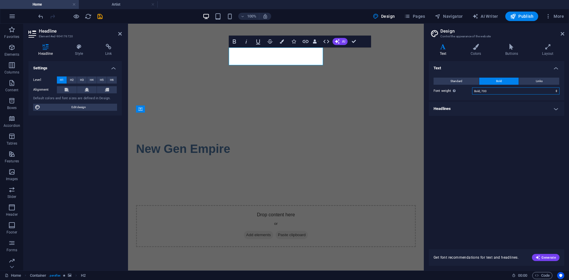
click at [529, 90] on select "Thin, 100 Extra-light, 200 Light, 300 Regular, 400 Medium, 500 Semi-bold, 600 B…" at bounding box center [515, 90] width 87 height 7
click at [472, 87] on select "Thin, 100 Extra-light, 200 Light, 300 Regular, 400 Medium, 500 Semi-bold, 600 B…" at bounding box center [515, 90] width 87 height 7
click at [503, 92] on select "Thin, 100 Extra-light, 200 Light, 300 Regular, 400 Medium, 500 Semi-bold, 600 B…" at bounding box center [515, 90] width 87 height 7
click at [472, 87] on select "Thin, 100 Extra-light, 200 Light, 300 Regular, 400 Medium, 500 Semi-bold, 600 B…" at bounding box center [515, 90] width 87 height 7
click at [501, 92] on select "Thin, 100 Extra-light, 200 Light, 300 Regular, 400 Medium, 500 Semi-bold, 600 B…" at bounding box center [515, 90] width 87 height 7
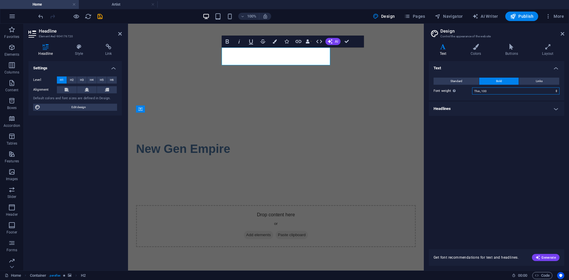
click at [472, 87] on select "Thin, 100 Extra-light, 200 Light, 300 Regular, 400 Medium, 500 Semi-bold, 600 B…" at bounding box center [515, 90] width 87 height 7
click at [499, 93] on select "Thin, 100 Extra-light, 200 Light, 300 Regular, 400 Medium, 500 Semi-bold, 600 B…" at bounding box center [515, 90] width 87 height 7
click at [472, 87] on select "Thin, 100 Extra-light, 200 Light, 300 Regular, 400 Medium, 500 Semi-bold, 600 B…" at bounding box center [515, 90] width 87 height 7
click at [503, 91] on select "Thin, 100 Extra-light, 200 Light, 300 Regular, 400 Medium, 500 Semi-bold, 600 B…" at bounding box center [515, 90] width 87 height 7
select select "600"
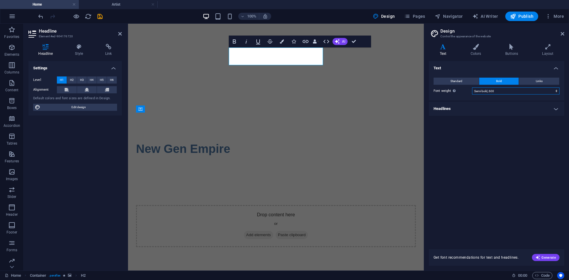
click at [472, 87] on select "Thin, 100 Extra-light, 200 Light, 300 Regular, 400 Medium, 500 Semi-bold, 600 B…" at bounding box center [515, 90] width 87 height 7
click at [545, 82] on button "Links" at bounding box center [539, 81] width 40 height 7
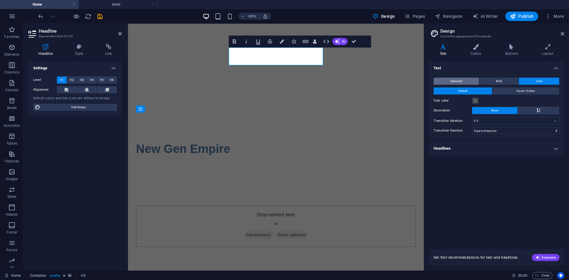
click at [465, 80] on button "Standard" at bounding box center [456, 81] width 45 height 7
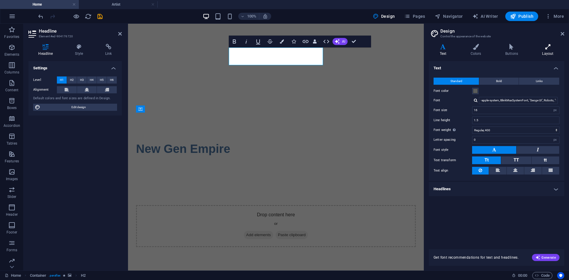
click at [543, 50] on icon at bounding box center [548, 47] width 33 height 6
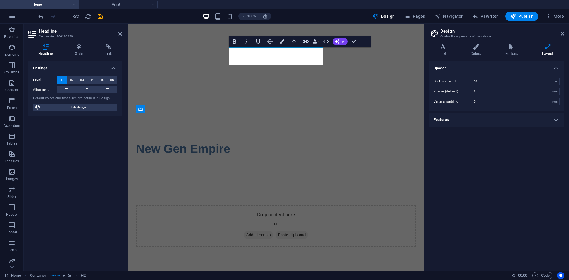
click at [557, 121] on h4 "Features" at bounding box center [496, 120] width 135 height 14
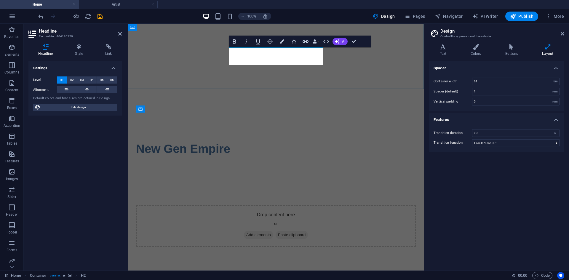
click at [323, 140] on h1 "New Gen Empire" at bounding box center [276, 149] width 280 height 18
click at [443, 52] on h4 "Text" at bounding box center [444, 50] width 31 height 12
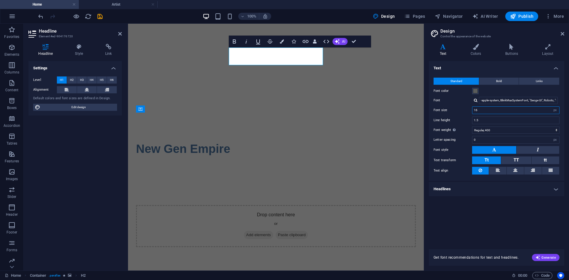
click at [512, 110] on input "16" at bounding box center [516, 110] width 87 height 7
drag, startPoint x: 512, startPoint y: 110, endPoint x: 466, endPoint y: 109, distance: 45.4
click at [470, 110] on div "Font size 16 rem px" at bounding box center [497, 110] width 126 height 8
type input "20"
click at [466, 109] on label "Font size" at bounding box center [453, 110] width 39 height 3
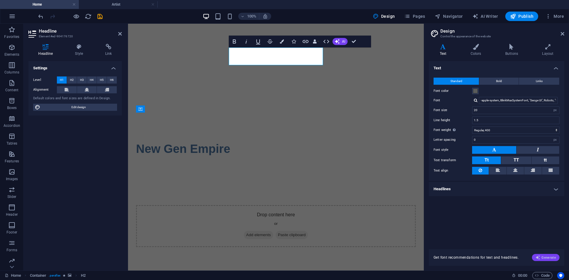
click at [550, 256] on span "Generate" at bounding box center [546, 257] width 20 height 5
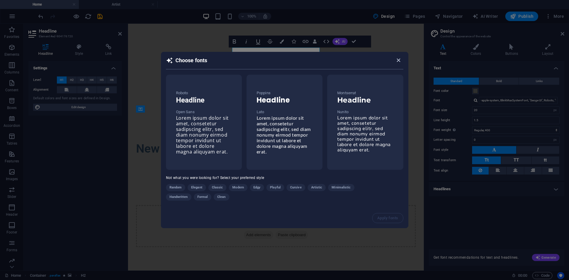
click at [399, 62] on icon "button" at bounding box center [398, 60] width 7 height 7
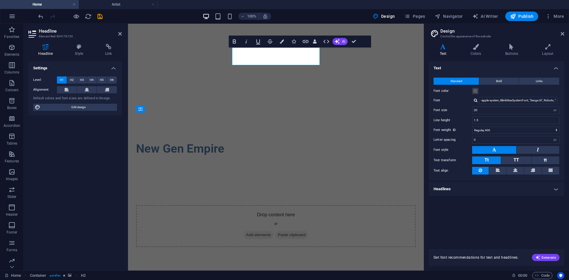
click at [476, 218] on div "Text Standard Bold Links Font color Font -apple-system, BlinkMaxSystemFont, "Se…" at bounding box center [496, 151] width 135 height 181
click at [561, 35] on icon at bounding box center [563, 33] width 4 height 5
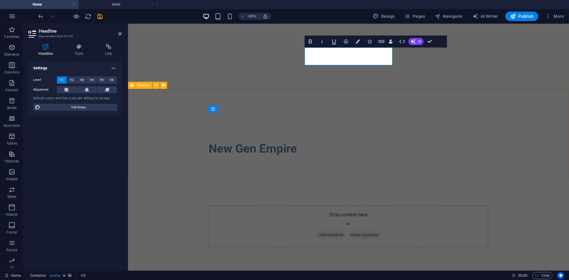
click at [410, 181] on div "Drop content here or Add elements Paste clipboard" at bounding box center [348, 226] width 441 height 90
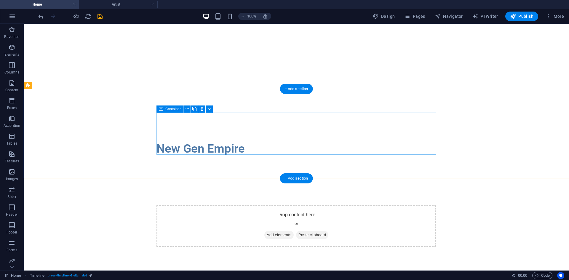
click at [280, 231] on span "Add elements" at bounding box center [278, 235] width 29 height 8
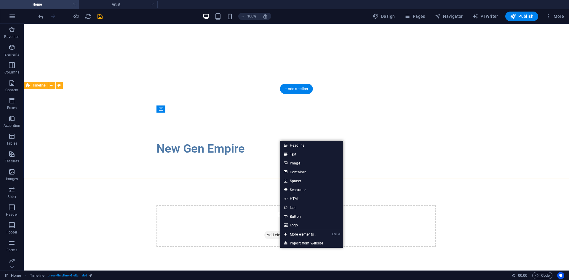
click at [100, 181] on div "Drop content here or Add elements Paste clipboard" at bounding box center [297, 226] width 546 height 90
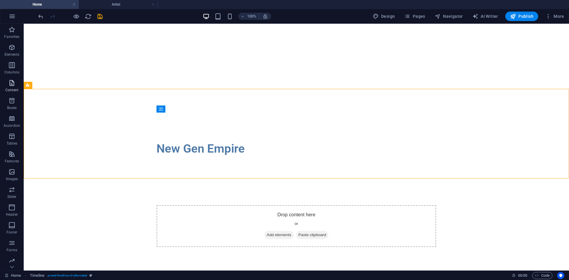
click at [16, 85] on span "Content" at bounding box center [12, 86] width 24 height 14
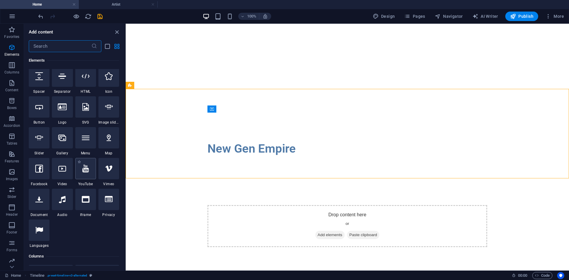
scroll to position [89, 0]
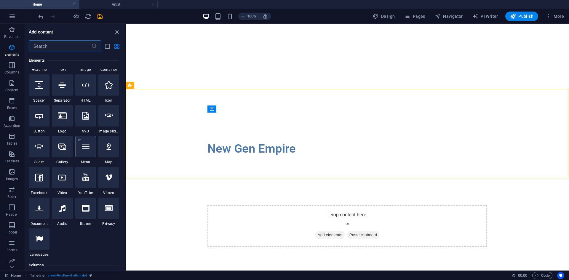
click at [85, 150] on icon at bounding box center [86, 147] width 8 height 8
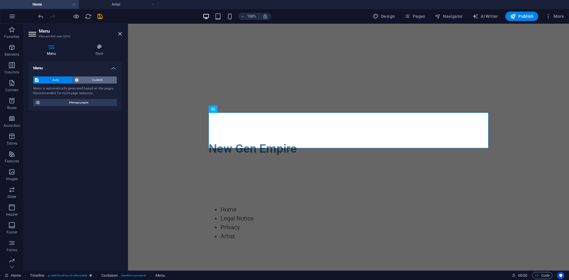
click at [104, 82] on span "Custom" at bounding box center [97, 79] width 35 height 7
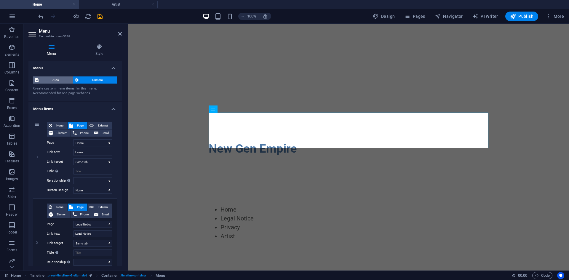
click at [70, 82] on span "Auto" at bounding box center [55, 79] width 31 height 7
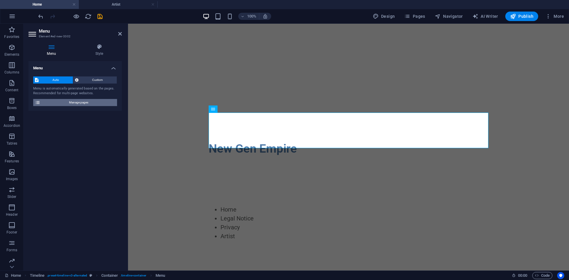
click at [66, 103] on span "Manage pages" at bounding box center [78, 102] width 73 height 7
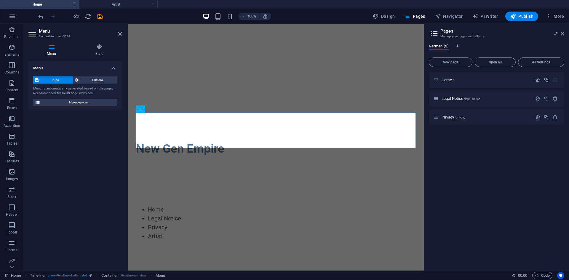
click at [511, 171] on div "Home / Legal Notice /legal-notice Privacy /privacy" at bounding box center [496, 169] width 135 height 194
click at [527, 63] on span "All Settings" at bounding box center [541, 62] width 41 height 4
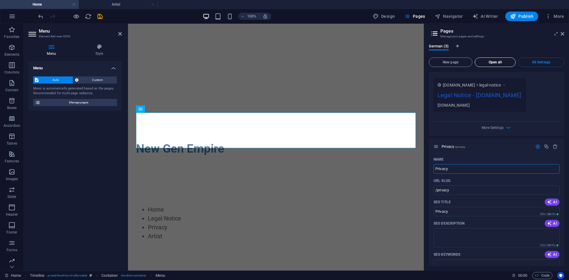
click at [507, 61] on span "Open all" at bounding box center [496, 62] width 36 height 4
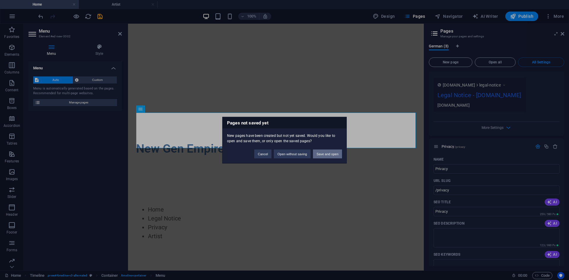
click at [335, 153] on button "Save and open" at bounding box center [327, 153] width 29 height 9
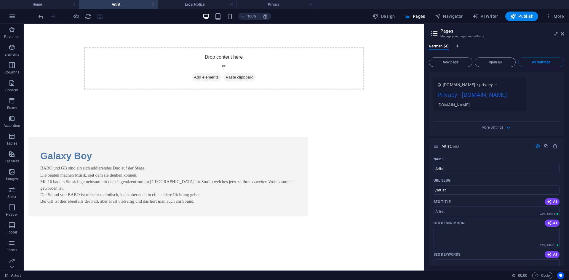
scroll to position [0, 0]
click at [56, 5] on h4 "Home" at bounding box center [39, 4] width 79 height 7
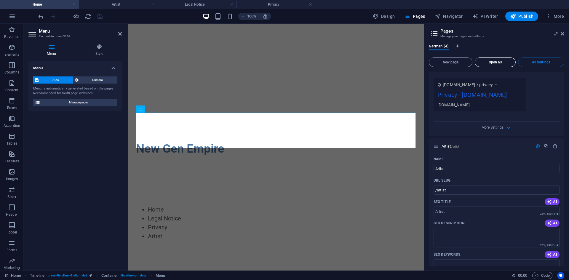
click at [497, 61] on span "Open all" at bounding box center [496, 62] width 36 height 4
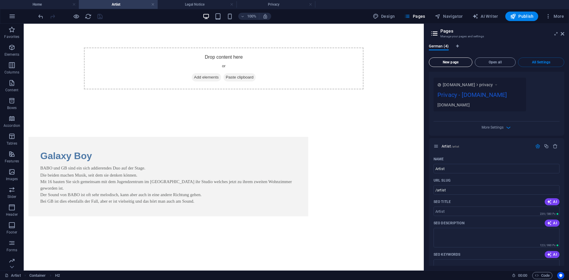
click at [456, 60] on button "New page" at bounding box center [451, 62] width 44 height 9
click at [555, 147] on icon "button" at bounding box center [555, 146] width 5 height 5
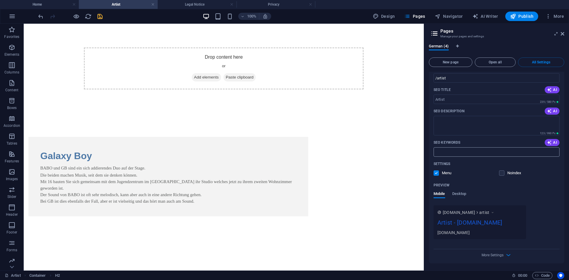
scroll to position [773, 0]
click at [54, 4] on h4 "Home" at bounding box center [39, 4] width 79 height 7
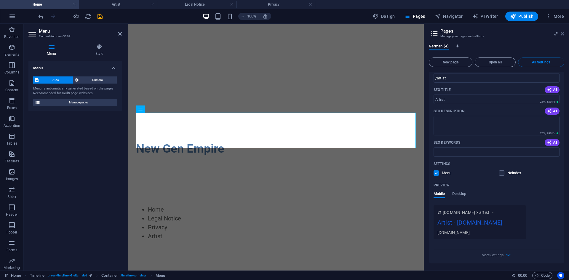
click at [564, 36] on link at bounding box center [563, 33] width 4 height 5
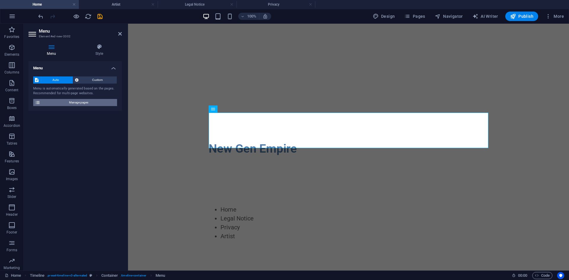
click at [82, 103] on span "Manage pages" at bounding box center [78, 102] width 73 height 7
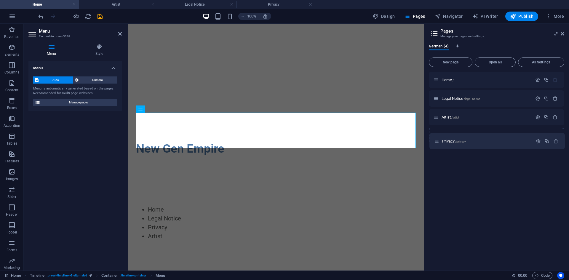
drag, startPoint x: 436, startPoint y: 117, endPoint x: 436, endPoint y: 145, distance: 27.9
click at [436, 145] on div "Home / Legal Notice /legal-notice Privacy /privacy Artist /artist" at bounding box center [496, 169] width 135 height 194
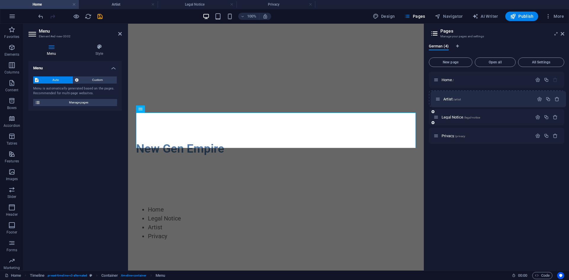
drag, startPoint x: 436, startPoint y: 117, endPoint x: 439, endPoint y: 99, distance: 18.0
click at [439, 96] on div "Home / Legal Notice /legal-notice Artist /artist Privacy /privacy" at bounding box center [496, 108] width 135 height 72
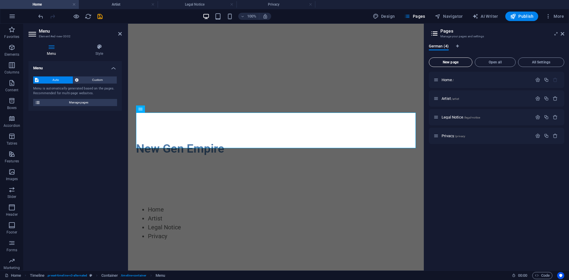
click at [456, 63] on span "New page" at bounding box center [451, 62] width 38 height 4
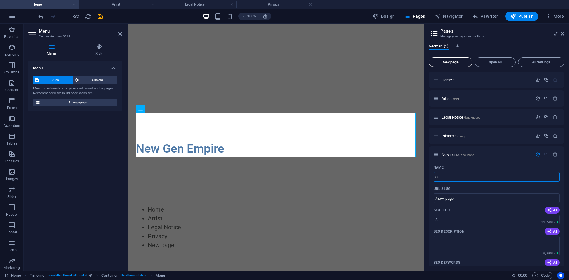
type input "S"
type input "/s"
type input "Shows"
type input "/shows"
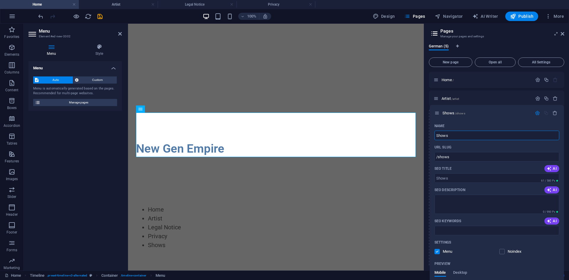
drag, startPoint x: 435, startPoint y: 154, endPoint x: 436, endPoint y: 109, distance: 44.2
click at [436, 109] on div "Home / Artist /artist Legal Notice /legal-notice Privacy /privacy Shows /shows …" at bounding box center [496, 221] width 135 height 298
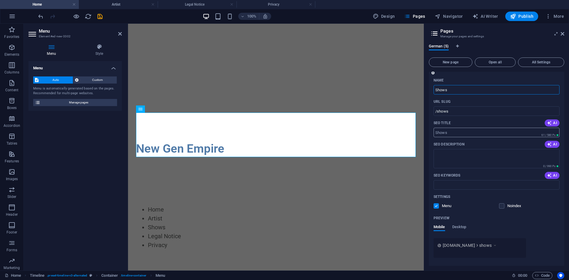
scroll to position [0, 0]
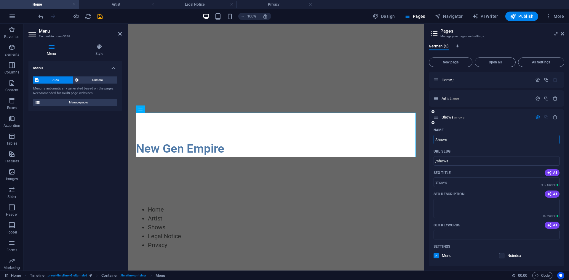
type input "Shows"
click at [537, 117] on icon "button" at bounding box center [537, 117] width 5 height 5
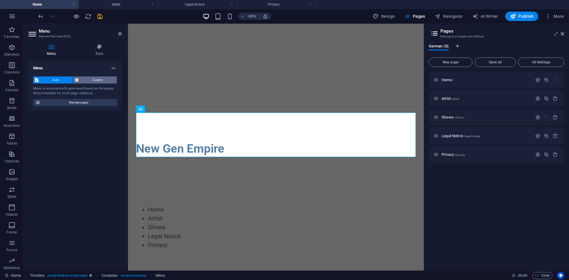
click at [102, 80] on span "Custom" at bounding box center [97, 79] width 35 height 7
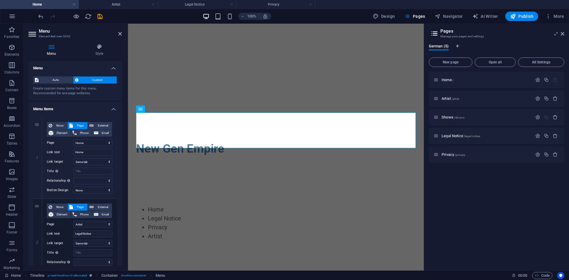
scroll to position [30, 0]
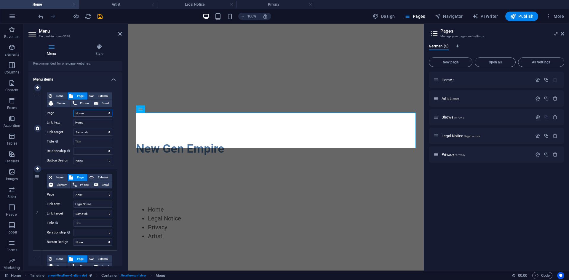
click at [101, 113] on select "Home Artist Shows Legal Notice Privacy" at bounding box center [93, 113] width 39 height 7
select select "1"
click at [74, 110] on select "Home Artist Shows Legal Notice Privacy" at bounding box center [93, 113] width 39 height 7
type input "Artist"
select select
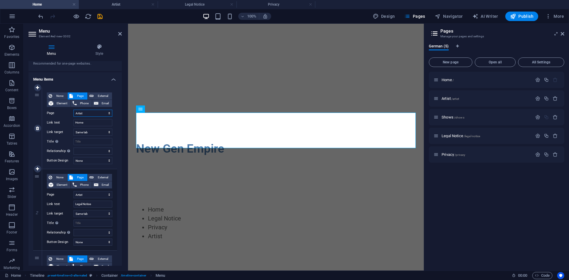
select select
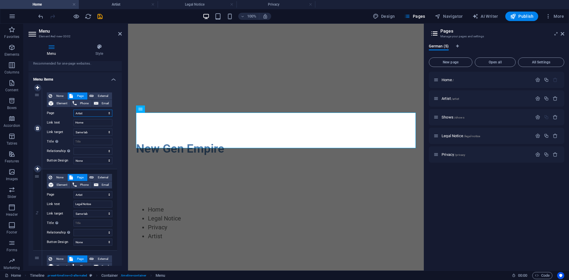
select select
click at [102, 114] on select "Home Artist Shows Legal Notice Privacy" at bounding box center [93, 113] width 39 height 7
select select "0"
click at [74, 110] on select "Home Artist Shows Legal Notice Privacy" at bounding box center [93, 113] width 39 height 7
type input "Home"
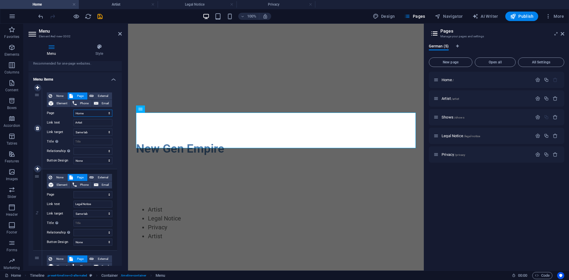
select select
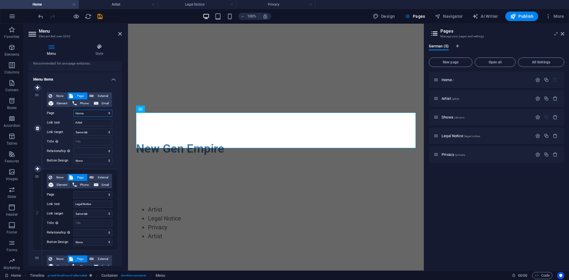
select select
click at [97, 124] on input "Home" at bounding box center [93, 122] width 39 height 7
type input "H"
select select
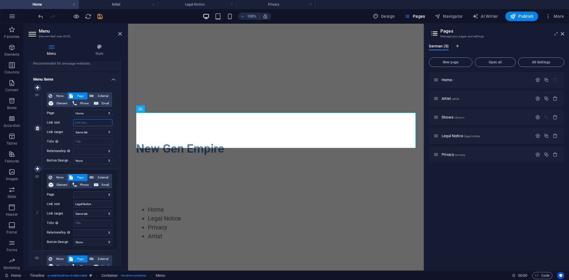
select select
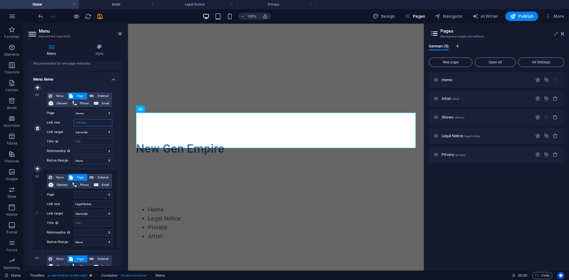
select select
type input "Home"
select select
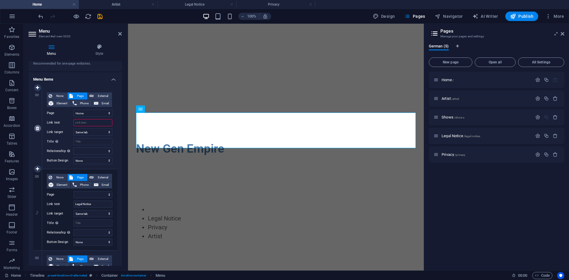
select select
click at [40, 127] on link at bounding box center [37, 128] width 7 height 7
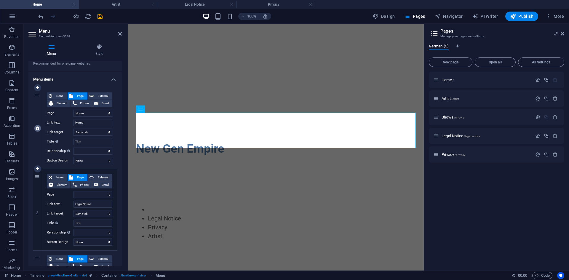
select select
type input "Legal Notice"
select select
type input "Privacy"
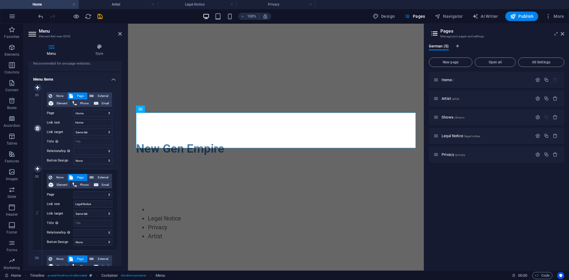
select select
type input "Artist"
select select
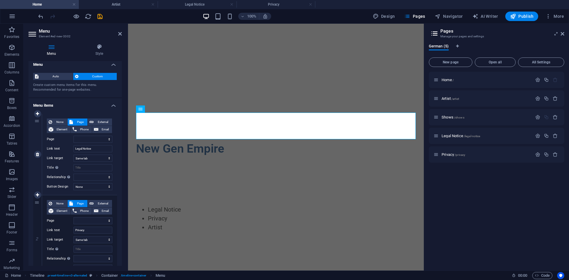
scroll to position [0, 0]
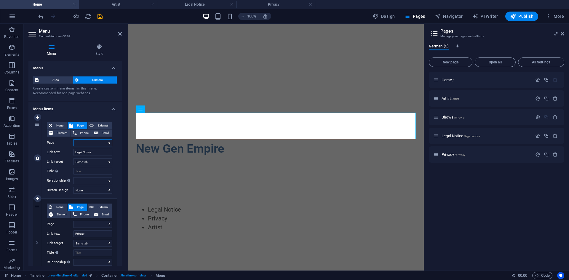
click at [89, 142] on select "Home Artist Shows Legal Notice Privacy" at bounding box center [93, 142] width 39 height 7
select select "2"
click at [74, 139] on select "Home Artist Shows Legal Notice Privacy" at bounding box center [93, 142] width 39 height 7
select select
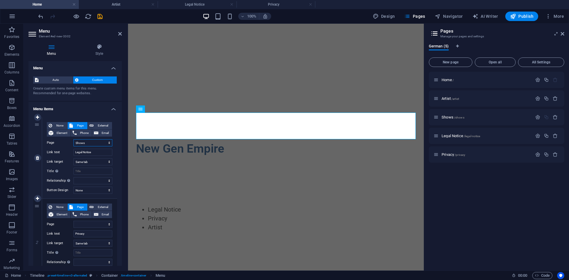
select select
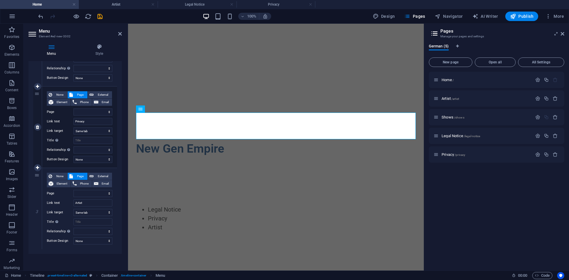
scroll to position [83, 0]
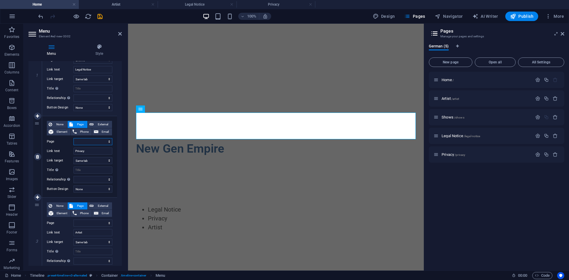
click at [101, 141] on select "Home Artist Shows Legal Notice Privacy" at bounding box center [93, 141] width 39 height 7
select select "1"
click at [74, 138] on select "Home Artist Shows Legal Notice Privacy" at bounding box center [93, 141] width 39 height 7
select select
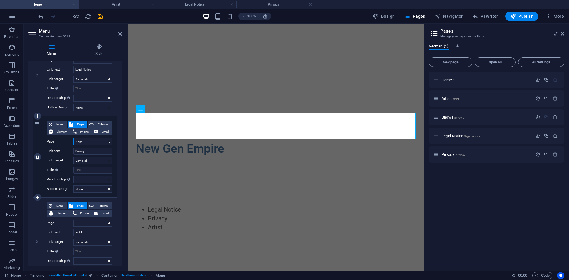
select select
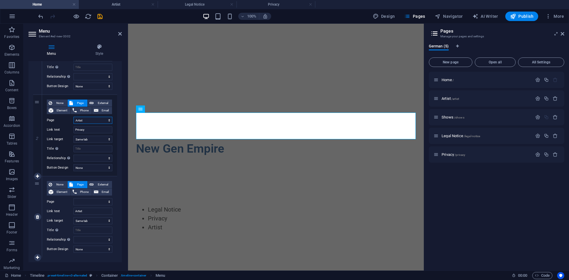
scroll to position [112, 0]
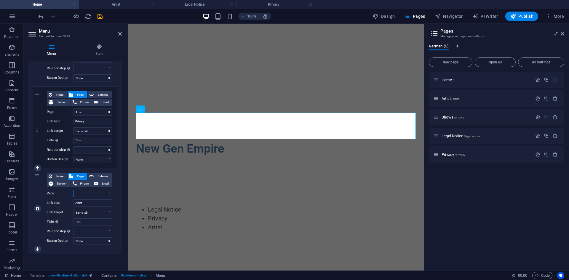
click at [95, 193] on select "Home Artist Shows Legal Notice Privacy" at bounding box center [93, 193] width 39 height 7
select select "3"
click at [74, 190] on select "Home Artist Shows Legal Notice Privacy" at bounding box center [93, 193] width 39 height 7
select select
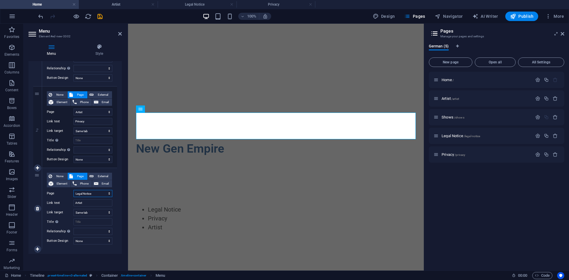
select select
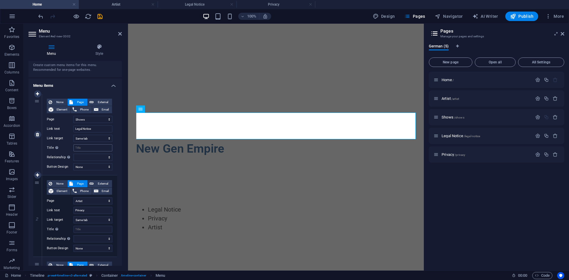
scroll to position [0, 0]
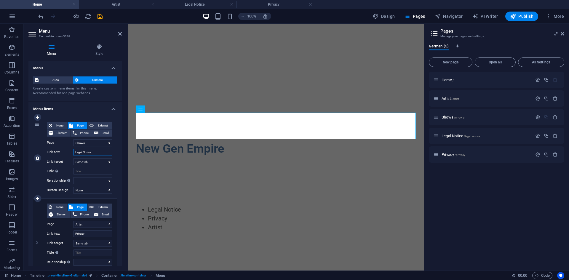
drag, startPoint x: 101, startPoint y: 152, endPoint x: 68, endPoint y: 153, distance: 33.2
click at [68, 153] on div "Link text Legal Notice" at bounding box center [80, 152] width 66 height 7
type input "Was"
select select
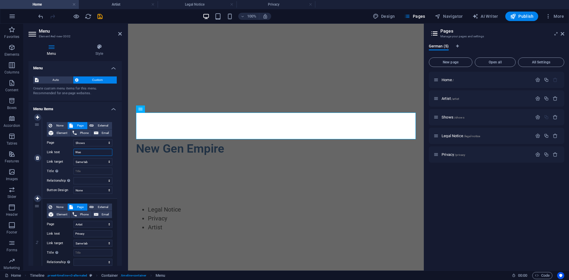
select select
type input "Was"
select select
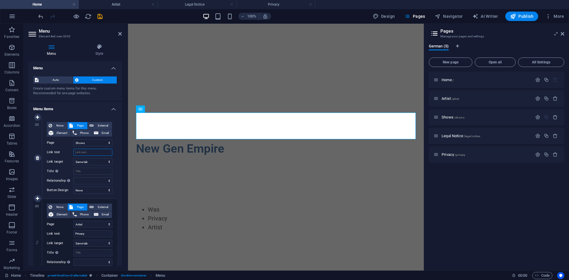
select select
type input "die N"
select select
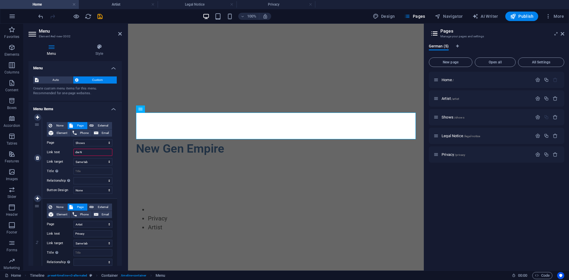
select select
type input "die nächsten Shows"
select select
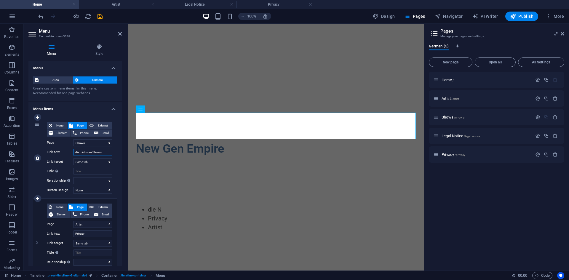
select select
type input "die nächsten Shows"
click at [90, 162] on select "New tab Same tab Overlay" at bounding box center [93, 161] width 39 height 7
click at [77, 183] on select "alternate author bookmark external help license next nofollow noreferrer noopen…" at bounding box center [93, 180] width 39 height 7
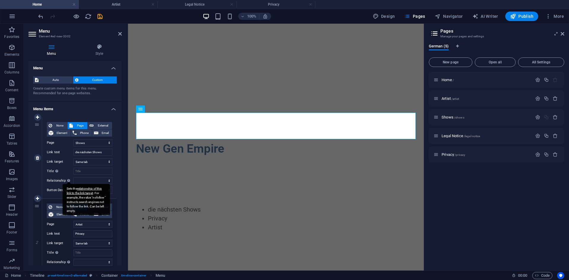
click at [67, 179] on icon at bounding box center [68, 180] width 3 height 3
click at [74, 179] on select "alternate author bookmark external help license next nofollow noreferrer noopen…" at bounding box center [93, 180] width 39 height 7
click at [77, 190] on select "None Default Primary Secondary" at bounding box center [93, 190] width 39 height 7
select select "default"
click at [74, 187] on select "None Default Primary Secondary" at bounding box center [93, 190] width 39 height 7
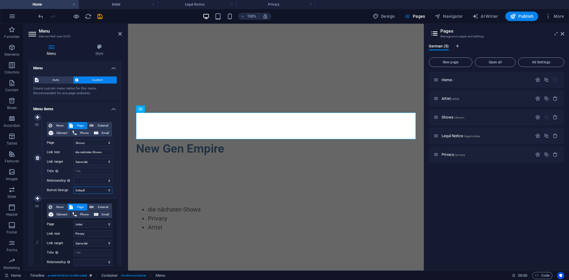
select select
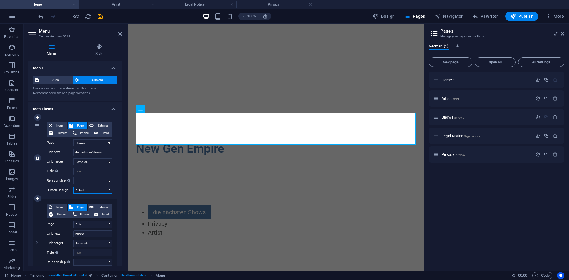
click at [100, 190] on select "None Default Primary Secondary" at bounding box center [93, 190] width 39 height 7
select select "primary"
click at [74, 187] on select "None Default Primary Secondary" at bounding box center [93, 190] width 39 height 7
select select
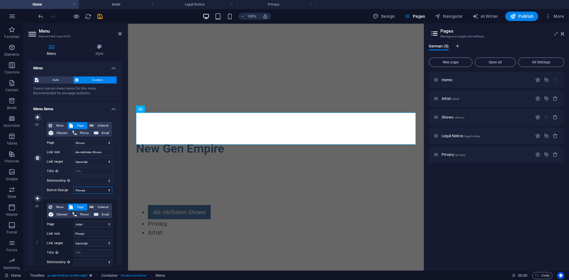
select select
click at [104, 191] on select "None Default Primary Secondary" at bounding box center [93, 190] width 39 height 7
select select "secondary"
click at [74, 187] on select "None Default Primary Secondary" at bounding box center [93, 190] width 39 height 7
select select
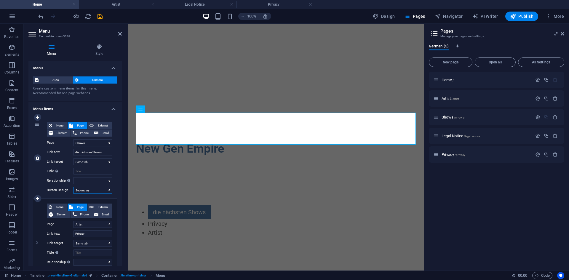
select select
click at [102, 190] on select "None Default Primary Secondary" at bounding box center [93, 190] width 39 height 7
select select
click at [74, 187] on select "None Default Primary Secondary" at bounding box center [93, 190] width 39 height 7
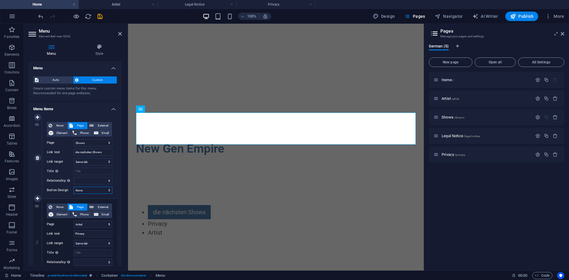
select select
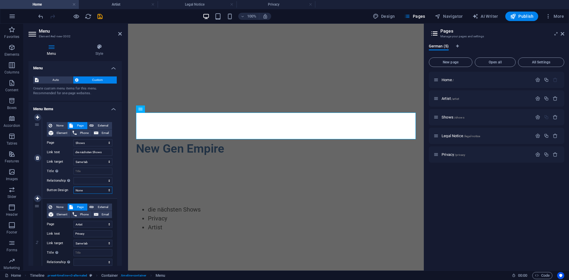
drag, startPoint x: 103, startPoint y: 189, endPoint x: 101, endPoint y: 191, distance: 3.2
click at [103, 189] on select "None Default Primary Secondary" at bounding box center [93, 190] width 39 height 7
select select "default"
click at [74, 187] on select "None Default Primary Secondary" at bounding box center [93, 190] width 39 height 7
select select
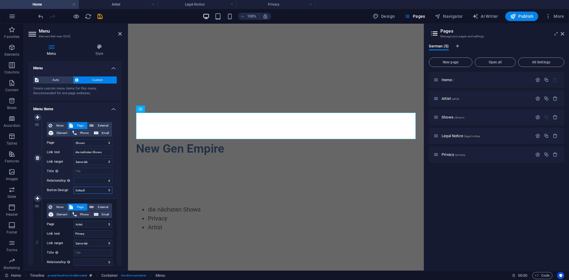
select select
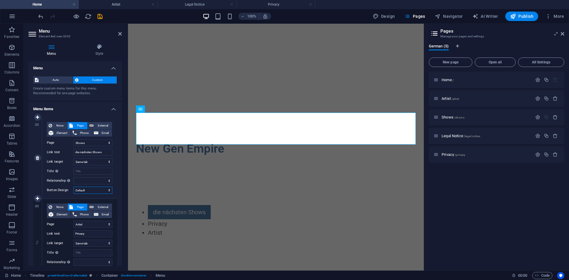
click at [100, 191] on select "None Default Primary Secondary" at bounding box center [93, 190] width 39 height 7
select select
click at [74, 187] on select "None Default Primary Secondary" at bounding box center [93, 190] width 39 height 7
select select
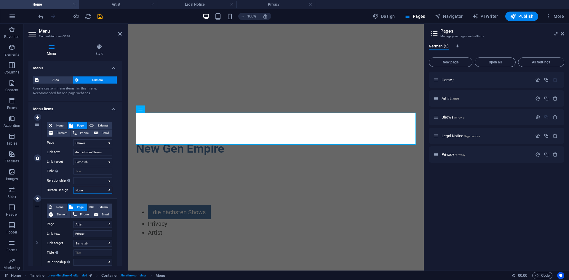
select select
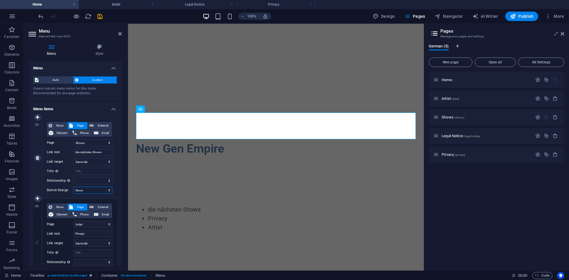
click at [99, 189] on select "None Default Primary Secondary" at bounding box center [93, 190] width 39 height 7
select select "default"
click at [74, 187] on select "None Default Primary Secondary" at bounding box center [93, 190] width 39 height 7
select select
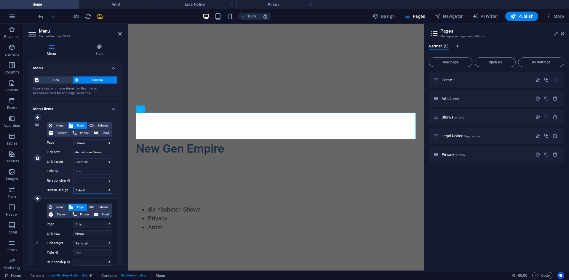
select select
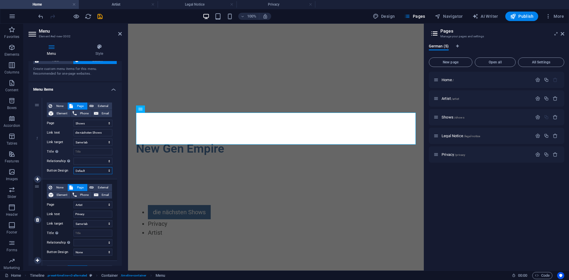
scroll to position [30, 0]
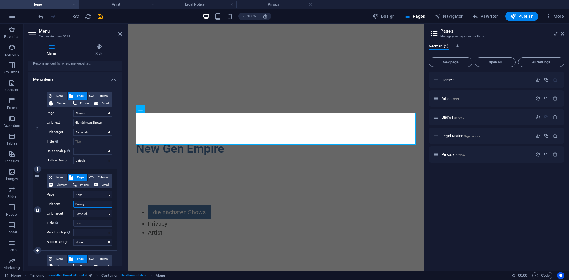
drag, startPoint x: 96, startPoint y: 204, endPoint x: 73, endPoint y: 208, distance: 23.1
click at [73, 208] on div "None Page External Element Phone Email Page Home Artist Shows Legal Notice Priv…" at bounding box center [80, 205] width 66 height 62
type input "Uns"
select select
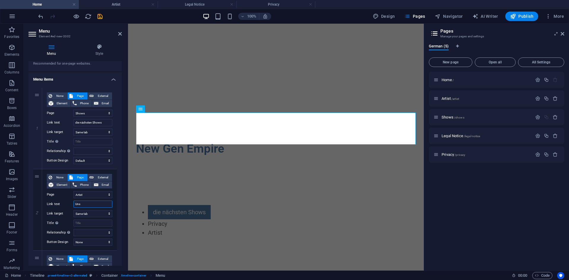
select select
type input "Unser"
select select
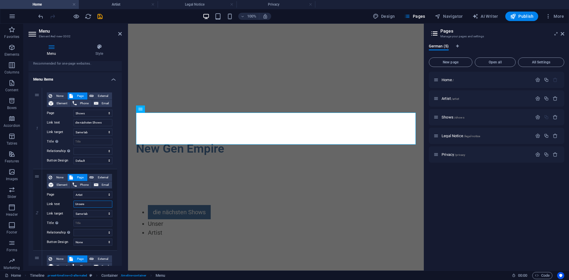
type input "Unsere"
select select
type input "Unsere Künstl"
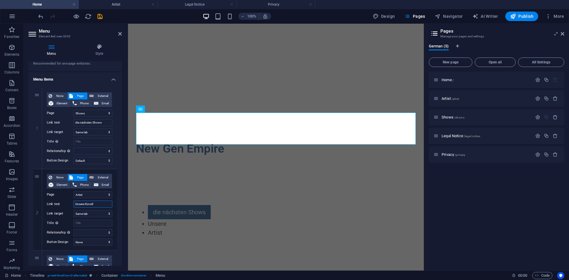
select select
type input "Unsere Künstle"
select select
type input "Unsere Künstler"
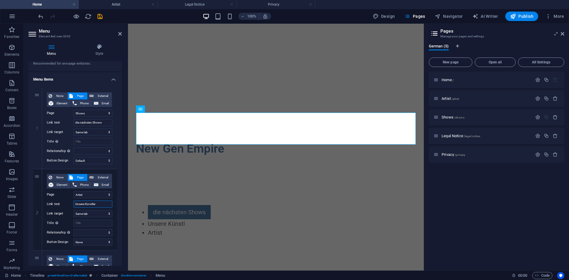
select select
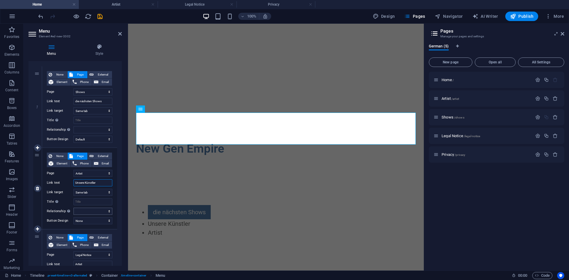
scroll to position [59, 0]
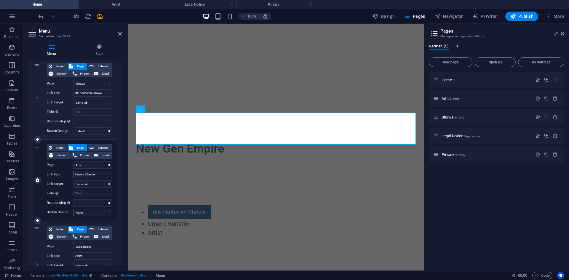
type input "Unsere Künstler"
click at [99, 215] on select "None Default Primary Secondary" at bounding box center [93, 212] width 39 height 7
select select "default"
click at [74, 209] on select "None Default Primary Secondary" at bounding box center [93, 212] width 39 height 7
select select
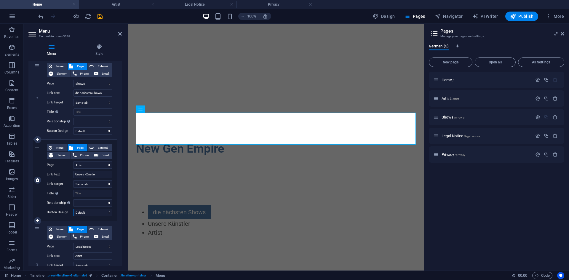
select select
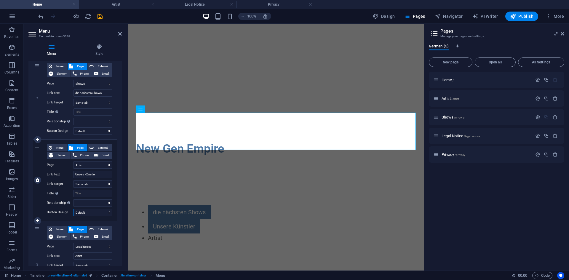
click at [101, 213] on select "None Default Primary Secondary" at bounding box center [93, 212] width 39 height 7
select select "secondary"
click at [74, 209] on select "None Default Primary Secondary" at bounding box center [93, 212] width 39 height 7
select select
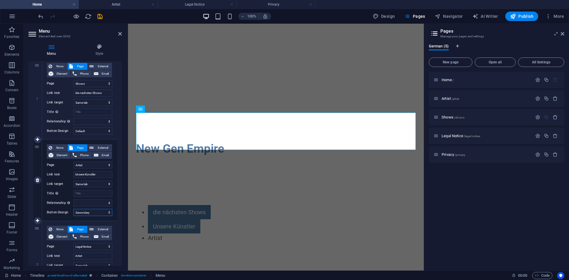
select select
click at [94, 212] on select "None Default Primary Secondary" at bounding box center [93, 212] width 39 height 7
select select
click at [74, 209] on select "None Default Primary Secondary" at bounding box center [93, 212] width 39 height 7
select select
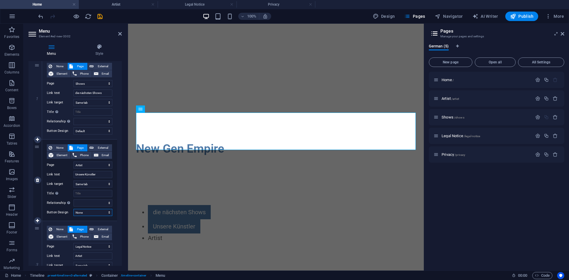
select select
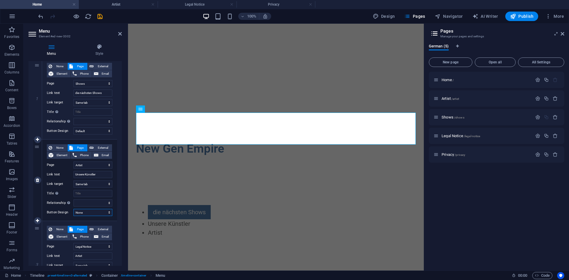
click at [96, 213] on select "None Default Primary Secondary" at bounding box center [93, 212] width 39 height 7
select select "secondary"
click at [74, 209] on select "None Default Primary Secondary" at bounding box center [93, 212] width 39 height 7
select select
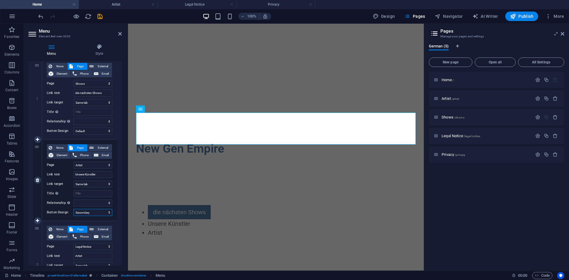
select select
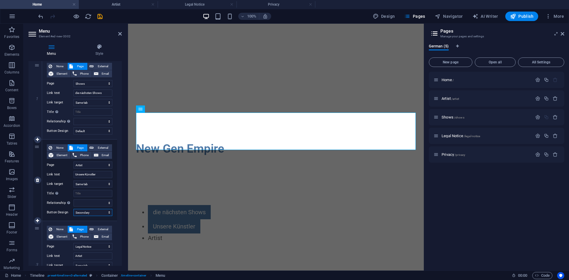
drag, startPoint x: 99, startPoint y: 213, endPoint x: 97, endPoint y: 216, distance: 3.8
click at [99, 213] on select "None Default Primary Secondary" at bounding box center [93, 212] width 39 height 7
select select "default"
click at [74, 209] on select "None Default Primary Secondary" at bounding box center [93, 212] width 39 height 7
select select
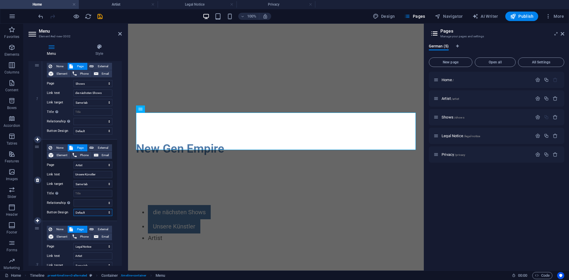
select select
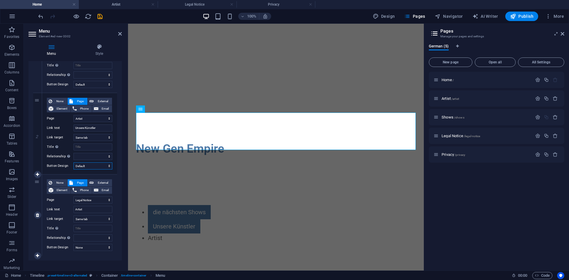
scroll to position [112, 0]
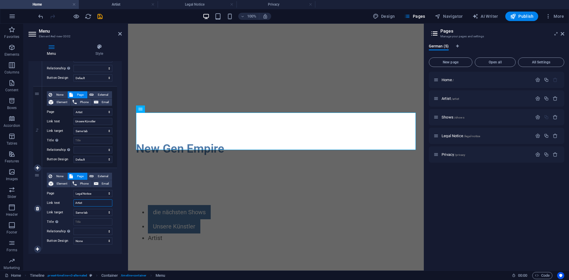
drag, startPoint x: 103, startPoint y: 204, endPoint x: 69, endPoint y: 208, distance: 33.4
click at [69, 208] on div "None Page External Element Phone Email Page Home Artist Shows Legal Notice Priv…" at bounding box center [80, 204] width 66 height 62
select select
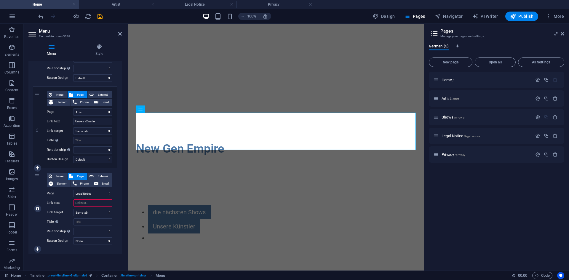
type input "I"
select select
click at [40, 208] on link at bounding box center [37, 208] width 7 height 7
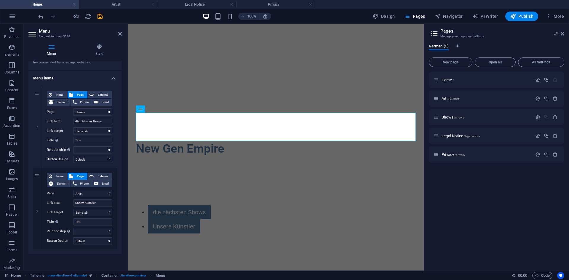
scroll to position [0, 0]
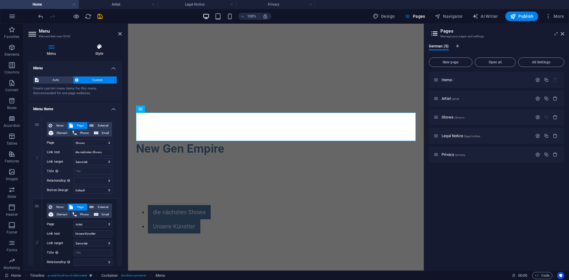
click at [100, 47] on icon at bounding box center [99, 47] width 45 height 6
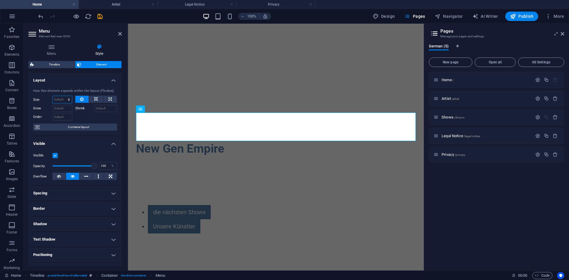
click at [66, 99] on select "Default auto px % 1/1 1/2 1/3 1/4 1/5 1/6 1/7 1/8 1/9 1/10" at bounding box center [62, 99] width 19 height 7
click at [53, 96] on select "Default auto px % 1/1 1/2 1/3 1/4 1/5 1/6 1/7 1/8 1/9 1/10" at bounding box center [62, 99] width 19 height 7
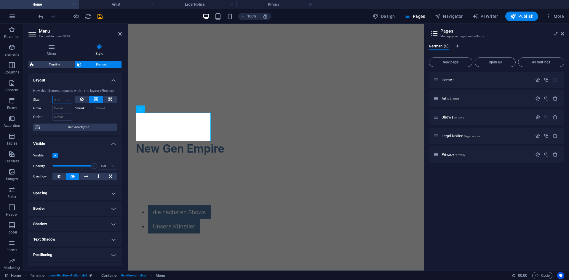
click at [69, 99] on select "Default auto px % 1/1 1/2 1/3 1/4 1/5 1/6 1/7 1/8 1/9 1/10" at bounding box center [62, 99] width 19 height 7
click at [67, 101] on select "Default auto px % 1/1 1/2 1/3 1/4 1/5 1/6 1/7 1/8 1/9 1/10" at bounding box center [62, 99] width 19 height 7
click at [63, 96] on select "Default auto px % 1/1 1/2 1/3 1/4 1/5 1/6 1/7 1/8 1/9 1/10" at bounding box center [62, 99] width 19 height 7
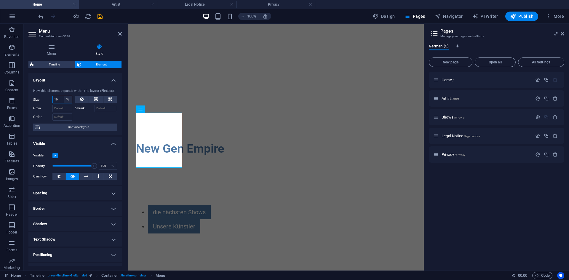
click at [68, 97] on select "Default auto px % 1/1 1/2 1/3 1/4 1/5 1/6 1/7 1/8 1/9 1/10" at bounding box center [68, 99] width 8 height 7
click at [64, 96] on select "Default auto px % 1/1 1/2 1/3 1/4 1/5 1/6 1/7 1/8 1/9 1/10" at bounding box center [68, 99] width 8 height 7
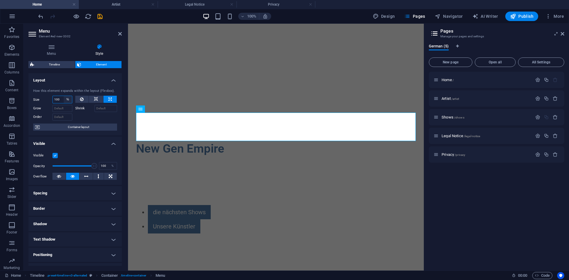
drag, startPoint x: 70, startPoint y: 100, endPoint x: 69, endPoint y: 103, distance: 3.2
click at [70, 100] on select "Default auto px % 1/1 1/2 1/3 1/4 1/5 1/6 1/7 1/8 1/9 1/10" at bounding box center [68, 99] width 8 height 7
click at [64, 96] on select "Default auto px % 1/1 1/2 1/3 1/4 1/5 1/6 1/7 1/8 1/9 1/10" at bounding box center [68, 99] width 8 height 7
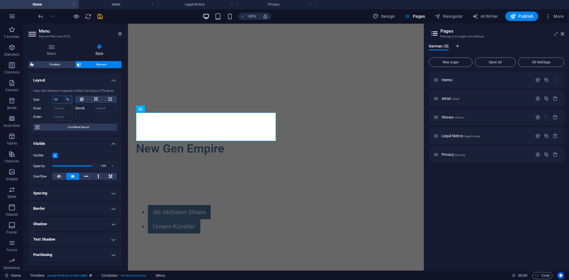
click at [66, 97] on select "Default auto px % 1/1 1/2 1/3 1/4 1/5 1/6 1/7 1/8 1/9 1/10" at bounding box center [68, 99] width 8 height 7
click at [64, 96] on select "Default auto px % 1/1 1/2 1/3 1/4 1/5 1/6 1/7 1/8 1/9 1/10" at bounding box center [68, 99] width 8 height 7
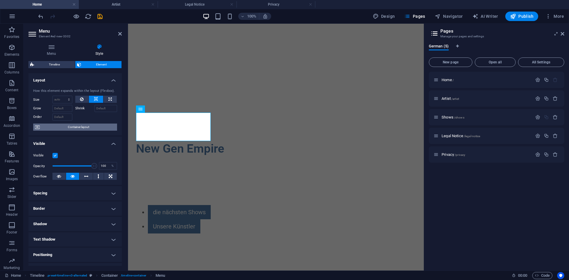
click at [89, 126] on span "Container layout" at bounding box center [79, 127] width 74 height 7
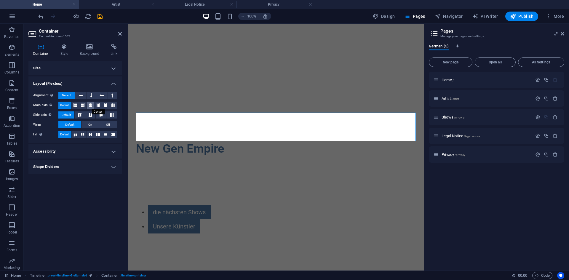
click at [91, 106] on icon at bounding box center [91, 105] width 4 height 7
click at [84, 106] on icon at bounding box center [83, 105] width 4 height 7
click at [74, 105] on icon at bounding box center [76, 105] width 4 height 7
click at [98, 106] on icon at bounding box center [98, 105] width 4 height 7
click at [105, 106] on icon at bounding box center [106, 105] width 4 height 7
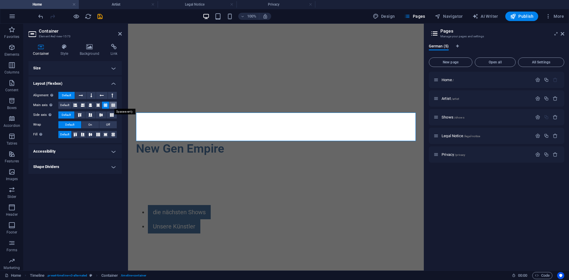
click at [111, 104] on icon at bounding box center [113, 105] width 4 height 7
click at [74, 104] on icon at bounding box center [76, 105] width 4 height 7
click at [82, 114] on icon at bounding box center [79, 115] width 7 height 4
click at [91, 114] on icon at bounding box center [90, 115] width 7 height 4
click at [101, 114] on icon at bounding box center [101, 115] width 7 height 4
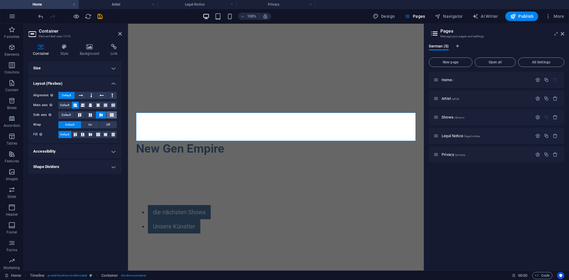
click at [113, 114] on icon at bounding box center [111, 115] width 7 height 4
click at [79, 113] on button at bounding box center [80, 114] width 10 height 7
click at [88, 124] on button "On" at bounding box center [90, 124] width 17 height 7
click at [107, 125] on span "Off" at bounding box center [108, 124] width 4 height 7
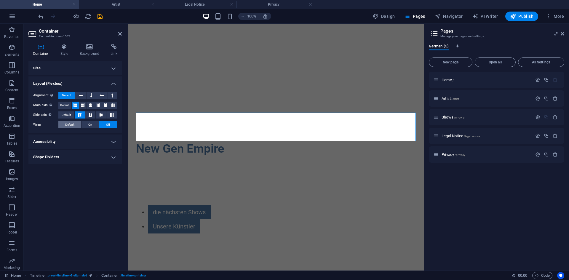
click at [73, 123] on span "Default" at bounding box center [69, 124] width 9 height 7
click at [75, 138] on div "Fill Controls the distances and direction of elements on the y-axis across seve…" at bounding box center [75, 134] width 84 height 7
click at [74, 135] on icon at bounding box center [75, 135] width 7 height 4
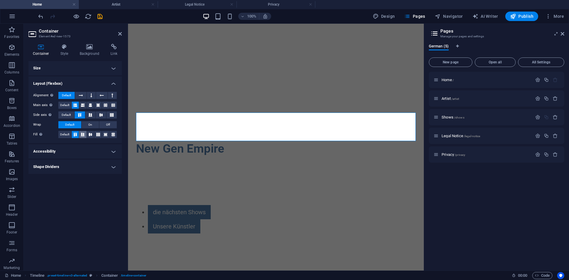
click at [82, 134] on icon at bounding box center [82, 135] width 7 height 4
click at [90, 135] on icon at bounding box center [90, 135] width 7 height 4
click at [95, 135] on icon at bounding box center [98, 135] width 7 height 4
click at [111, 137] on button at bounding box center [112, 134] width 7 height 7
click at [105, 135] on icon at bounding box center [105, 135] width 7 height 4
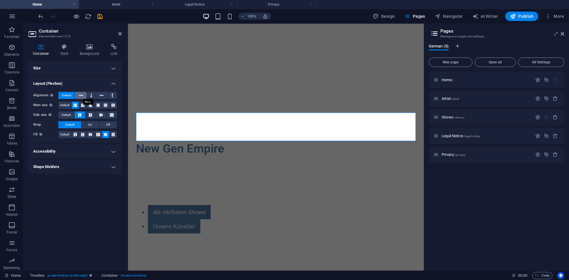
click at [85, 96] on button at bounding box center [80, 95] width 11 height 7
click at [76, 135] on icon at bounding box center [76, 134] width 4 height 7
click at [90, 122] on span "On" at bounding box center [90, 124] width 4 height 7
click at [105, 125] on button "Off" at bounding box center [107, 124] width 17 height 7
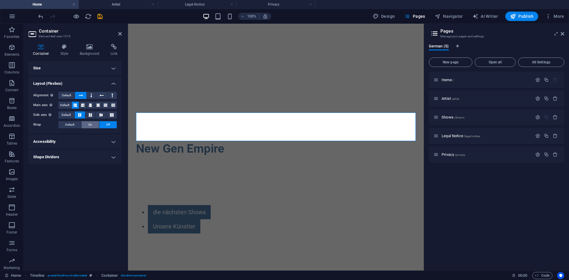
click at [91, 125] on span "On" at bounding box center [90, 124] width 4 height 7
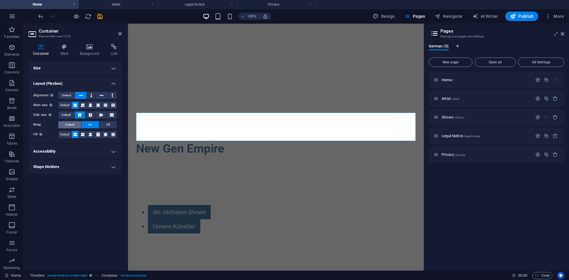
click at [71, 125] on span "Default" at bounding box center [69, 124] width 9 height 7
click at [70, 96] on span "Default" at bounding box center [66, 95] width 9 height 7
click at [67, 109] on div "Alignment Determines the flex direction. Default Main axis Determine how elemen…" at bounding box center [74, 115] width 93 height 56
click at [66, 103] on span "Default" at bounding box center [64, 105] width 9 height 7
click at [66, 116] on span "Default" at bounding box center [66, 114] width 9 height 7
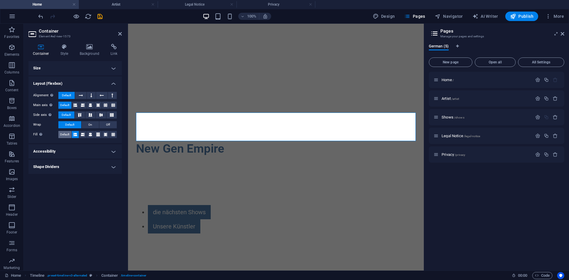
click at [66, 135] on span "Default" at bounding box center [64, 134] width 9 height 7
click at [67, 146] on h4 "Accessibility" at bounding box center [74, 151] width 93 height 14
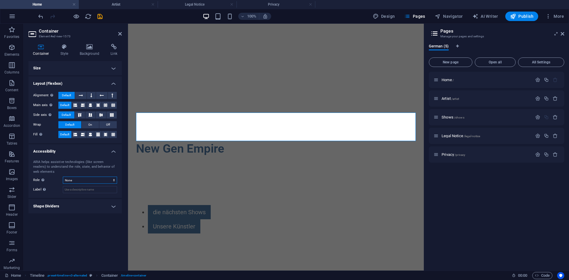
click at [81, 181] on select "None Alert Article Banner Comment Complementary Dialog Footer Header Marquee Pr…" at bounding box center [90, 180] width 54 height 7
click at [63, 177] on select "None Alert Article Banner Comment Complementary Dialog Footer Header Marquee Pr…" at bounding box center [90, 180] width 54 height 7
click at [77, 181] on select "None Alert Article Banner Comment Complementary Dialog Footer Header Marquee Pr…" at bounding box center [90, 180] width 54 height 7
click at [63, 177] on select "None Alert Article Banner Comment Complementary Dialog Footer Header Marquee Pr…" at bounding box center [90, 180] width 54 height 7
click at [68, 181] on select "None Alert Article Banner Comment Complementary Dialog Footer Header Marquee Pr…" at bounding box center [90, 180] width 54 height 7
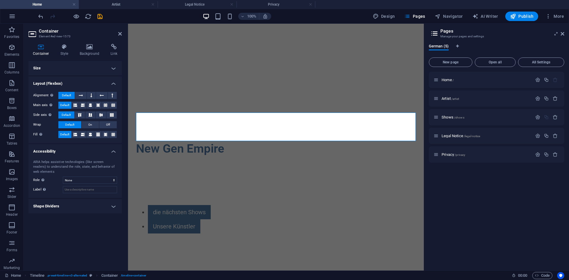
click at [56, 184] on div "ARIA helps assistive technologies (like screen readers) to understand the role,…" at bounding box center [74, 176] width 93 height 43
click at [71, 189] on input "Label Use the ARIA label to provide a clear and descriptive name for elements t…" at bounding box center [90, 189] width 54 height 7
click at [49, 182] on label "Role The ARIA role defines the purpose of an element. Here you can find all exp…" at bounding box center [48, 180] width 30 height 7
click at [63, 203] on h4 "Shape Dividers" at bounding box center [74, 206] width 93 height 14
click at [80, 216] on select "None Triangle Square Diagonal Polygon 1 Polygon 2 Zigzag Multiple Zigzags Waves…" at bounding box center [90, 218] width 54 height 7
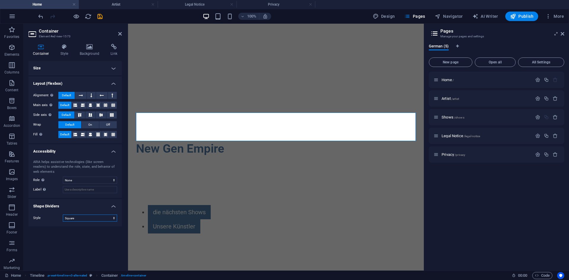
click at [63, 215] on select "None Triangle Square Diagonal Polygon 1 Polygon 2 Zigzag Multiple Zigzags Waves…" at bounding box center [90, 218] width 54 height 7
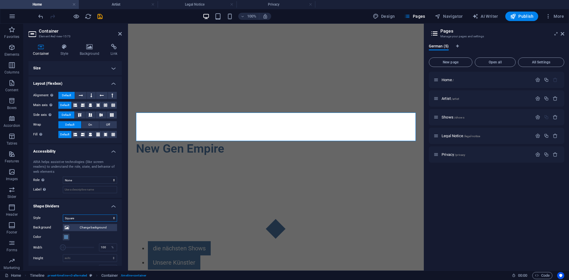
click at [86, 218] on select "None Triangle Square Diagonal Polygon 1 Polygon 2 Zigzag Multiple Zigzags Waves…" at bounding box center [90, 218] width 54 height 7
click at [63, 215] on select "None Triangle Square Diagonal Polygon 1 Polygon 2 Zigzag Multiple Zigzags Waves…" at bounding box center [90, 218] width 54 height 7
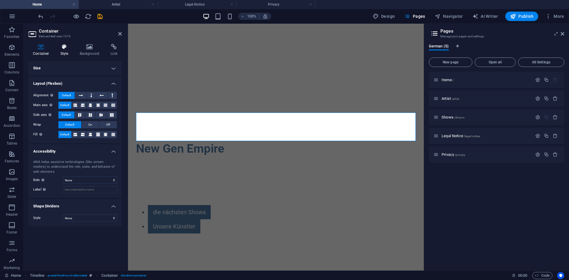
click at [69, 52] on h4 "Style" at bounding box center [65, 50] width 19 height 12
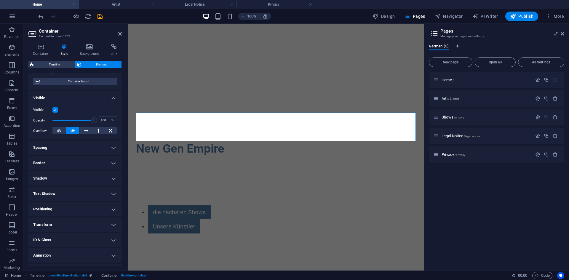
scroll to position [58, 0]
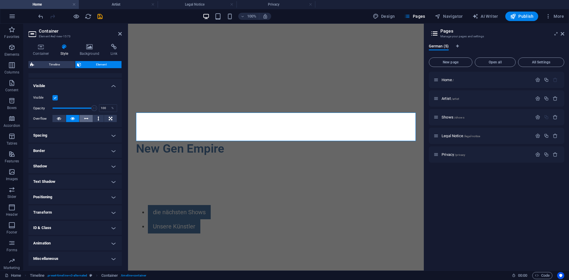
click at [85, 119] on icon at bounding box center [86, 118] width 4 height 7
click at [68, 117] on button at bounding box center [72, 118] width 13 height 7
click at [93, 133] on h4 "Spacing" at bounding box center [74, 135] width 93 height 14
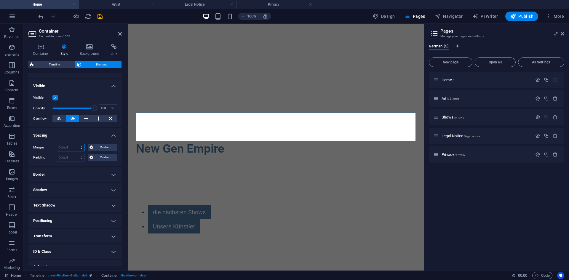
click at [80, 147] on select "Default auto px % rem vw vh Custom" at bounding box center [70, 147] width 27 height 7
click at [57, 144] on select "Default auto px % rem vw vh Custom" at bounding box center [70, 147] width 27 height 7
drag, startPoint x: 77, startPoint y: 145, endPoint x: 75, endPoint y: 149, distance: 5.2
click at [77, 145] on select "Default auto px % rem vw vh Custom" at bounding box center [70, 147] width 27 height 7
click at [76, 144] on select "Default auto px % rem vw vh Custom" at bounding box center [70, 147] width 27 height 7
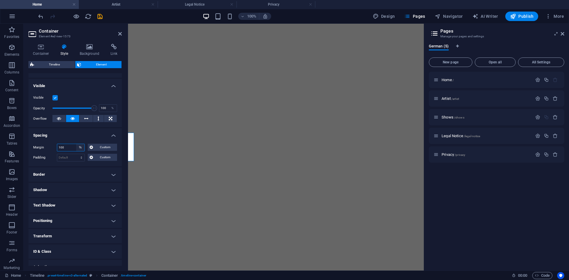
scroll to position [260, 0]
click at [78, 148] on select "Default auto px % rem vw vh Custom" at bounding box center [80, 147] width 8 height 7
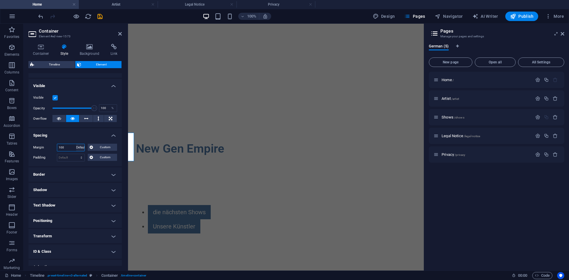
click at [76, 144] on select "Default auto px % rem vw vh Custom" at bounding box center [80, 147] width 8 height 7
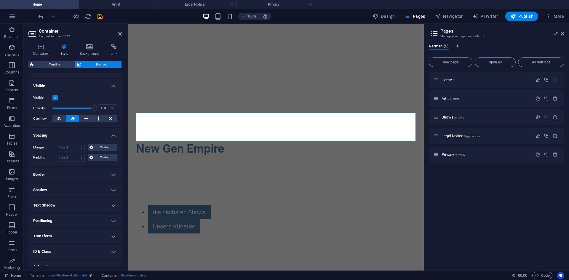
click at [106, 132] on h4 "Spacing" at bounding box center [74, 133] width 93 height 11
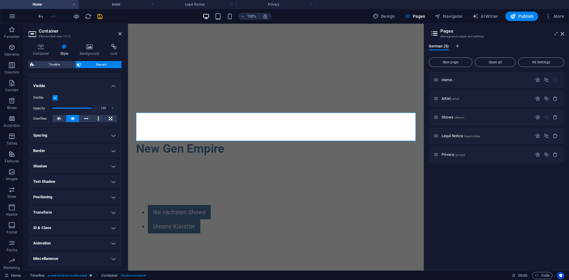
click at [96, 150] on h4 "Border" at bounding box center [74, 151] width 93 height 14
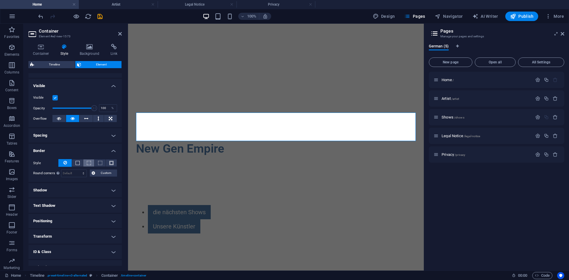
click at [85, 163] on button at bounding box center [88, 163] width 11 height 7
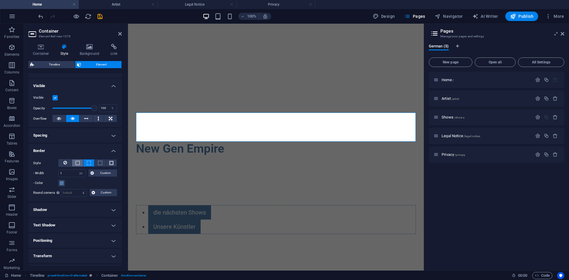
click at [79, 163] on button at bounding box center [77, 163] width 11 height 7
click at [98, 164] on span at bounding box center [100, 163] width 4 height 4
click at [109, 161] on button at bounding box center [111, 163] width 11 height 7
click at [76, 162] on span at bounding box center [78, 163] width 4 height 4
click at [69, 164] on button at bounding box center [64, 163] width 13 height 8
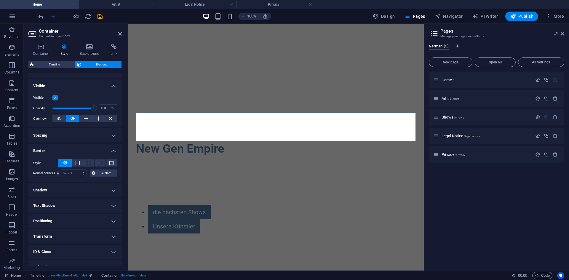
click at [108, 153] on h4 "Border" at bounding box center [74, 149] width 93 height 11
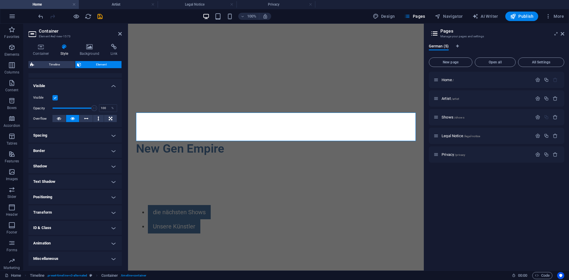
click at [107, 165] on h4 "Shadow" at bounding box center [74, 166] width 93 height 14
click at [85, 180] on span "Outside" at bounding box center [85, 178] width 10 height 7
click at [98, 179] on button "Inside" at bounding box center [107, 178] width 20 height 7
click at [86, 177] on span "Outside" at bounding box center [85, 178] width 10 height 7
click at [60, 178] on button "None" at bounding box center [64, 178] width 19 height 7
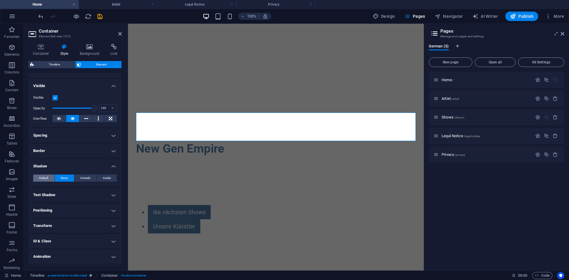
click at [44, 176] on span "Default" at bounding box center [43, 178] width 9 height 7
click at [107, 167] on h4 "Shadow" at bounding box center [74, 164] width 93 height 11
click at [105, 181] on h4 "Text Shadow" at bounding box center [74, 182] width 93 height 14
click at [99, 193] on span "Outside" at bounding box center [102, 193] width 10 height 7
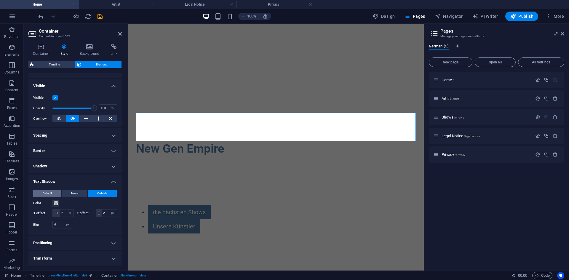
click at [45, 192] on span "Default" at bounding box center [47, 193] width 9 height 7
click at [98, 192] on span "Outside" at bounding box center [102, 193] width 10 height 7
click at [54, 192] on button "Default" at bounding box center [47, 193] width 28 height 7
click at [111, 178] on h4 "Text Shadow" at bounding box center [74, 180] width 93 height 11
click at [106, 196] on h4 "Positioning" at bounding box center [74, 197] width 93 height 14
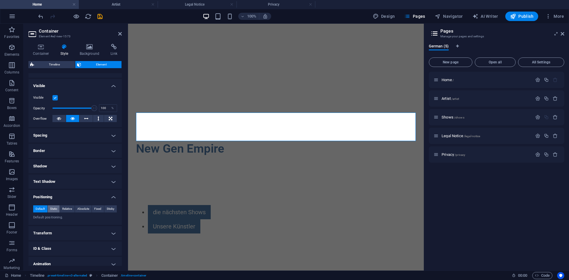
click at [56, 208] on span "Static" at bounding box center [53, 208] width 7 height 7
click at [67, 211] on span "Relative" at bounding box center [67, 208] width 10 height 7
click at [85, 211] on span "Absolute" at bounding box center [83, 208] width 12 height 7
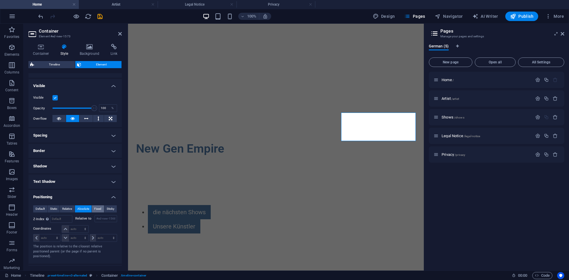
click at [93, 211] on button "Fixed" at bounding box center [98, 208] width 12 height 7
click at [110, 210] on span "Sticky" at bounding box center [111, 208] width 8 height 7
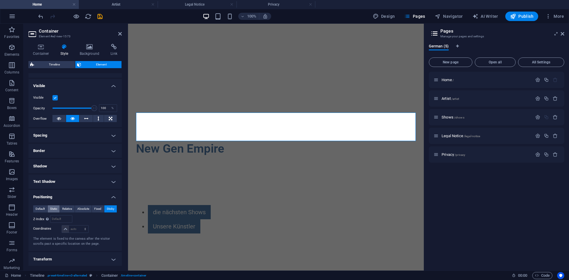
click at [54, 210] on span "Static" at bounding box center [53, 208] width 7 height 7
click at [47, 210] on button "Default" at bounding box center [40, 208] width 14 height 7
click at [111, 196] on h4 "Positioning" at bounding box center [74, 195] width 93 height 11
click at [95, 213] on h4 "Transform" at bounding box center [74, 212] width 93 height 14
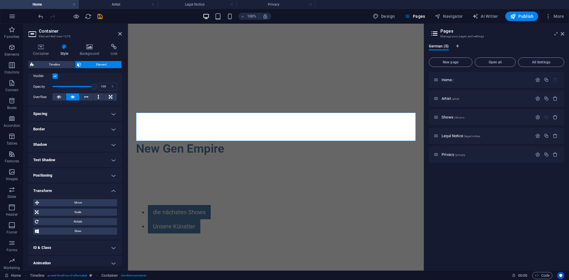
scroll to position [87, 0]
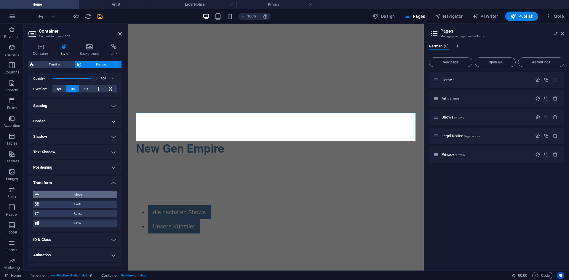
click at [106, 194] on span "Move" at bounding box center [78, 194] width 74 height 7
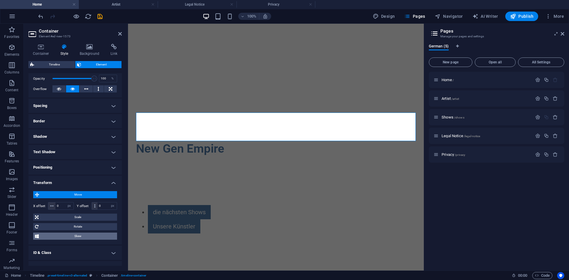
click at [82, 235] on span "Skew" at bounding box center [78, 236] width 75 height 7
drag, startPoint x: 62, startPoint y: 246, endPoint x: 38, endPoint y: 246, distance: 24.0
click at [38, 246] on div "X offset 0 °" at bounding box center [53, 248] width 41 height 8
click at [81, 237] on span "Skew" at bounding box center [78, 236] width 75 height 7
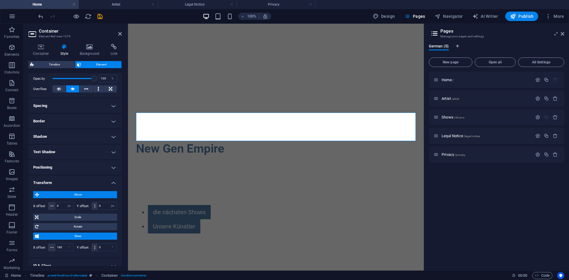
scroll to position [117, 0]
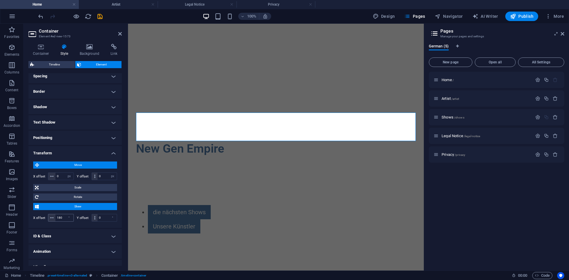
drag, startPoint x: 67, startPoint y: 218, endPoint x: 55, endPoint y: 218, distance: 11.6
click at [55, 218] on div "180 °" at bounding box center [61, 218] width 26 height 8
drag, startPoint x: 68, startPoint y: 221, endPoint x: 49, endPoint y: 222, distance: 19.0
click at [49, 222] on div "X offset 180 ° Y offset 0 °" at bounding box center [75, 218] width 84 height 11
click at [62, 216] on input "180" at bounding box center [64, 217] width 18 height 7
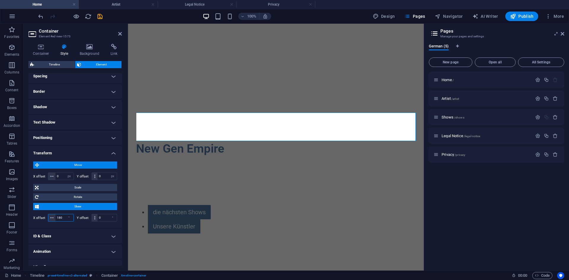
drag, startPoint x: 62, startPoint y: 216, endPoint x: 54, endPoint y: 217, distance: 7.9
click at [54, 217] on div "180 °" at bounding box center [61, 218] width 26 height 8
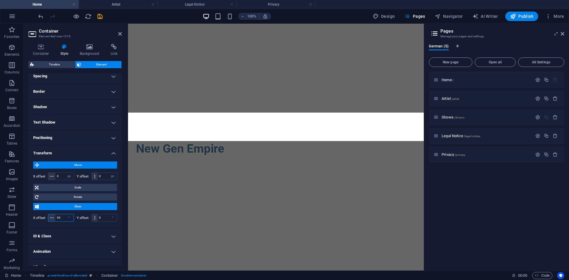
drag, startPoint x: 64, startPoint y: 216, endPoint x: 54, endPoint y: 217, distance: 9.9
click at [54, 217] on div "90 °" at bounding box center [61, 218] width 26 height 8
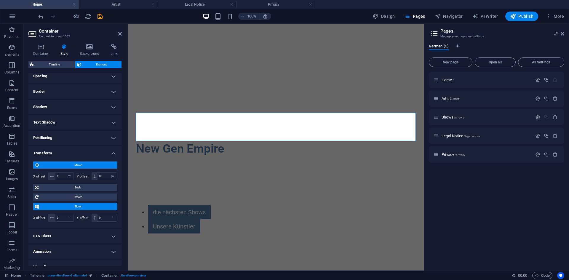
scroll to position [125, 0]
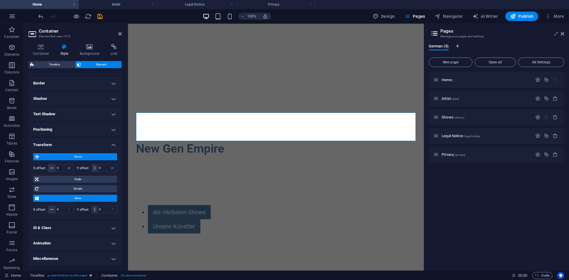
click at [110, 145] on h4 "Transform" at bounding box center [74, 143] width 93 height 11
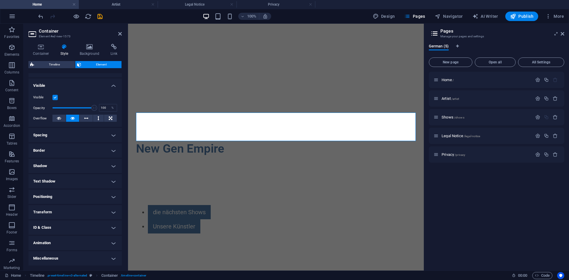
scroll to position [58, 0]
click at [103, 227] on h4 "ID & Class" at bounding box center [74, 228] width 93 height 14
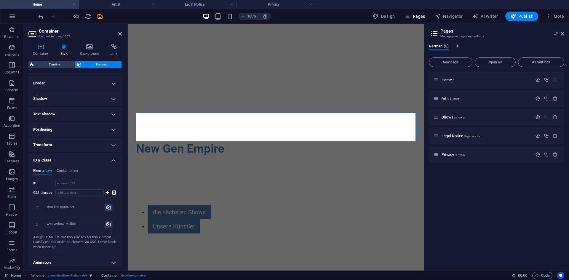
click at [107, 157] on h4 "ID & Class" at bounding box center [74, 158] width 93 height 11
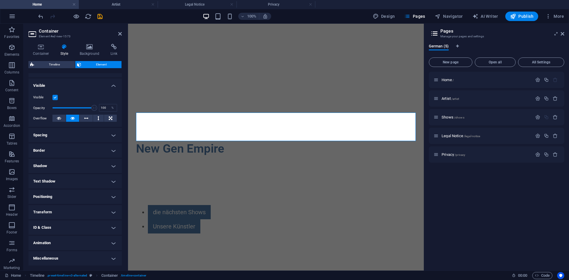
scroll to position [58, 0]
click at [105, 244] on h4 "Animation" at bounding box center [74, 243] width 93 height 14
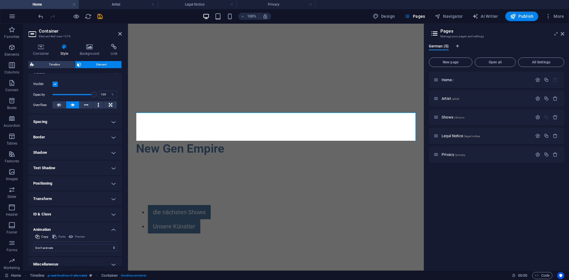
scroll to position [77, 0]
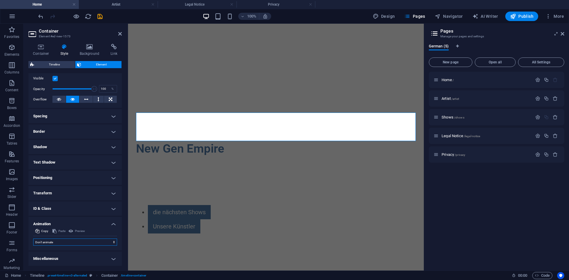
click at [93, 241] on select "Don't animate Show / Hide Slide up/down Zoom in/out Slide left to right Slide r…" at bounding box center [75, 242] width 84 height 7
click at [33, 239] on select "Don't animate Show / Hide Slide up/down Zoom in/out Slide left to right Slide r…" at bounding box center [75, 242] width 84 height 7
click at [113, 243] on select "Don't animate Show / Hide Slide up/down Zoom in/out Slide left to right Slide r…" at bounding box center [75, 242] width 84 height 7
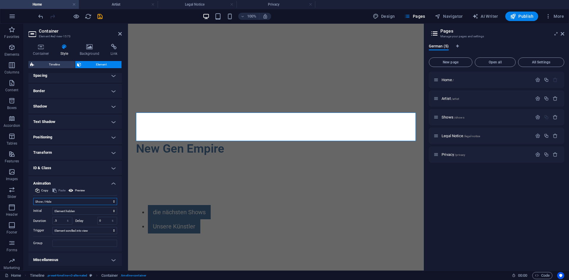
scroll to position [119, 0]
click at [110, 257] on h4 "Miscellaneous" at bounding box center [74, 259] width 93 height 14
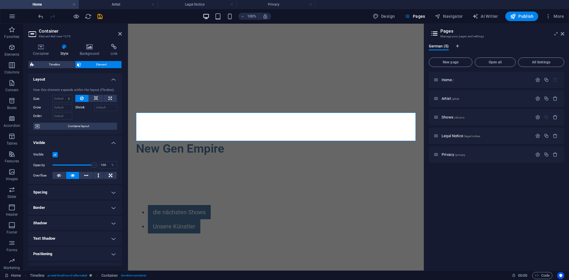
scroll to position [0, 0]
click at [121, 33] on icon at bounding box center [120, 33] width 4 height 5
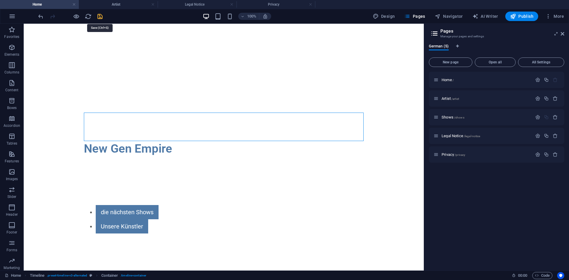
drag, startPoint x: 99, startPoint y: 15, endPoint x: 77, endPoint y: 31, distance: 27.5
click at [99, 15] on icon "save" at bounding box center [100, 16] width 7 height 7
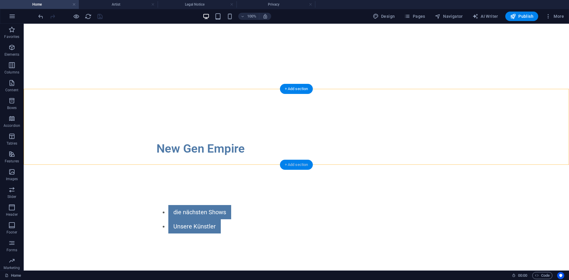
click at [291, 163] on div "+ Add section" at bounding box center [296, 165] width 33 height 10
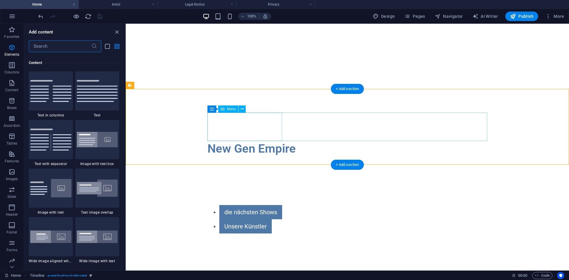
scroll to position [1037, 0]
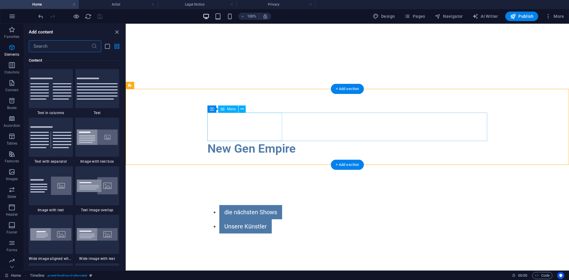
click at [217, 205] on nav "die nächsten Shows Unsere Künstler" at bounding box center [348, 219] width 280 height 28
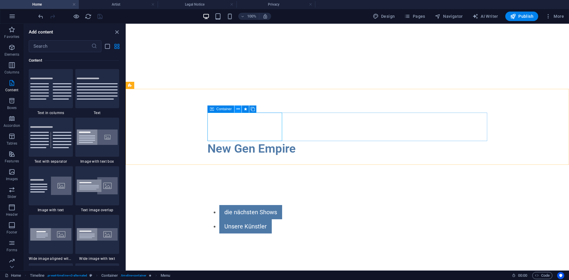
click at [240, 111] on button at bounding box center [238, 109] width 7 height 7
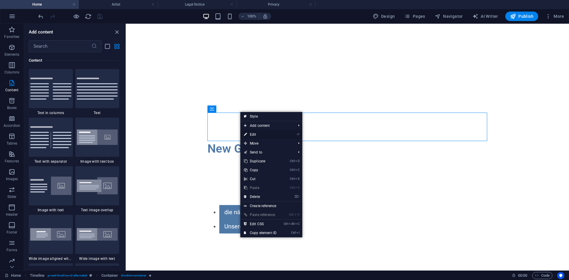
click at [255, 135] on link "⏎ Edit" at bounding box center [260, 134] width 40 height 9
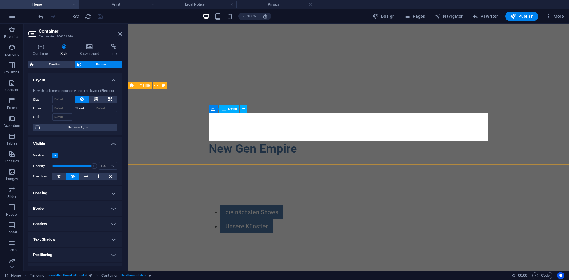
click at [216, 205] on nav "die nächsten Shows Unsere Künstler" at bounding box center [349, 219] width 280 height 28
click at [213, 205] on nav "die nächsten Shows Unsere Künstler" at bounding box center [349, 219] width 280 height 28
click at [85, 50] on icon at bounding box center [89, 47] width 29 height 6
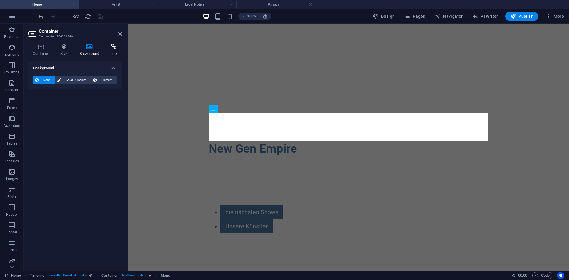
click at [117, 47] on icon at bounding box center [114, 47] width 16 height 6
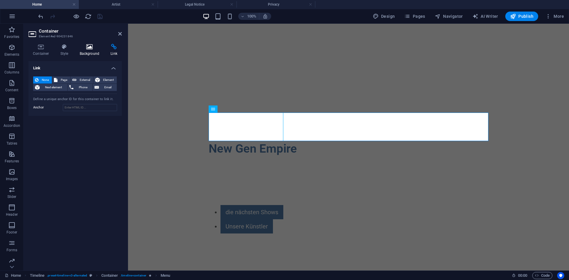
click at [89, 45] on icon at bounding box center [89, 47] width 29 height 6
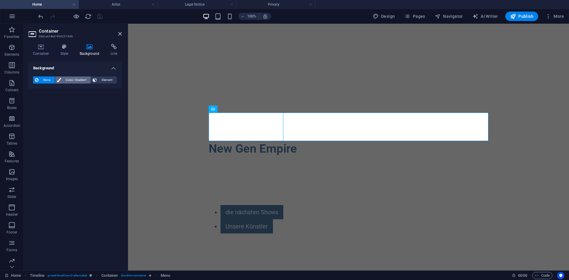
click at [82, 79] on span "Color / Gradient" at bounding box center [76, 79] width 26 height 7
click at [60, 90] on span "Gradient" at bounding box center [56, 91] width 15 height 8
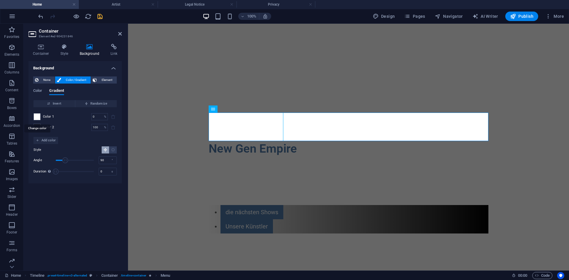
click at [38, 118] on span at bounding box center [37, 117] width 7 height 7
click at [43, 117] on span "Color 1" at bounding box center [48, 116] width 11 height 5
click at [34, 115] on div at bounding box center [37, 116] width 7 height 7
click at [36, 116] on span at bounding box center [37, 117] width 7 height 7
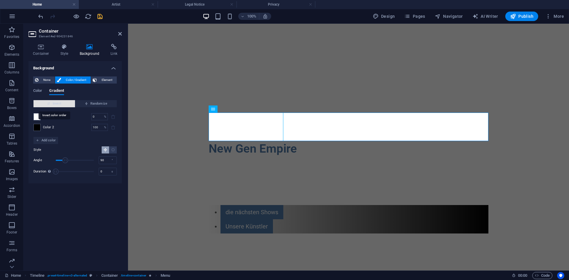
click at [58, 102] on span "Invert" at bounding box center [54, 103] width 37 height 7
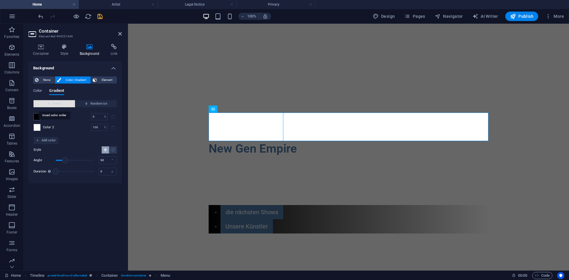
click at [58, 102] on span "Invert" at bounding box center [54, 103] width 37 height 7
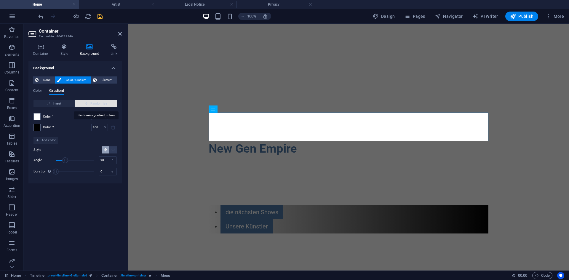
click at [91, 106] on span "Randomize" at bounding box center [96, 103] width 37 height 7
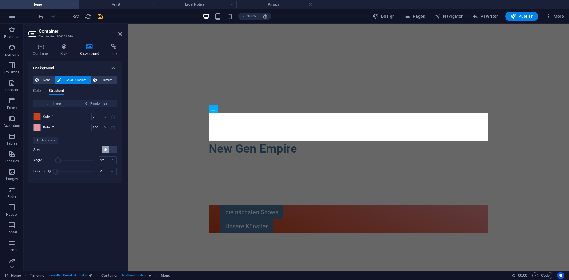
click at [38, 117] on span at bounding box center [37, 117] width 7 height 7
click at [36, 125] on span at bounding box center [37, 127] width 7 height 7
click at [38, 138] on span "Add color" at bounding box center [46, 140] width 20 height 7
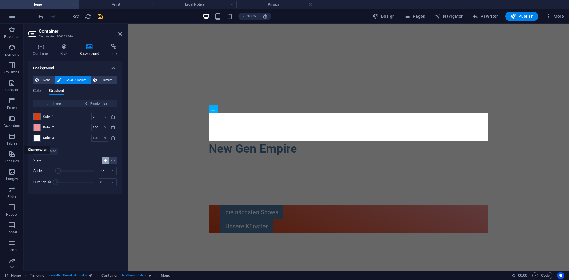
click at [37, 138] on span at bounding box center [37, 138] width 7 height 7
click at [71, 103] on span "Invert" at bounding box center [54, 103] width 37 height 7
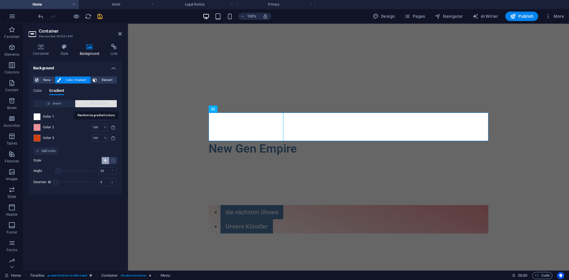
click at [92, 106] on span "Randomize" at bounding box center [96, 103] width 37 height 7
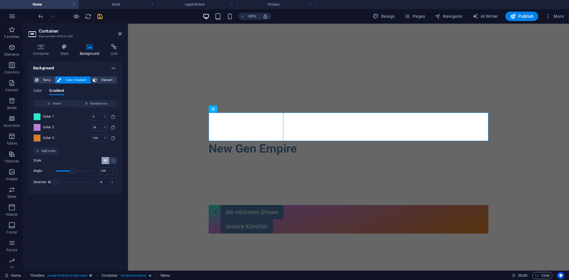
click at [112, 68] on h4 "Background" at bounding box center [74, 66] width 93 height 11
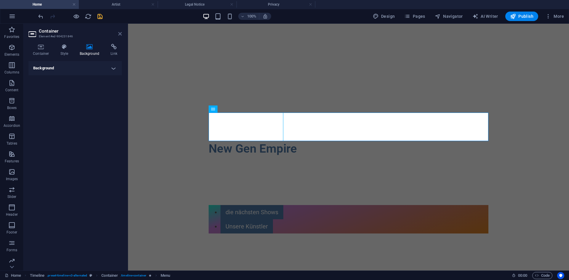
click at [120, 35] on icon at bounding box center [120, 33] width 4 height 5
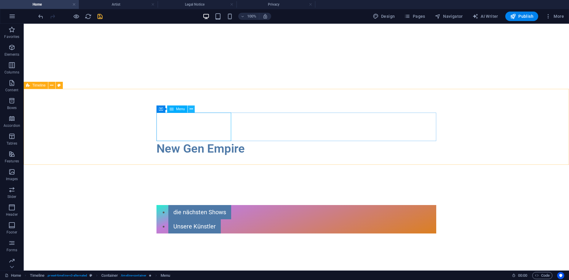
click at [193, 111] on button at bounding box center [191, 109] width 7 height 7
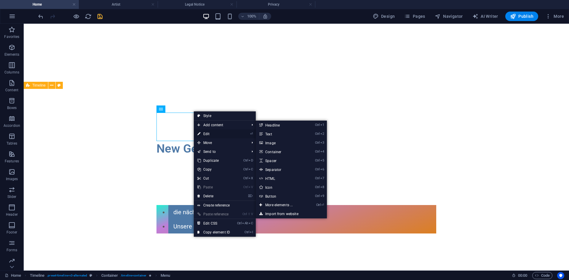
click at [210, 132] on link "⏎ Edit" at bounding box center [214, 134] width 40 height 9
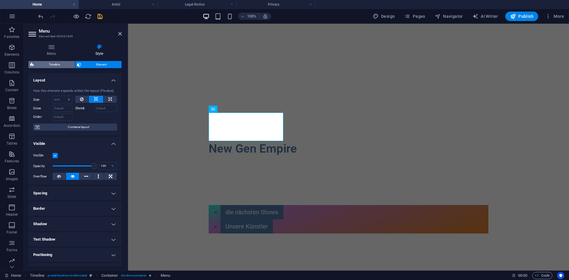
click at [62, 64] on span "Timeline" at bounding box center [54, 64] width 37 height 7
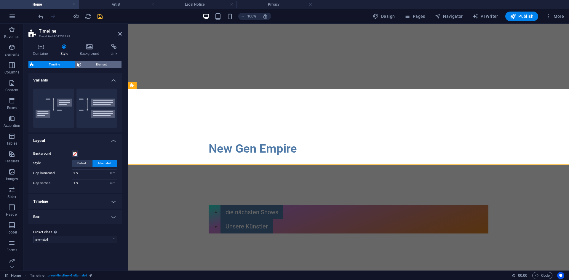
click at [91, 64] on span "Element" at bounding box center [101, 64] width 37 height 7
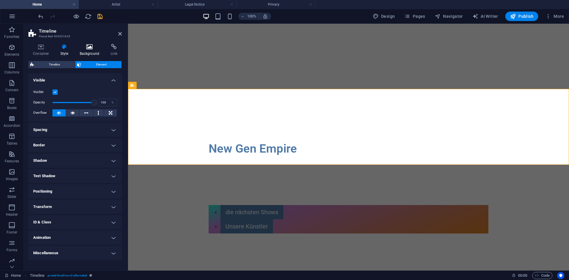
click at [90, 52] on h4 "Background" at bounding box center [90, 50] width 31 height 12
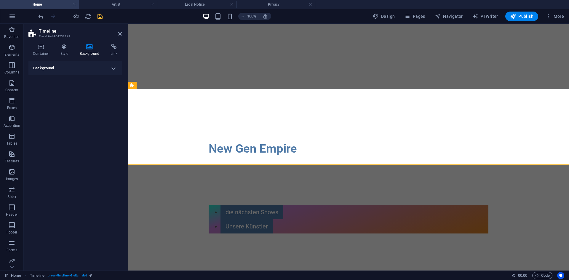
click at [90, 68] on h4 "Background" at bounding box center [74, 68] width 93 height 14
click at [76, 77] on span "Color / Gradient" at bounding box center [76, 79] width 26 height 7
click at [39, 103] on span at bounding box center [37, 104] width 7 height 7
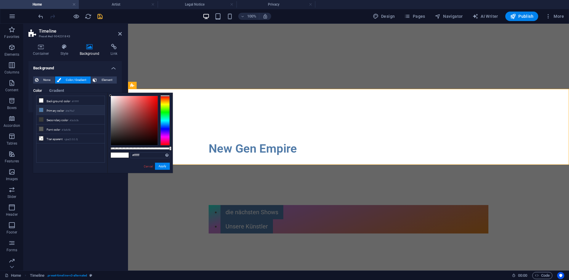
click at [55, 112] on li "Primary color #4e79a7" at bounding box center [70, 110] width 68 height 9
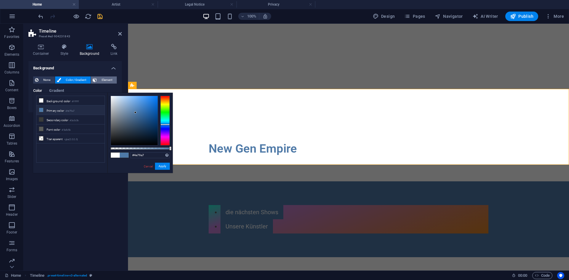
click at [105, 81] on span "Element" at bounding box center [107, 79] width 16 height 7
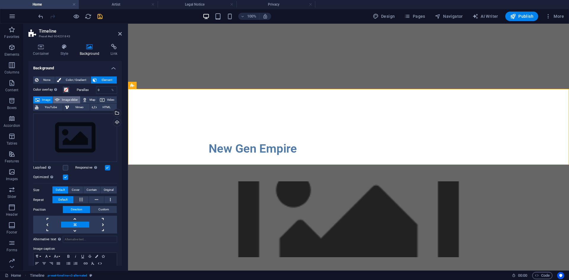
click at [71, 100] on span "Image slider" at bounding box center [69, 99] width 17 height 7
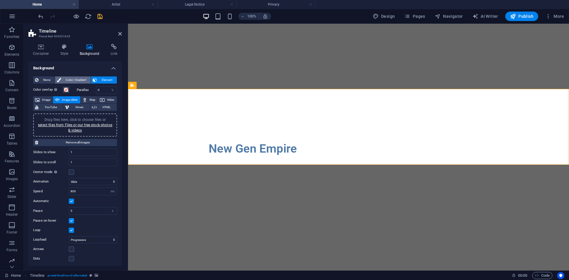
click at [70, 81] on span "Color / Gradient" at bounding box center [76, 79] width 26 height 7
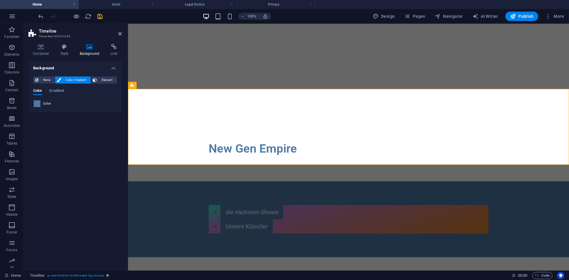
click at [36, 103] on span at bounding box center [37, 104] width 7 height 7
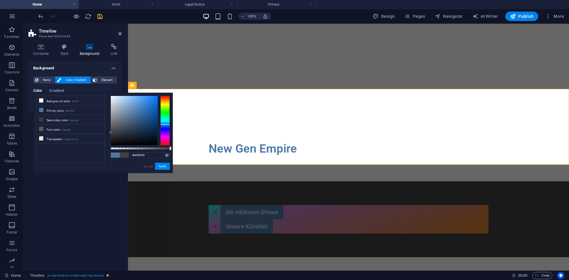
drag, startPoint x: 134, startPoint y: 112, endPoint x: 110, endPoint y: 133, distance: 31.5
click at [111, 133] on div at bounding box center [134, 120] width 47 height 49
click at [160, 167] on button "Apply" at bounding box center [162, 166] width 15 height 7
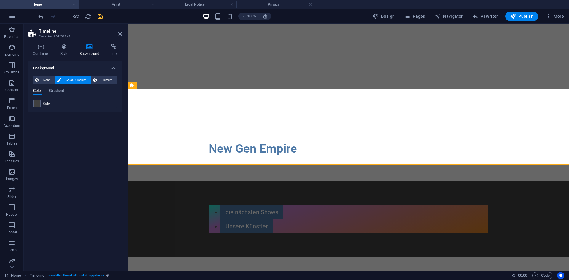
click at [101, 164] on div "Background None Color / Gradient Element Stretch background to full-width Color…" at bounding box center [74, 163] width 93 height 205
click at [39, 102] on span at bounding box center [37, 104] width 7 height 7
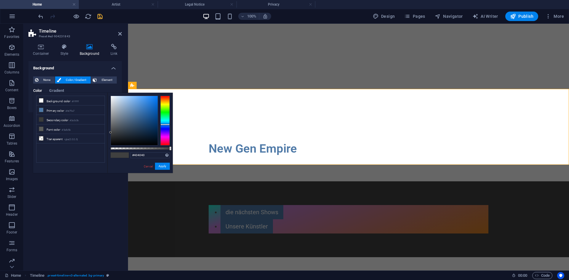
drag, startPoint x: 110, startPoint y: 130, endPoint x: 115, endPoint y: 107, distance: 23.5
click at [115, 107] on div "#404040 Supported formats #0852ed rgb(8, 82, 237) rgba(8, 82, 237, 90%) hsv(221…" at bounding box center [140, 176] width 66 height 166
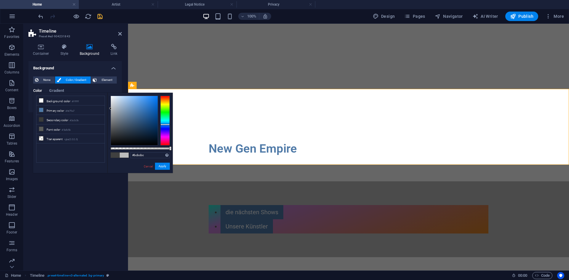
drag, startPoint x: 115, startPoint y: 108, endPoint x: 108, endPoint y: 109, distance: 7.4
click at [108, 109] on div "#bcbcbc Supported formats #0852ed rgb(8, 82, 237) rgba(8, 82, 237, 90%) hsv(221…" at bounding box center [140, 176] width 66 height 166
click at [104, 80] on span "Element" at bounding box center [107, 79] width 16 height 7
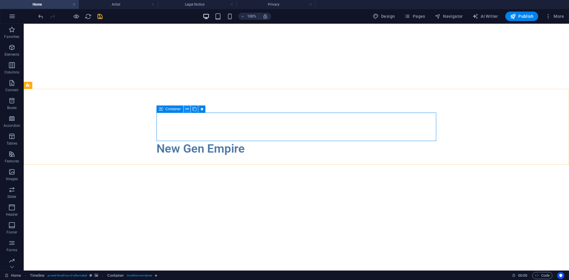
click at [188, 110] on icon at bounding box center [187, 109] width 3 height 6
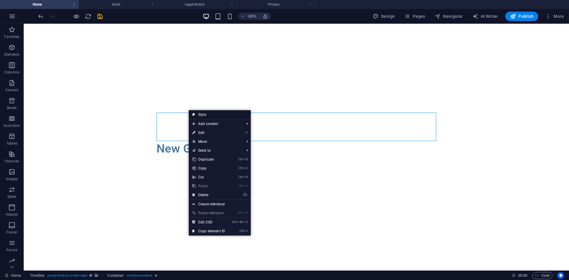
click at [199, 113] on link "Style" at bounding box center [220, 114] width 62 height 9
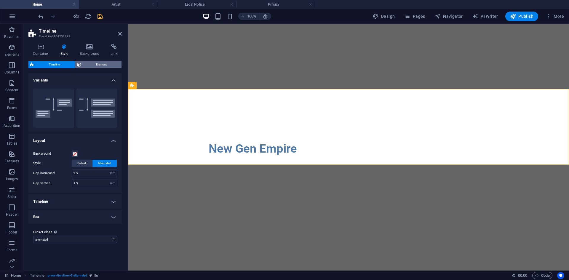
click at [109, 66] on span "Element" at bounding box center [101, 64] width 37 height 7
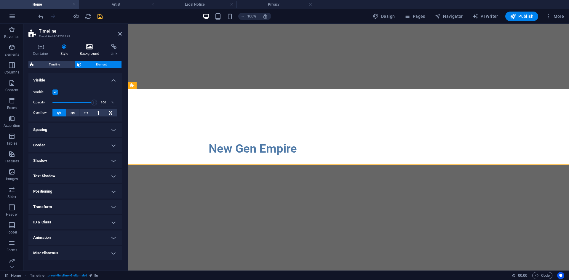
click at [87, 54] on h4 "Background" at bounding box center [90, 50] width 31 height 12
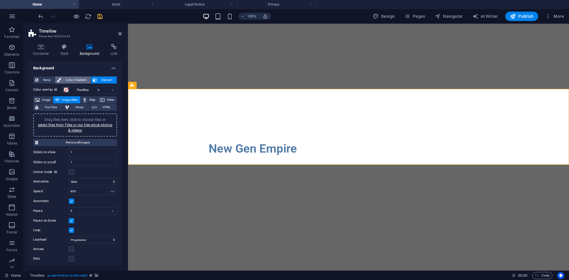
click at [79, 78] on span "Color / Gradient" at bounding box center [76, 79] width 26 height 7
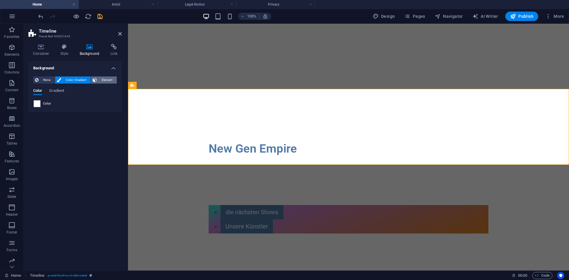
click at [102, 83] on span "Element" at bounding box center [107, 79] width 16 height 7
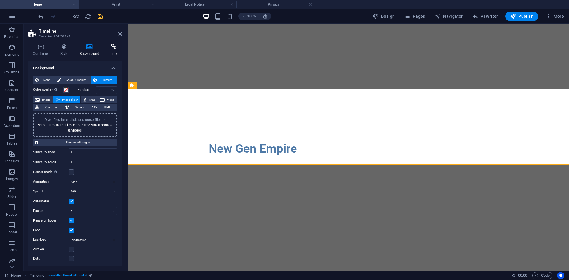
click at [110, 52] on h4 "Link" at bounding box center [114, 50] width 16 height 12
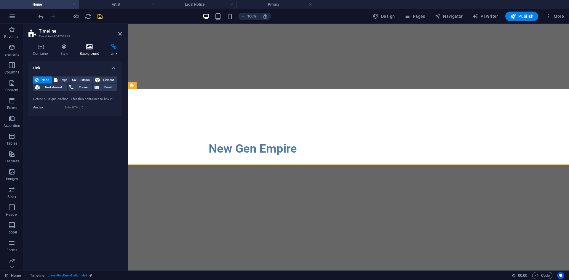
click at [92, 48] on icon at bounding box center [89, 47] width 29 height 6
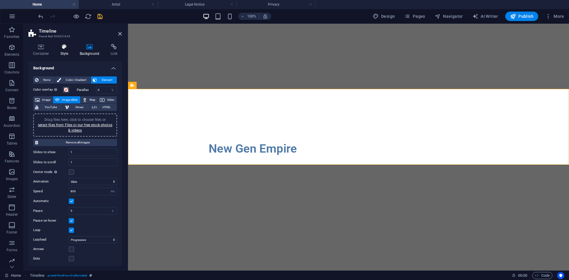
click at [73, 52] on h4 "Style" at bounding box center [65, 50] width 19 height 12
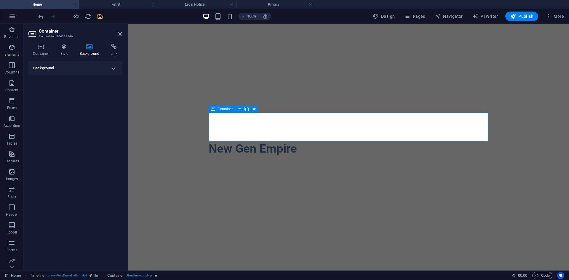
click at [83, 62] on h4 "Background" at bounding box center [74, 68] width 93 height 14
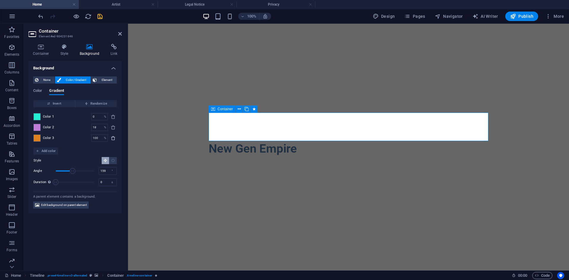
click at [114, 137] on icon "delete" at bounding box center [113, 138] width 5 height 5
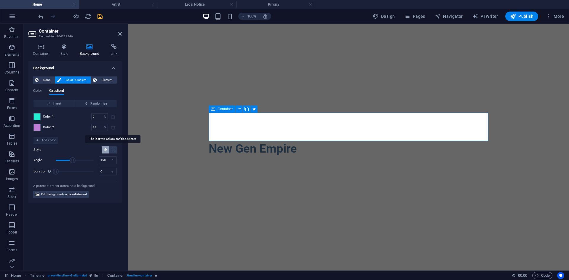
click at [112, 129] on span at bounding box center [113, 127] width 7 height 7
click at [35, 117] on span at bounding box center [37, 117] width 7 height 7
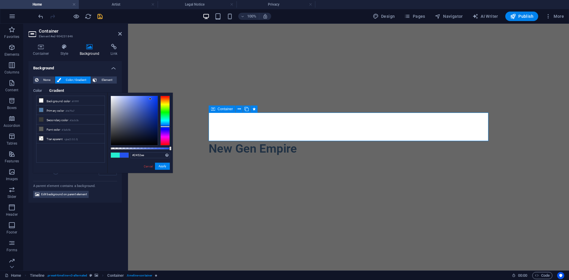
drag, startPoint x: 167, startPoint y: 121, endPoint x: 165, endPoint y: 127, distance: 5.8
click at [165, 127] on div at bounding box center [164, 121] width 9 height 50
click at [162, 168] on button "Apply" at bounding box center [162, 166] width 15 height 7
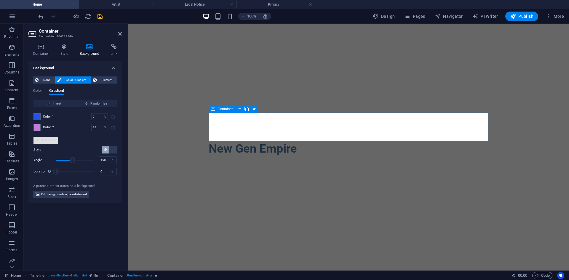
click at [52, 137] on span "Add color" at bounding box center [46, 140] width 20 height 7
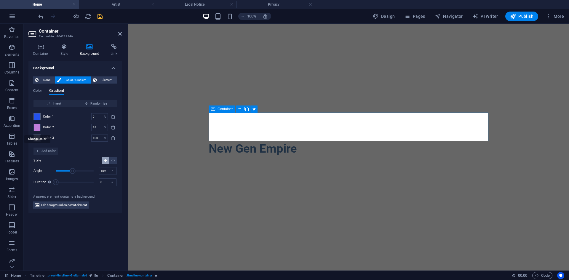
click at [38, 126] on span at bounding box center [37, 127] width 7 height 7
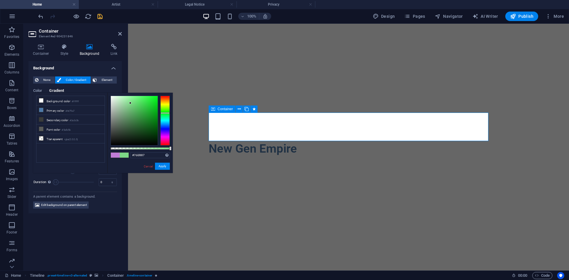
drag, startPoint x: 163, startPoint y: 133, endPoint x: 170, endPoint y: 113, distance: 21.1
click at [170, 113] on div at bounding box center [164, 121] width 9 height 50
drag, startPoint x: 151, startPoint y: 126, endPoint x: 156, endPoint y: 127, distance: 5.5
click at [156, 127] on div at bounding box center [134, 120] width 47 height 49
click at [162, 167] on button "Apply" at bounding box center [162, 166] width 15 height 7
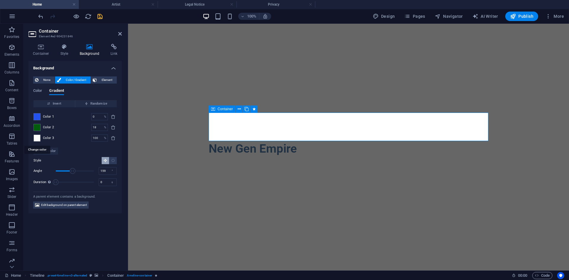
click at [39, 136] on span at bounding box center [37, 138] width 7 height 7
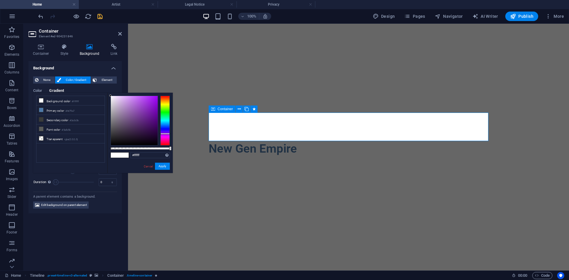
click at [165, 135] on div at bounding box center [164, 121] width 9 height 50
click at [160, 113] on div at bounding box center [140, 121] width 59 height 50
drag, startPoint x: 161, startPoint y: 166, endPoint x: 11, endPoint y: 140, distance: 152.3
click at [161, 166] on button "Apply" at bounding box center [162, 166] width 15 height 7
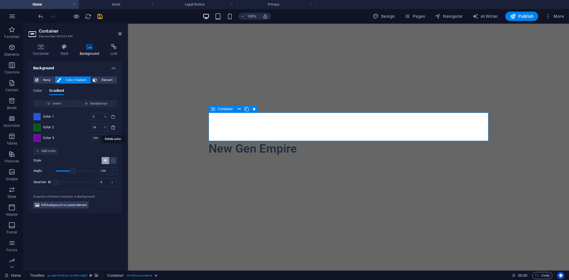
click at [115, 128] on icon "delete" at bounding box center [113, 127] width 5 height 5
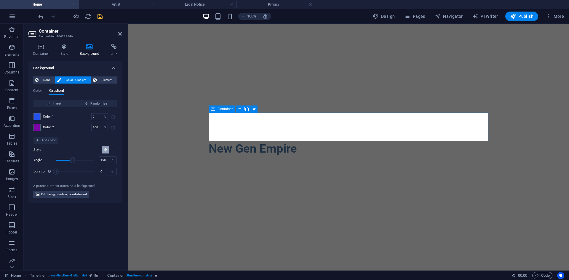
click at [109, 149] on button "Radial gradient" at bounding box center [113, 149] width 8 height 7
click at [105, 149] on icon "Linear gradient" at bounding box center [105, 150] width 4 height 4
click at [116, 151] on button "Radial gradient" at bounding box center [113, 149] width 8 height 7
click at [106, 152] on button "Linear gradient" at bounding box center [105, 149] width 7 height 7
drag, startPoint x: 64, startPoint y: 161, endPoint x: 71, endPoint y: 165, distance: 8.5
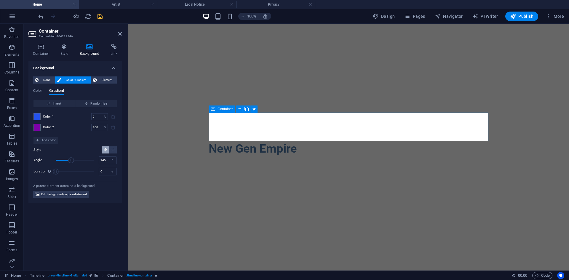
click at [71, 165] on div "Angle 145 ° Duration Duration of the background animation. A value of "0" disab…" at bounding box center [75, 166] width 83 height 20
drag, startPoint x: 57, startPoint y: 170, endPoint x: 60, endPoint y: 165, distance: 6.4
click at [48, 173] on div "Duration Duration of the background animation. A value of "0" disables the anim…" at bounding box center [75, 171] width 83 height 9
click at [82, 141] on div "Invert Randomize Color 1 0 % ​ Color 2 100 % ​ Add color Style Angle 145 ° Dura…" at bounding box center [75, 139] width 84 height 79
click at [39, 48] on icon at bounding box center [40, 47] width 25 height 6
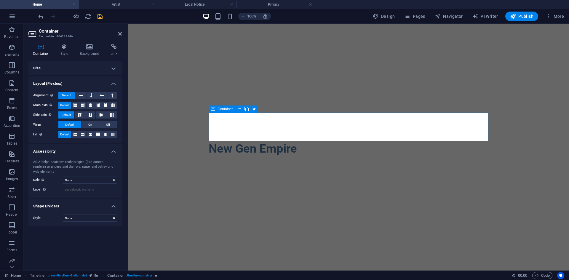
click at [78, 69] on h4 "Size" at bounding box center [74, 68] width 93 height 14
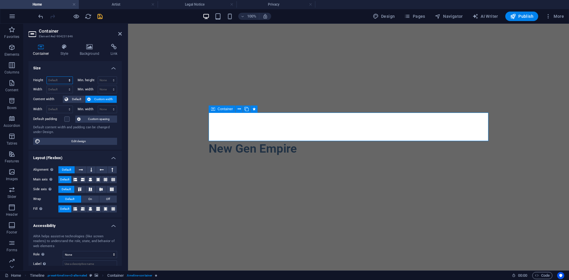
click at [68, 79] on select "Default px rem % vh vw" at bounding box center [60, 80] width 26 height 7
click at [63, 77] on select "Default px rem % vh vw" at bounding box center [60, 80] width 26 height 7
click at [68, 81] on select "Default px rem % vh vw" at bounding box center [68, 80] width 8 height 7
click at [64, 77] on select "Default px rem % vh vw" at bounding box center [68, 80] width 8 height 7
click at [70, 81] on select "Default px rem % vh vw" at bounding box center [68, 80] width 8 height 7
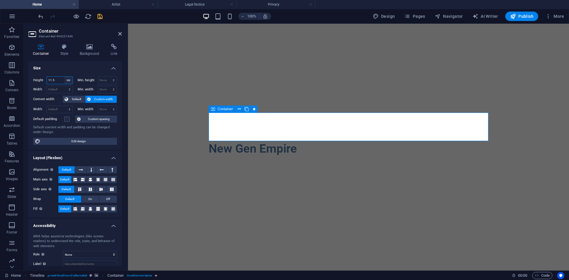
click at [64, 77] on select "Default px rem % vh vw" at bounding box center [68, 80] width 8 height 7
click at [75, 69] on h4 "Size" at bounding box center [74, 66] width 93 height 11
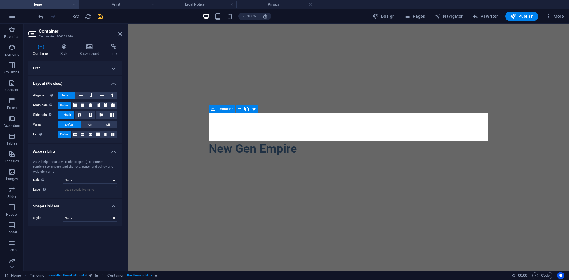
click at [96, 68] on h4 "Size" at bounding box center [74, 68] width 93 height 14
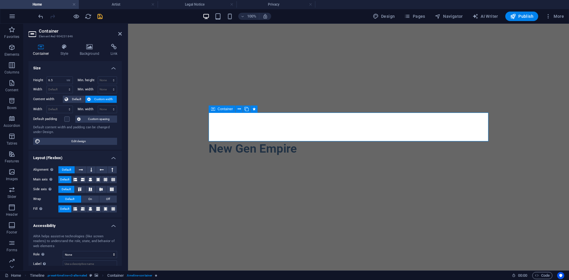
click at [95, 101] on span "Custom width" at bounding box center [104, 99] width 23 height 7
click at [97, 98] on span "Custom width" at bounding box center [104, 99] width 23 height 7
click at [67, 89] on select "Default px rem % em vh vw" at bounding box center [60, 89] width 26 height 7
click at [68, 81] on select "Default px rem % vh vw" at bounding box center [68, 80] width 8 height 7
click at [64, 77] on select "Default px rem % vh vw" at bounding box center [68, 80] width 8 height 7
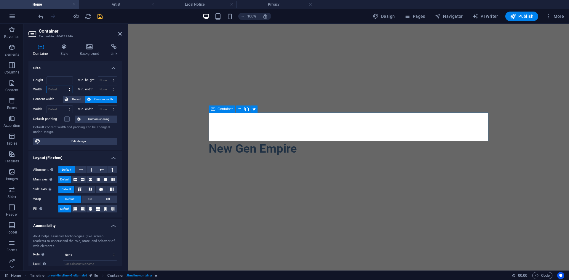
click at [68, 91] on select "Default px rem % em vh vw" at bounding box center [60, 89] width 26 height 7
click at [63, 86] on select "Default px rem % em vh vw" at bounding box center [60, 89] width 26 height 7
click at [69, 90] on select "Default px rem % em vh vw" at bounding box center [68, 89] width 8 height 7
click at [64, 86] on select "Default px rem % em vh vw" at bounding box center [68, 89] width 8 height 7
click at [71, 90] on select "Default px rem % em vh vw" at bounding box center [68, 89] width 8 height 7
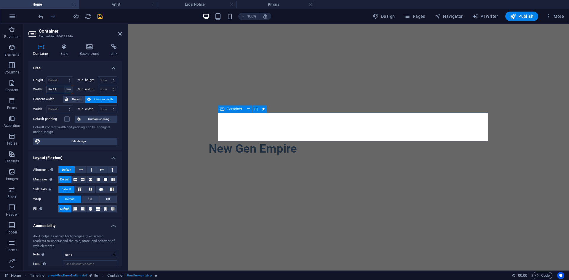
click at [64, 86] on select "Default px rem % em vh vw" at bounding box center [68, 89] width 8 height 7
click at [69, 93] on select "Default px rem % em vh vw" at bounding box center [68, 89] width 8 height 7
click at [64, 86] on select "Default px rem % em vh vw" at bounding box center [68, 89] width 8 height 7
click at [69, 91] on select "Default px rem % em vh vw" at bounding box center [68, 89] width 8 height 7
click at [64, 86] on select "Default px rem % em vh vw" at bounding box center [68, 89] width 8 height 7
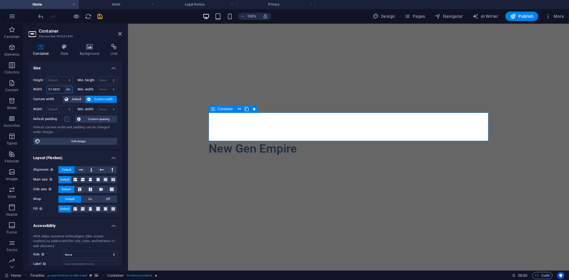
click at [69, 90] on select "Default px rem % em vh vw" at bounding box center [68, 89] width 8 height 7
click at [64, 86] on select "Default px rem % em vh vw" at bounding box center [68, 89] width 8 height 7
drag, startPoint x: 68, startPoint y: 90, endPoint x: 67, endPoint y: 93, distance: 3.0
click at [68, 90] on select "Default px rem % em vh vw" at bounding box center [68, 89] width 8 height 7
click at [64, 86] on select "Default px rem % em vh vw" at bounding box center [68, 89] width 8 height 7
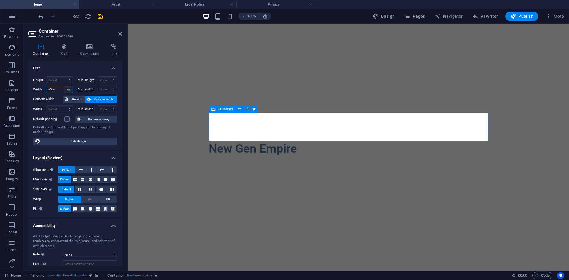
click at [66, 91] on select "Default px rem % em vh vw" at bounding box center [68, 89] width 8 height 7
click at [64, 86] on select "Default px rem % em vh vw" at bounding box center [68, 89] width 8 height 7
click at [108, 117] on span "Custom spacing" at bounding box center [98, 119] width 33 height 7
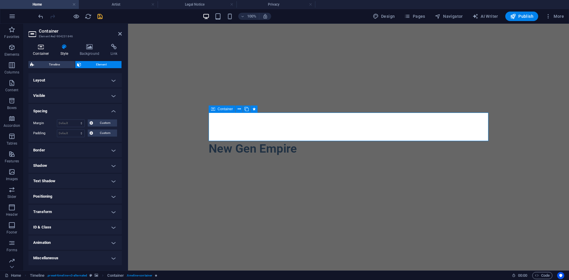
click at [42, 52] on h4 "Container" at bounding box center [42, 50] width 28 height 12
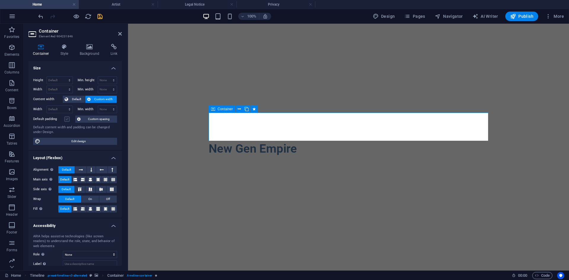
click at [66, 119] on label at bounding box center [66, 119] width 5 height 5
click at [0, 0] on input "Default padding" at bounding box center [0, 0] width 0 height 0
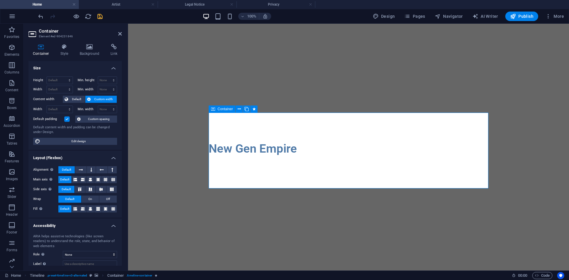
click at [66, 120] on label at bounding box center [66, 119] width 5 height 5
click at [0, 0] on input "Default padding" at bounding box center [0, 0] width 0 height 0
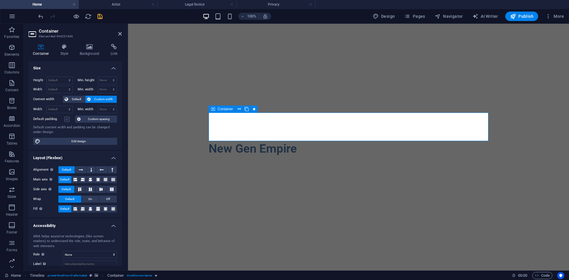
click at [66, 120] on label at bounding box center [66, 119] width 5 height 5
click at [0, 0] on input "Default padding" at bounding box center [0, 0] width 0 height 0
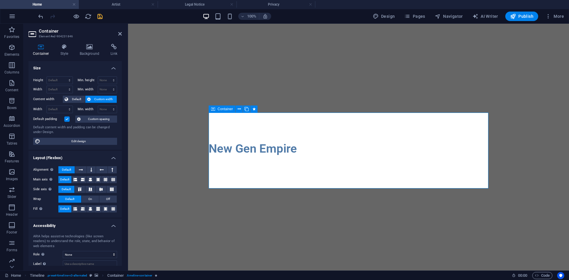
click at [66, 121] on label at bounding box center [66, 119] width 5 height 5
click at [0, 0] on input "Default padding" at bounding box center [0, 0] width 0 height 0
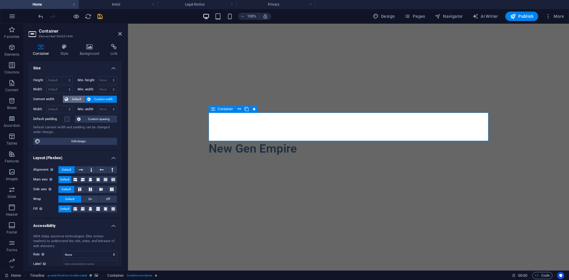
click at [81, 101] on span "Default" at bounding box center [76, 99] width 13 height 7
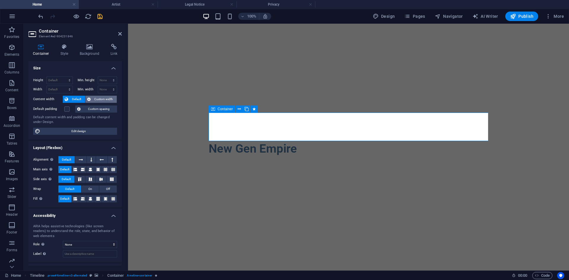
drag, startPoint x: 95, startPoint y: 98, endPoint x: 106, endPoint y: 100, distance: 10.5
click at [95, 98] on span "Custom width" at bounding box center [104, 99] width 23 height 7
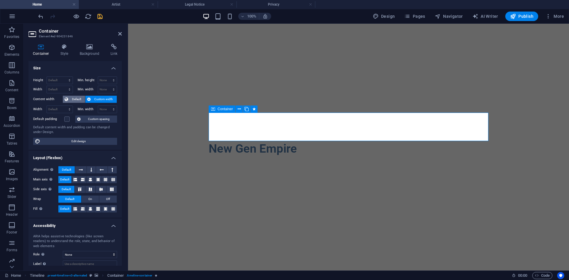
click at [82, 97] on span "Default" at bounding box center [76, 99] width 13 height 7
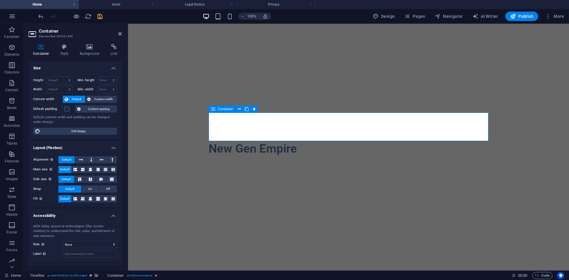
click at [109, 95] on div "Height Default px rem % vh vw Min. height None px rem % vh vw Width Default px …" at bounding box center [74, 106] width 93 height 68
click at [109, 97] on span "Custom width" at bounding box center [104, 99] width 23 height 7
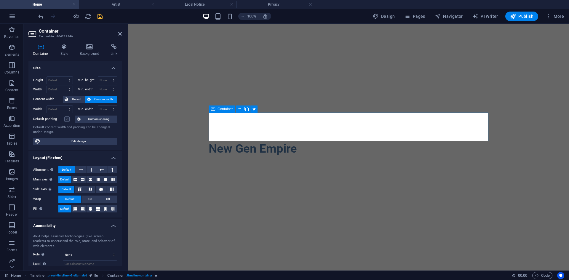
click at [69, 119] on label at bounding box center [66, 119] width 5 height 5
click at [0, 0] on input "Default padding" at bounding box center [0, 0] width 0 height 0
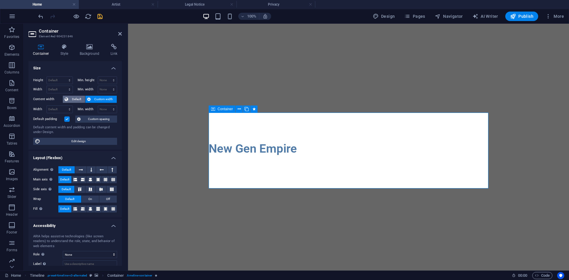
click at [70, 99] on span "Default" at bounding box center [76, 99] width 13 height 7
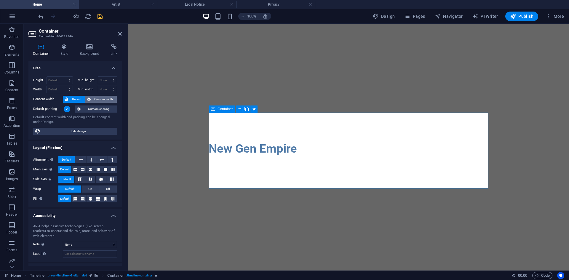
click at [103, 96] on span "Custom width" at bounding box center [104, 99] width 23 height 7
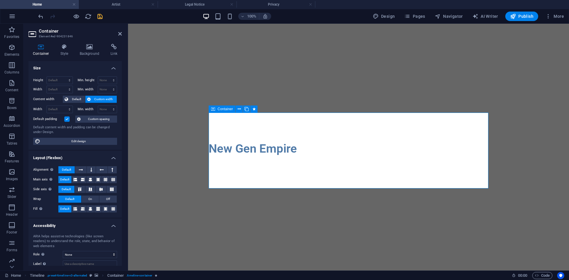
click at [65, 121] on label at bounding box center [66, 119] width 5 height 5
click at [0, 0] on input "Default padding" at bounding box center [0, 0] width 0 height 0
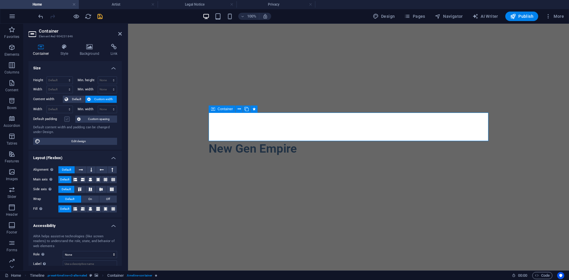
click at [66, 118] on label at bounding box center [66, 119] width 5 height 5
click at [0, 0] on input "Default padding" at bounding box center [0, 0] width 0 height 0
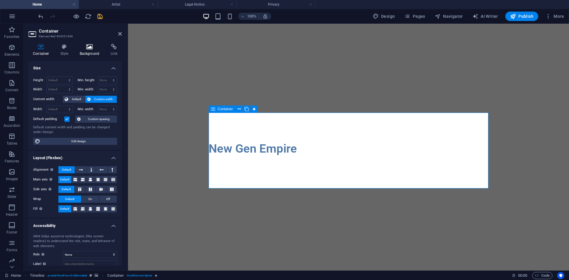
click at [93, 52] on h4 "Background" at bounding box center [90, 50] width 31 height 12
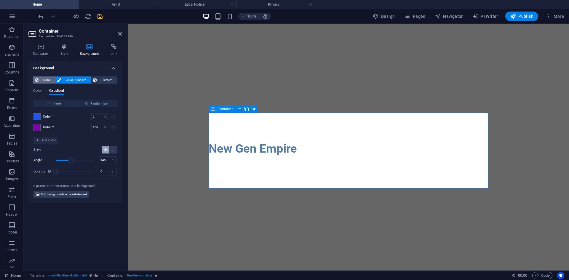
click at [51, 78] on span "None" at bounding box center [46, 79] width 13 height 7
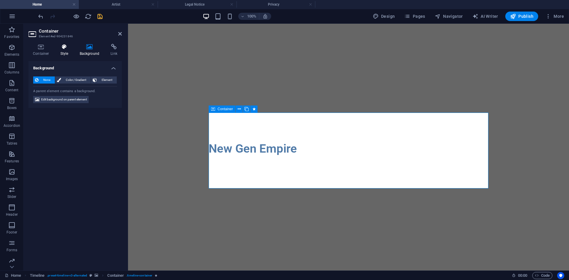
click at [59, 49] on icon at bounding box center [64, 47] width 17 height 6
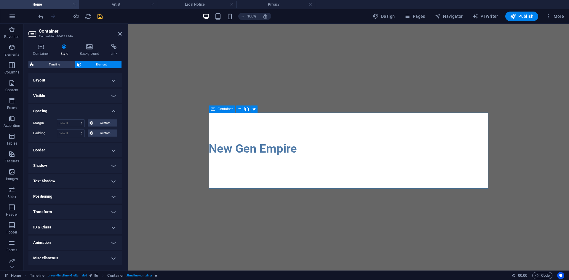
click at [79, 82] on h4 "Layout" at bounding box center [74, 80] width 93 height 14
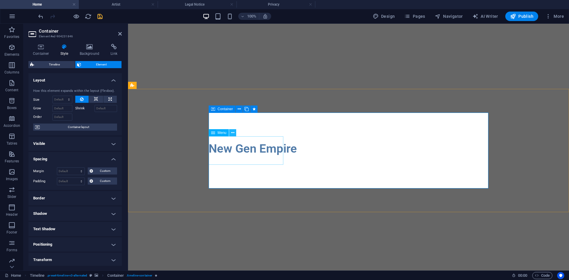
click at [229, 132] on button at bounding box center [232, 132] width 7 height 7
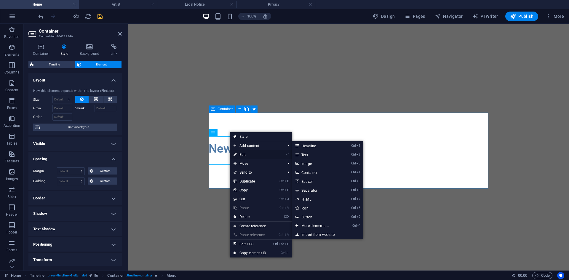
click at [244, 155] on link "⏎ Edit" at bounding box center [250, 154] width 40 height 9
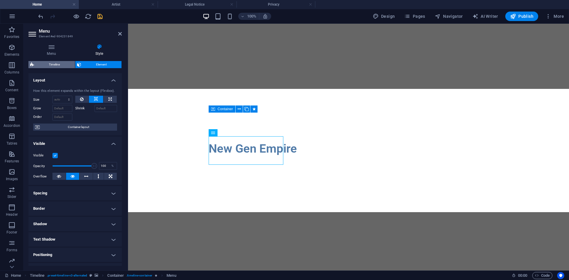
click at [69, 67] on span "Timeline" at bounding box center [54, 64] width 37 height 7
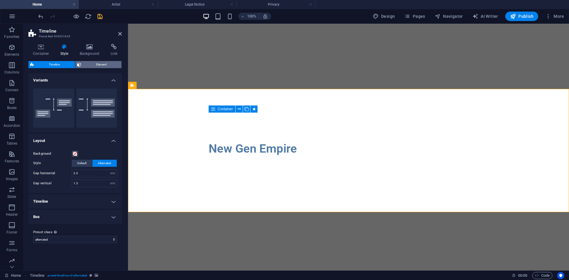
click at [89, 64] on span "Element" at bounding box center [101, 64] width 37 height 7
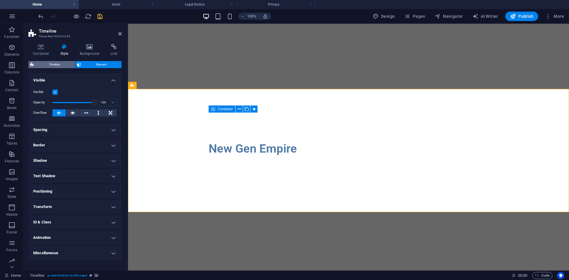
click at [68, 66] on span "Timeline" at bounding box center [54, 64] width 37 height 7
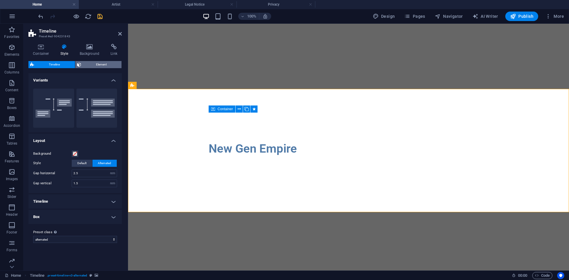
click at [100, 67] on span "Element" at bounding box center [101, 64] width 37 height 7
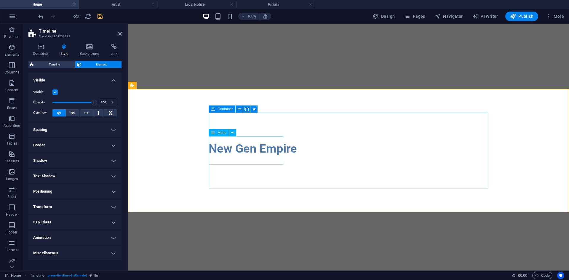
click at [120, 34] on icon at bounding box center [120, 33] width 4 height 5
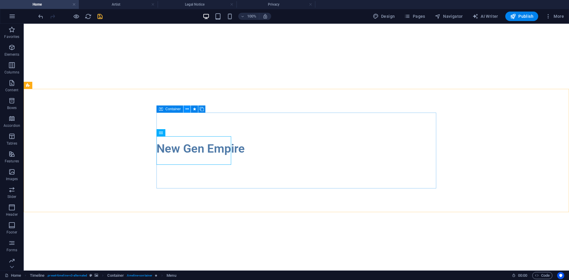
click at [187, 109] on icon at bounding box center [187, 109] width 3 height 6
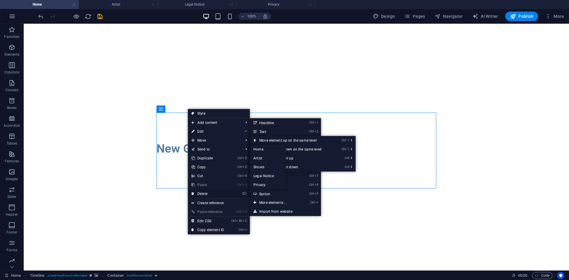
click at [208, 192] on link "⌦ Delete" at bounding box center [208, 193] width 40 height 9
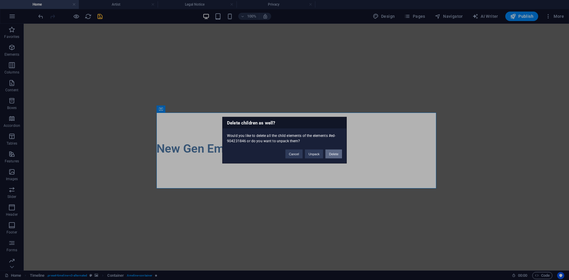
click at [330, 153] on button "Delete" at bounding box center [334, 153] width 17 height 9
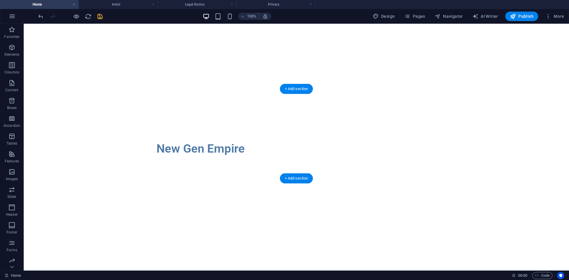
click at [116, 181] on div at bounding box center [297, 226] width 546 height 90
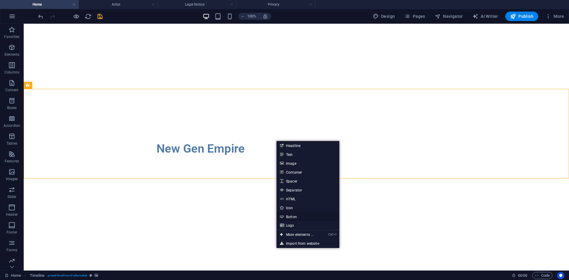
click at [301, 219] on link "Button" at bounding box center [308, 216] width 63 height 9
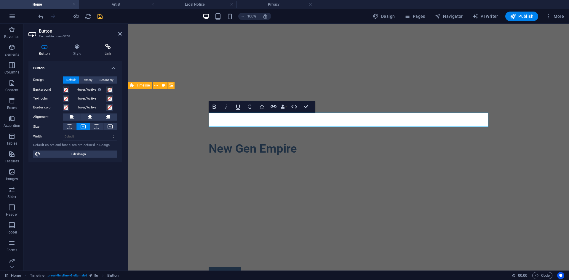
click at [111, 46] on icon at bounding box center [108, 47] width 28 height 6
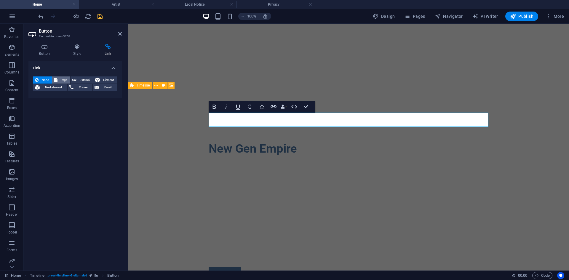
click at [60, 79] on span "Page" at bounding box center [63, 79] width 9 height 7
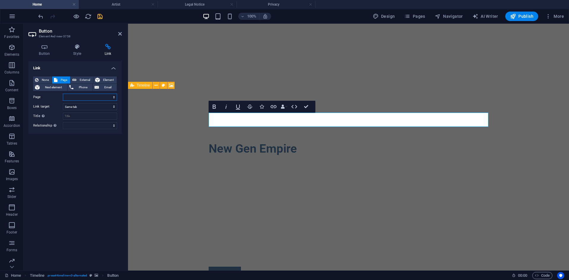
click at [75, 95] on select "Home Artist Shows Legal Notice Privacy" at bounding box center [90, 97] width 54 height 7
click at [63, 94] on select "Home Artist Shows Legal Notice Privacy" at bounding box center [90, 97] width 54 height 7
click at [40, 50] on h4 "Button" at bounding box center [45, 50] width 34 height 12
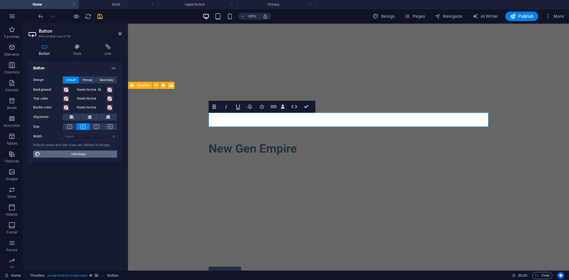
click at [98, 154] on span "Edit design" at bounding box center [78, 154] width 73 height 7
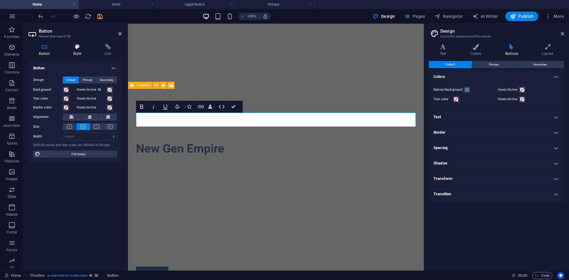
click at [82, 48] on icon at bounding box center [77, 47] width 29 height 6
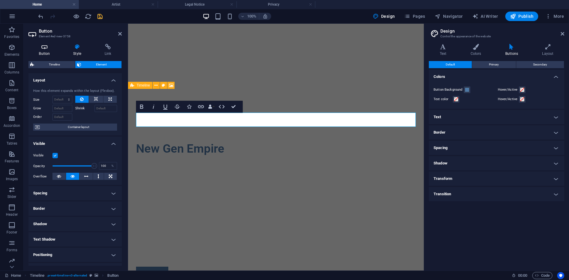
click at [50, 53] on h4 "Button" at bounding box center [45, 50] width 34 height 12
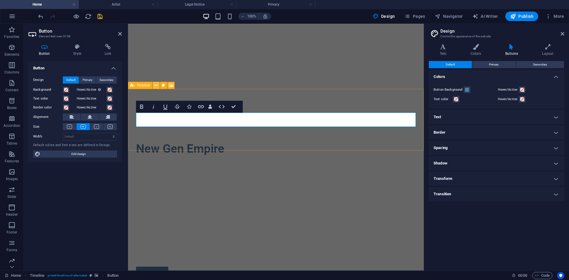
click at [156, 87] on icon at bounding box center [155, 85] width 3 height 6
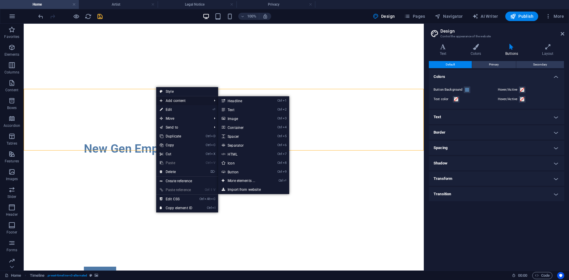
click at [179, 102] on span "Add content" at bounding box center [182, 100] width 53 height 9
click at [248, 173] on link "Ctrl 9 Button" at bounding box center [242, 172] width 49 height 9
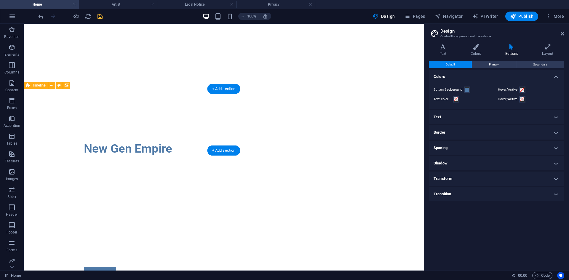
click at [132, 181] on div at bounding box center [224, 212] width 400 height 62
click at [57, 181] on div at bounding box center [224, 212] width 400 height 62
click at [101, 267] on div "Künstler" at bounding box center [224, 274] width 280 height 14
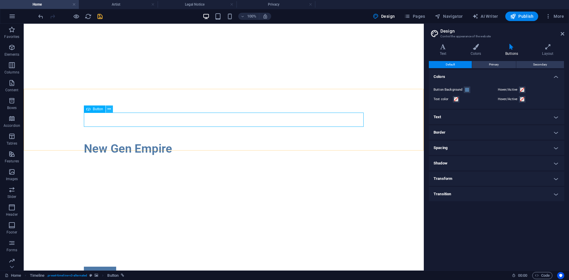
click at [108, 110] on icon at bounding box center [109, 109] width 3 height 6
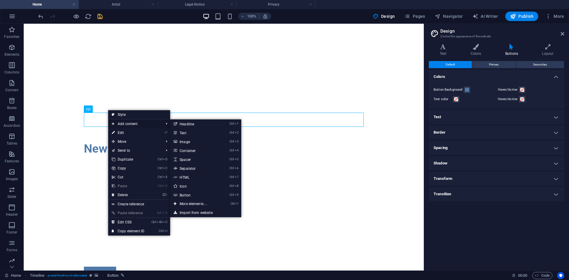
click at [120, 122] on span "Add content" at bounding box center [134, 123] width 53 height 9
drag, startPoint x: 191, startPoint y: 195, endPoint x: 73, endPoint y: 159, distance: 123.5
click at [191, 195] on link "Ctrl 9 Button" at bounding box center [194, 195] width 49 height 9
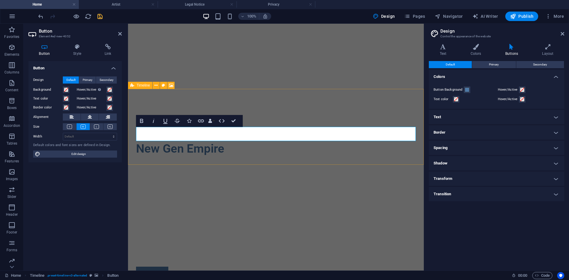
click at [96, 126] on icon at bounding box center [96, 127] width 5 height 4
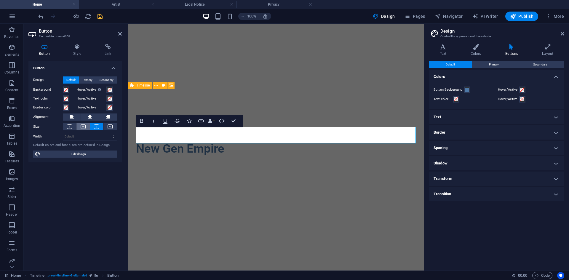
click at [83, 127] on icon at bounding box center [83, 127] width 5 height 4
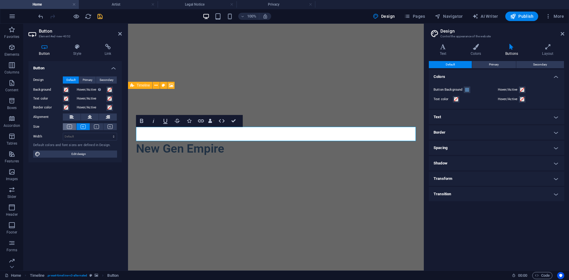
click at [71, 125] on icon at bounding box center [69, 127] width 5 height 4
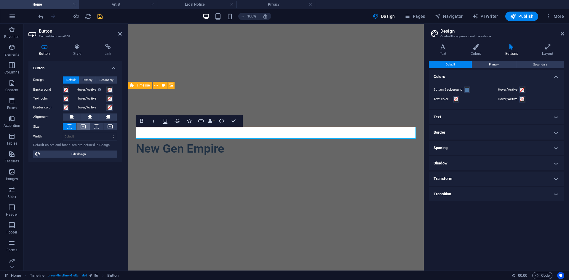
click at [84, 125] on icon at bounding box center [83, 127] width 5 height 4
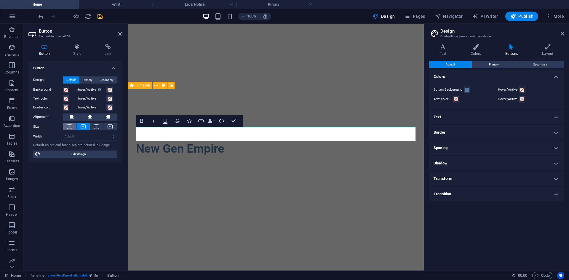
click at [71, 127] on icon at bounding box center [69, 127] width 5 height 4
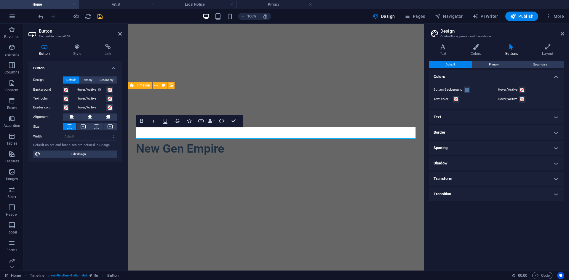
click at [117, 116] on div "Alignment" at bounding box center [75, 117] width 84 height 7
click at [110, 117] on icon at bounding box center [108, 117] width 4 height 7
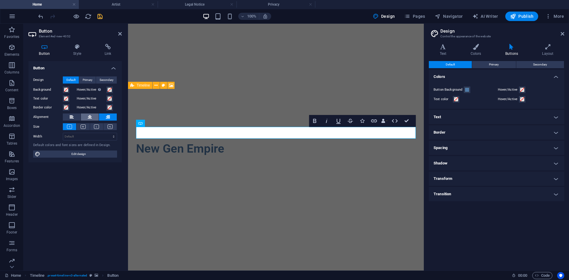
click at [93, 116] on button at bounding box center [90, 117] width 18 height 7
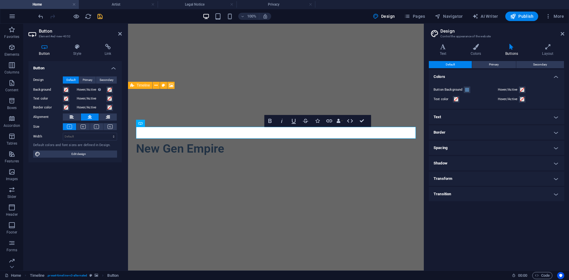
click at [155, 181] on div at bounding box center [276, 218] width 296 height 74
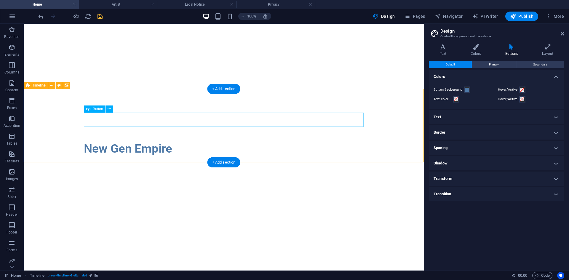
click at [111, 109] on icon at bounding box center [109, 109] width 3 height 6
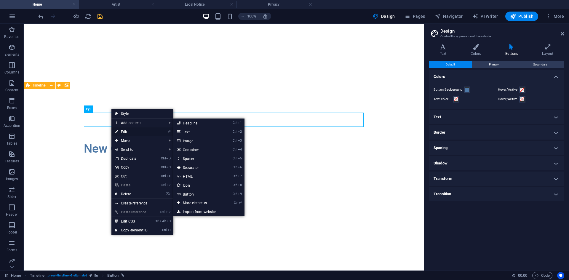
click at [123, 129] on link "⏎ Edit" at bounding box center [131, 131] width 40 height 9
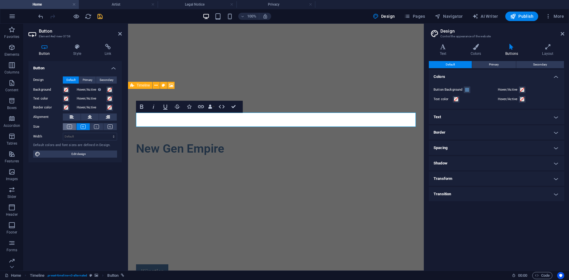
click at [70, 126] on icon at bounding box center [69, 127] width 5 height 4
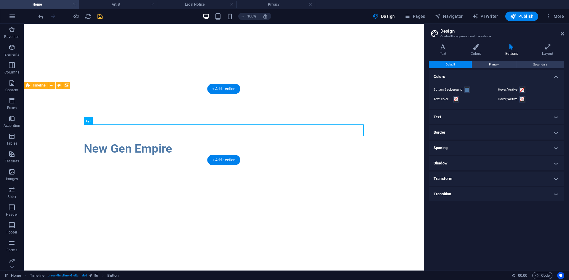
drag, startPoint x: 163, startPoint y: 131, endPoint x: 257, endPoint y: 128, distance: 94.0
click at [203, 276] on div "Künstler" at bounding box center [224, 282] width 280 height 12
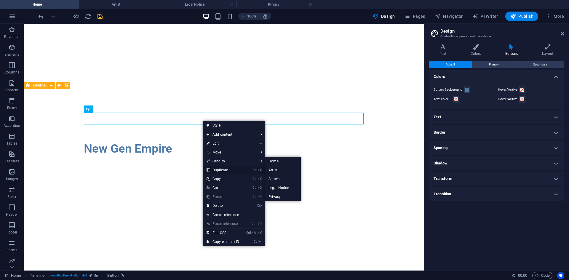
click at [219, 169] on link "Ctrl D Duplicate" at bounding box center [223, 170] width 40 height 9
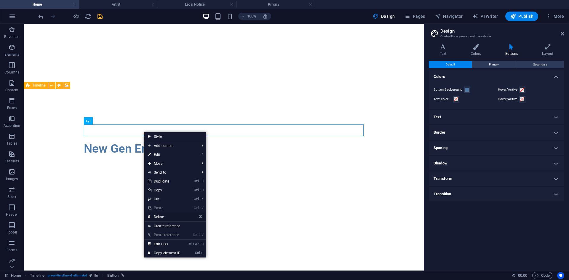
click at [160, 217] on link "⌦ Delete" at bounding box center [164, 217] width 40 height 9
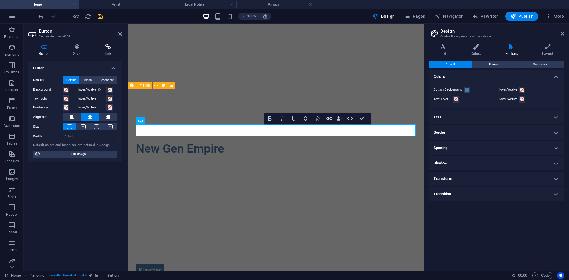
click at [111, 50] on h4 "Link" at bounding box center [108, 50] width 28 height 12
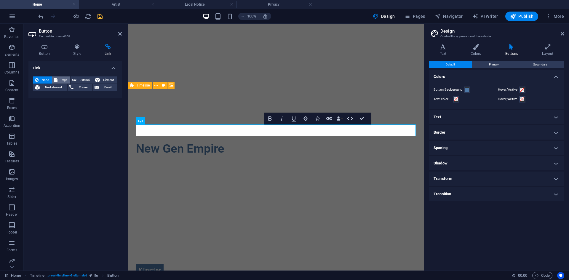
click at [68, 76] on span "Page" at bounding box center [63, 79] width 9 height 7
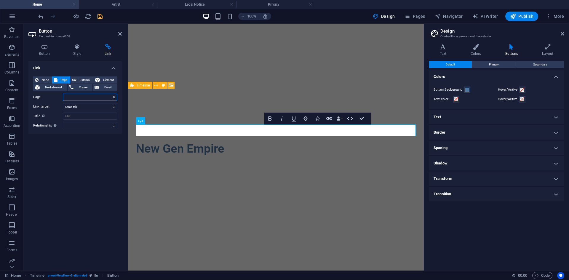
click at [83, 98] on select "Home Artist Shows Legal Notice Privacy" at bounding box center [90, 97] width 54 height 7
click at [63, 94] on select "Home Artist Shows Legal Notice Privacy" at bounding box center [90, 97] width 54 height 7
click at [100, 18] on icon "save" at bounding box center [100, 16] width 7 height 7
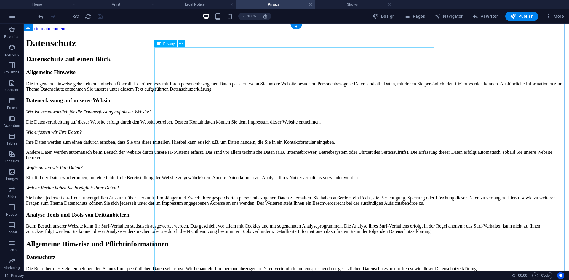
scroll to position [0, 0]
click at [50, 4] on h4 "Home" at bounding box center [39, 4] width 79 height 7
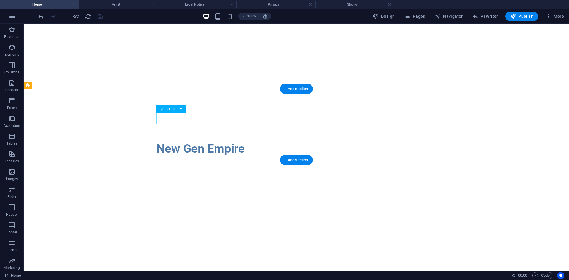
click at [176, 276] on div "Künstler" at bounding box center [297, 282] width 280 height 12
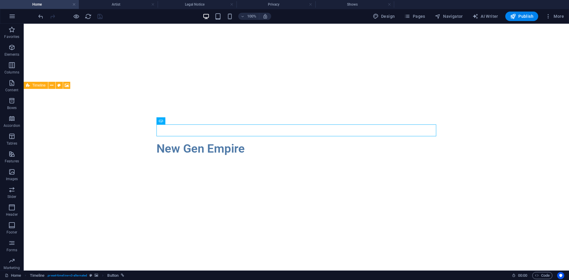
click at [339, 5] on h4 "Shows" at bounding box center [354, 4] width 79 height 7
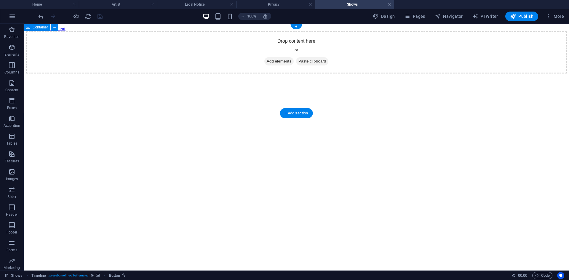
click at [268, 66] on span "Add elements" at bounding box center [278, 61] width 29 height 8
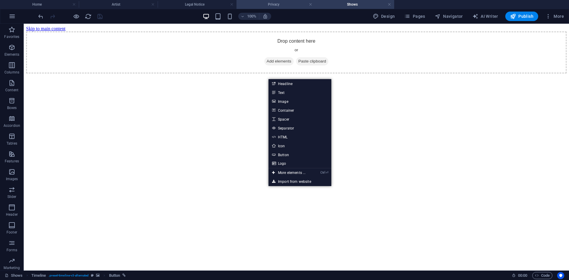
click at [260, 3] on h4 "Privacy" at bounding box center [276, 4] width 79 height 7
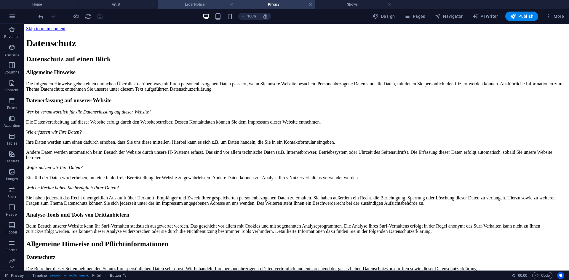
click at [203, 3] on h4 "Legal Notice" at bounding box center [197, 4] width 79 height 7
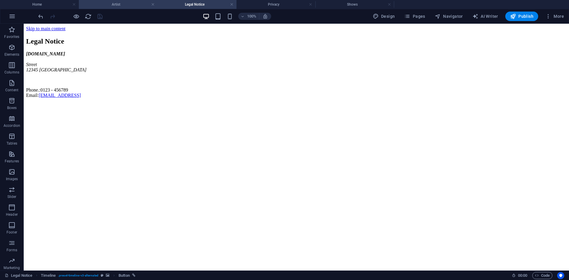
click at [121, 5] on h4 "Artist" at bounding box center [118, 4] width 79 height 7
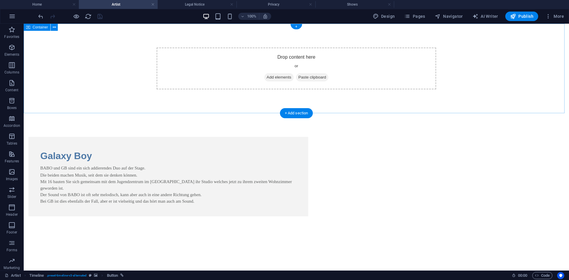
click at [277, 76] on span "Add elements" at bounding box center [278, 77] width 29 height 8
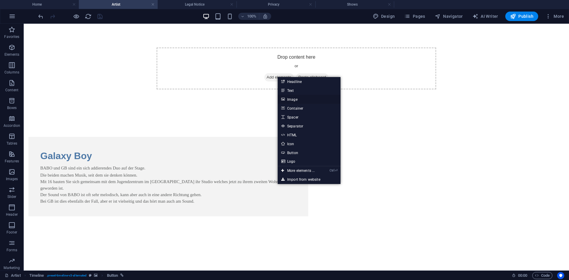
click at [285, 97] on link "Image" at bounding box center [309, 99] width 63 height 9
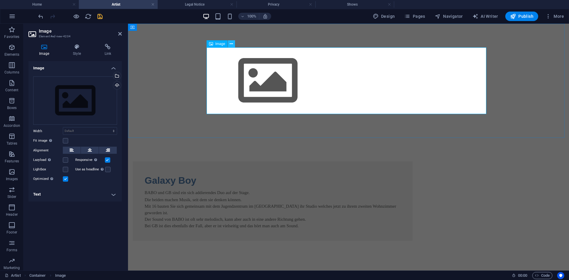
click at [232, 47] on icon at bounding box center [231, 44] width 3 height 6
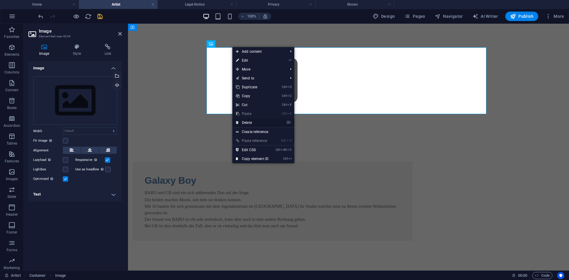
click at [253, 122] on link "⌦ Delete" at bounding box center [252, 122] width 40 height 9
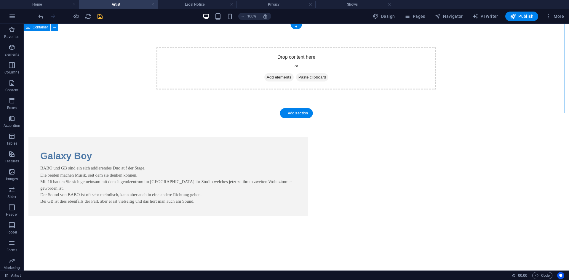
click at [318, 68] on div "Drop content here or Add elements Paste clipboard" at bounding box center [297, 68] width 280 height 42
click at [15, 72] on p "Columns" at bounding box center [11, 72] width 15 height 5
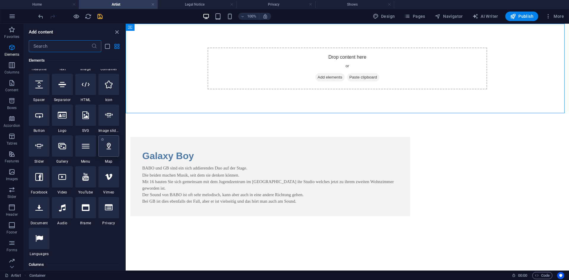
scroll to position [86, 0]
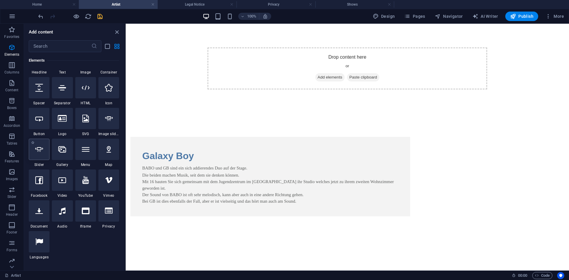
click at [42, 147] on icon at bounding box center [39, 150] width 8 height 8
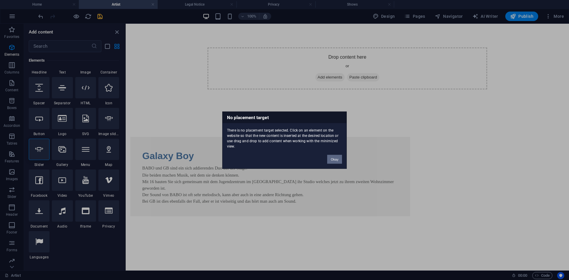
drag, startPoint x: 331, startPoint y: 161, endPoint x: 99, endPoint y: 135, distance: 233.0
click at [331, 161] on button "Okay" at bounding box center [334, 159] width 15 height 9
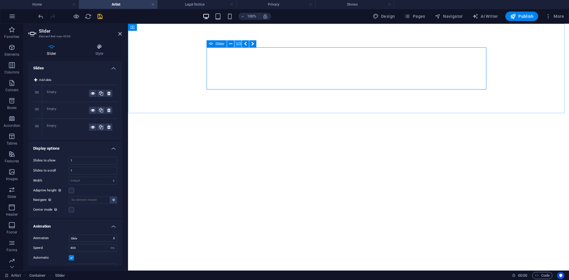
click at [237, 44] on button "1/3" at bounding box center [238, 43] width 7 height 7
click at [230, 43] on icon at bounding box center [230, 44] width 3 height 6
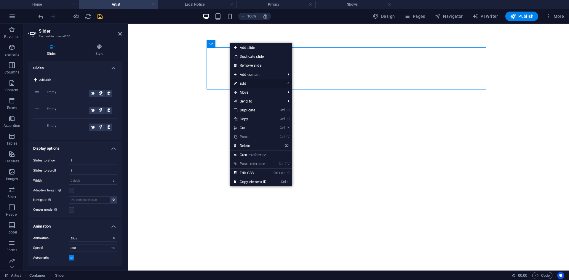
click at [250, 83] on link "⏎ Edit" at bounding box center [250, 83] width 40 height 9
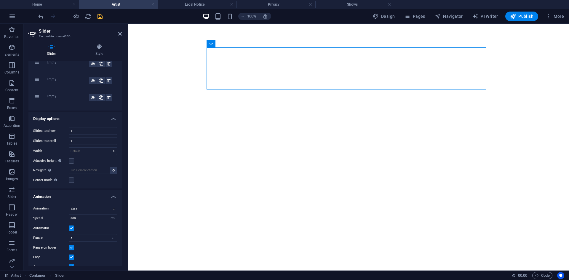
scroll to position [0, 0]
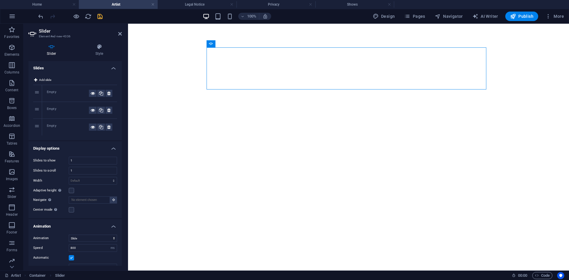
click at [58, 92] on div "Empty" at bounding box center [68, 93] width 42 height 7
click at [119, 33] on icon at bounding box center [120, 33] width 4 height 5
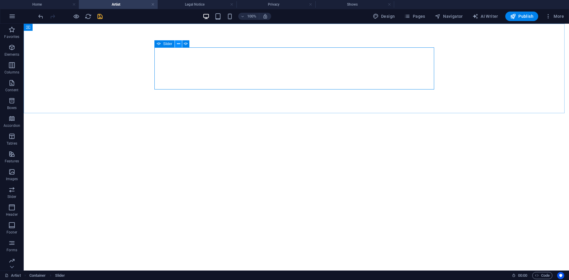
click at [178, 45] on icon at bounding box center [178, 44] width 3 height 6
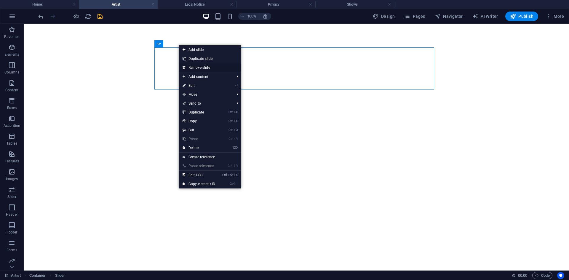
click at [200, 70] on link "Remove slide" at bounding box center [210, 67] width 62 height 9
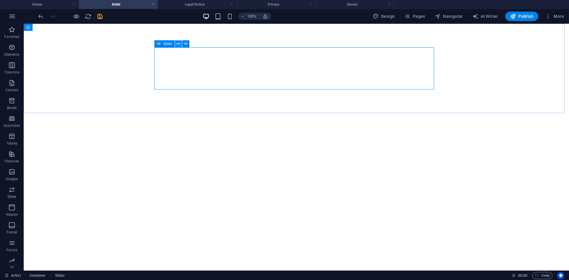
click at [177, 43] on icon at bounding box center [178, 44] width 3 height 6
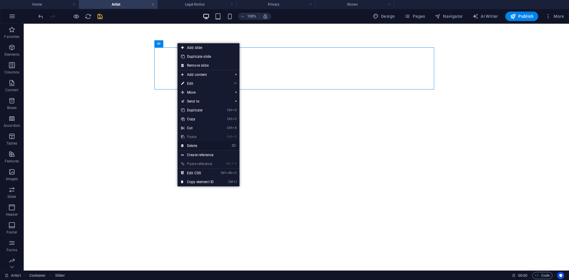
click at [197, 149] on link "⌦ Delete" at bounding box center [198, 145] width 40 height 9
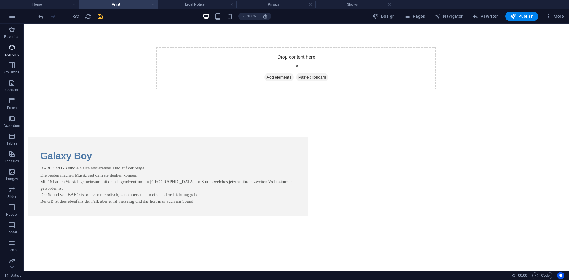
click at [11, 50] on icon "button" at bounding box center [11, 47] width 7 height 7
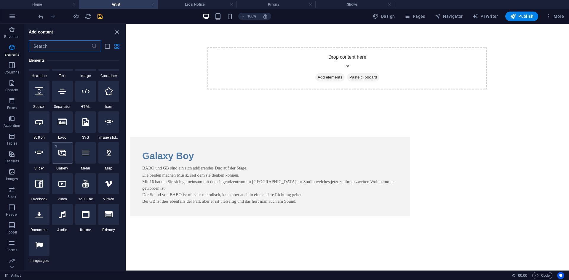
scroll to position [93, 0]
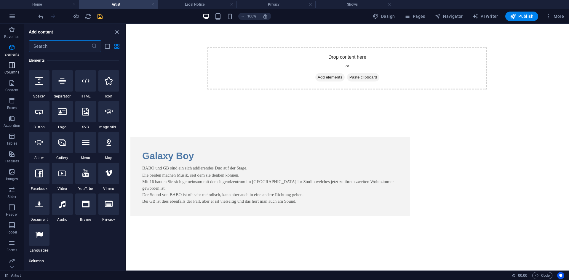
click at [15, 71] on p "Columns" at bounding box center [11, 72] width 15 height 5
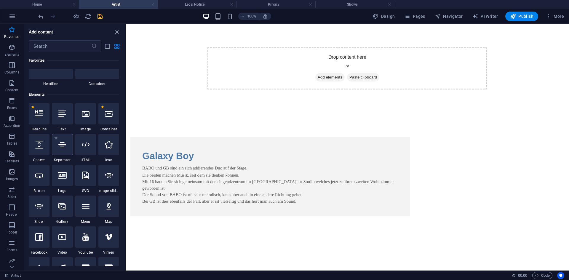
scroll to position [0, 0]
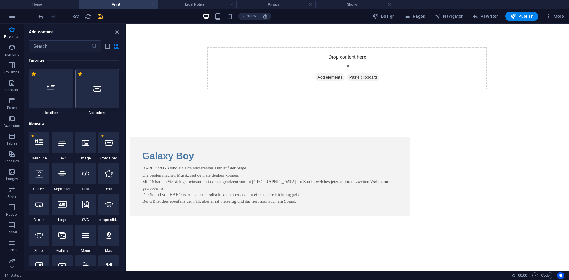
click at [100, 103] on div at bounding box center [97, 88] width 44 height 39
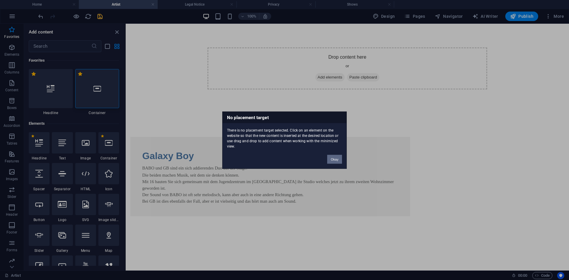
click at [329, 159] on button "Okay" at bounding box center [334, 159] width 15 height 9
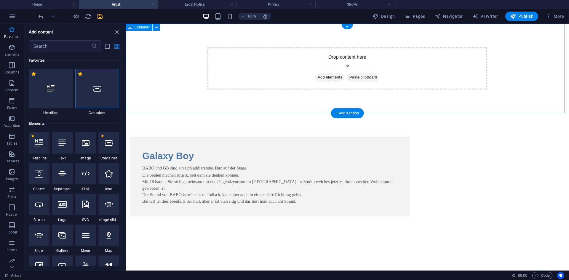
click at [320, 76] on span "Add elements" at bounding box center [329, 77] width 29 height 8
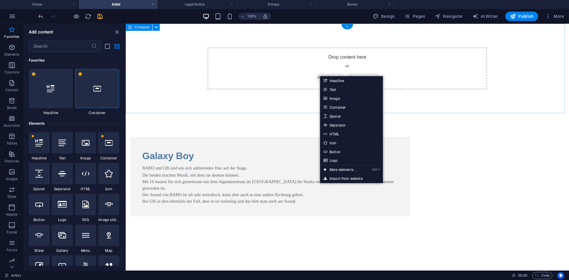
click at [208, 82] on div "Drop content here or Add elements Paste clipboard" at bounding box center [348, 68] width 280 height 42
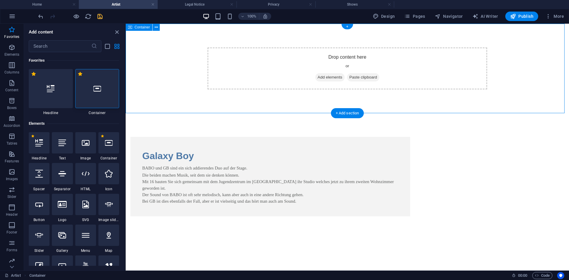
click at [205, 86] on div "Drop content here or Add elements Paste clipboard" at bounding box center [348, 69] width 444 height 90
click at [208, 86] on div "Drop content here or Add elements Paste clipboard" at bounding box center [348, 68] width 280 height 42
drag, startPoint x: 205, startPoint y: 86, endPoint x: 181, endPoint y: 39, distance: 52.5
click at [208, 84] on div "Drop content here or Add elements Paste clipboard" at bounding box center [348, 68] width 280 height 42
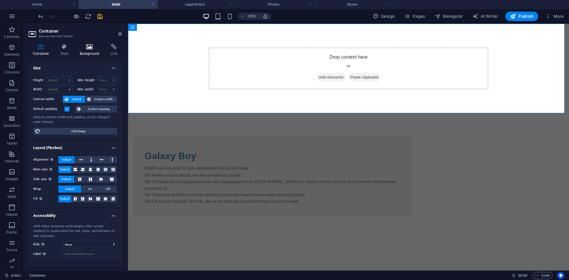
click at [85, 47] on icon at bounding box center [89, 47] width 29 height 6
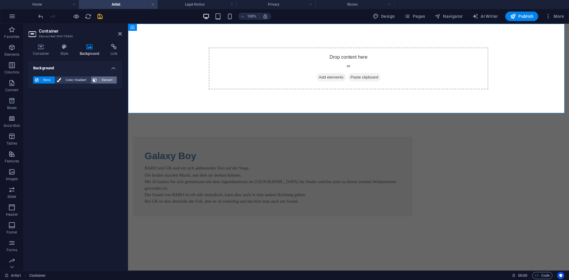
click at [98, 79] on button "Element" at bounding box center [104, 79] width 26 height 7
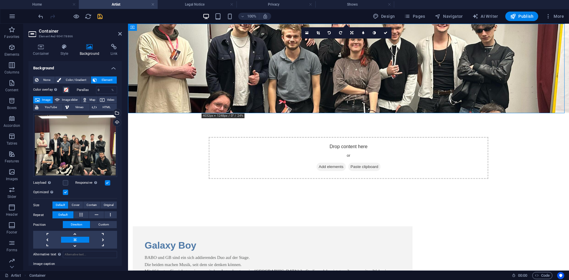
click at [147, 102] on figure at bounding box center [348, 69] width 441 height 90
click at [137, 108] on figure at bounding box center [348, 69] width 441 height 90
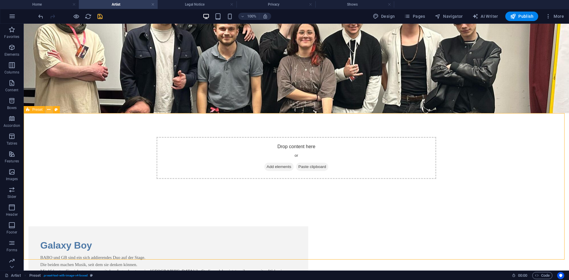
click at [48, 110] on icon at bounding box center [48, 110] width 3 height 6
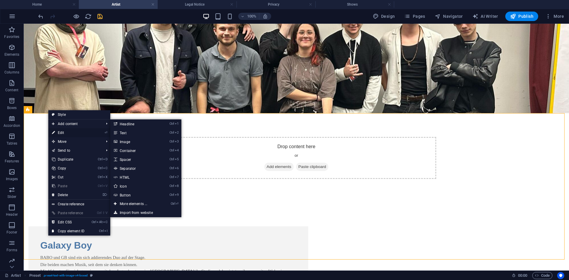
click at [59, 133] on link "⏎ Edit" at bounding box center [68, 132] width 40 height 9
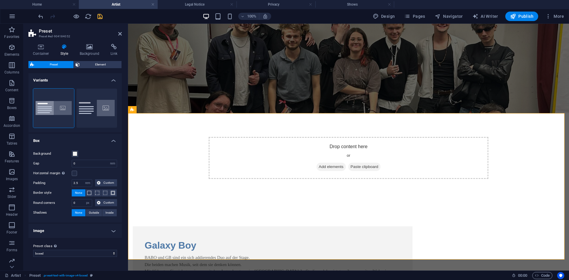
click at [179, 94] on figure at bounding box center [348, 69] width 441 height 90
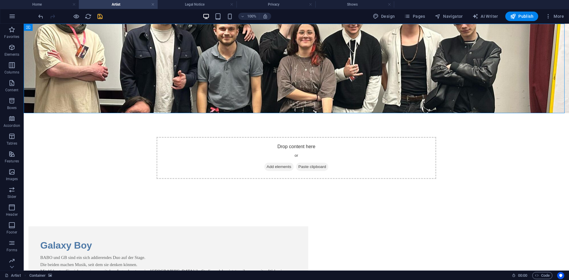
click at [127, 99] on figure at bounding box center [297, 69] width 546 height 90
click at [51, 29] on button at bounding box center [54, 27] width 7 height 7
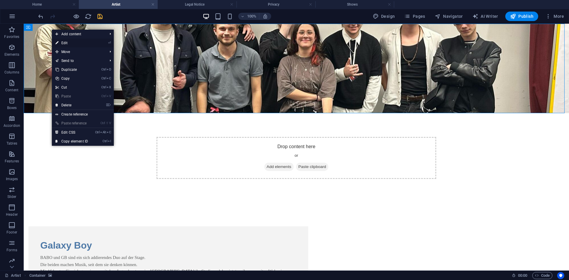
click at [80, 45] on link "⏎ Edit" at bounding box center [72, 43] width 40 height 9
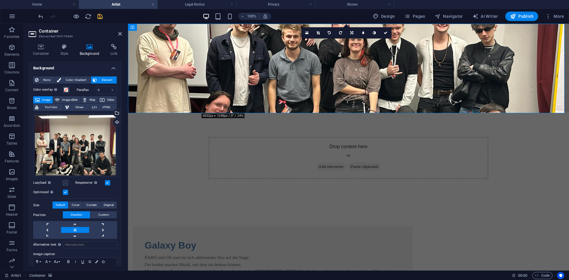
click at [66, 182] on label at bounding box center [65, 182] width 5 height 5
click at [0, 0] on input "Lazyload Loading images after the page loads improves page speed." at bounding box center [0, 0] width 0 height 0
click at [66, 182] on label at bounding box center [65, 182] width 5 height 5
click at [0, 0] on input "Lazyload Loading images after the page loads improves page speed." at bounding box center [0, 0] width 0 height 0
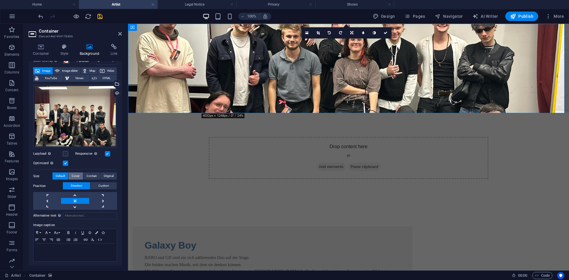
click at [77, 173] on span "Cover" at bounding box center [76, 176] width 8 height 7
click at [90, 175] on span "Contain" at bounding box center [92, 176] width 10 height 7
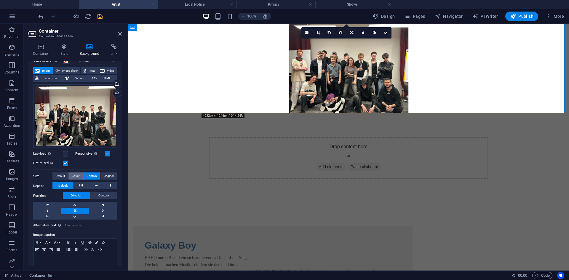
click at [75, 176] on span "Cover" at bounding box center [76, 176] width 8 height 7
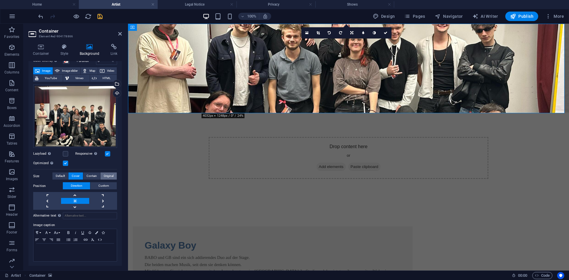
click at [107, 176] on span "Original" at bounding box center [109, 176] width 10 height 7
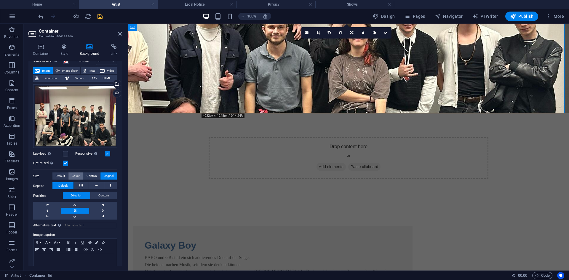
click at [68, 175] on button "Cover" at bounding box center [75, 176] width 14 height 7
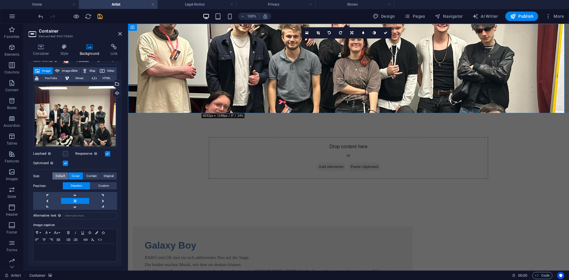
click at [64, 175] on span "Default" at bounding box center [60, 176] width 9 height 7
click at [77, 174] on span "Cover" at bounding box center [76, 176] width 8 height 7
click at [62, 174] on span "Default" at bounding box center [60, 176] width 9 height 7
click at [78, 207] on link at bounding box center [75, 207] width 28 height 6
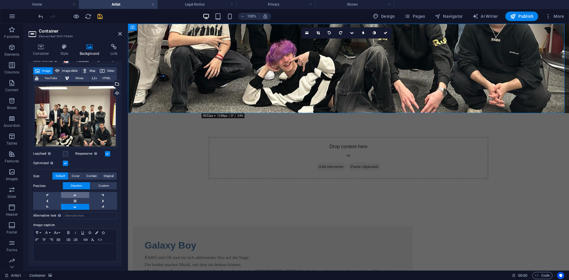
click at [80, 195] on link at bounding box center [75, 195] width 28 height 6
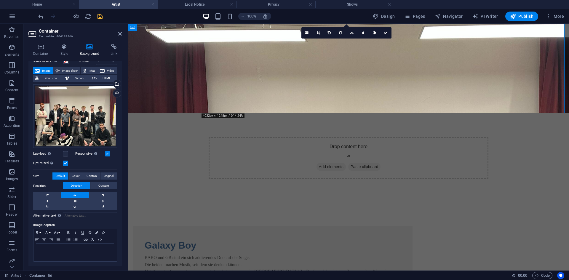
click at [75, 194] on link at bounding box center [75, 195] width 28 height 6
click at [103, 183] on span "Custom" at bounding box center [103, 185] width 11 height 7
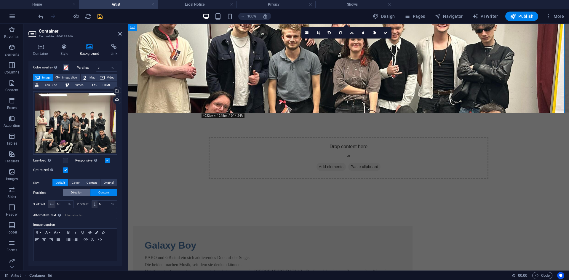
click at [79, 193] on span "Direction" at bounding box center [77, 192] width 12 height 7
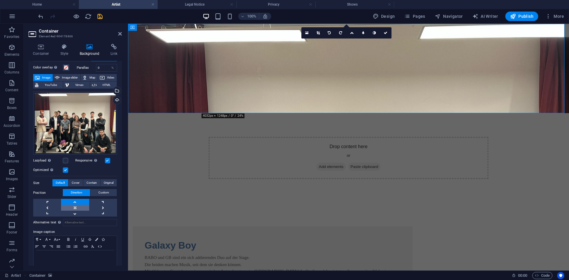
click at [76, 205] on link at bounding box center [75, 208] width 28 height 6
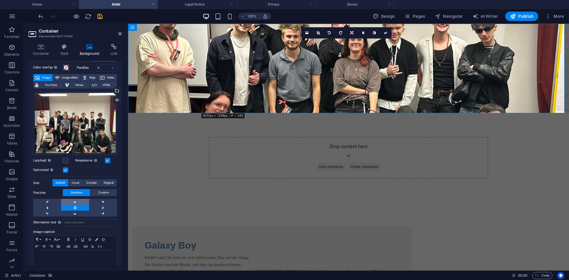
click at [79, 204] on link at bounding box center [75, 202] width 28 height 6
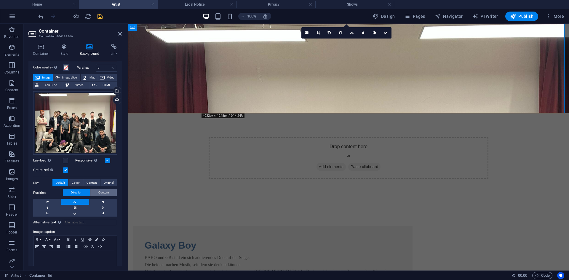
click at [95, 192] on button "Custom" at bounding box center [103, 192] width 26 height 7
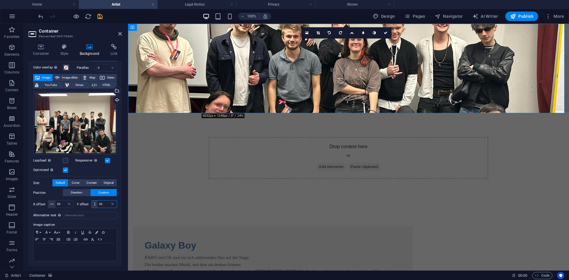
drag, startPoint x: 104, startPoint y: 205, endPoint x: 95, endPoint y: 205, distance: 8.9
click at [95, 205] on div "50 px rem % vh vw" at bounding box center [105, 204] width 26 height 8
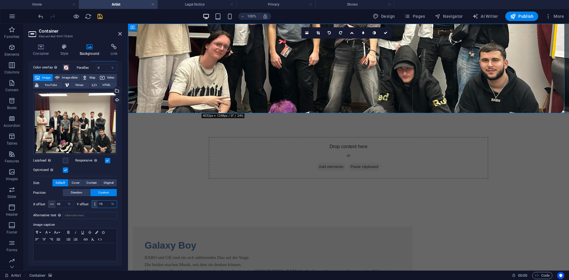
drag, startPoint x: 103, startPoint y: 203, endPoint x: 96, endPoint y: 205, distance: 7.0
click at [96, 205] on div "75 px rem % vh vw" at bounding box center [105, 204] width 26 height 8
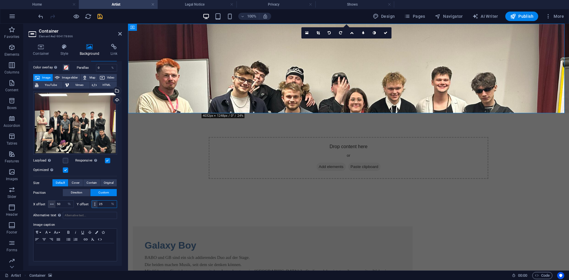
drag, startPoint x: 99, startPoint y: 203, endPoint x: 96, endPoint y: 202, distance: 3.1
click at [96, 203] on div "25 px rem % vh vw" at bounding box center [105, 204] width 26 height 8
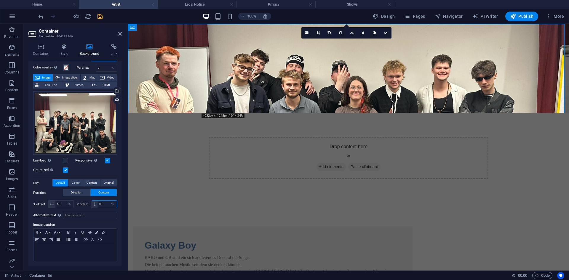
drag, startPoint x: 102, startPoint y: 202, endPoint x: 86, endPoint y: 203, distance: 15.7
click at [86, 203] on div "Y offset 30 px rem % vh vw" at bounding box center [97, 204] width 41 height 8
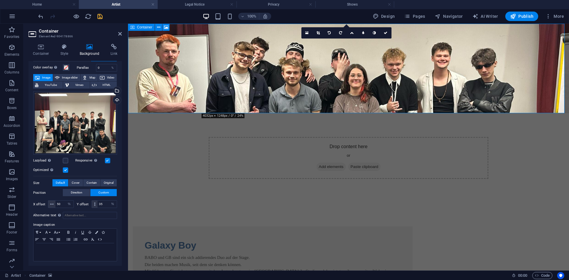
click at [329, 163] on span "Add elements" at bounding box center [331, 167] width 29 height 8
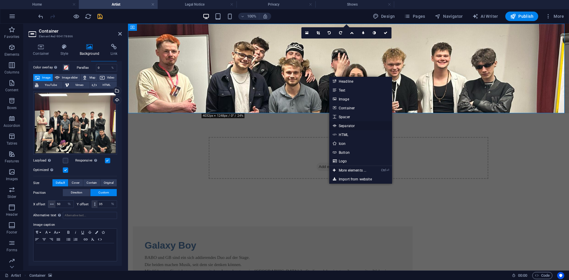
click at [358, 124] on link "Separator" at bounding box center [360, 125] width 63 height 9
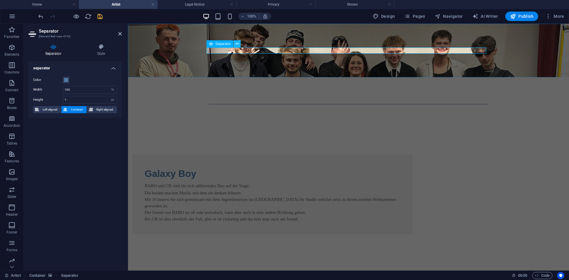
click at [235, 44] on button at bounding box center [237, 43] width 7 height 7
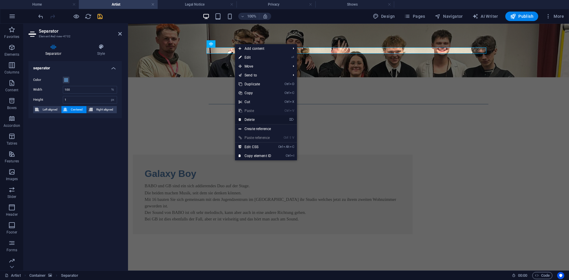
click at [258, 119] on link "⌦ Delete" at bounding box center [255, 119] width 40 height 9
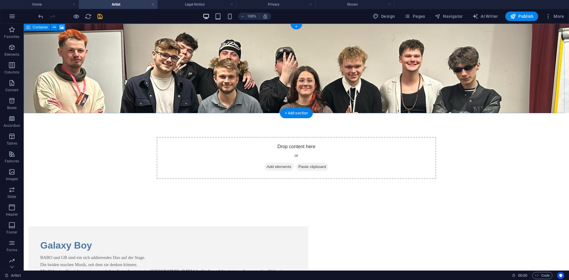
click at [277, 163] on span "Add elements" at bounding box center [278, 167] width 29 height 8
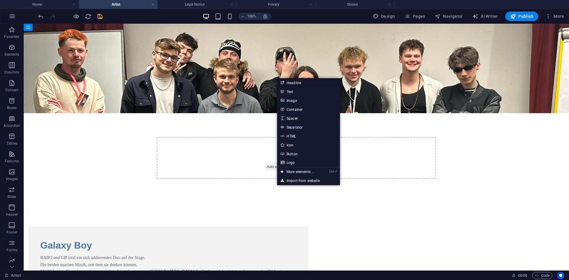
click at [305, 86] on link "Headline" at bounding box center [308, 82] width 63 height 9
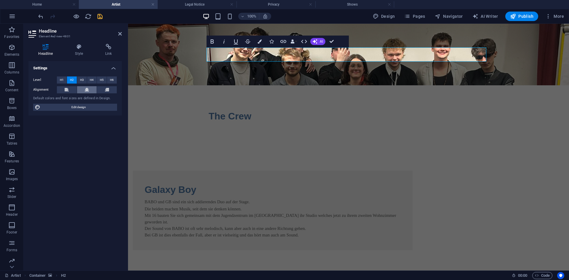
click at [91, 90] on button at bounding box center [87, 89] width 20 height 7
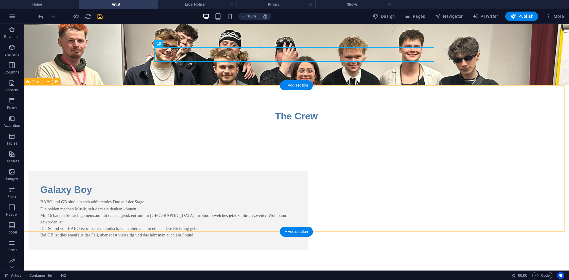
click at [471, 147] on div "Galaxy Boy BABO und GB sind ein sich addierendes Duo auf der Stage. Die beiden …" at bounding box center [297, 281] width 546 height 268
click at [293, 109] on div "The Crew" at bounding box center [297, 116] width 280 height 14
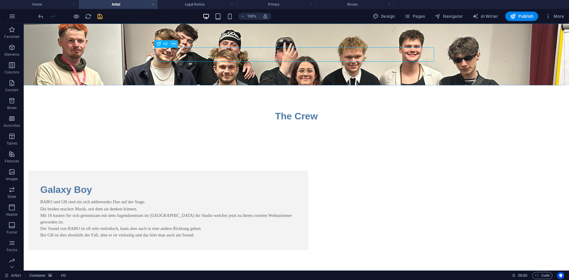
click at [171, 45] on button at bounding box center [173, 43] width 7 height 7
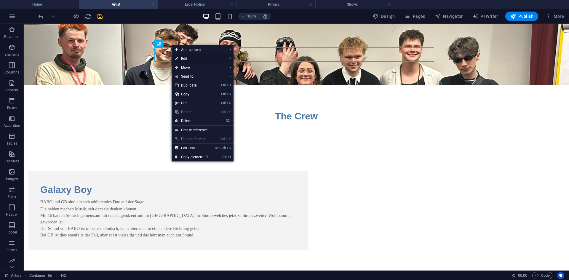
click at [186, 56] on link "⏎ Edit" at bounding box center [192, 58] width 40 height 9
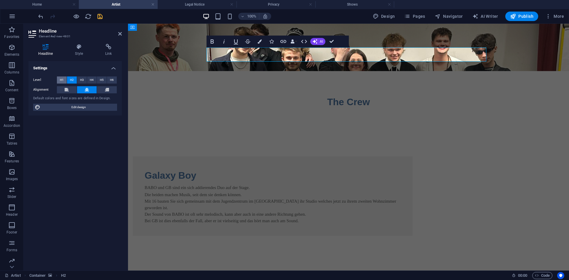
click at [61, 78] on span "H1" at bounding box center [62, 79] width 4 height 7
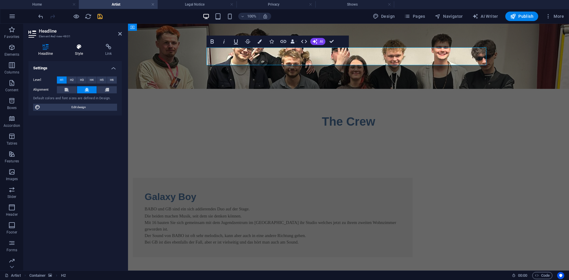
click at [81, 47] on icon at bounding box center [79, 47] width 28 height 6
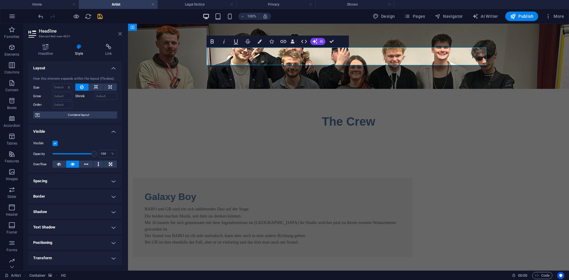
click at [121, 34] on icon at bounding box center [120, 33] width 4 height 5
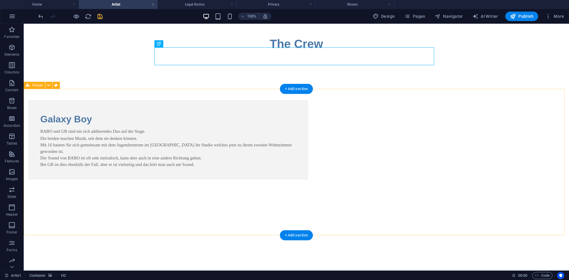
scroll to position [0, 0]
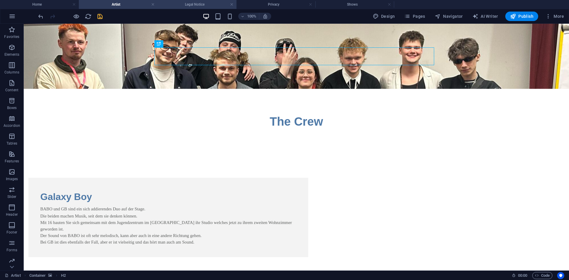
click at [209, 3] on h4 "Legal Notice" at bounding box center [197, 4] width 79 height 7
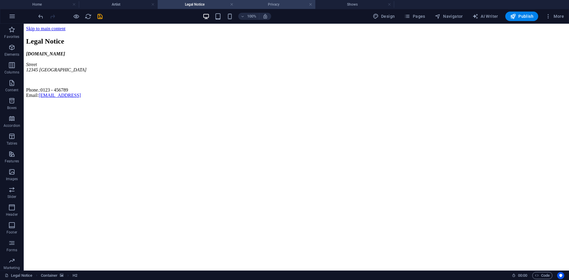
click at [256, 8] on li "Privacy" at bounding box center [276, 4] width 79 height 9
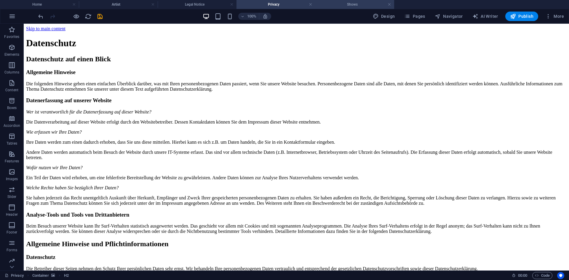
click at [345, 7] on h4 "Shows" at bounding box center [354, 4] width 79 height 7
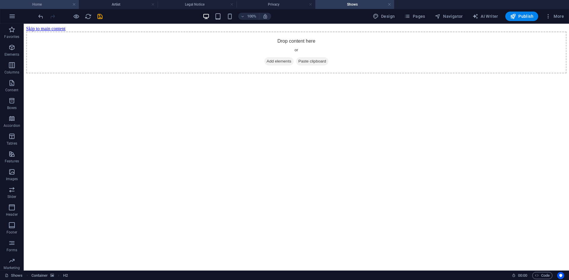
click at [54, 7] on h4 "Home" at bounding box center [39, 4] width 79 height 7
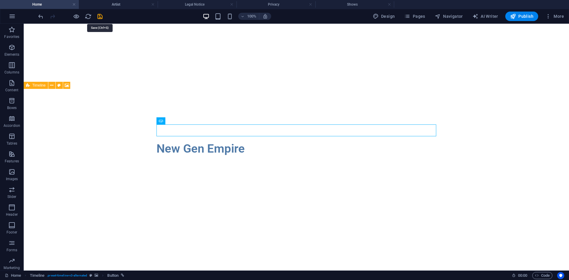
click at [103, 15] on icon "save" at bounding box center [100, 16] width 7 height 7
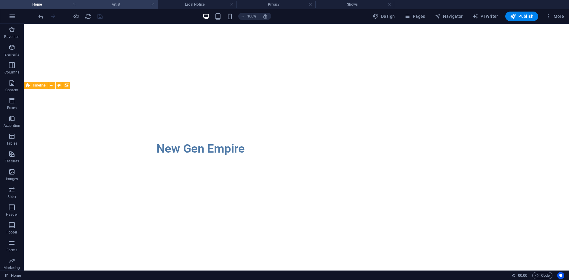
click at [125, 2] on h4 "Artist" at bounding box center [118, 4] width 79 height 7
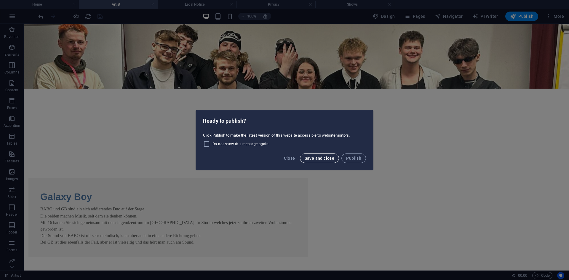
click at [306, 157] on span "Save and close" at bounding box center [320, 158] width 30 height 5
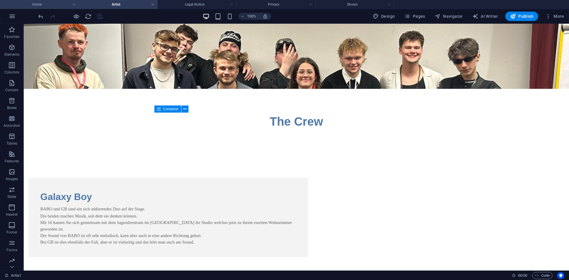
click at [47, 6] on h4 "Home" at bounding box center [39, 4] width 79 height 7
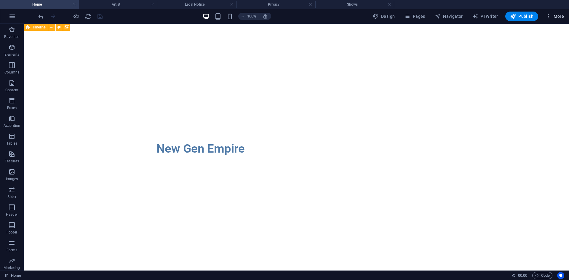
click at [554, 15] on span "More" at bounding box center [555, 16] width 19 height 6
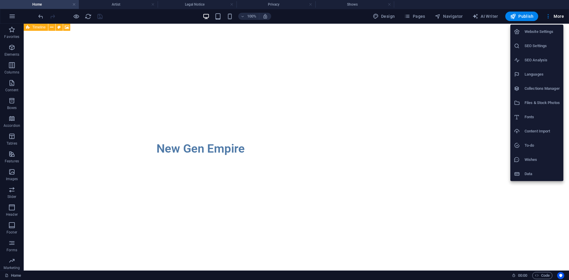
click at [540, 76] on h6 "Languages" at bounding box center [542, 74] width 35 height 7
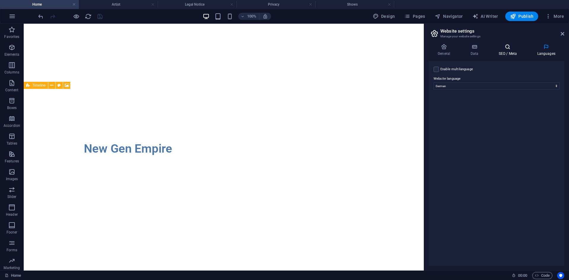
click at [505, 54] on h4 "SEO / Meta" at bounding box center [509, 50] width 39 height 12
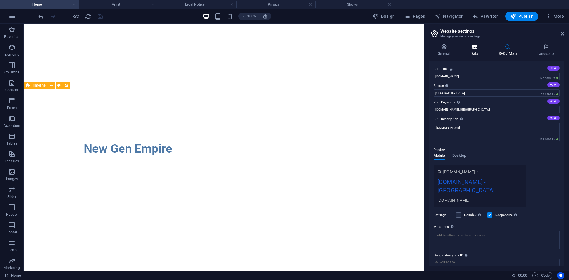
click at [479, 49] on icon at bounding box center [475, 47] width 26 height 6
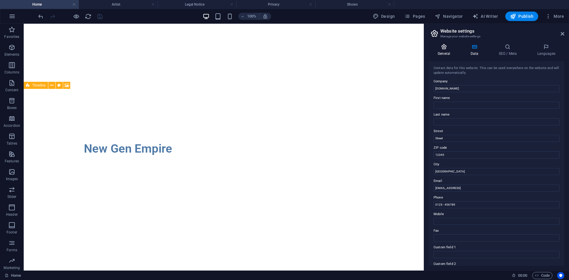
click at [448, 50] on icon at bounding box center [444, 47] width 30 height 6
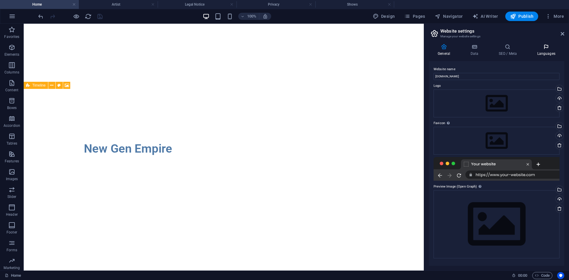
click at [544, 52] on h4 "Languages" at bounding box center [546, 50] width 36 height 12
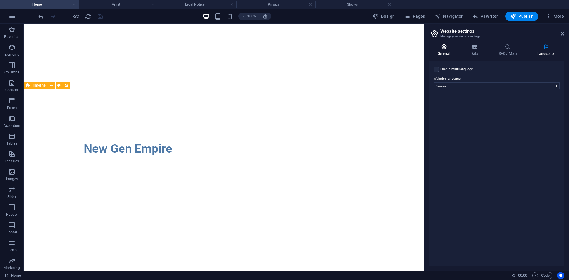
click at [455, 48] on icon at bounding box center [444, 47] width 30 height 6
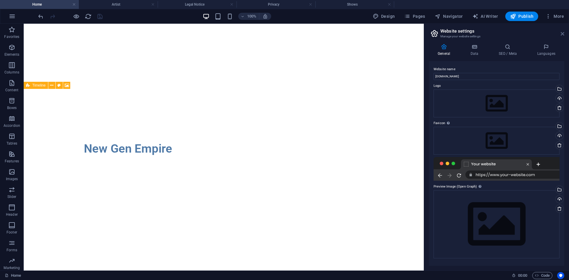
click at [562, 33] on icon at bounding box center [563, 33] width 4 height 5
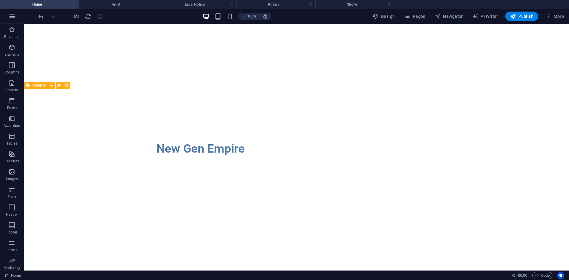
click at [18, 18] on button "button" at bounding box center [12, 16] width 14 height 14
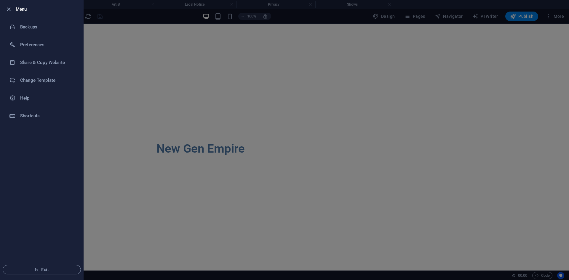
click at [426, 139] on div at bounding box center [284, 140] width 569 height 280
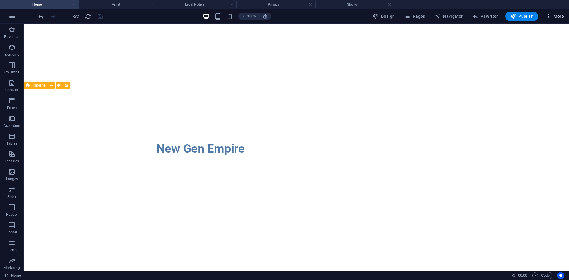
click at [560, 19] on button "More" at bounding box center [554, 16] width 23 height 9
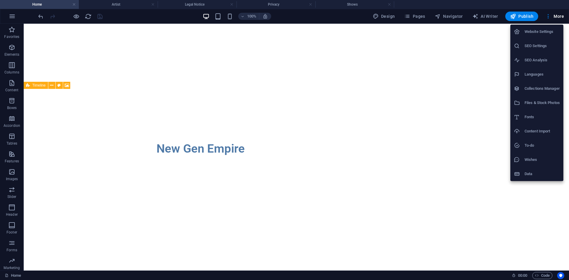
click at [103, 19] on div at bounding box center [284, 140] width 569 height 280
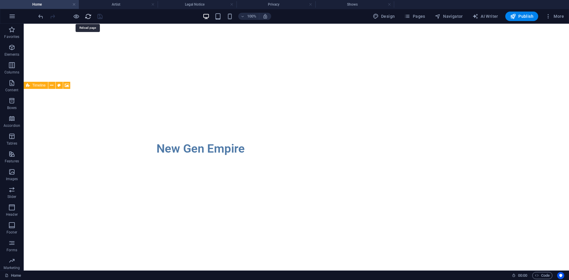
click at [86, 15] on icon "reload" at bounding box center [88, 16] width 7 height 7
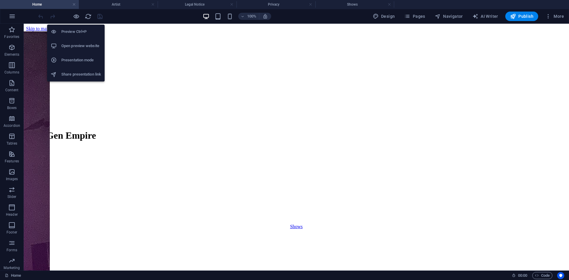
click at [84, 43] on h6 "Open preview website" at bounding box center [81, 45] width 40 height 7
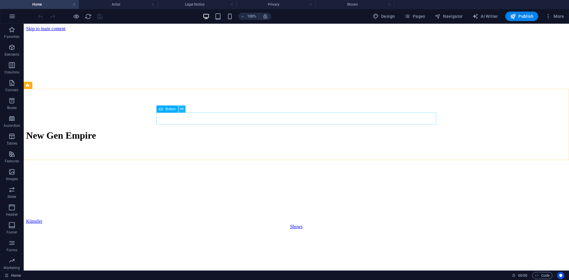
click at [183, 110] on icon at bounding box center [181, 109] width 3 height 6
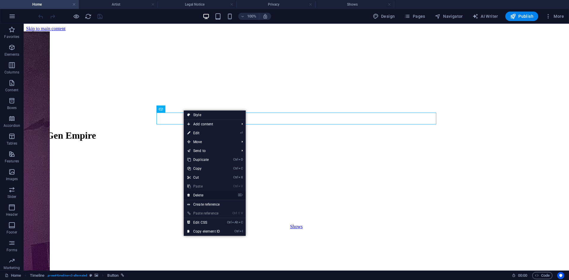
click at [217, 194] on link "⌦ Delete" at bounding box center [204, 195] width 40 height 9
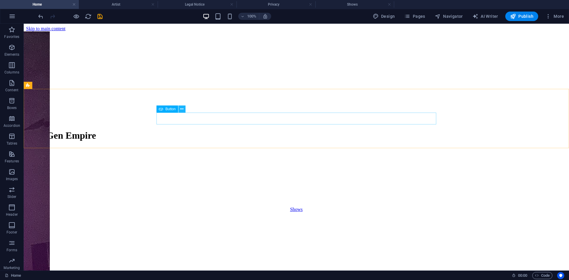
drag, startPoint x: 166, startPoint y: 90, endPoint x: 183, endPoint y: 109, distance: 25.0
click at [183, 109] on icon at bounding box center [181, 109] width 3 height 6
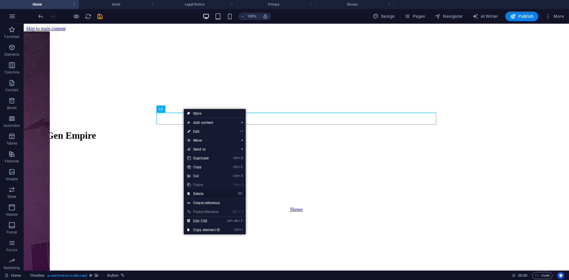
click at [205, 194] on link "⌦ Delete" at bounding box center [204, 193] width 40 height 9
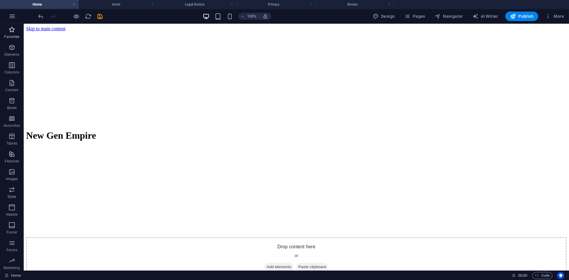
click at [15, 34] on p "Favorites" at bounding box center [11, 36] width 15 height 5
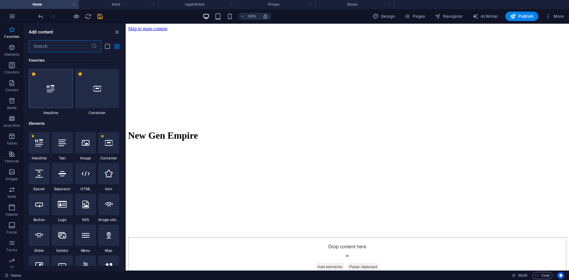
click at [58, 91] on div at bounding box center [51, 88] width 44 height 39
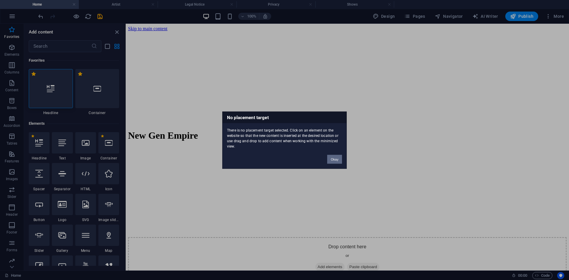
click at [335, 157] on button "Okay" at bounding box center [334, 159] width 15 height 9
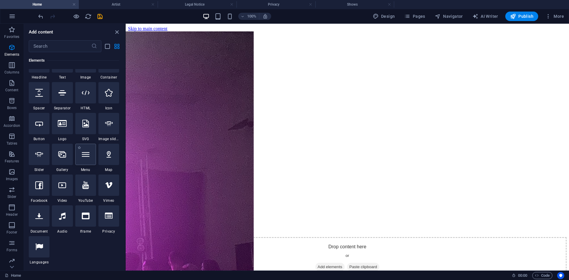
scroll to position [89, 0]
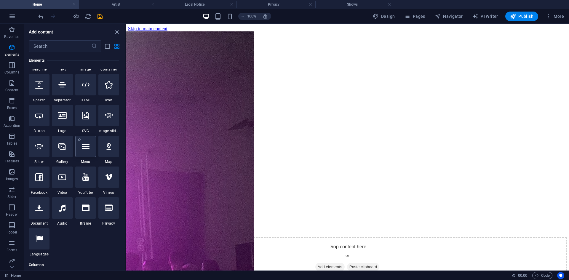
click at [86, 146] on icon at bounding box center [86, 147] width 8 height 8
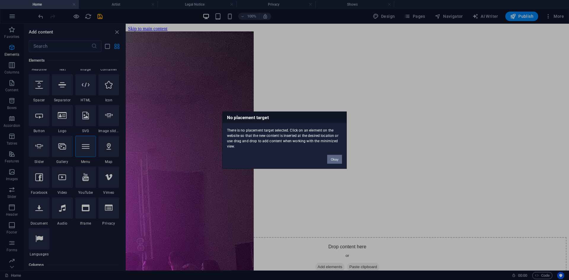
drag, startPoint x: 333, startPoint y: 157, endPoint x: 78, endPoint y: 135, distance: 255.6
click at [333, 157] on button "Okay" at bounding box center [334, 159] width 15 height 9
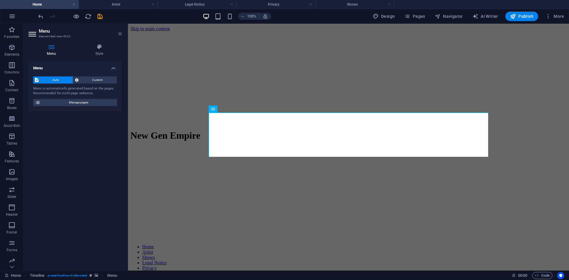
click at [120, 35] on icon at bounding box center [120, 33] width 4 height 5
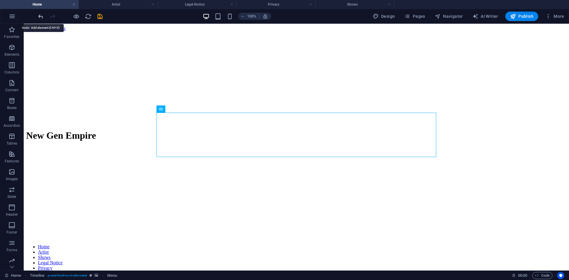
click at [42, 15] on icon "undo" at bounding box center [40, 16] width 7 height 7
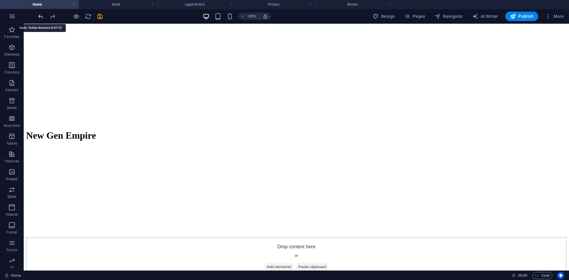
click at [38, 15] on icon "undo" at bounding box center [40, 16] width 7 height 7
click at [11, 36] on p "Favorites" at bounding box center [11, 36] width 15 height 5
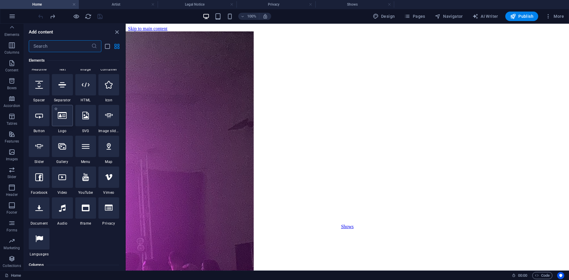
click at [66, 125] on div at bounding box center [62, 115] width 21 height 21
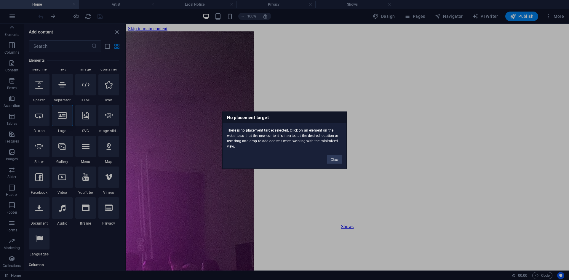
click at [66, 125] on div "No placement target There is no placement target selected. Click on an element …" at bounding box center [284, 140] width 569 height 280
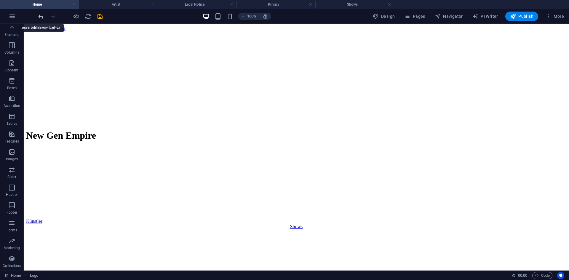
click at [40, 17] on icon "undo" at bounding box center [40, 16] width 7 height 7
click at [14, 17] on icon "button" at bounding box center [12, 16] width 7 height 7
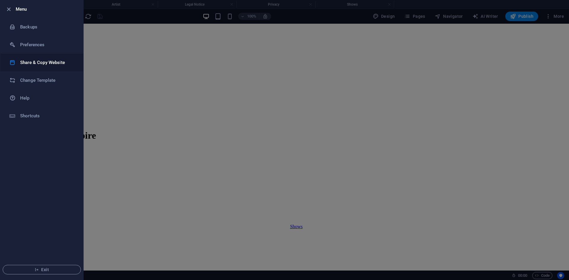
click at [44, 67] on li "Share & Copy Website" at bounding box center [41, 63] width 83 height 18
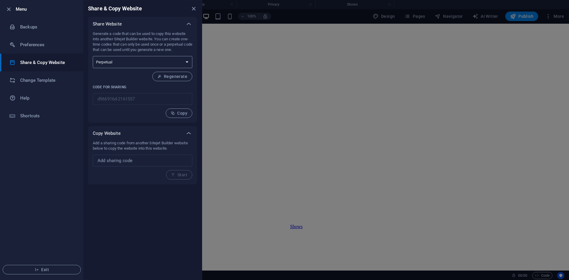
click at [105, 64] on select "One-time Perpetual" at bounding box center [143, 62] width 100 height 12
click at [116, 63] on select "One-time Perpetual" at bounding box center [143, 62] width 100 height 12
click at [48, 111] on li "Shortcuts" at bounding box center [41, 116] width 83 height 18
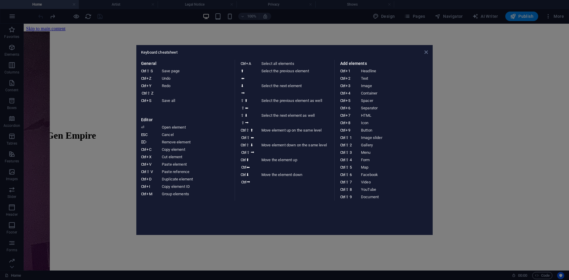
click at [427, 51] on icon at bounding box center [427, 52] width 4 height 5
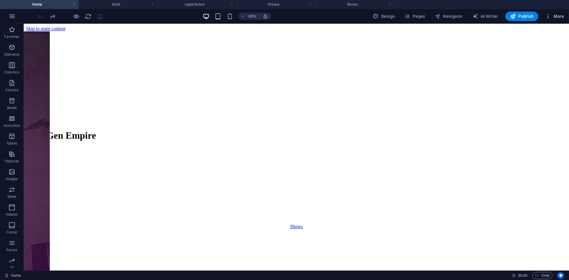
click at [556, 15] on span "More" at bounding box center [555, 16] width 19 height 6
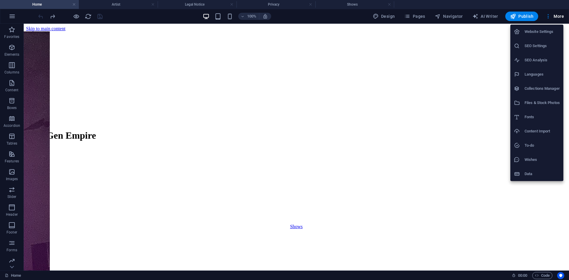
click at [289, 63] on div at bounding box center [284, 140] width 569 height 280
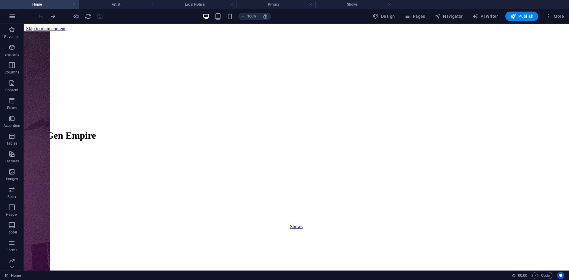
click at [10, 16] on icon "button" at bounding box center [12, 16] width 7 height 7
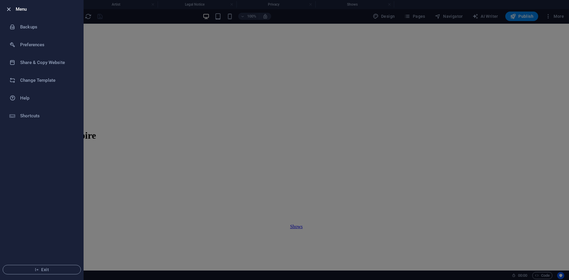
click at [11, 11] on icon "button" at bounding box center [8, 9] width 7 height 7
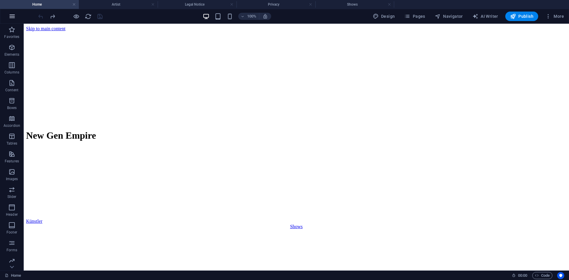
click at [14, 20] on icon "button" at bounding box center [12, 16] width 7 height 7
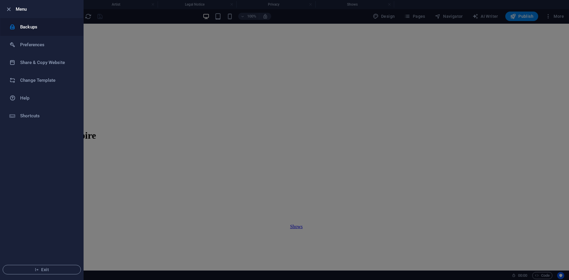
click at [16, 24] on li "Backups" at bounding box center [41, 27] width 83 height 18
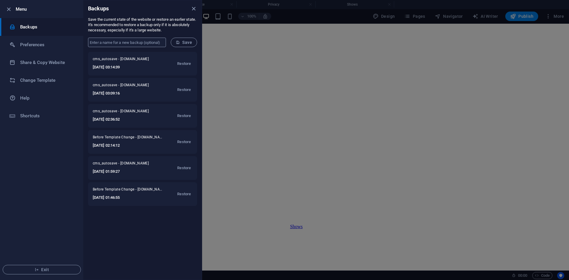
click at [124, 44] on input "text" at bounding box center [127, 42] width 78 height 9
click at [176, 42] on icon "submit" at bounding box center [178, 42] width 4 height 4
click at [194, 9] on icon "close" at bounding box center [193, 8] width 7 height 7
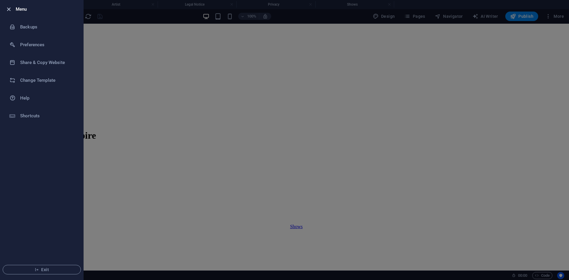
click at [10, 8] on icon "button" at bounding box center [8, 9] width 7 height 7
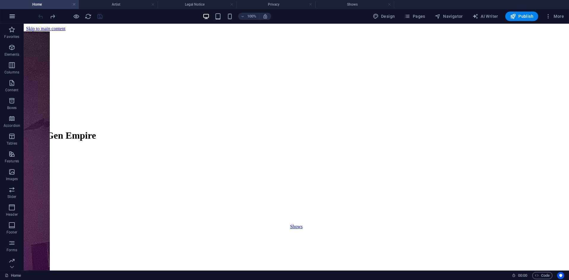
click at [13, 20] on button "button" at bounding box center [12, 16] width 14 height 14
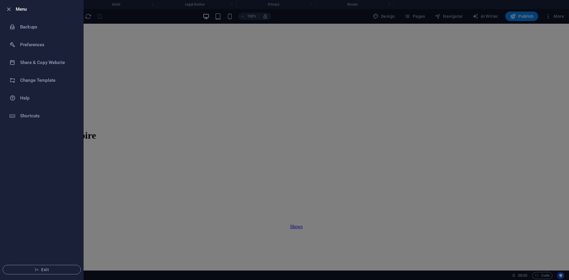
click at [116, 60] on div at bounding box center [284, 140] width 569 height 280
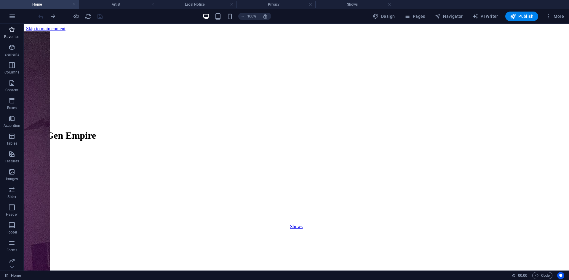
click at [13, 34] on span "Favorites" at bounding box center [12, 33] width 24 height 14
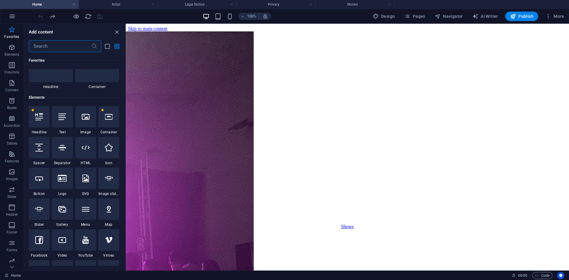
scroll to position [89, 0]
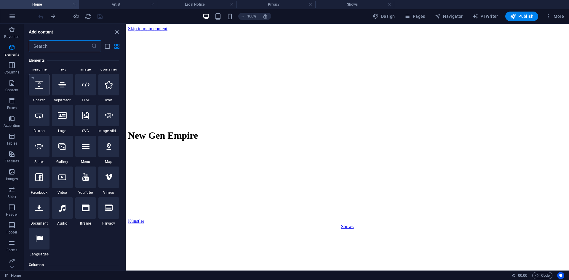
click at [40, 84] on icon at bounding box center [39, 85] width 8 height 8
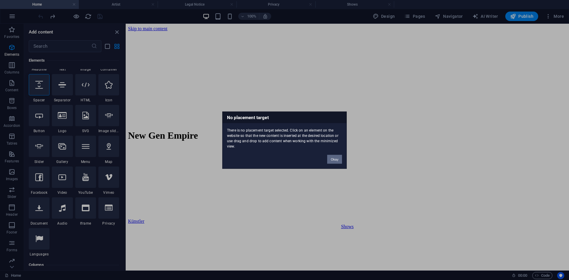
click at [339, 159] on button "Okay" at bounding box center [334, 159] width 15 height 9
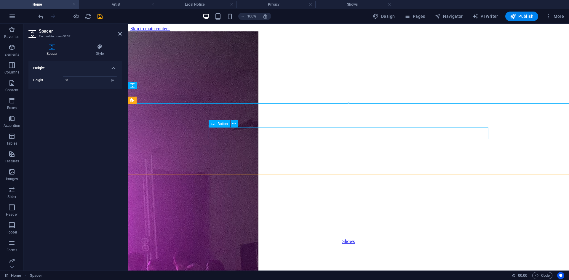
drag, startPoint x: 477, startPoint y: 127, endPoint x: 349, endPoint y: 140, distance: 128.7
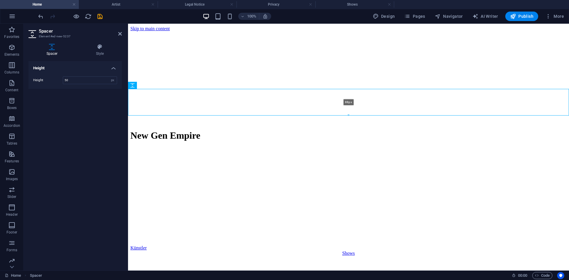
click at [346, 115] on div at bounding box center [348, 115] width 441 height 2
click at [38, 15] on icon "undo" at bounding box center [40, 16] width 7 height 7
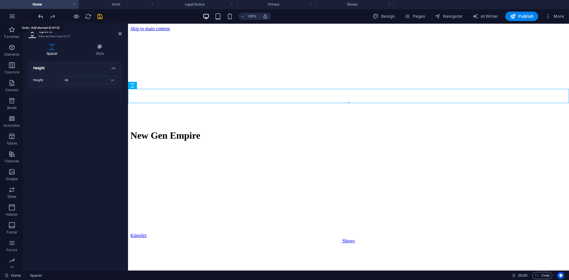
click at [40, 17] on icon "undo" at bounding box center [40, 16] width 7 height 7
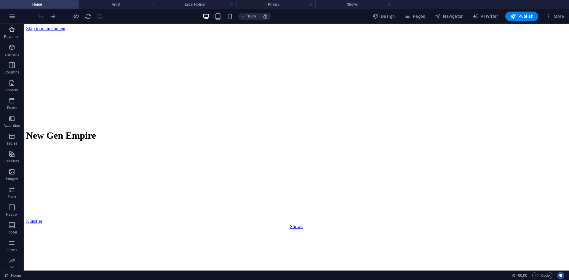
click at [11, 31] on icon "button" at bounding box center [11, 29] width 7 height 7
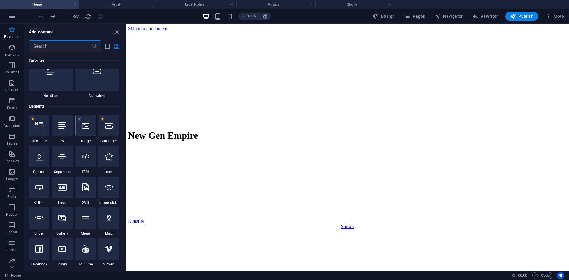
scroll to position [30, 0]
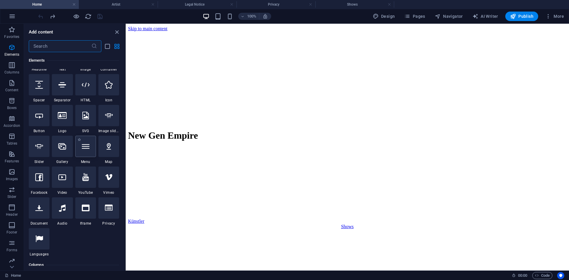
click at [93, 149] on div at bounding box center [85, 146] width 21 height 21
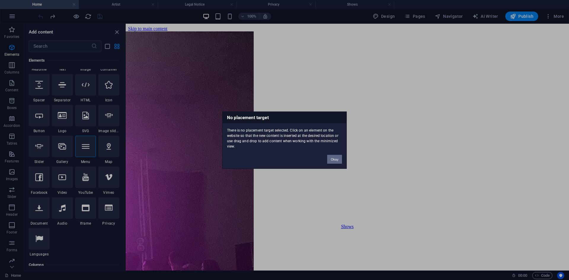
drag, startPoint x: 339, startPoint y: 160, endPoint x: 117, endPoint y: 142, distance: 223.7
click at [339, 160] on button "Okay" at bounding box center [334, 159] width 15 height 9
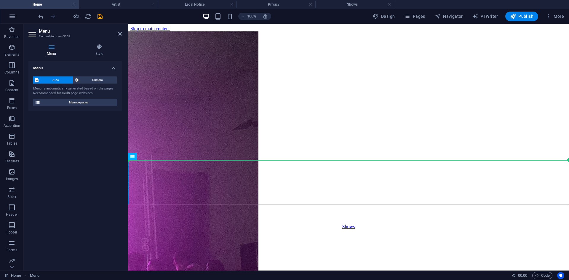
drag, startPoint x: 261, startPoint y: 180, endPoint x: 144, endPoint y: 158, distance: 119.6
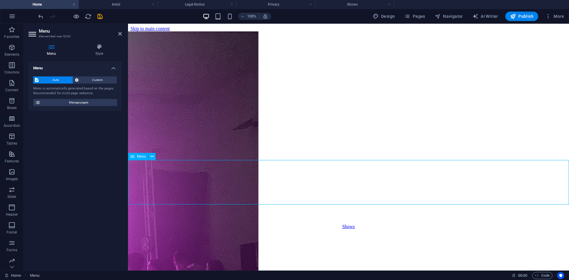
click at [134, 157] on icon at bounding box center [132, 156] width 4 height 7
click at [152, 157] on icon at bounding box center [152, 157] width 3 height 6
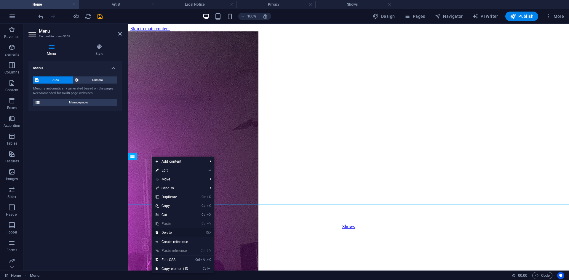
click at [176, 234] on link "⌦ Delete" at bounding box center [172, 232] width 40 height 9
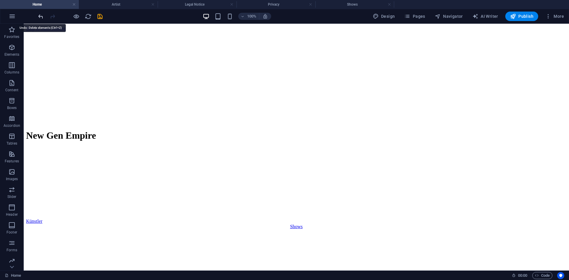
click at [43, 15] on icon "undo" at bounding box center [40, 16] width 7 height 7
